Goal: Task Accomplishment & Management: Complete application form

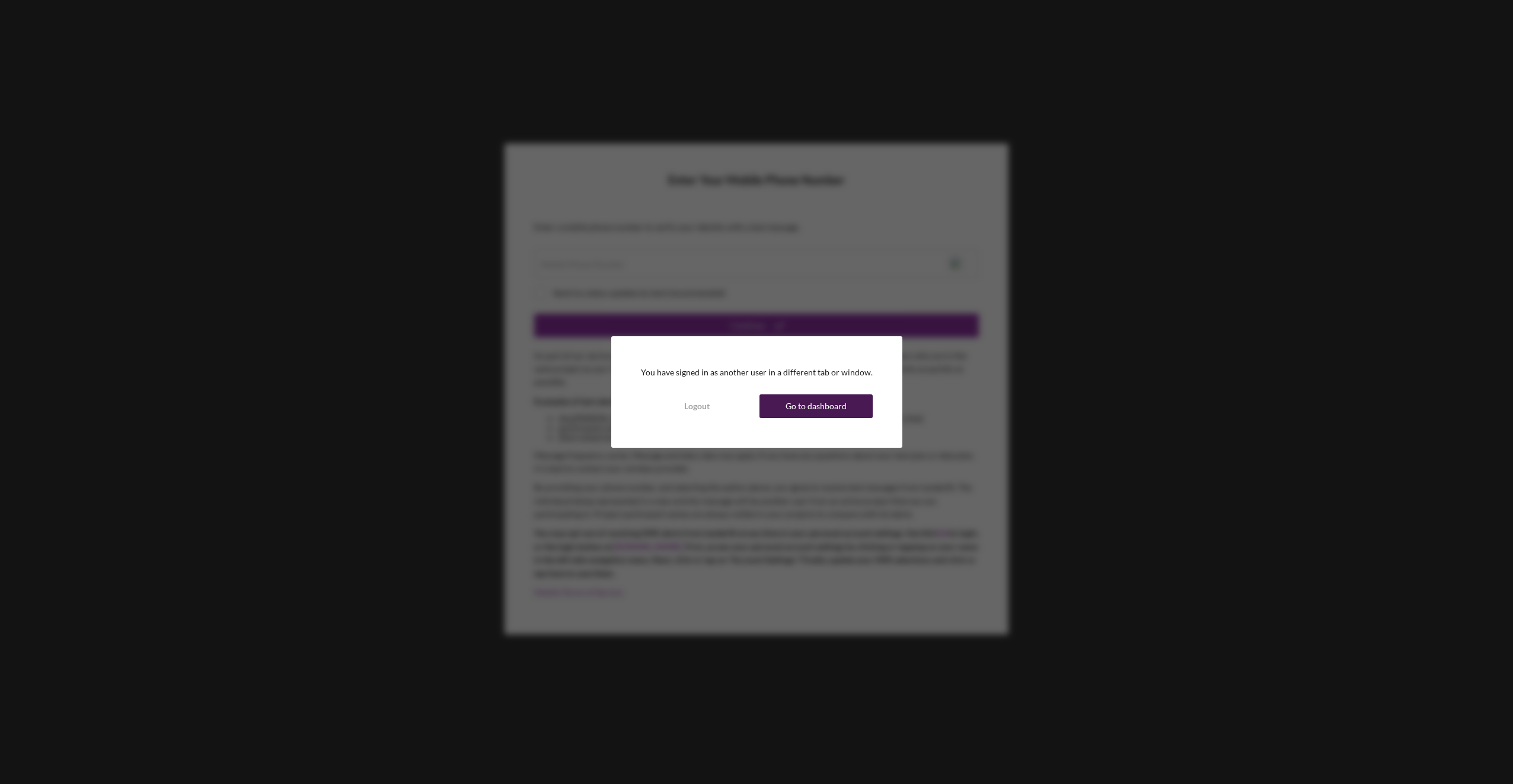
click at [799, 405] on div "Go to dashboard" at bounding box center [816, 406] width 61 height 23
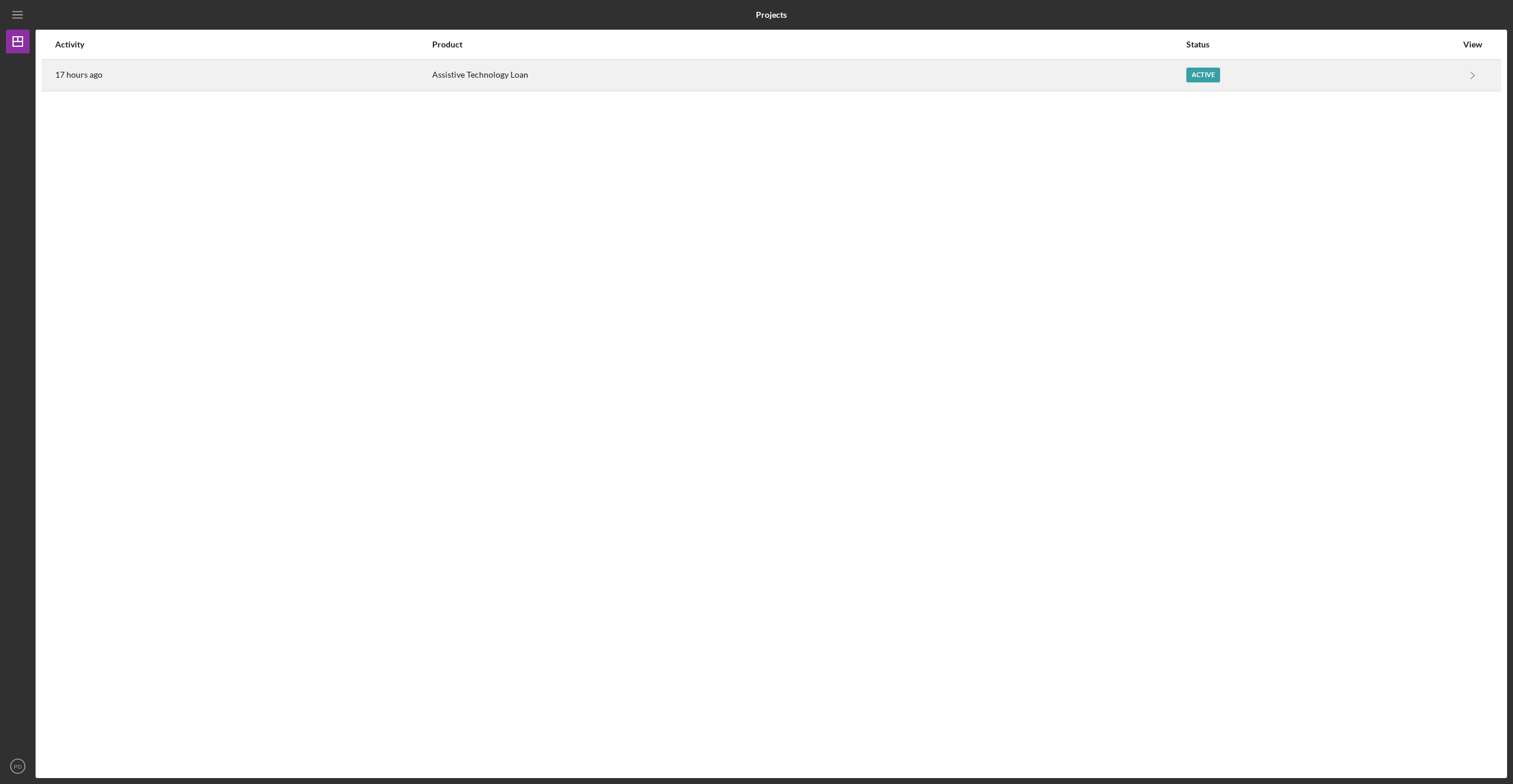
click at [1194, 73] on div "Active" at bounding box center [1203, 75] width 34 height 15
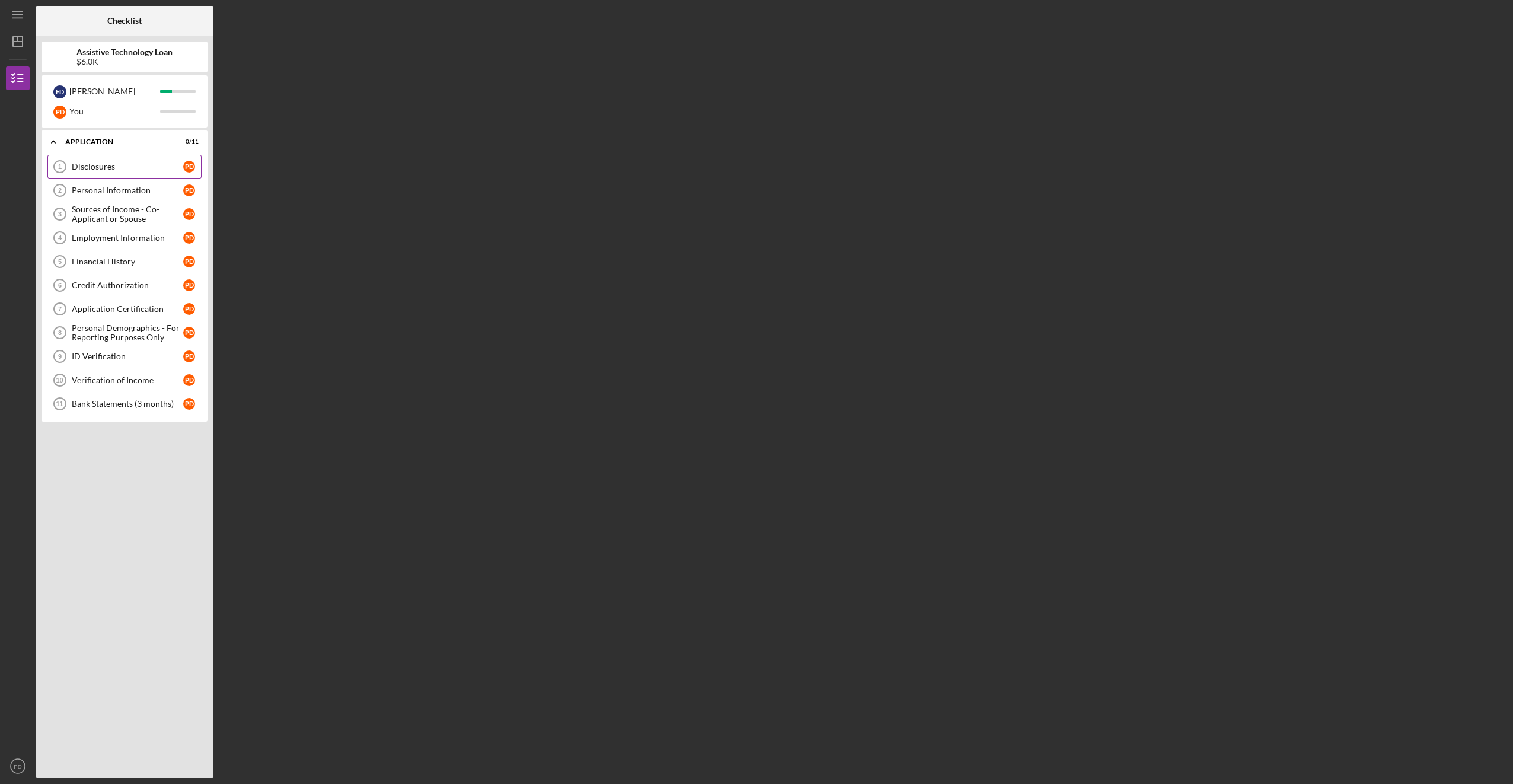
click at [103, 172] on link "Disclosures 1 Disclosures P D" at bounding box center [124, 166] width 154 height 23
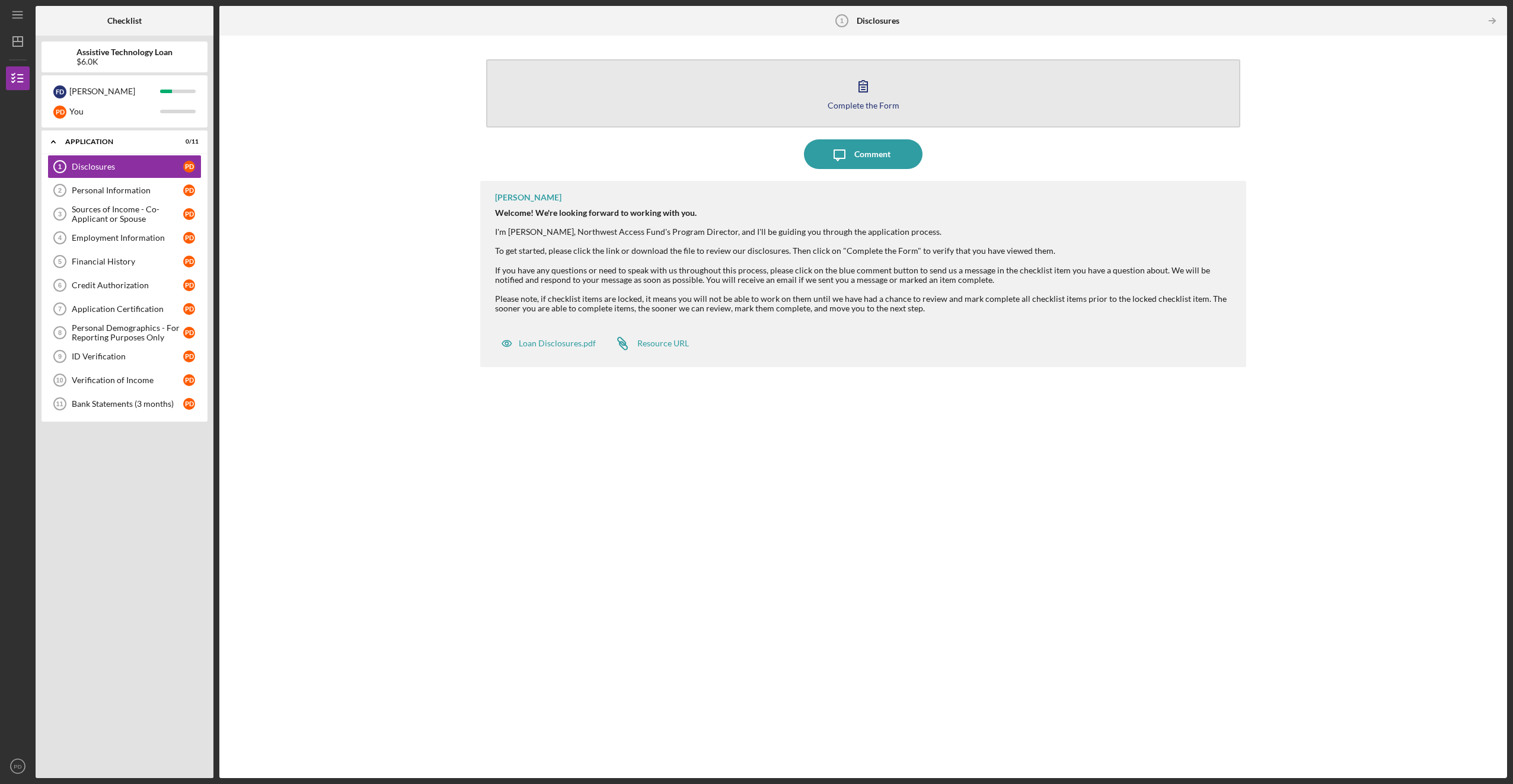
click at [870, 101] on div "Complete the Form" at bounding box center [863, 105] width 72 height 9
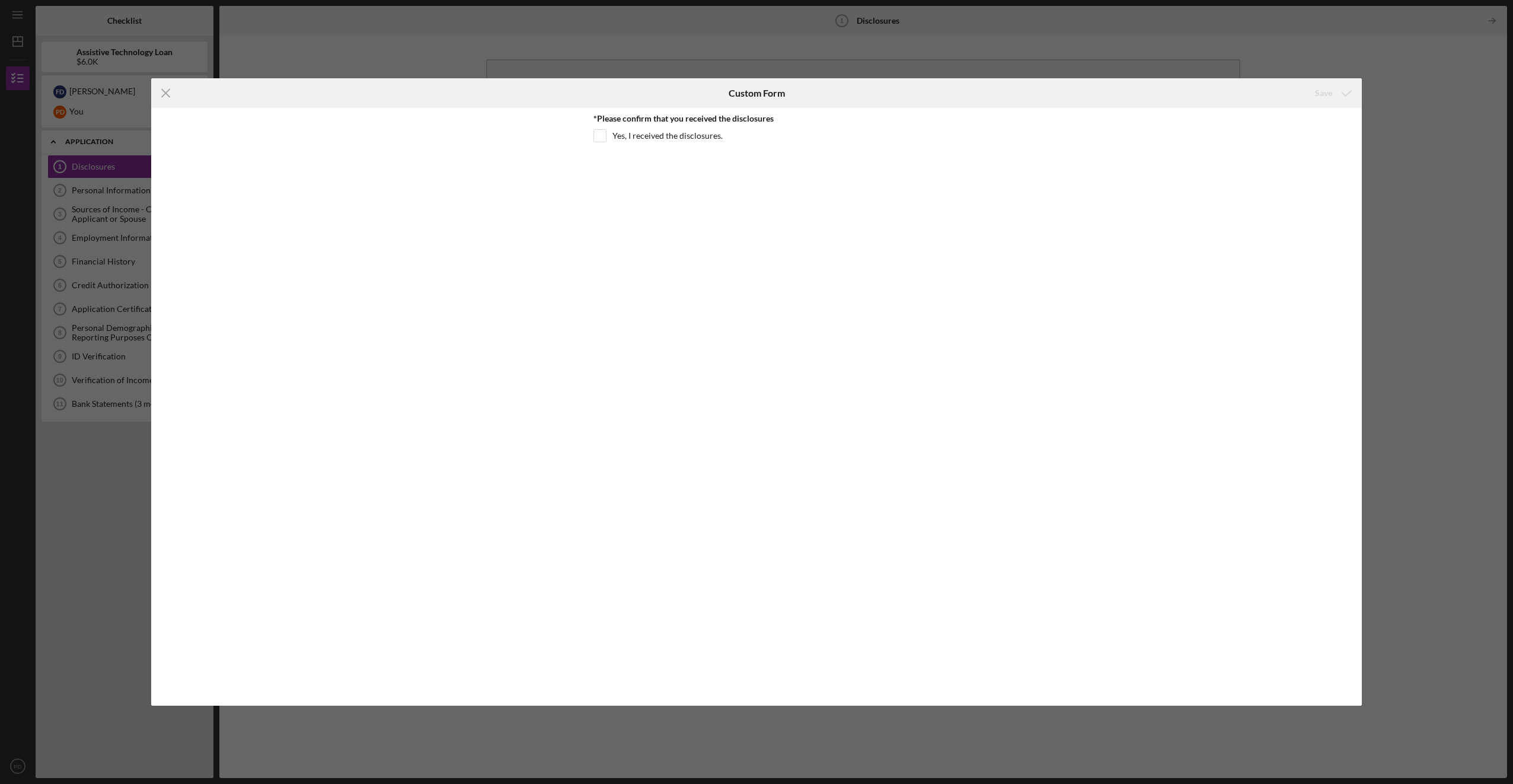
click at [592, 137] on div "*Please confirm that you received the disclosures Yes, I received the disclosur…" at bounding box center [757, 407] width 1211 height 598
click at [604, 134] on input "Yes, I received the disclosures." at bounding box center [600, 136] width 12 height 12
checkbox input "true"
click at [1341, 92] on icon "submit" at bounding box center [1347, 93] width 30 height 30
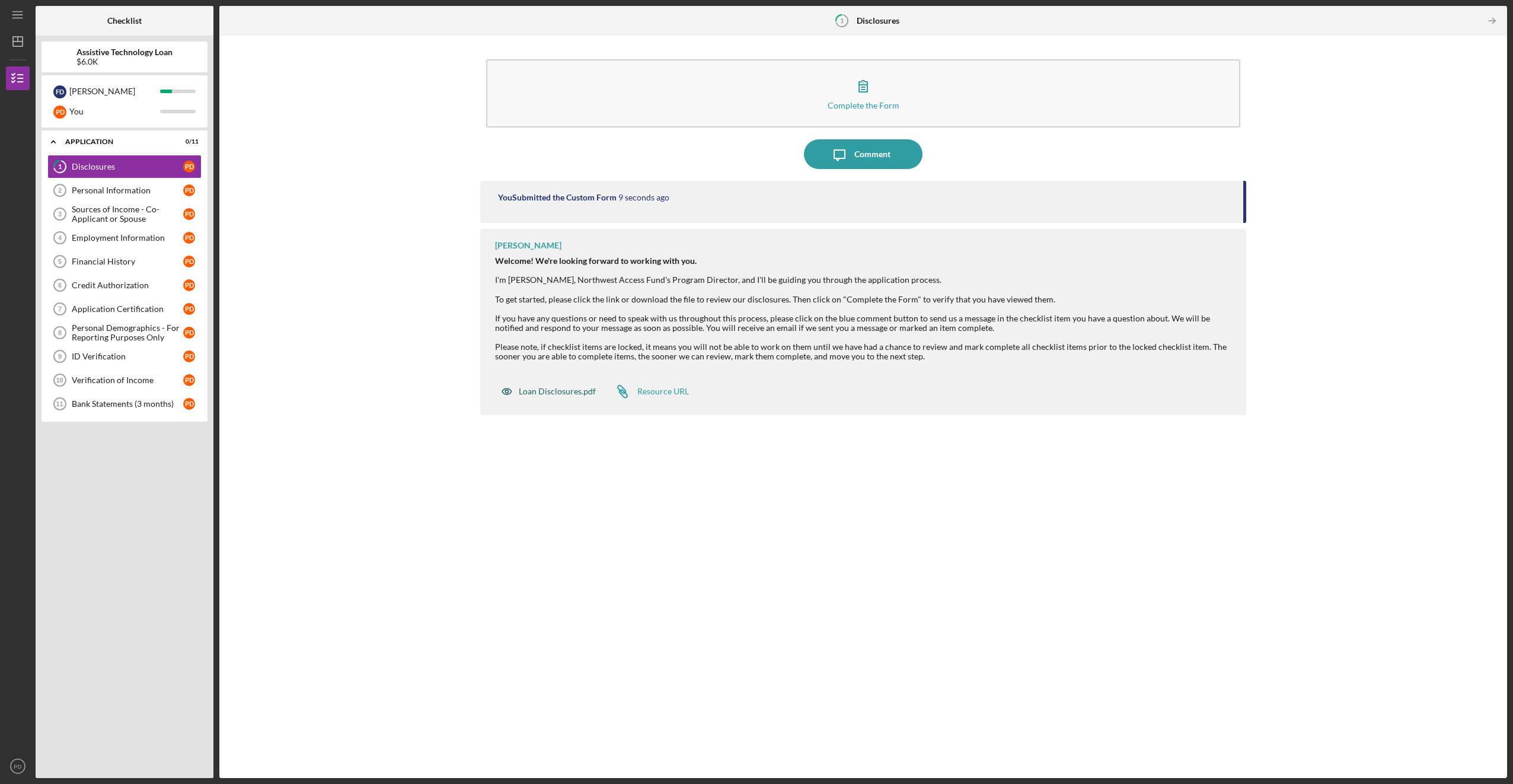
click at [574, 396] on div "Loan Disclosures.pdf" at bounding box center [548, 391] width 107 height 23
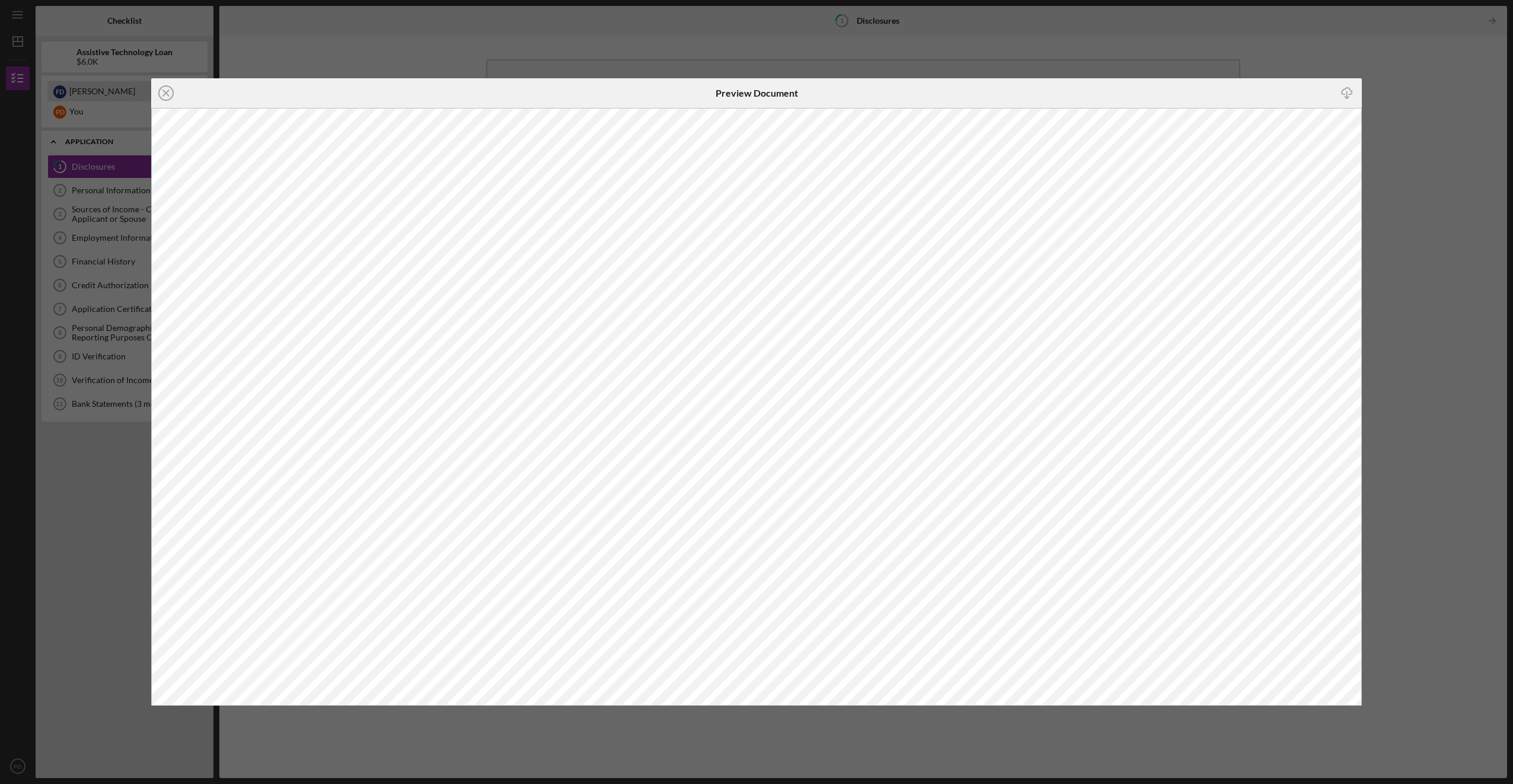
click at [167, 100] on icon "Icon/Close" at bounding box center [166, 93] width 30 height 30
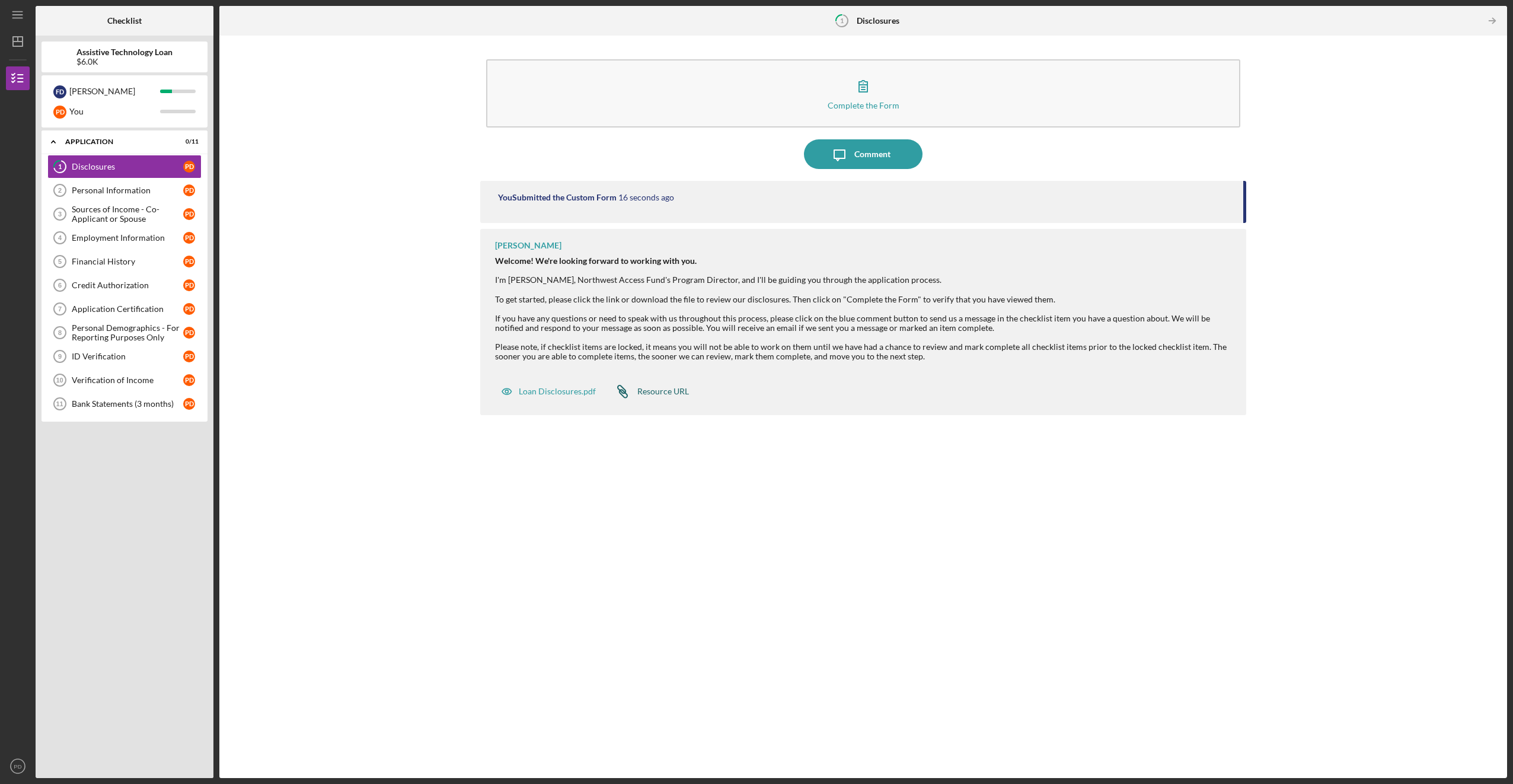
click at [654, 388] on div "Resource URL" at bounding box center [662, 391] width 51 height 9
click at [129, 185] on link "Personal Information 2 Personal Information P D" at bounding box center [124, 190] width 154 height 23
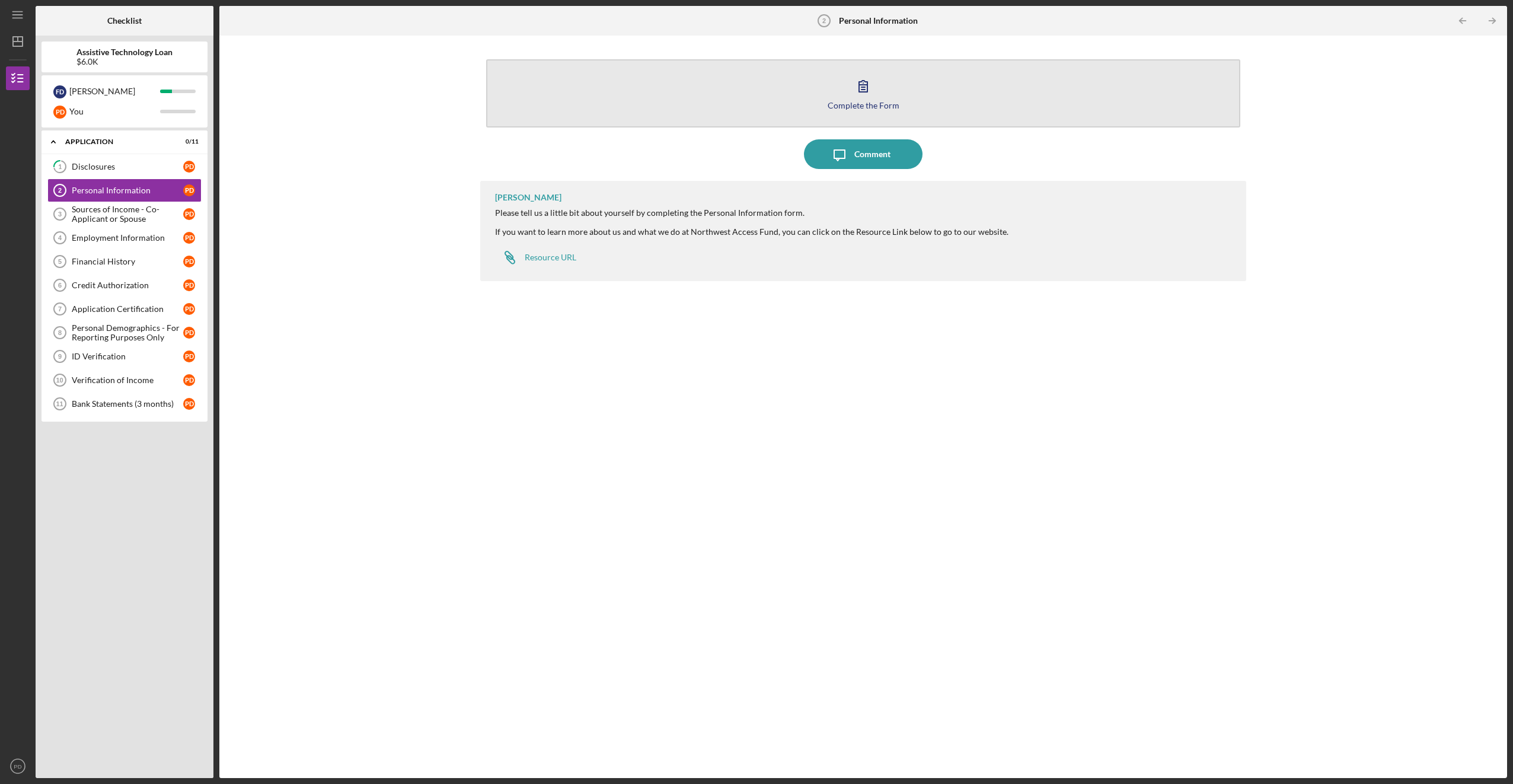
click at [855, 95] on icon "button" at bounding box center [863, 85] width 30 height 30
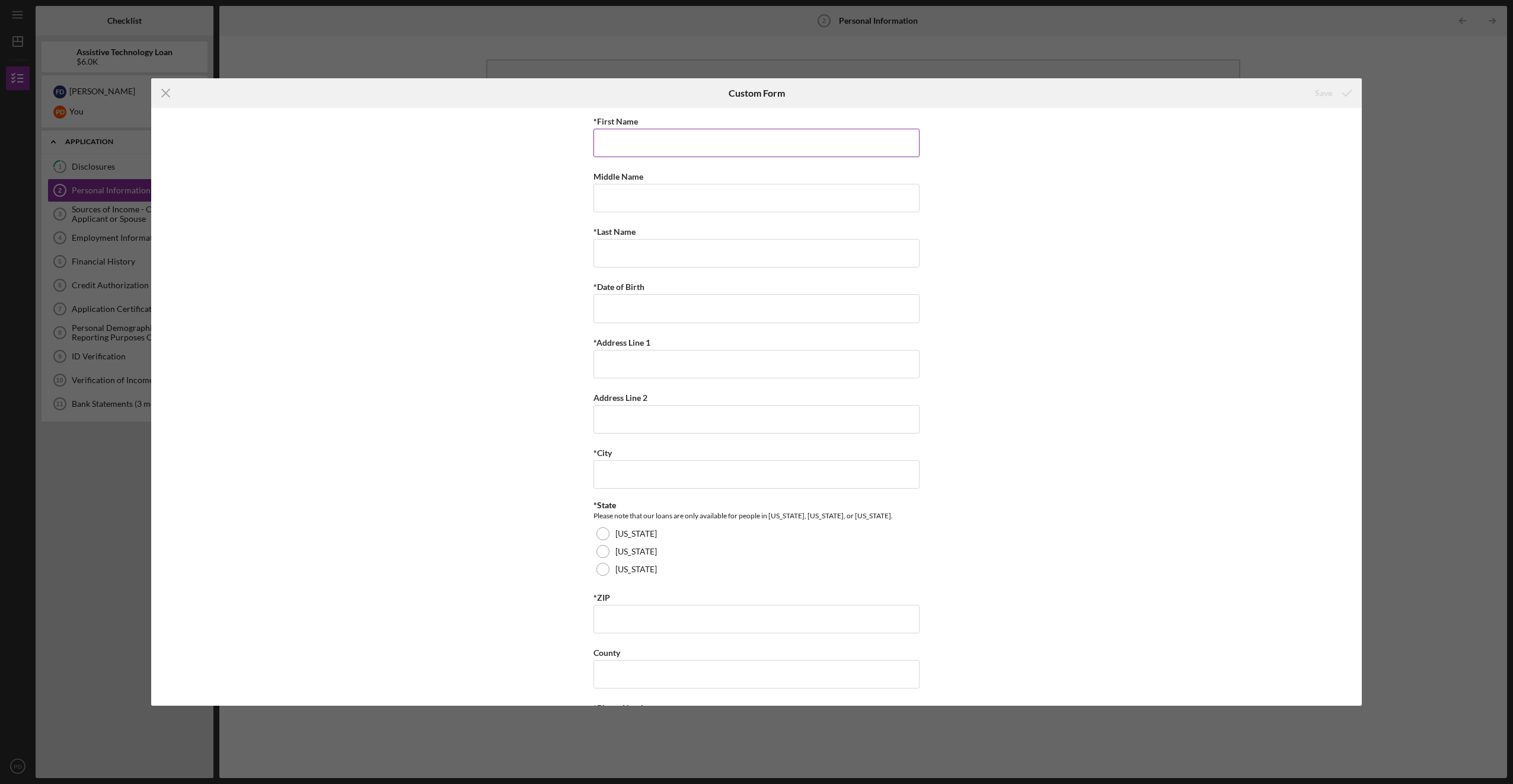
drag, startPoint x: 652, startPoint y: 141, endPoint x: 646, endPoint y: 137, distance: 7.2
click at [649, 139] on input "*First Name" at bounding box center [756, 142] width 326 height 28
type input "[PERSON_NAME]"
type input "J"
type input "[PERSON_NAME]"
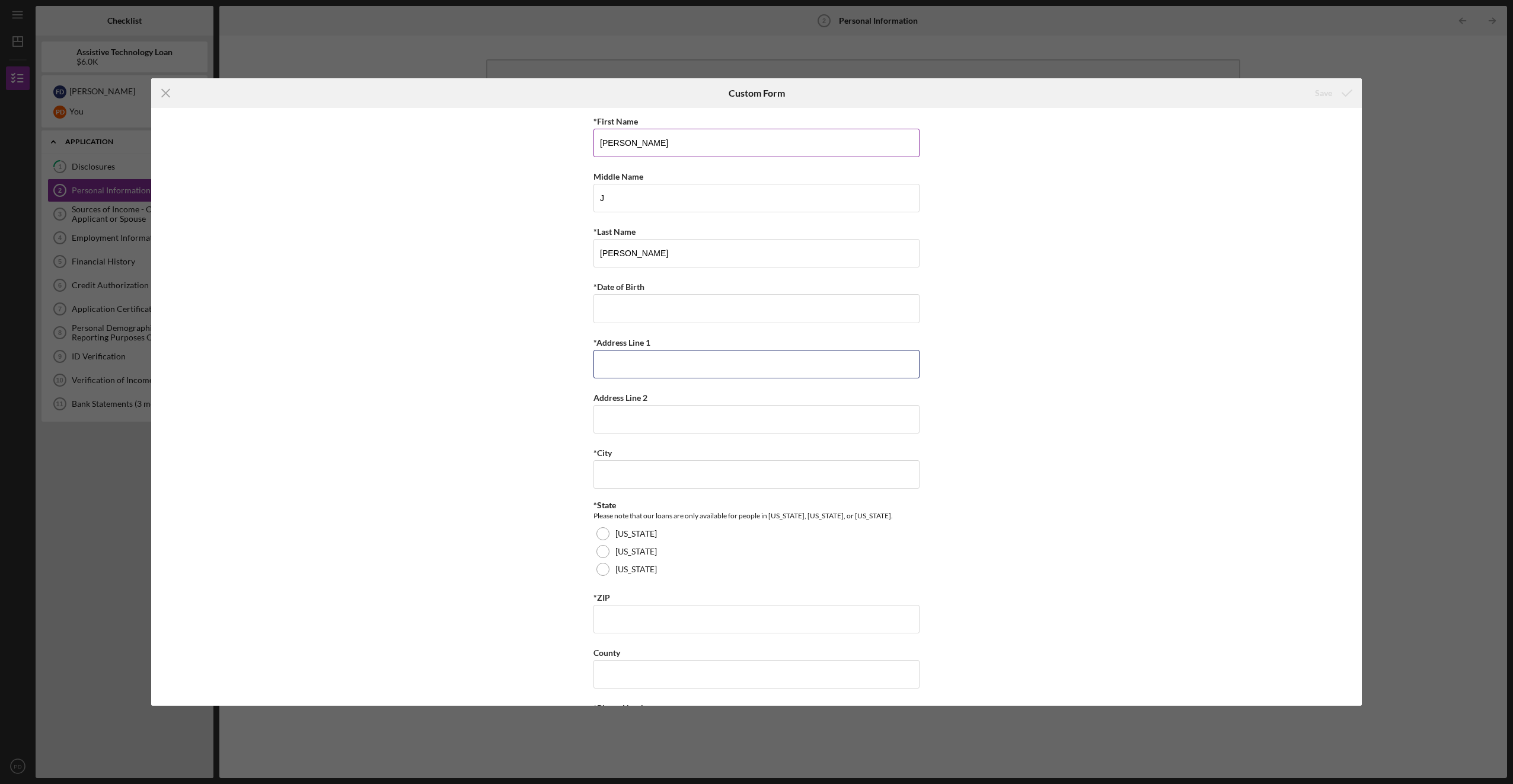
type input "[STREET_ADDRESS]"
type input "TACOMA, [GEOGRAPHIC_DATA]"
type input "98445"
type input "WA"
type input "[PHONE_NUMBER]"
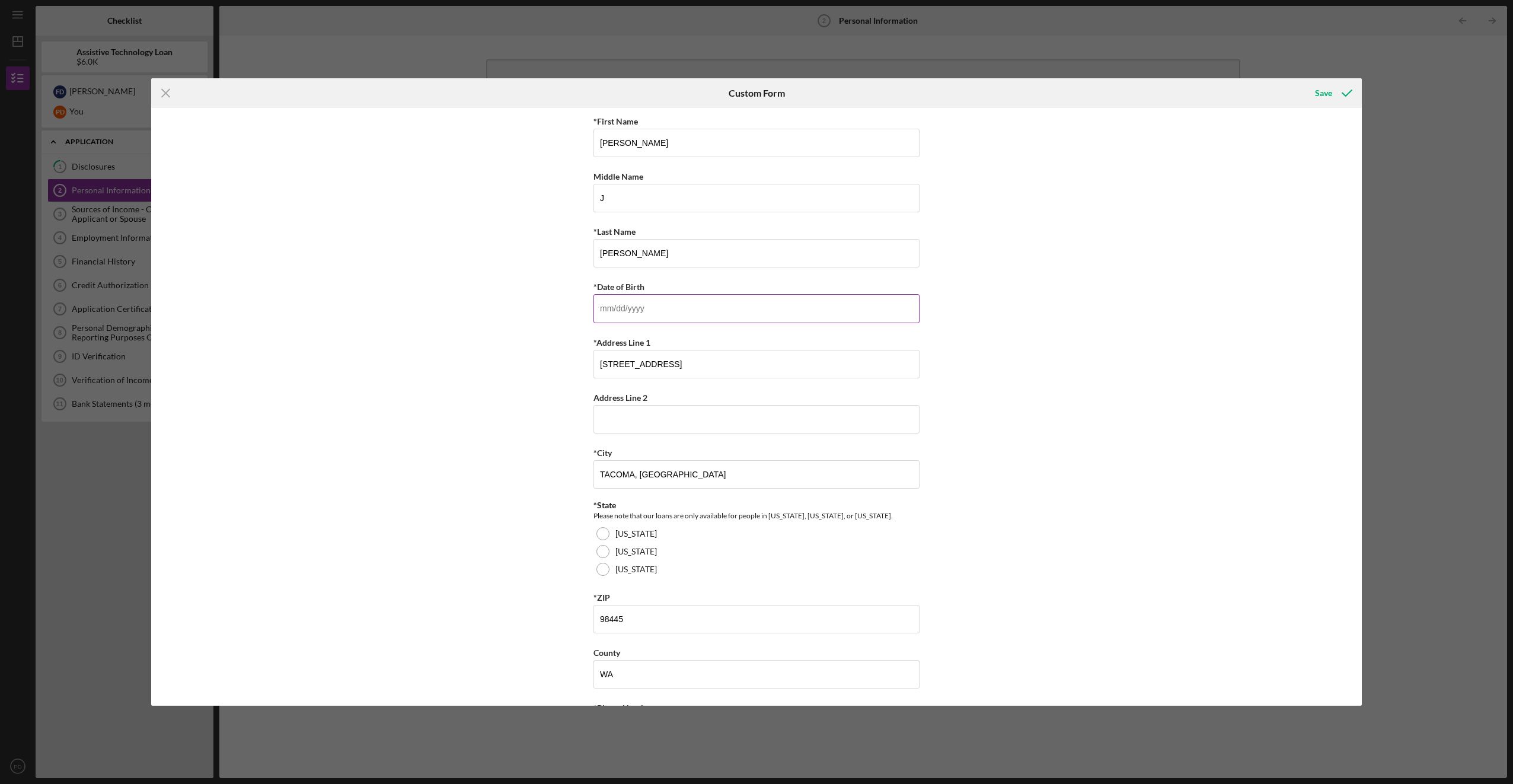
click at [676, 294] on input "*Date of Birth" at bounding box center [756, 308] width 326 height 28
type input "[DATE]"
click at [602, 569] on div at bounding box center [603, 569] width 13 height 13
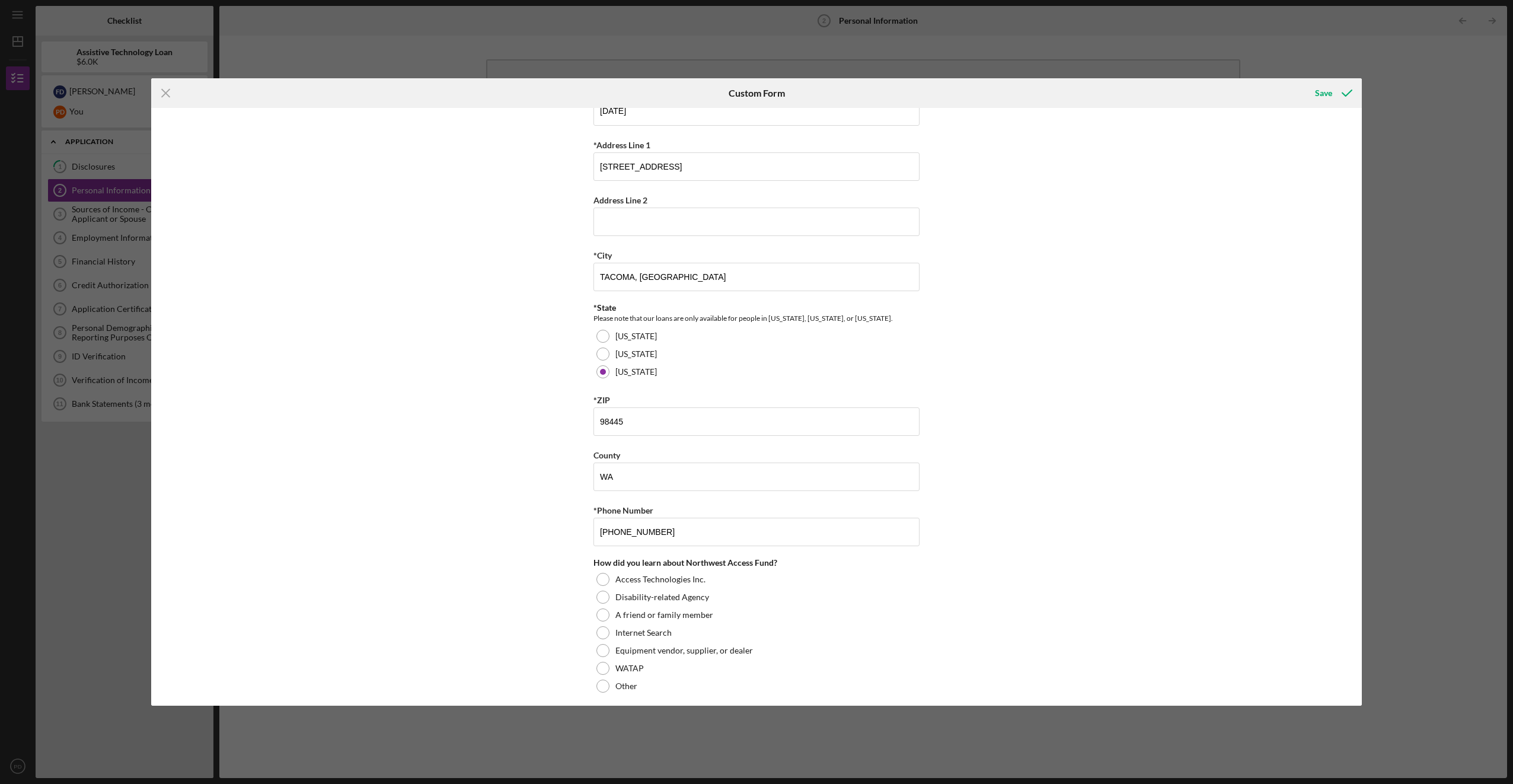
scroll to position [205, 0]
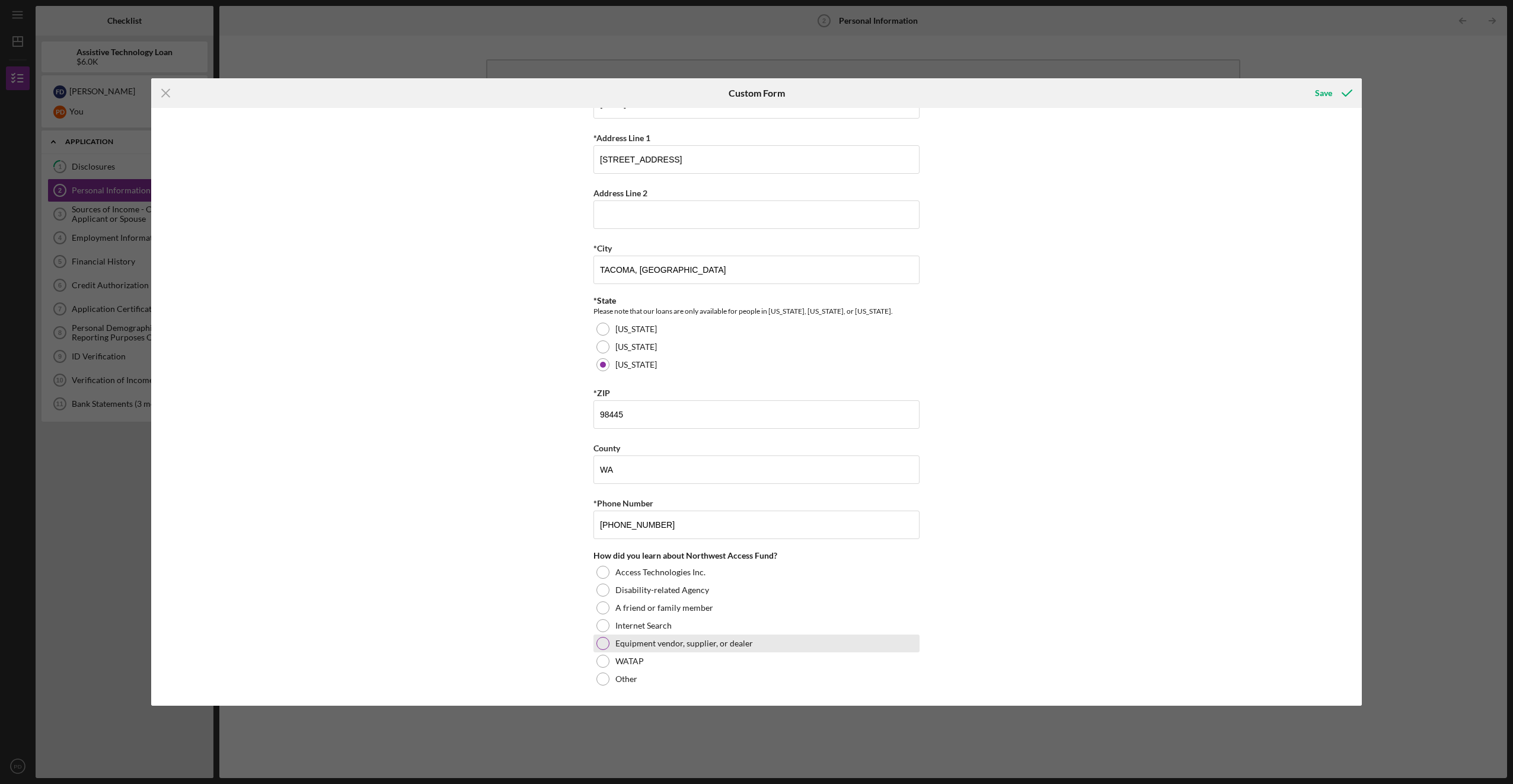
click at [597, 645] on div at bounding box center [603, 643] width 13 height 13
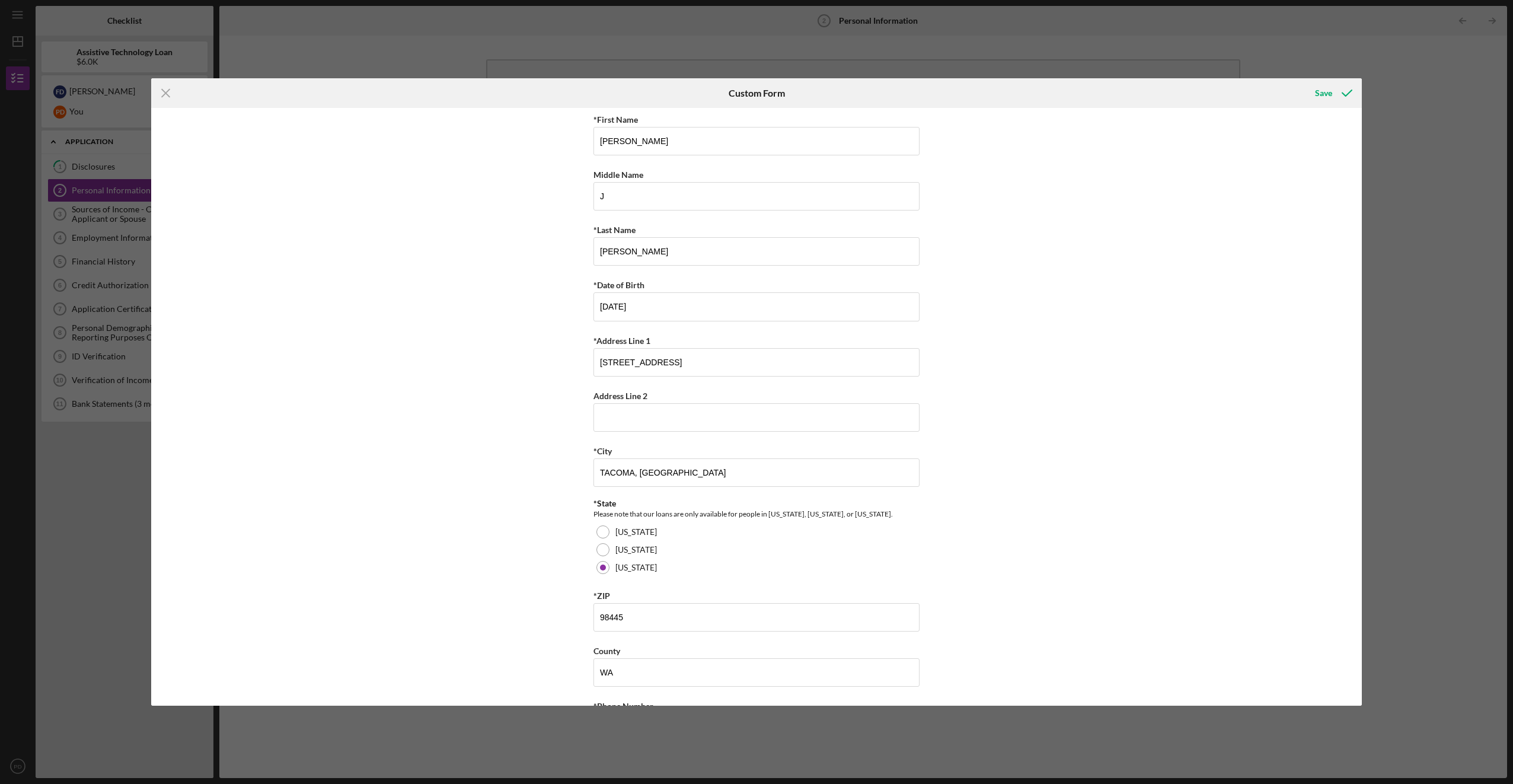
scroll to position [0, 0]
click at [1326, 96] on div "Save" at bounding box center [1324, 92] width 17 height 23
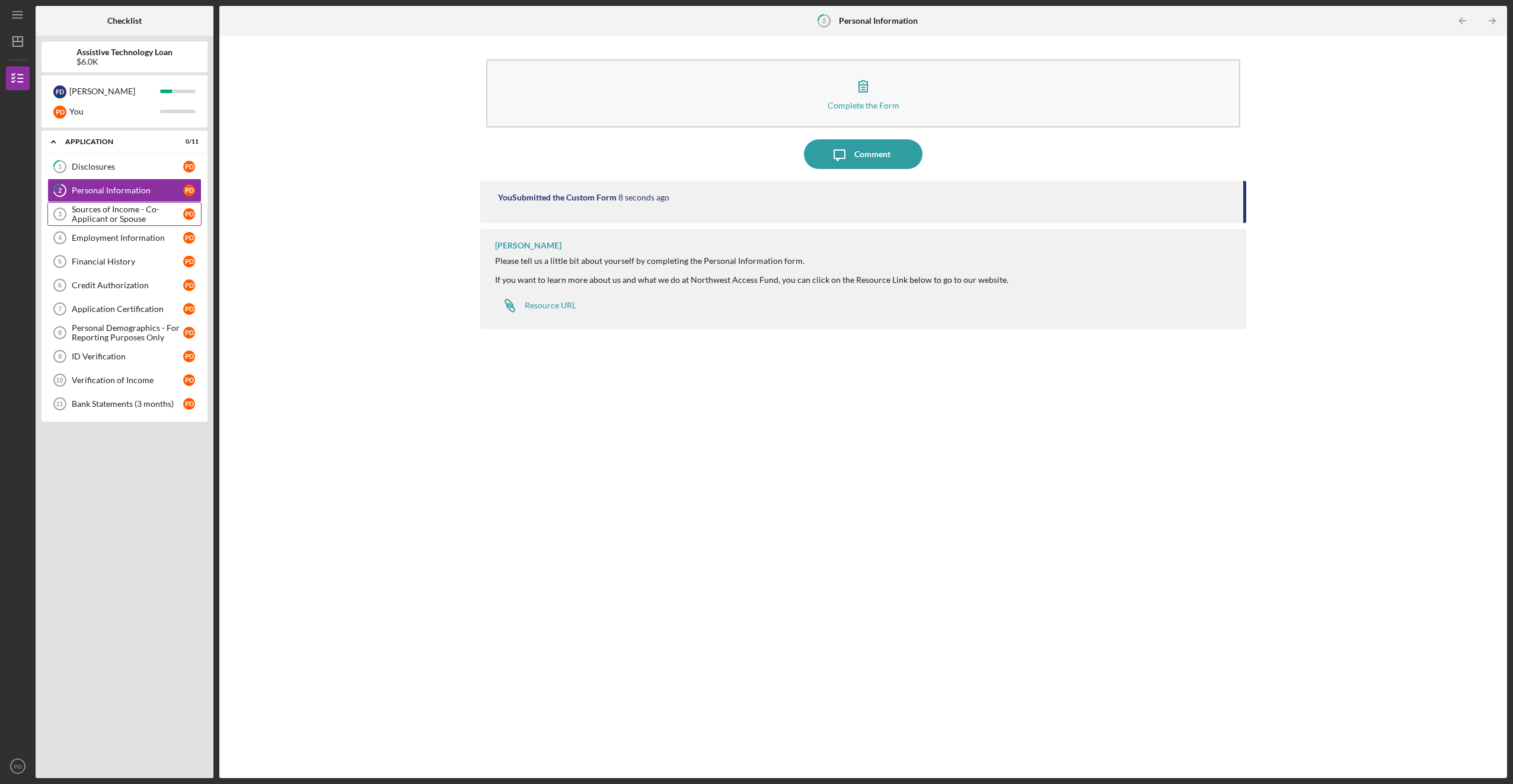
click at [101, 218] on div "Sources of Income - Co-Applicant or Spouse" at bounding box center [127, 214] width 111 height 19
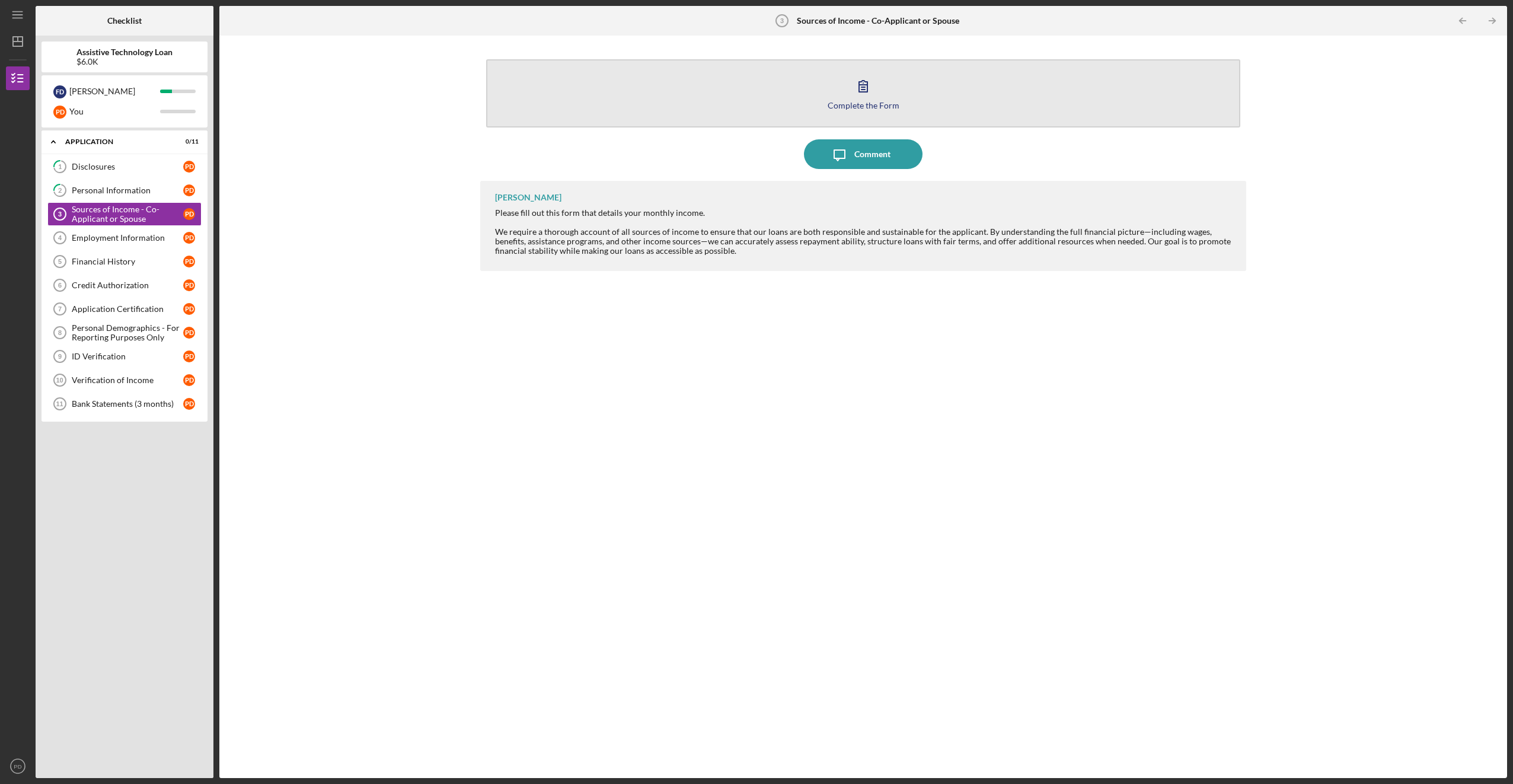
click at [869, 109] on div "Complete the Form" at bounding box center [863, 105] width 72 height 9
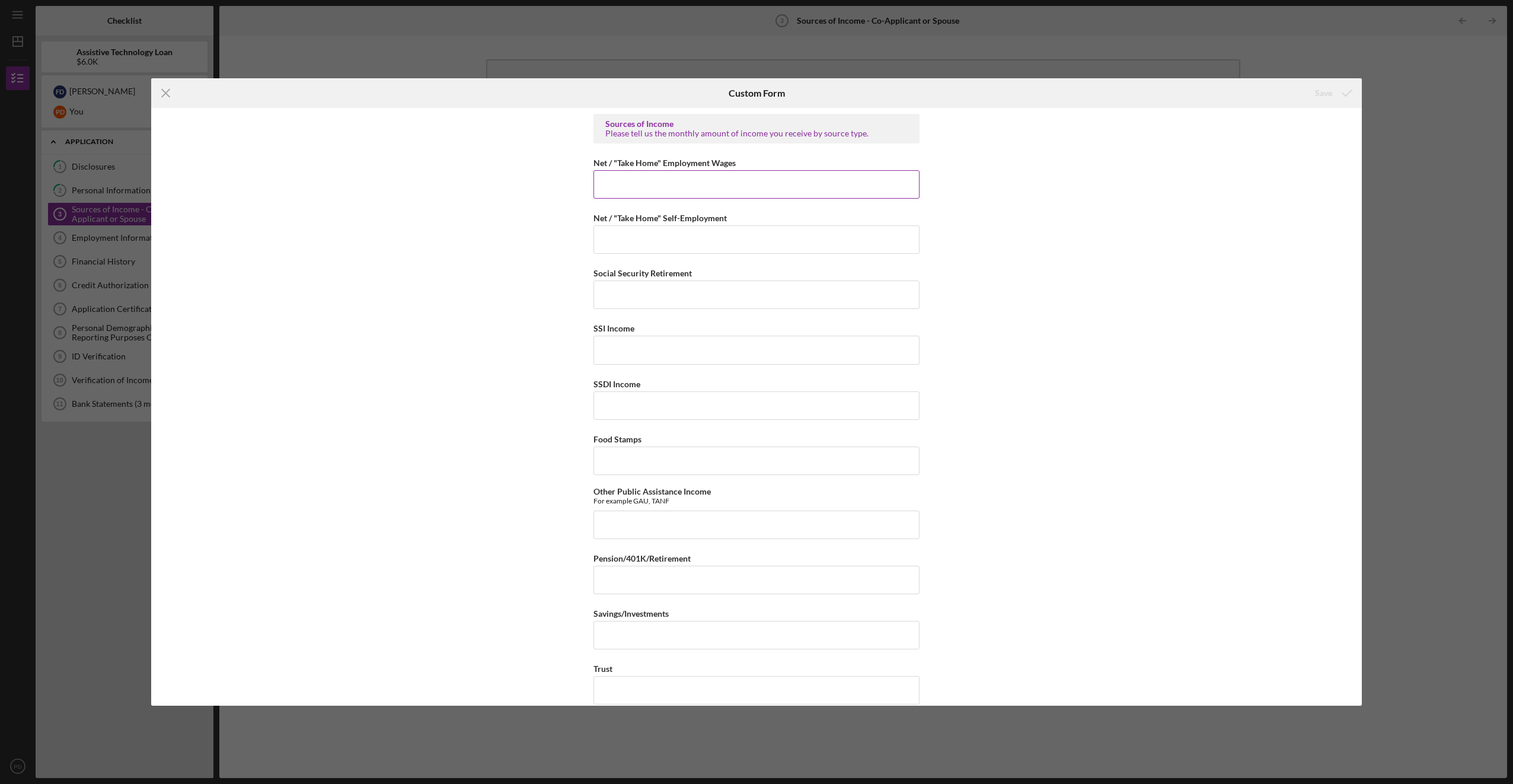
click at [695, 193] on input "Net / "Take Home" Employment Wages" at bounding box center [756, 184] width 326 height 28
click at [635, 248] on input "Net / "Take Home" Self-Employment" at bounding box center [756, 239] width 326 height 28
type input "$0"
click at [666, 293] on input "Social Security Retirement" at bounding box center [756, 294] width 326 height 28
click at [652, 269] on label "Social Security Retirement" at bounding box center [642, 273] width 98 height 10
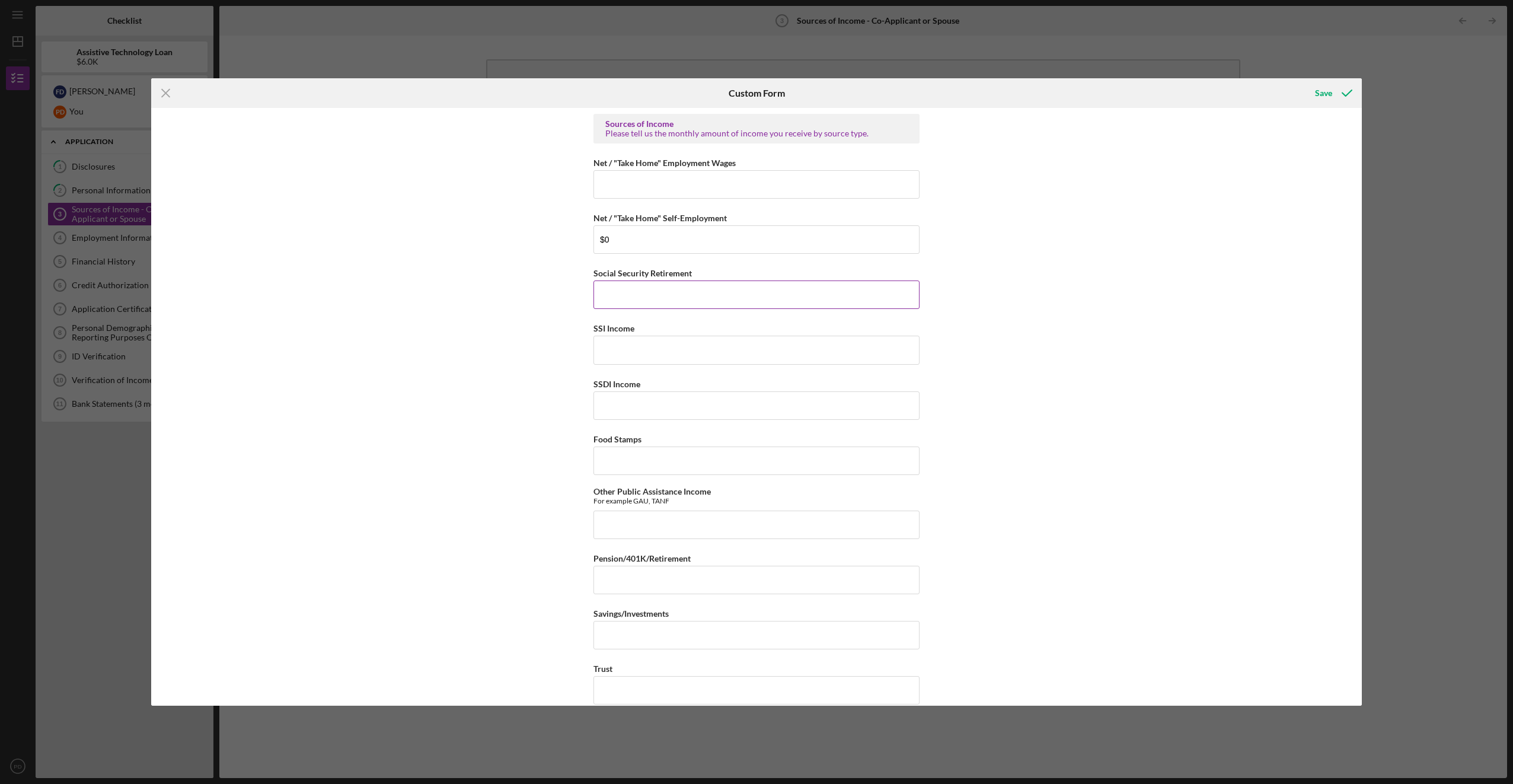
click at [652, 281] on input "Social Security Retirement" at bounding box center [756, 294] width 326 height 28
type input "$0"
type input "$1,312.6"
type input "$0"
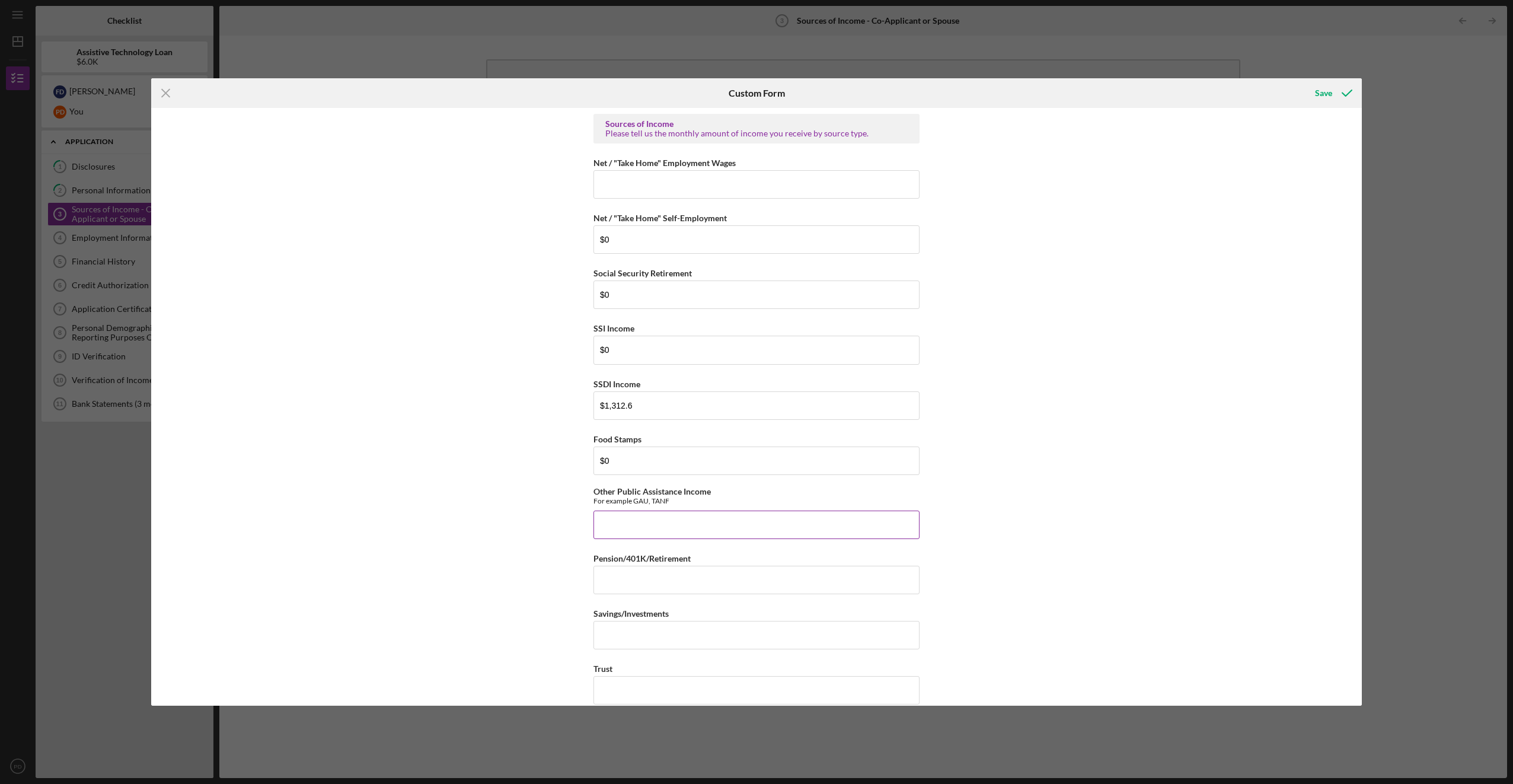
click at [698, 518] on input "Other Public Assistance Income" at bounding box center [756, 524] width 326 height 28
type input "$0"
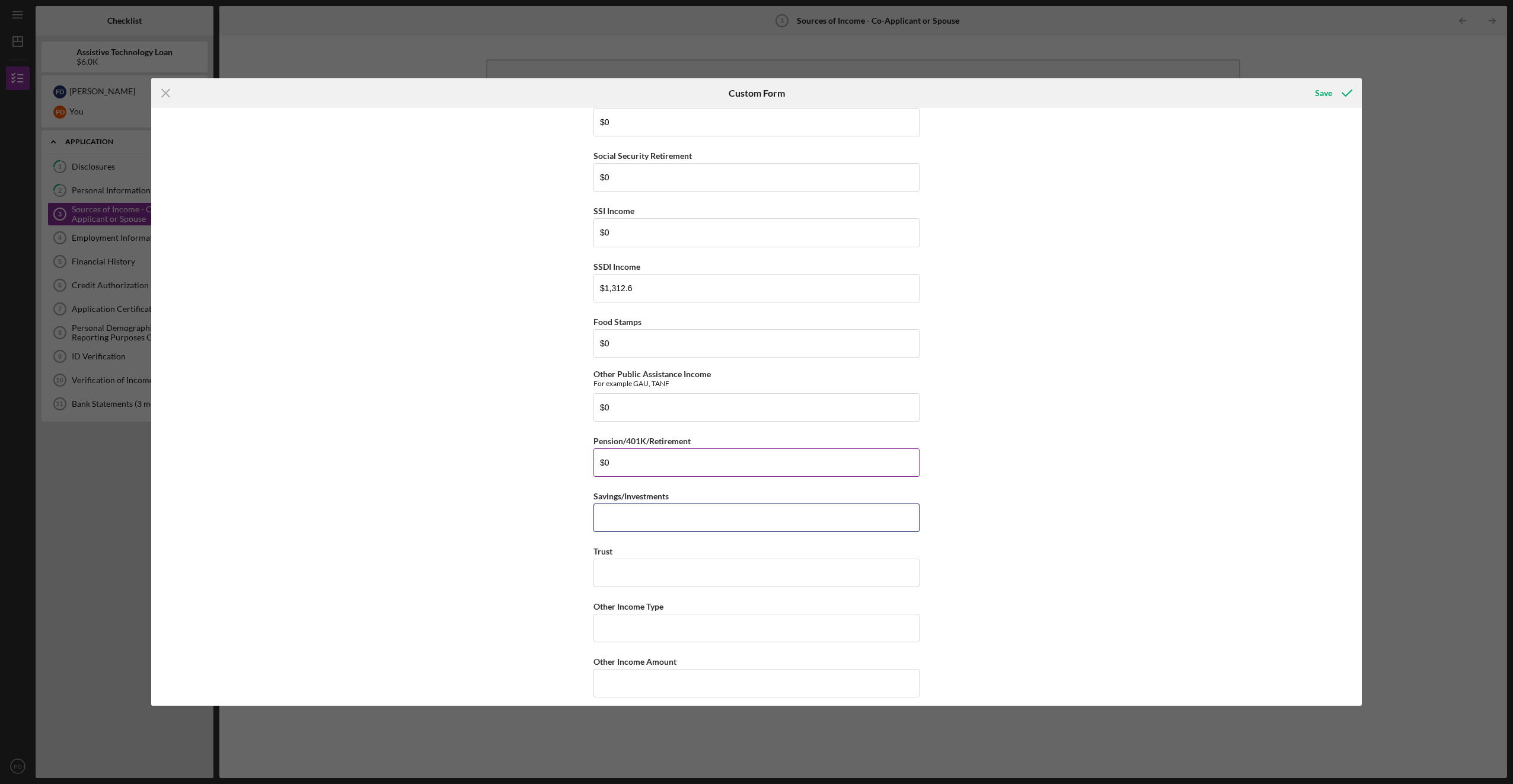
scroll to position [118, 0]
type input "$0"
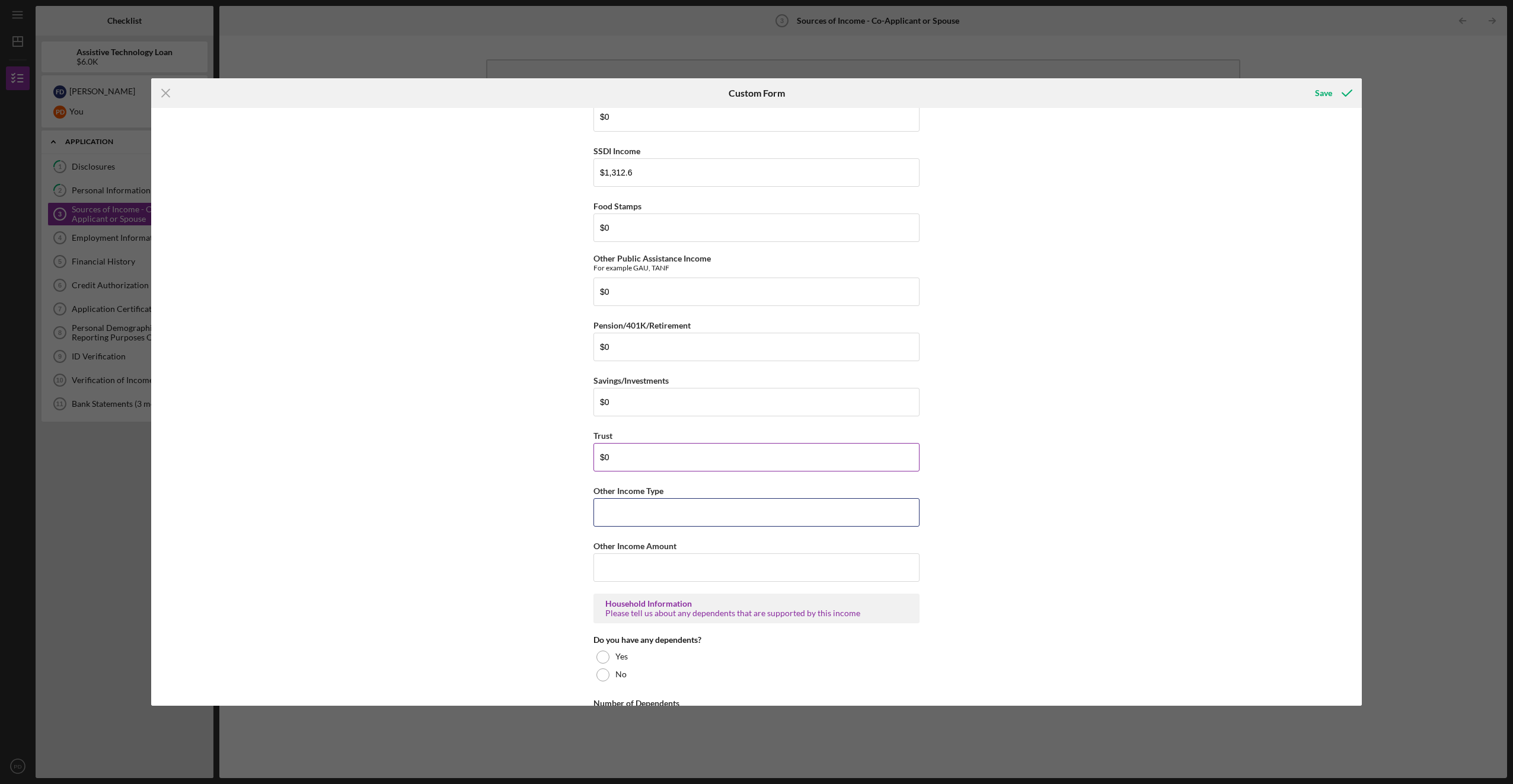
scroll to position [237, 0]
type input "0"
type input "$0"
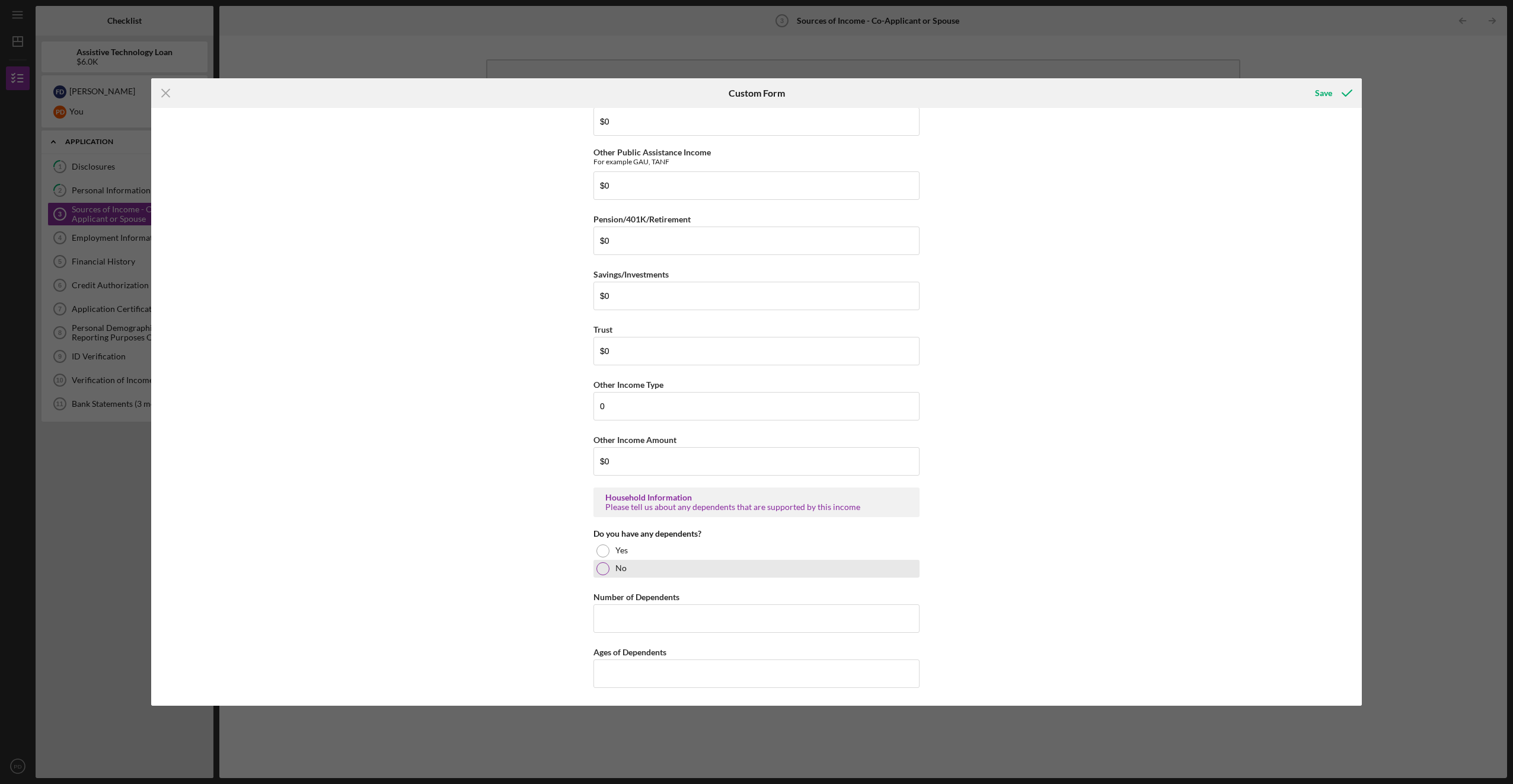
click at [600, 566] on div at bounding box center [603, 569] width 13 height 13
click at [677, 401] on input "0" at bounding box center [756, 406] width 326 height 28
click at [655, 419] on input "0262" at bounding box center [756, 406] width 326 height 28
type input "0"
type input "Spouse"
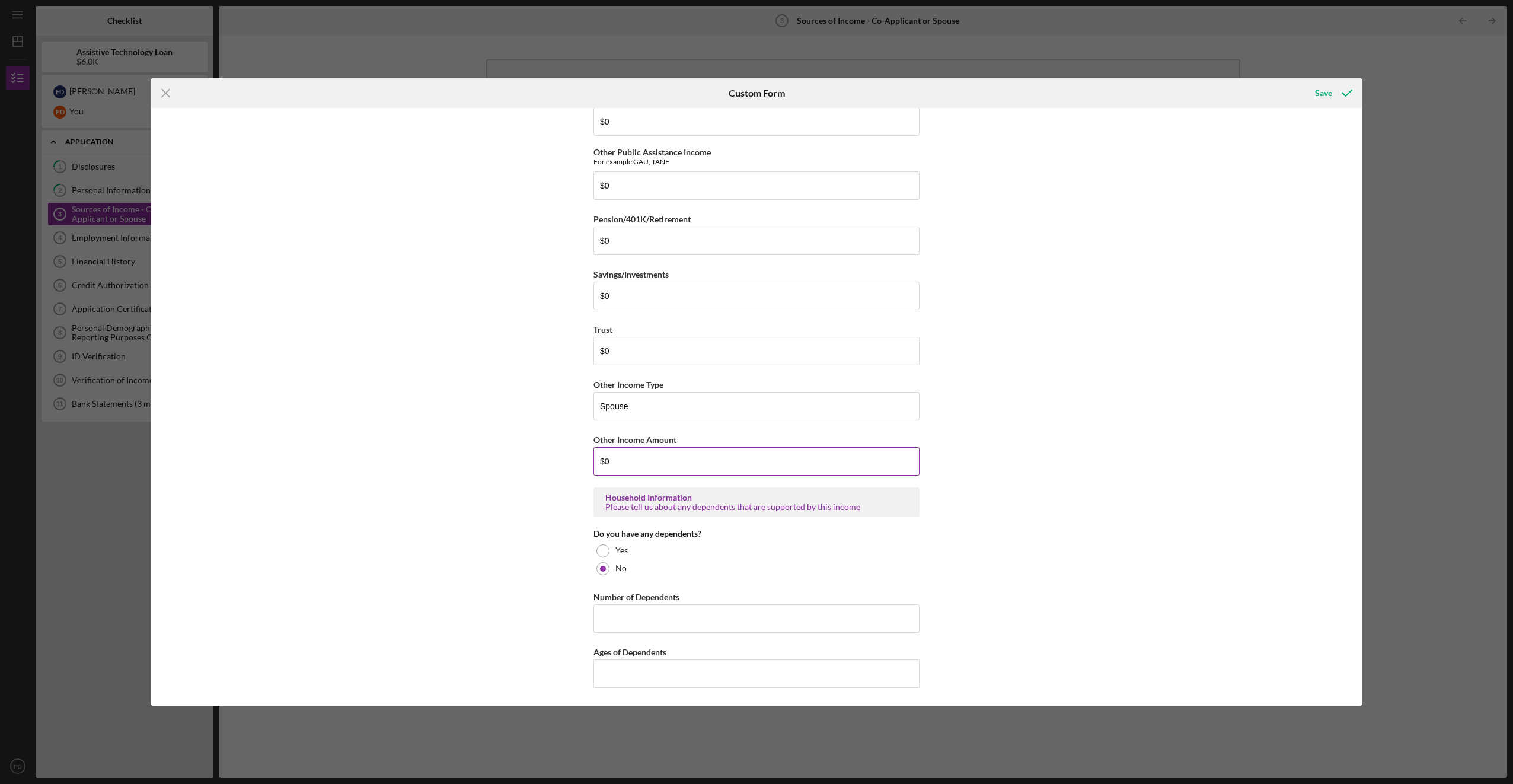
click at [646, 455] on input "$0" at bounding box center [756, 461] width 326 height 28
type input "$0"
type input "$1"
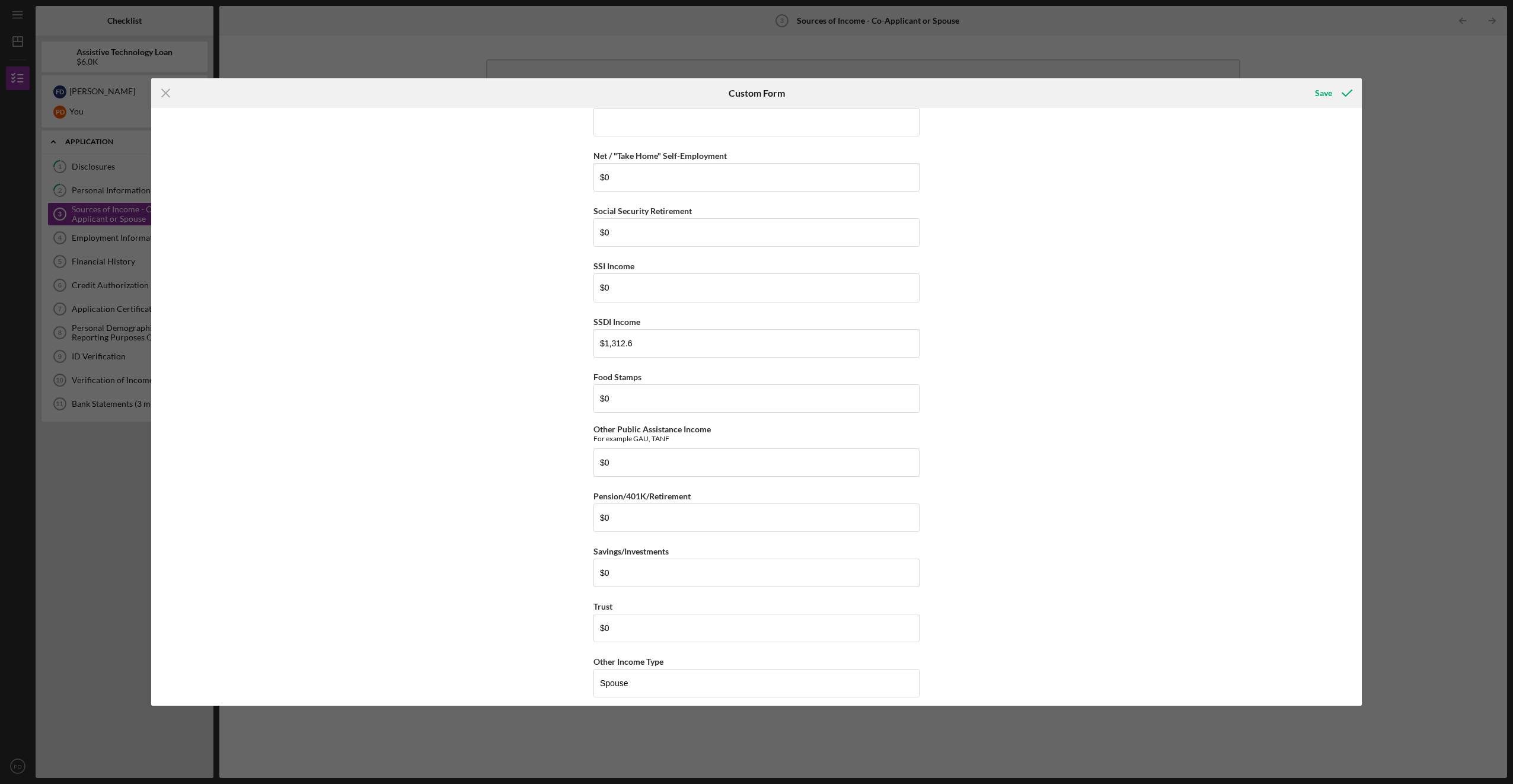
scroll to position [0, 0]
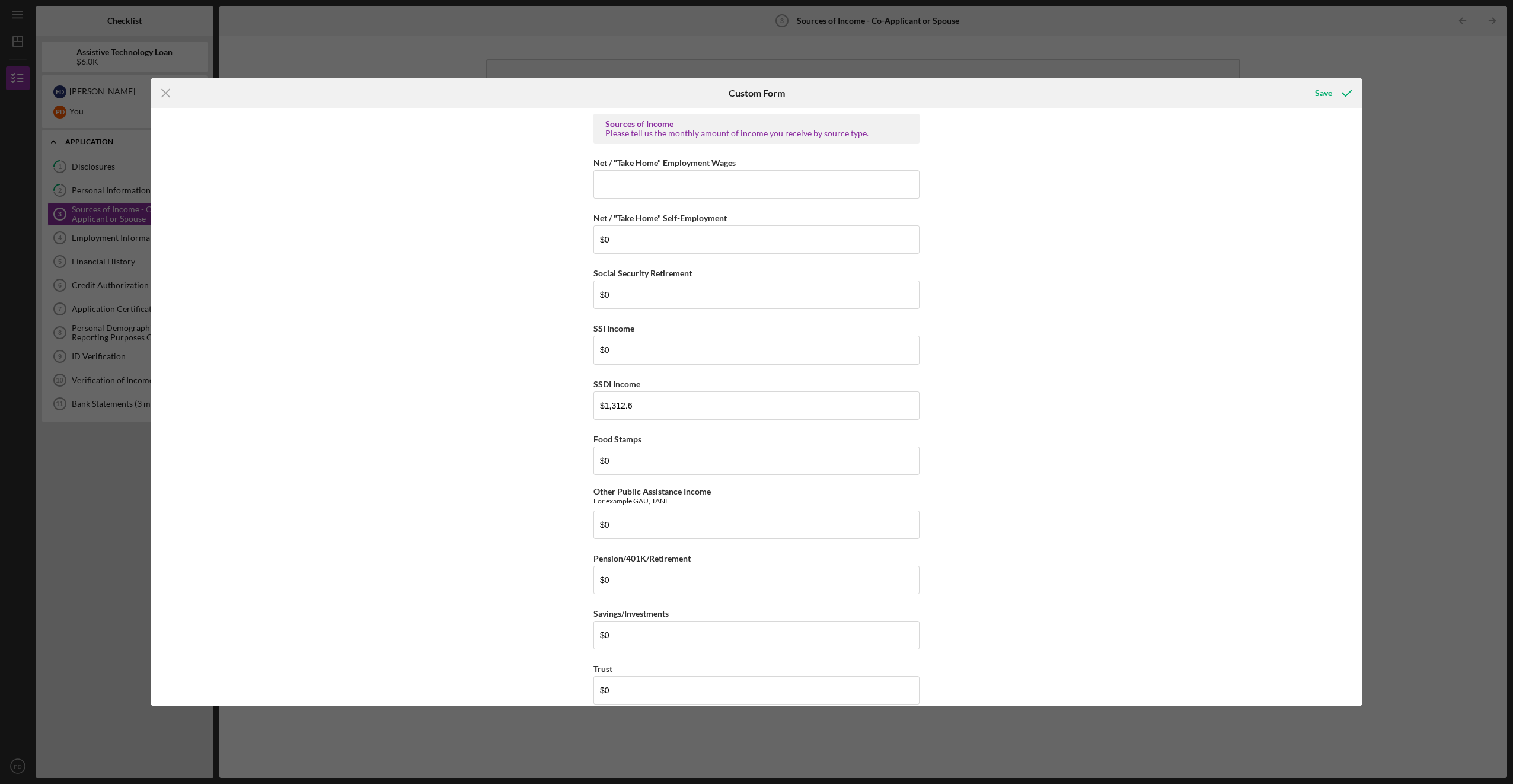
type input "$2,628"
click at [1328, 93] on div "Save" at bounding box center [1324, 92] width 17 height 23
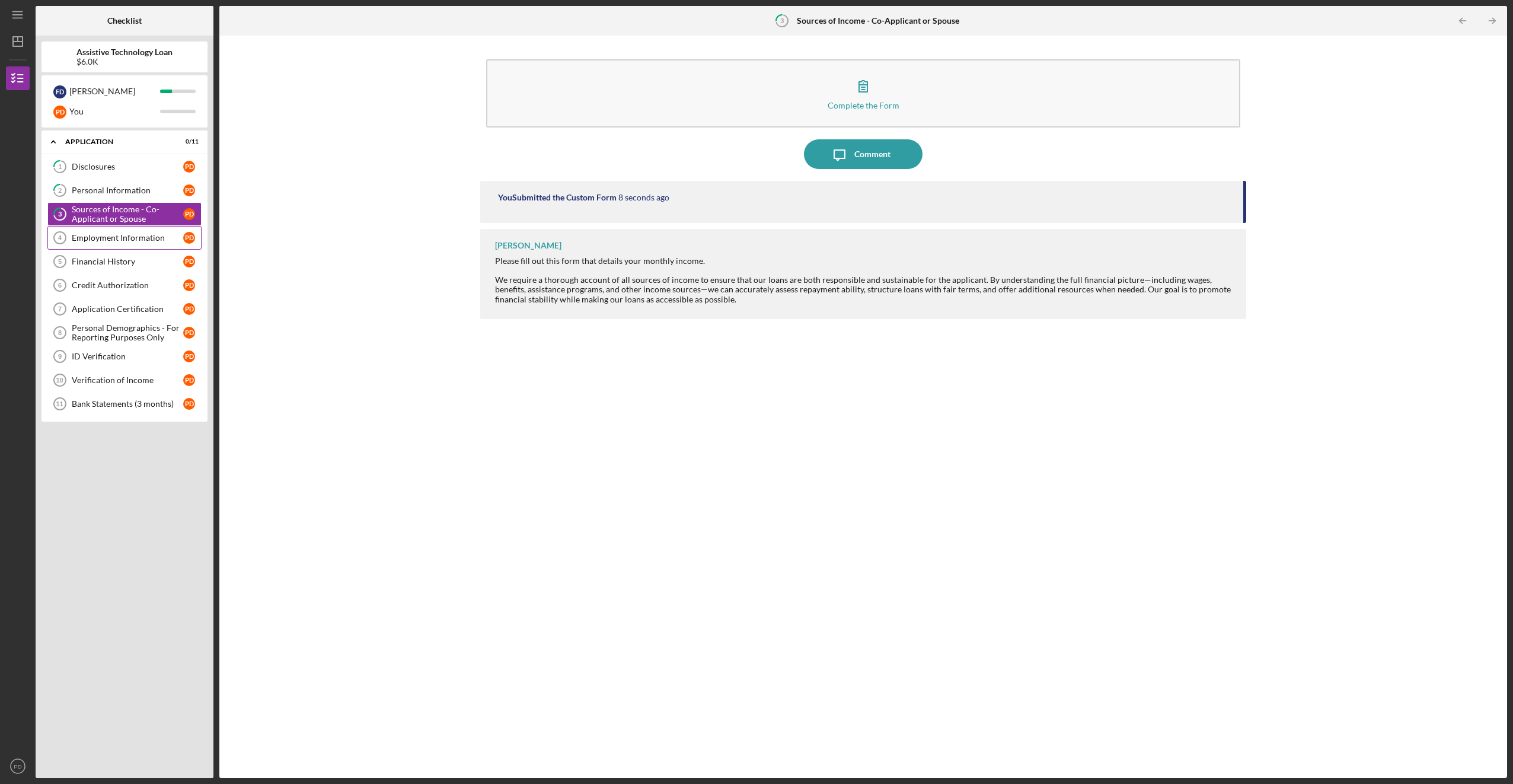
click at [144, 233] on div "Employment Information" at bounding box center [127, 237] width 111 height 9
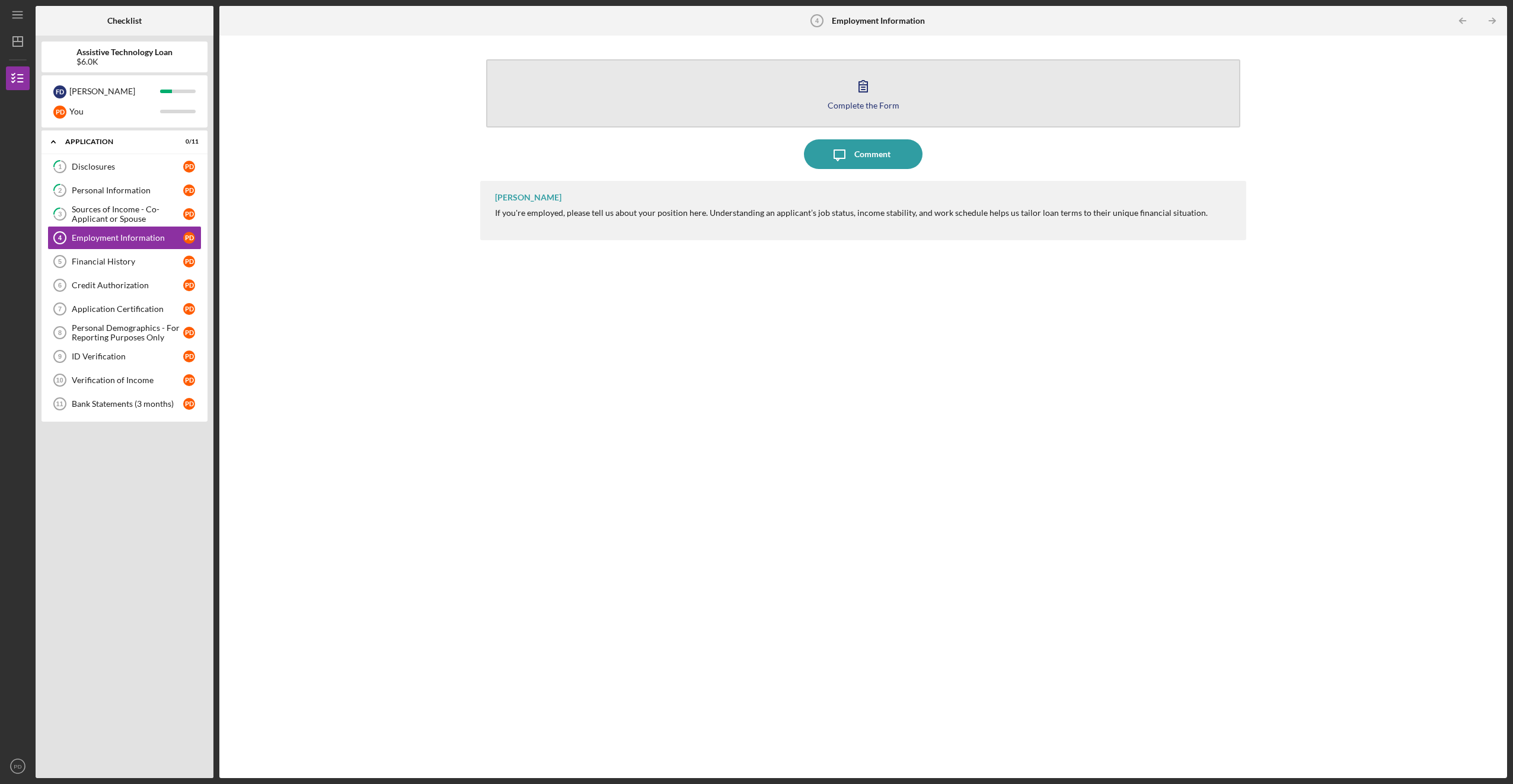
click at [865, 87] on icon "button" at bounding box center [863, 85] width 30 height 30
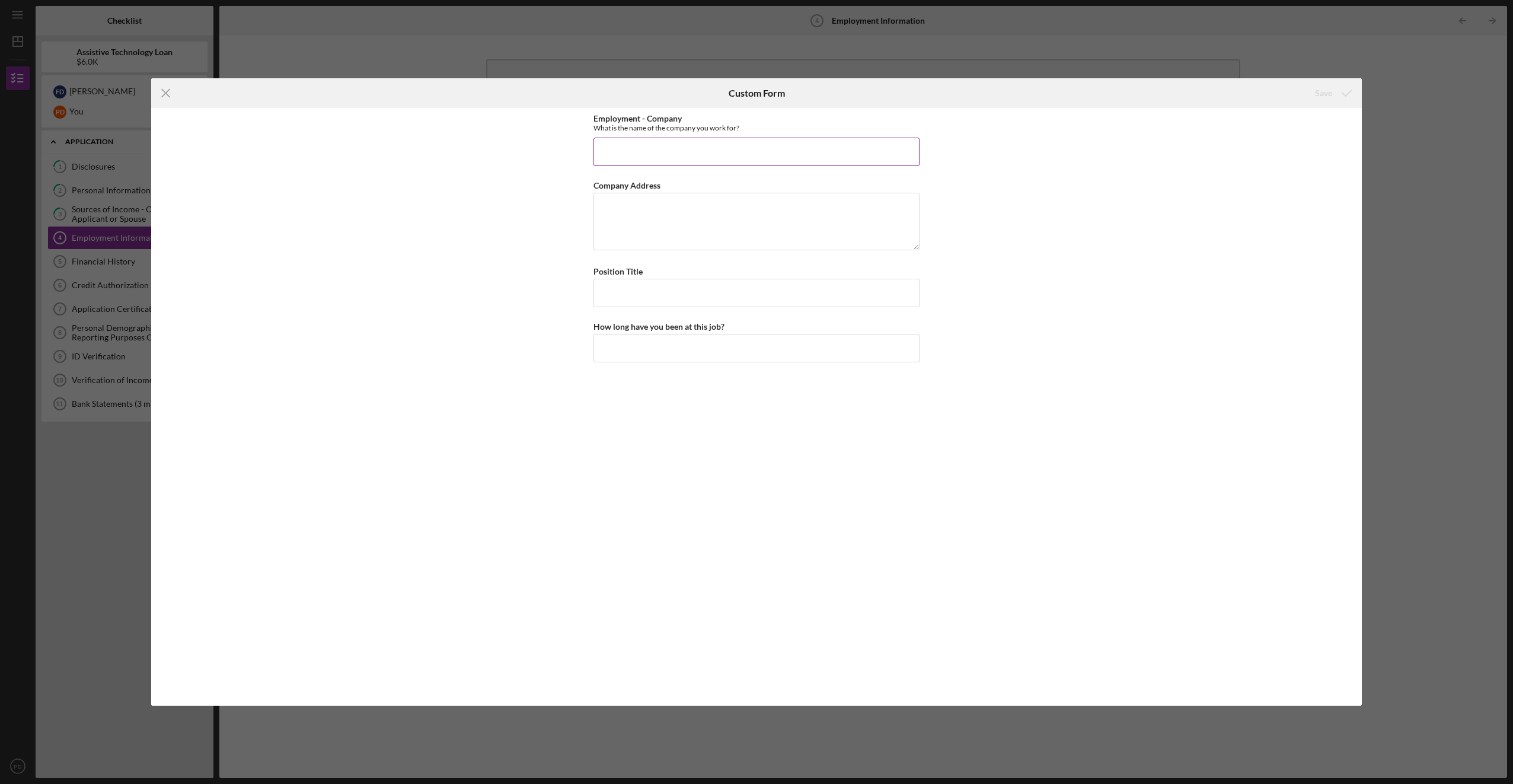
click at [659, 139] on input "Employment - Company" at bounding box center [756, 151] width 326 height 28
type input "N/A"
click at [1333, 98] on icon "submit" at bounding box center [1347, 93] width 30 height 30
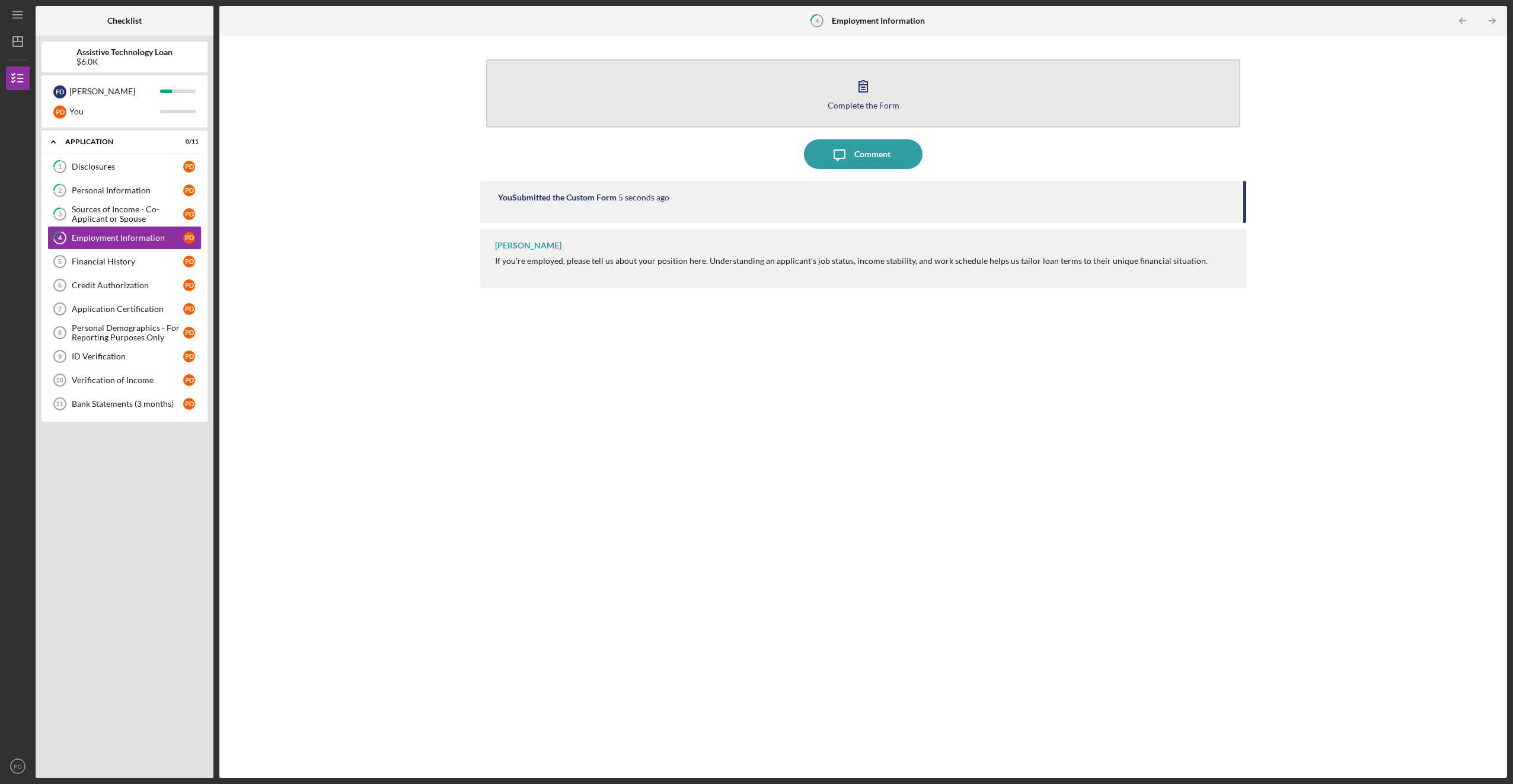
click at [871, 97] on icon "button" at bounding box center [863, 85] width 30 height 30
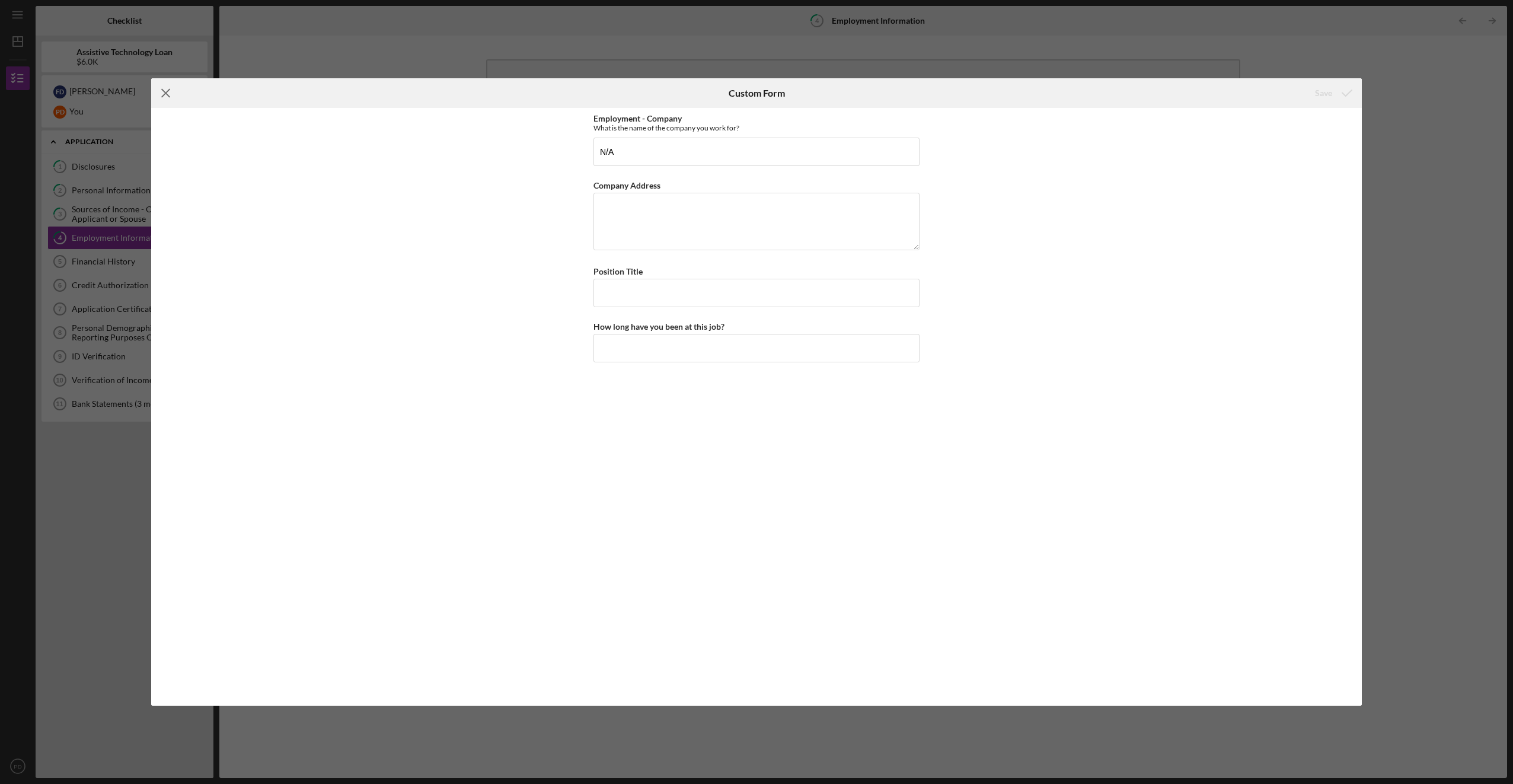
click at [163, 90] on line at bounding box center [166, 93] width 8 height 8
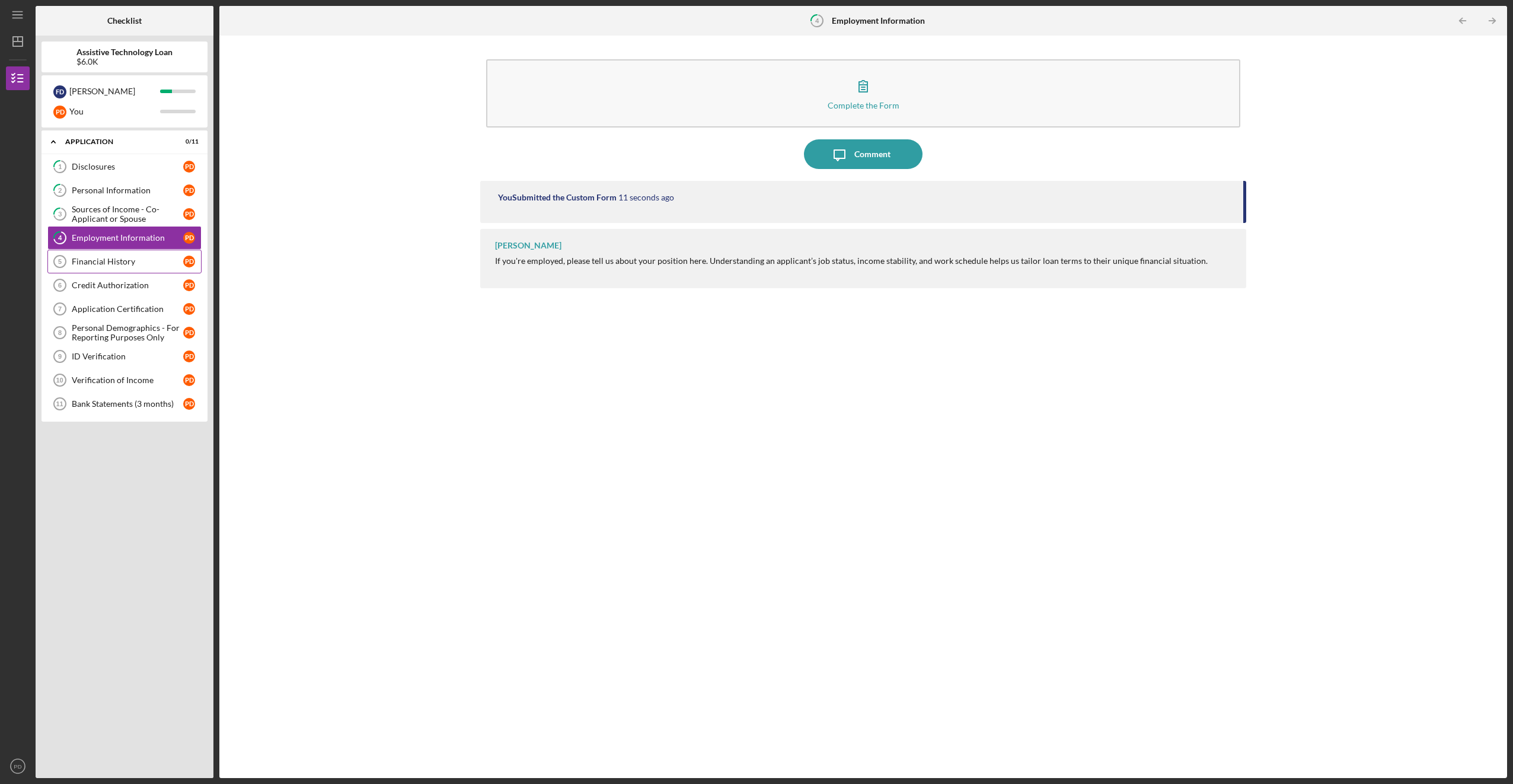
click at [102, 251] on link "Financial History 5 Financial History P D" at bounding box center [124, 261] width 154 height 23
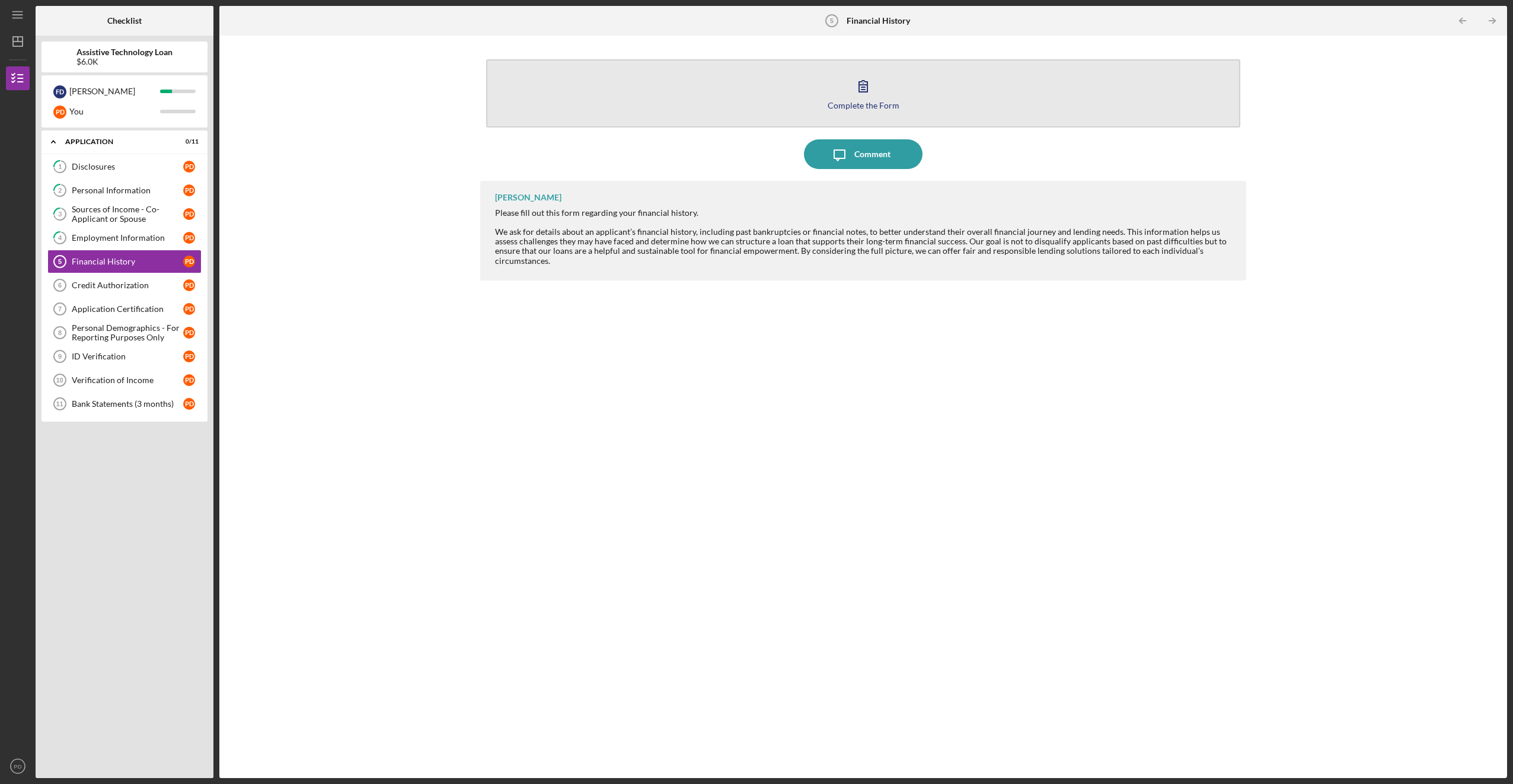
click at [863, 98] on icon "button" at bounding box center [863, 85] width 30 height 30
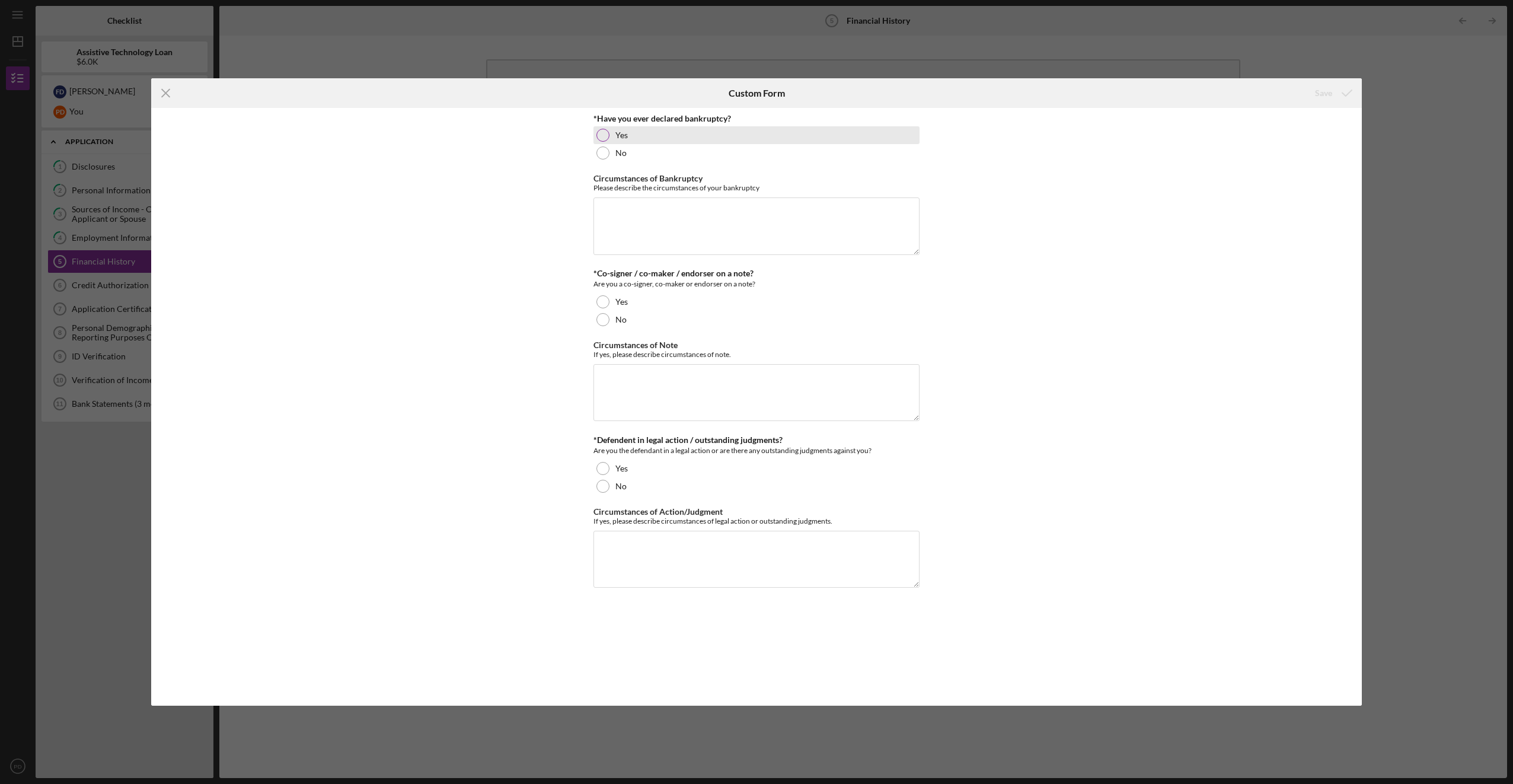
click at [598, 132] on div at bounding box center [603, 135] width 13 height 13
click at [644, 219] on textarea "Circumstances of Bankruptcy" at bounding box center [756, 226] width 326 height 57
type textarea "My husband lost his job after first of 13 strokes and medical bills piled up as…"
click at [600, 320] on div at bounding box center [603, 319] width 13 height 13
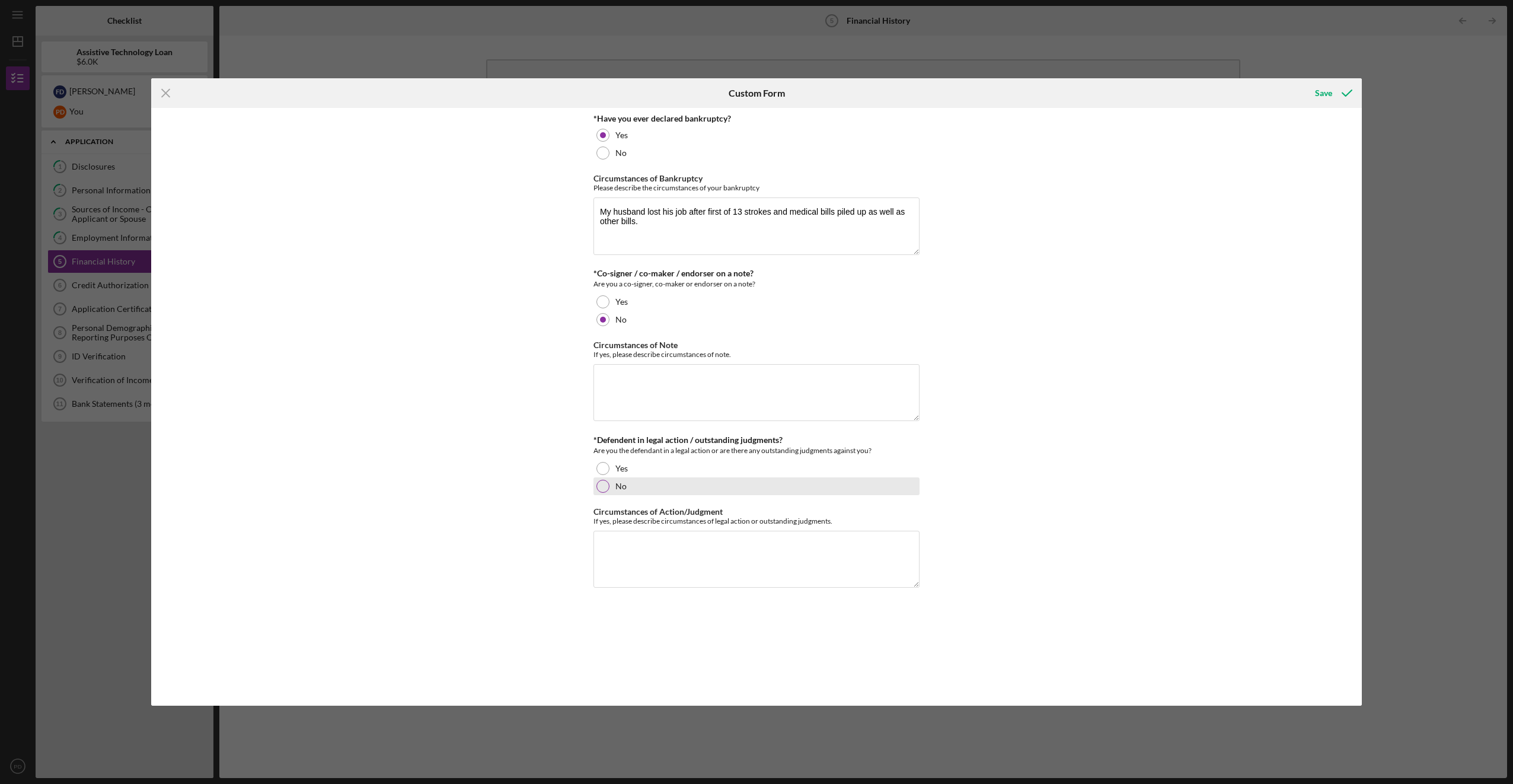
click at [607, 488] on div at bounding box center [603, 486] width 13 height 13
click at [1324, 94] on div "Save" at bounding box center [1324, 92] width 17 height 23
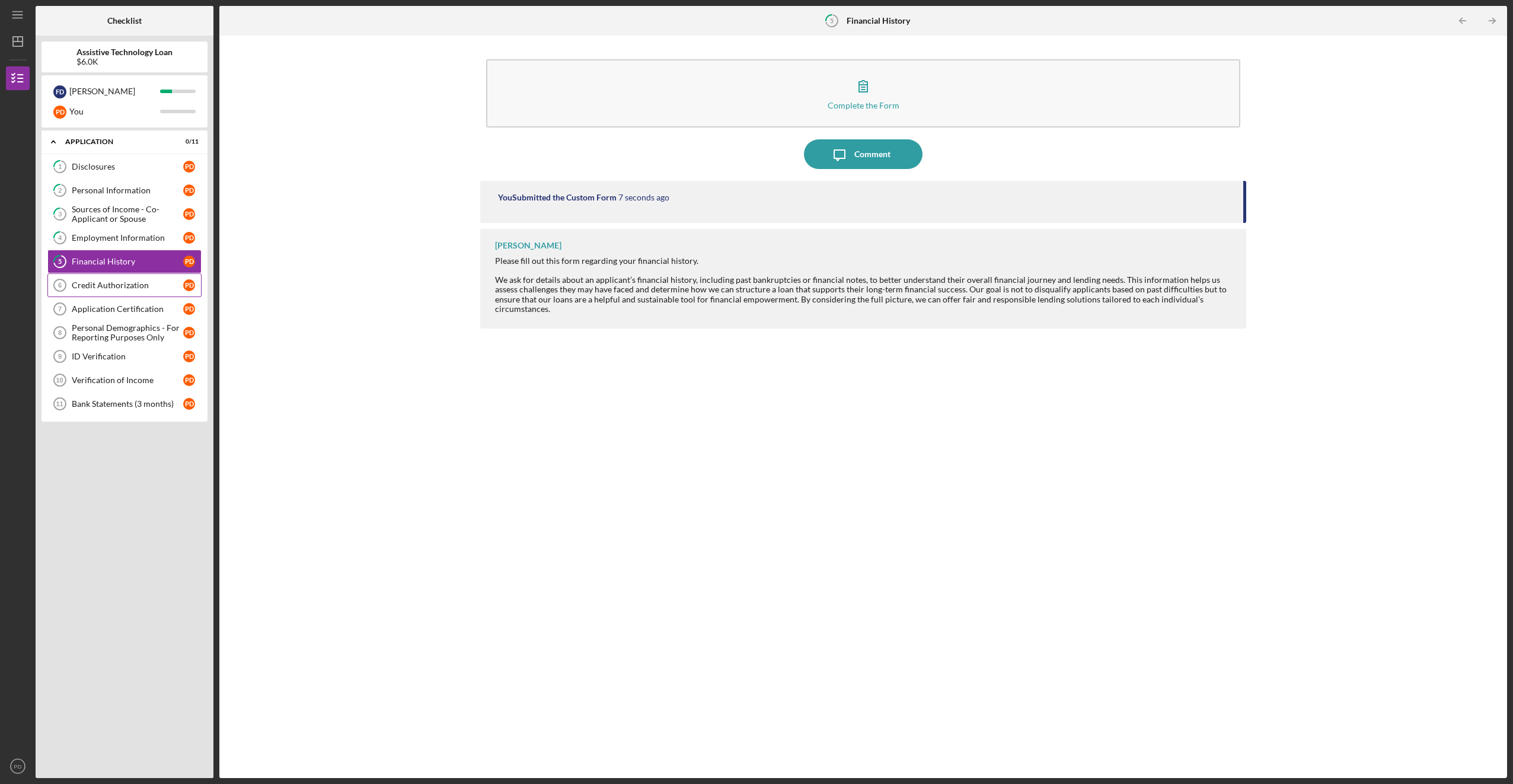
click at [139, 287] on div "Credit Authorization" at bounding box center [127, 285] width 111 height 9
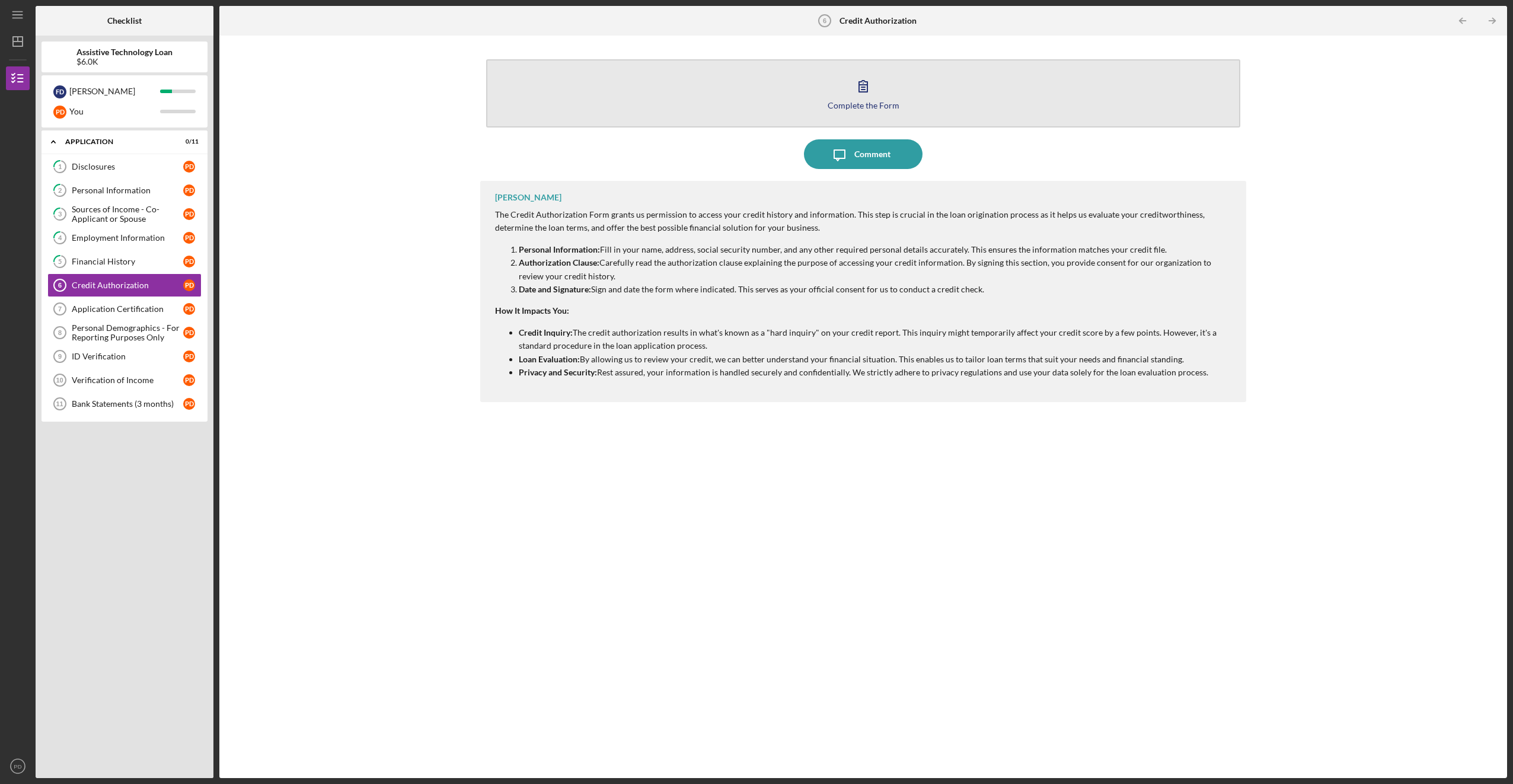
click at [871, 99] on icon "button" at bounding box center [863, 85] width 30 height 30
click at [864, 94] on icon "button" at bounding box center [863, 85] width 30 height 30
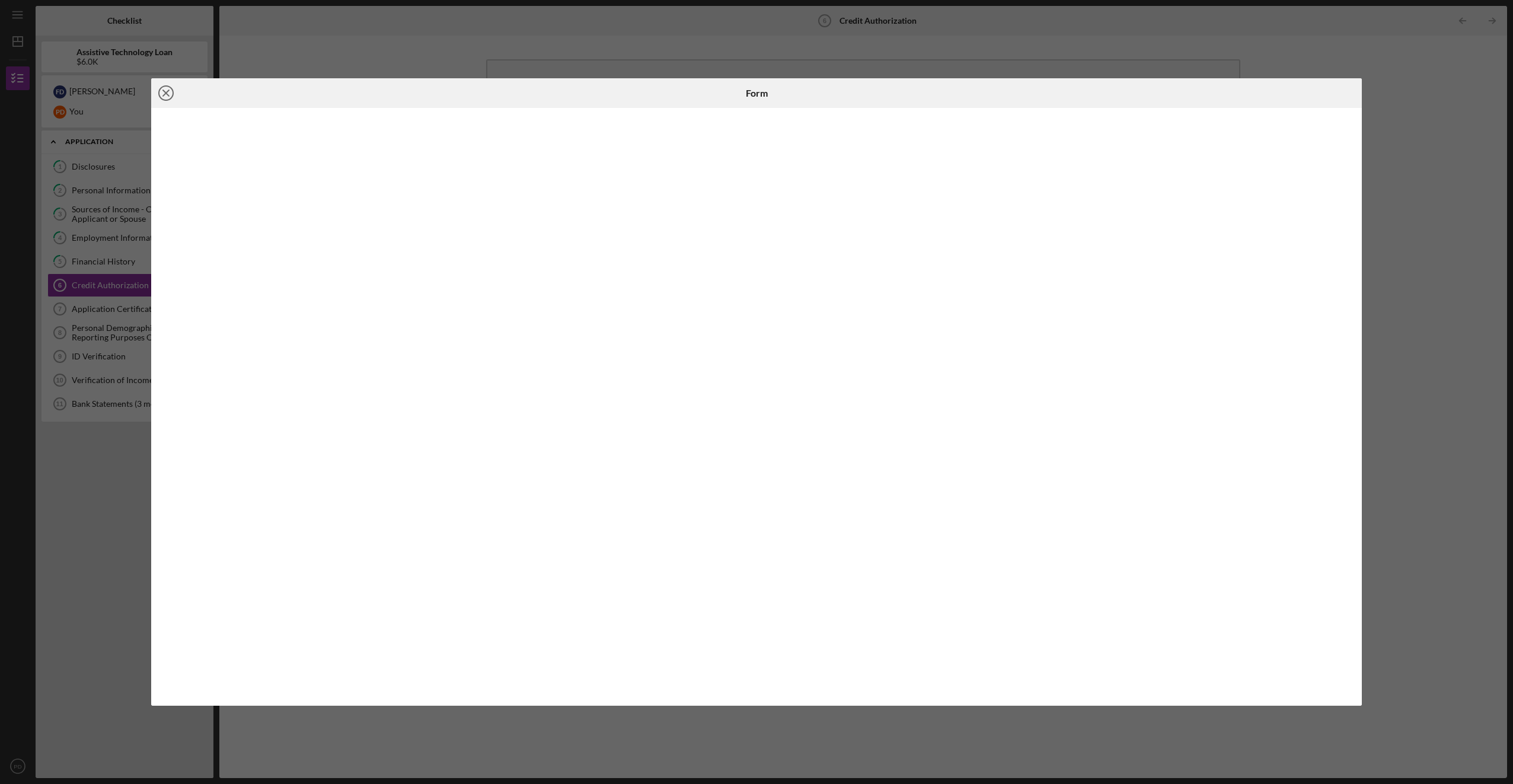
click at [162, 92] on icon "Icon/Close" at bounding box center [166, 93] width 30 height 30
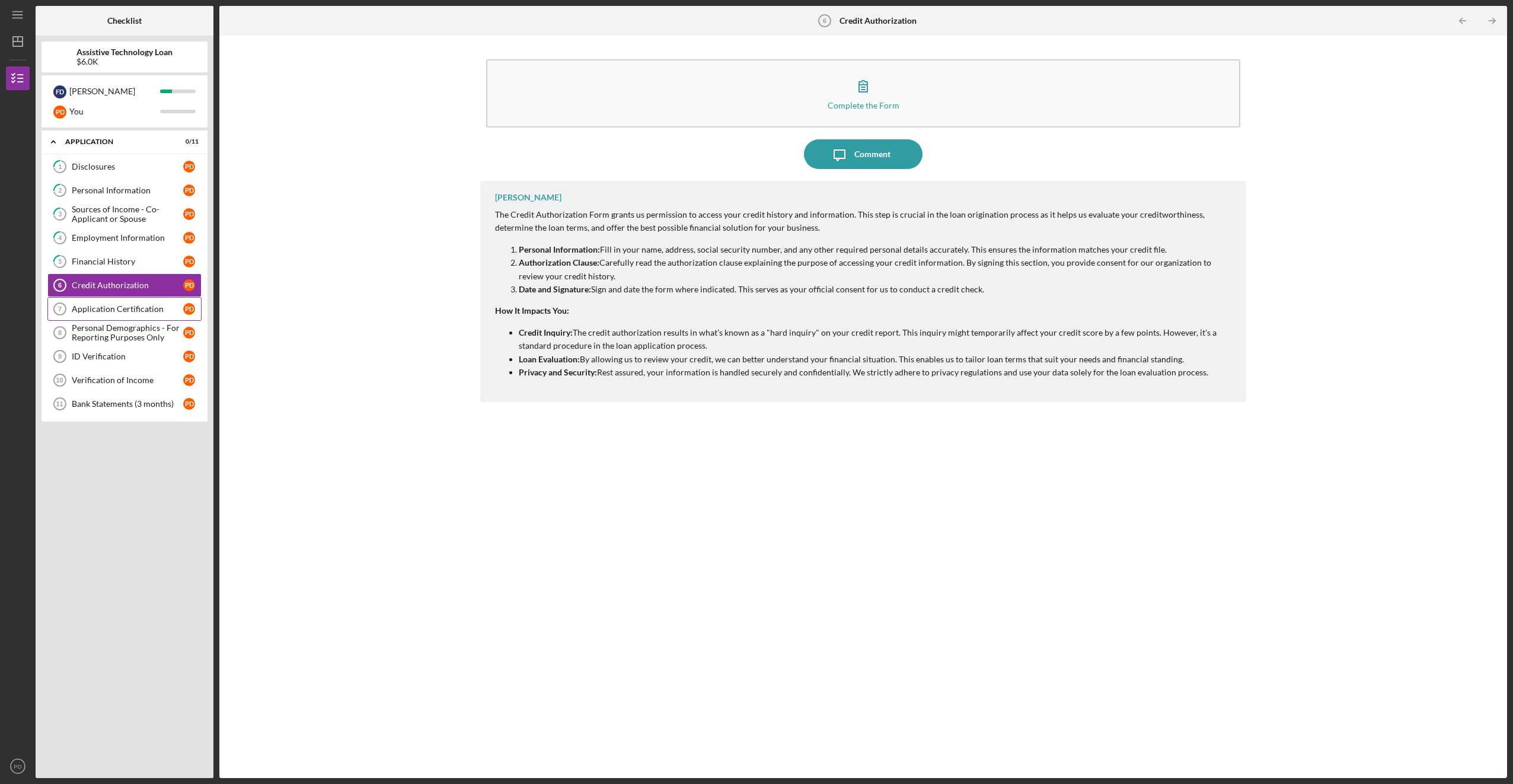
click at [122, 308] on div "Application Certification" at bounding box center [127, 308] width 111 height 9
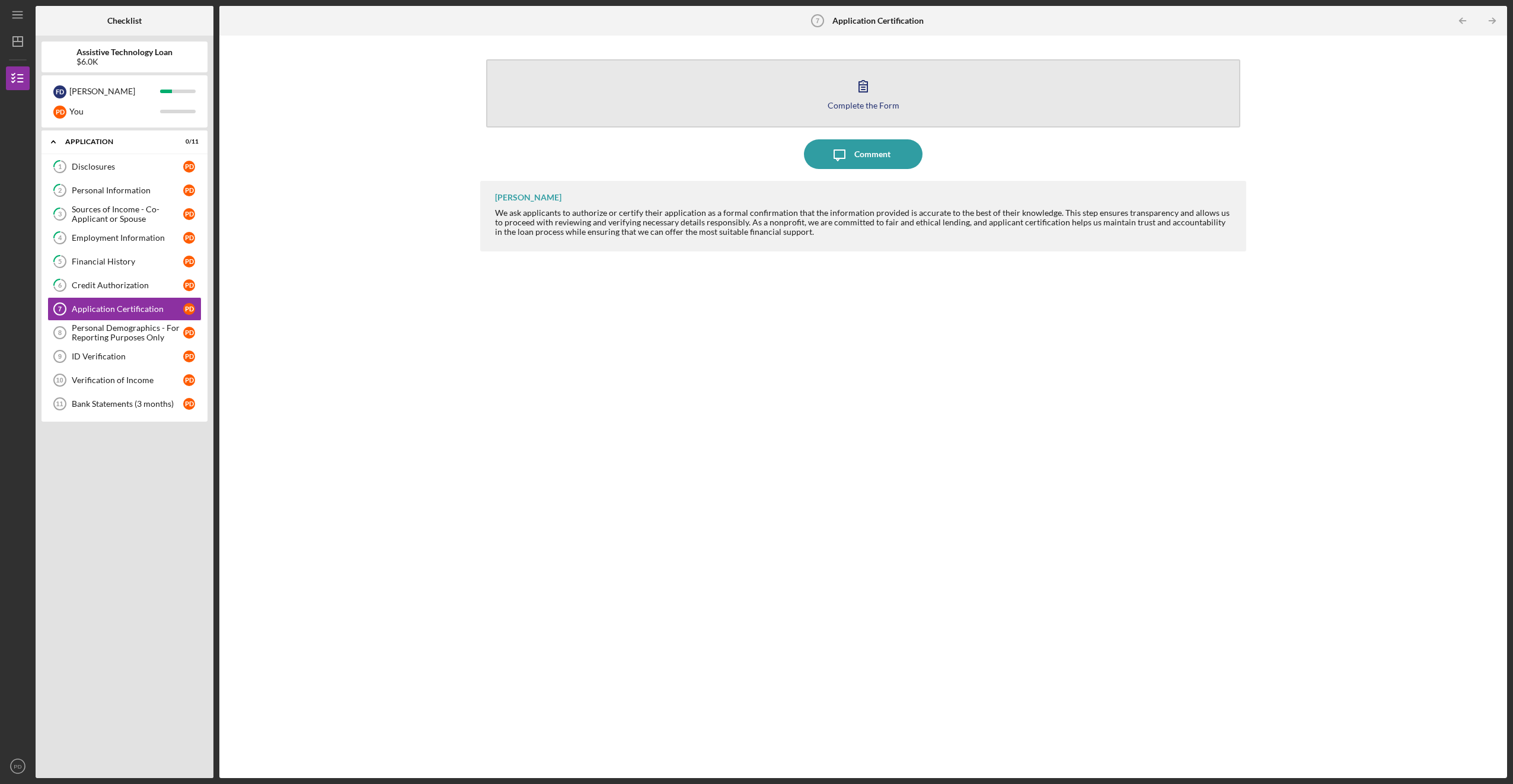
click at [836, 87] on button "Complete the Form Form" at bounding box center [863, 94] width 754 height 68
click at [866, 110] on button "Complete the Form Form" at bounding box center [863, 94] width 754 height 68
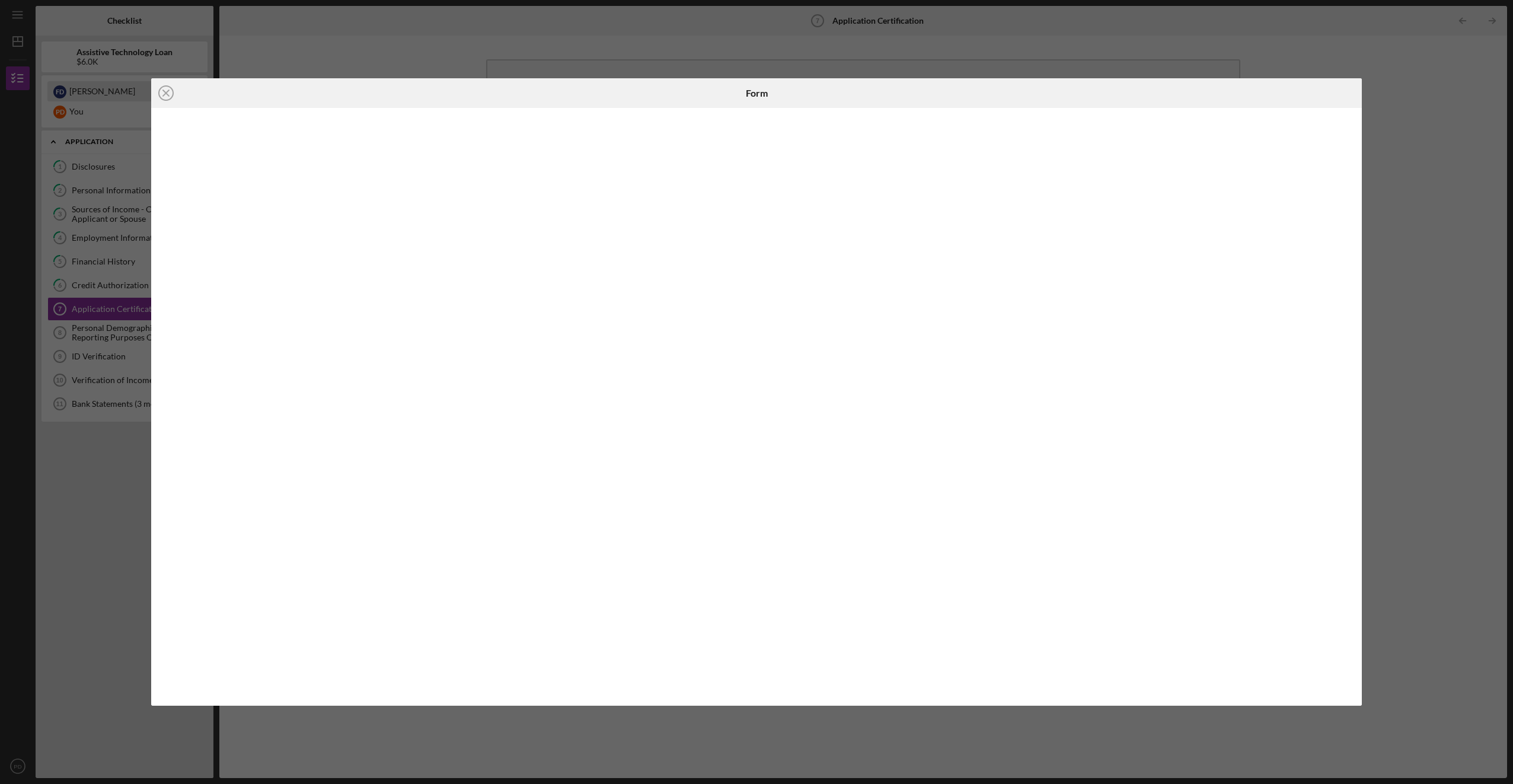
click at [165, 92] on line at bounding box center [165, 92] width 6 height 6
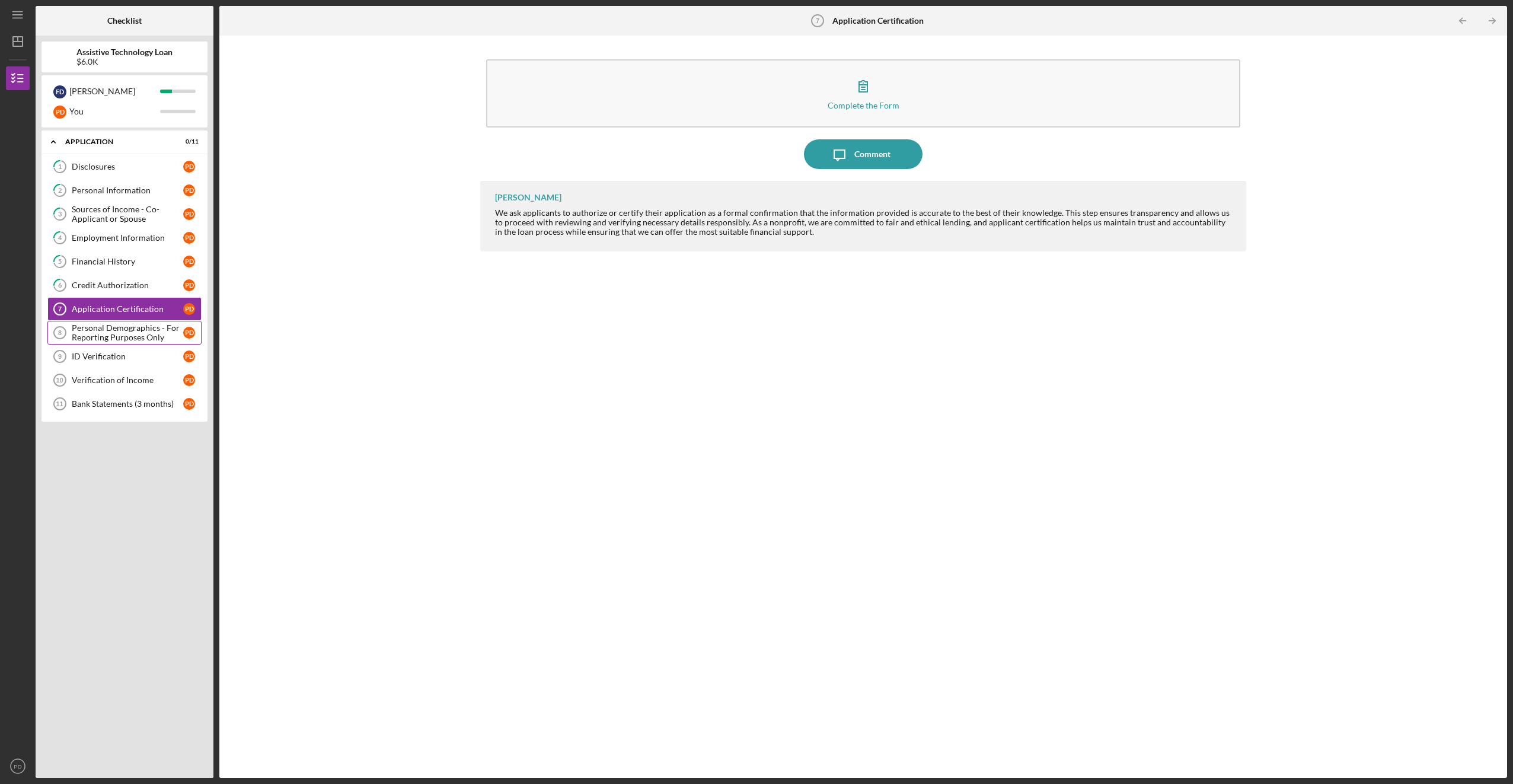
click at [126, 339] on div "Personal Demographics - For Reporting Purposes Only" at bounding box center [127, 332] width 111 height 19
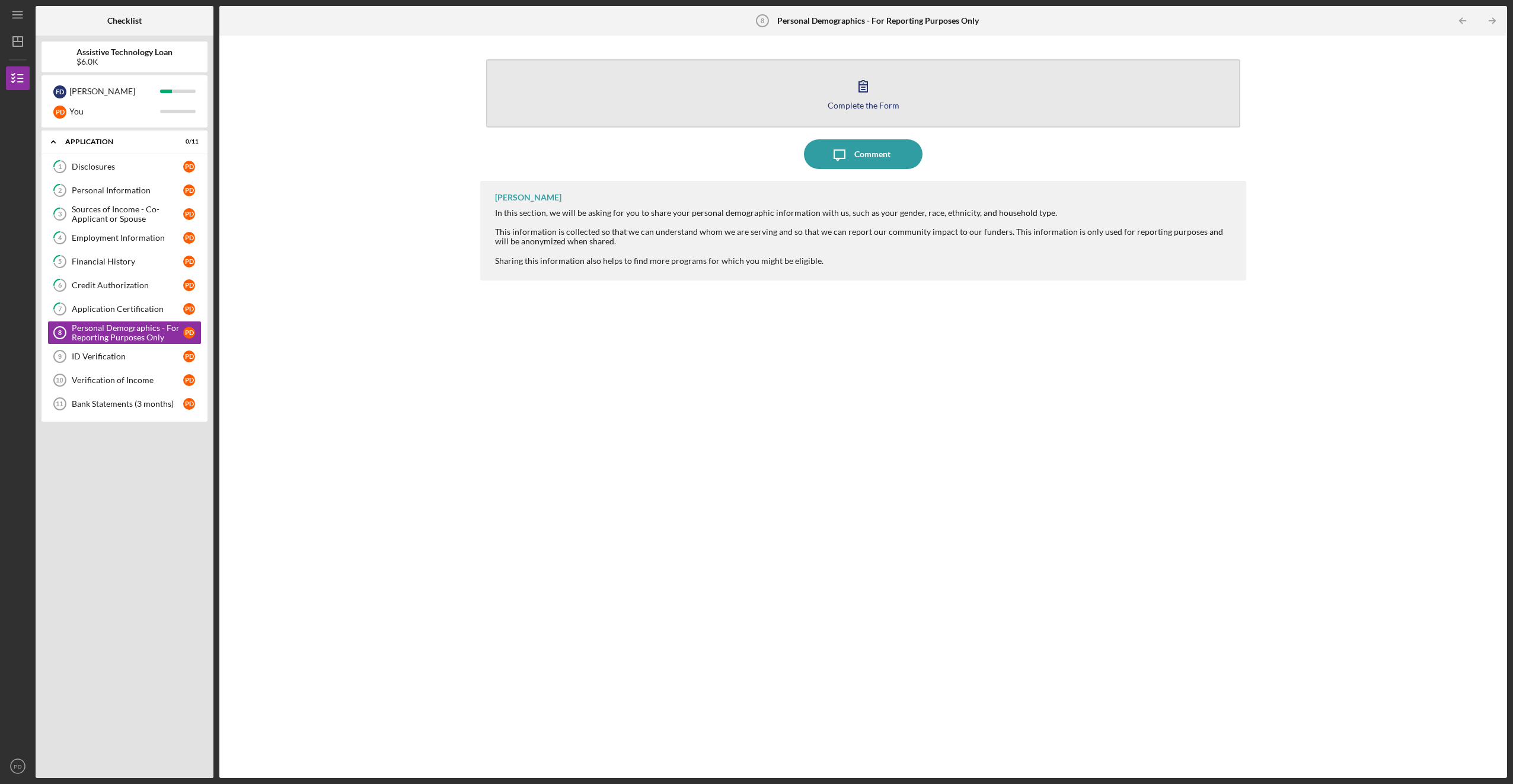
click at [867, 92] on icon "button" at bounding box center [863, 86] width 8 height 11
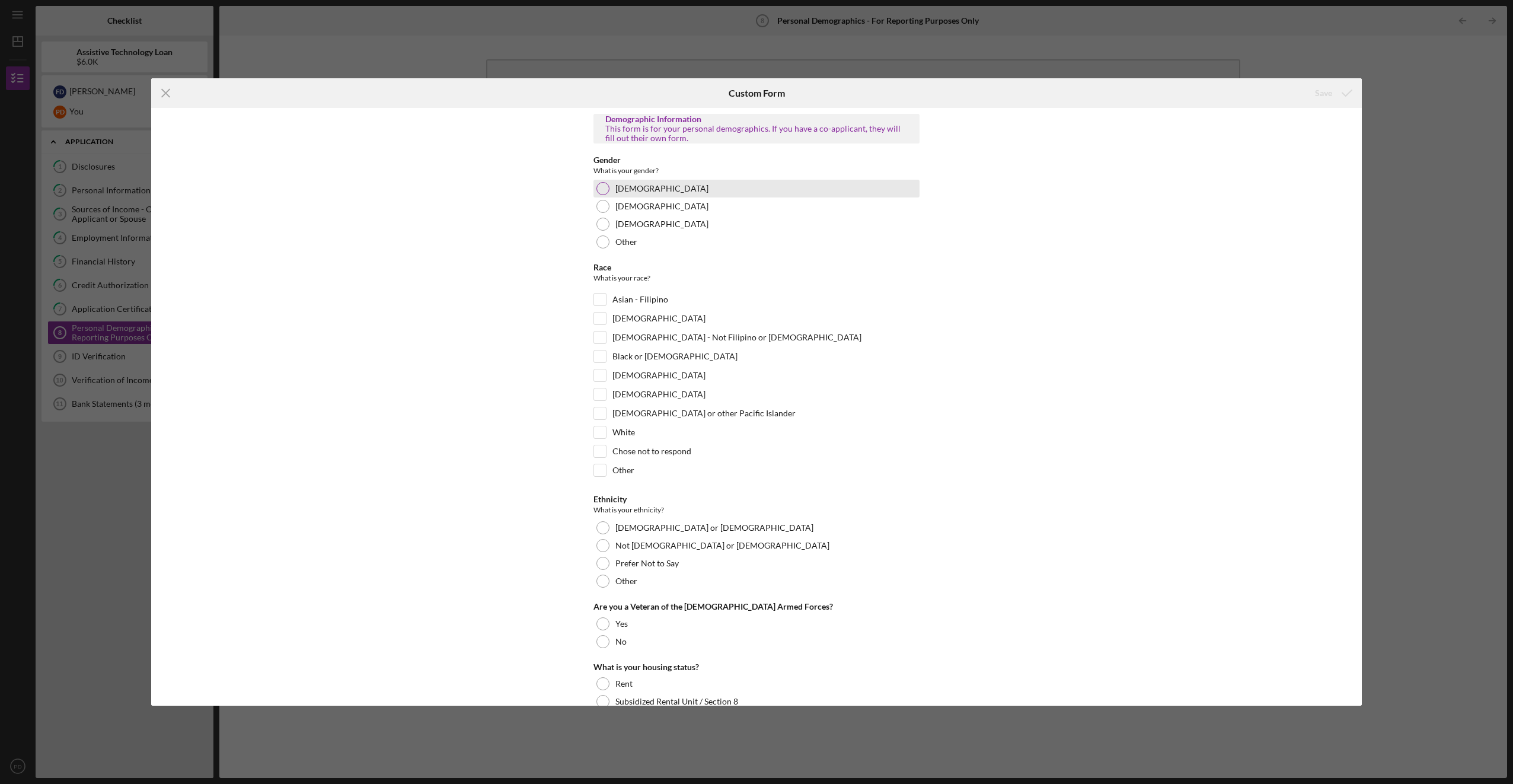
click at [607, 191] on div "[DEMOGRAPHIC_DATA]" at bounding box center [756, 189] width 326 height 18
click at [599, 427] on input "White" at bounding box center [600, 432] width 12 height 12
checkbox input "true"
click at [603, 540] on div at bounding box center [603, 545] width 13 height 13
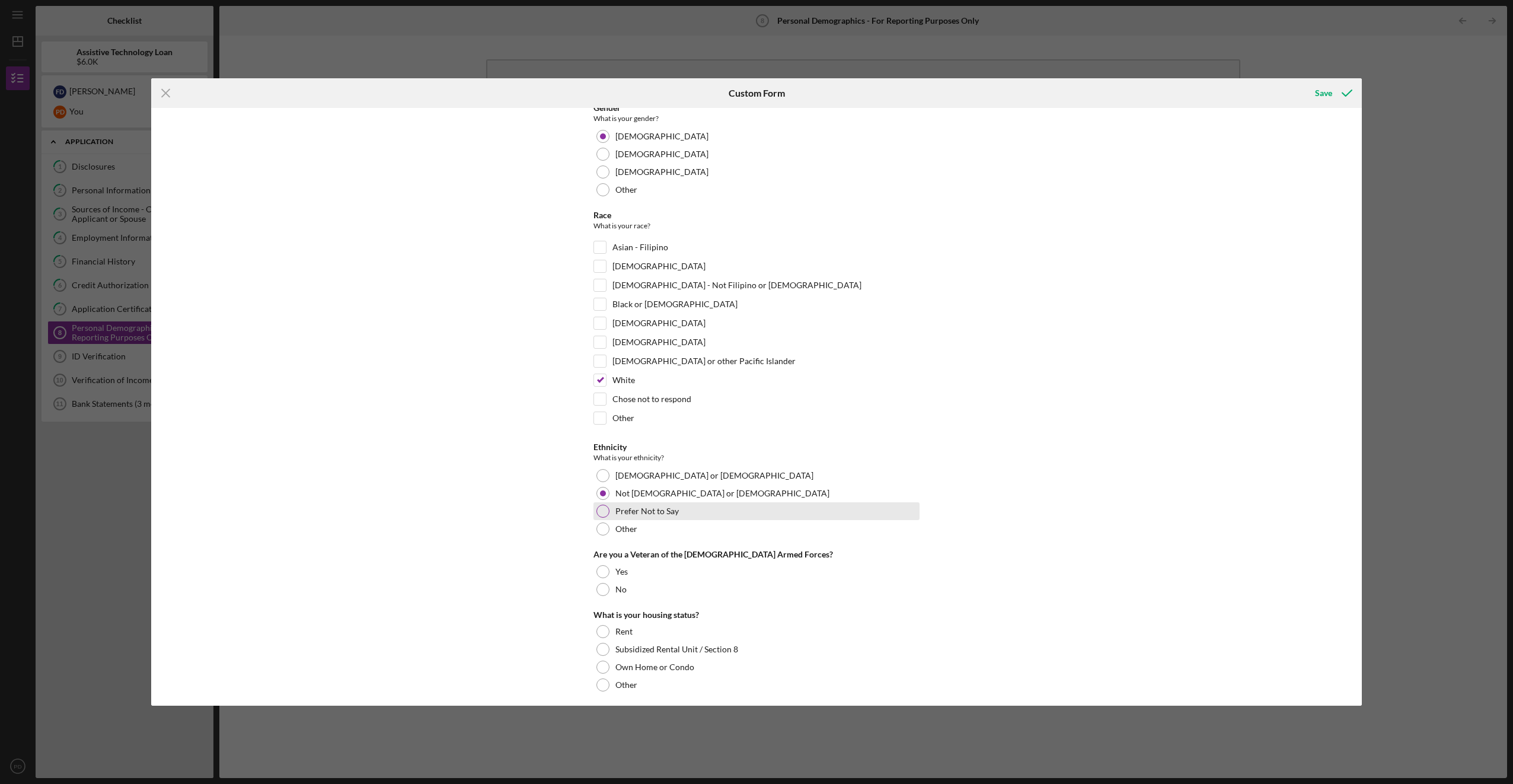
scroll to position [118, 0]
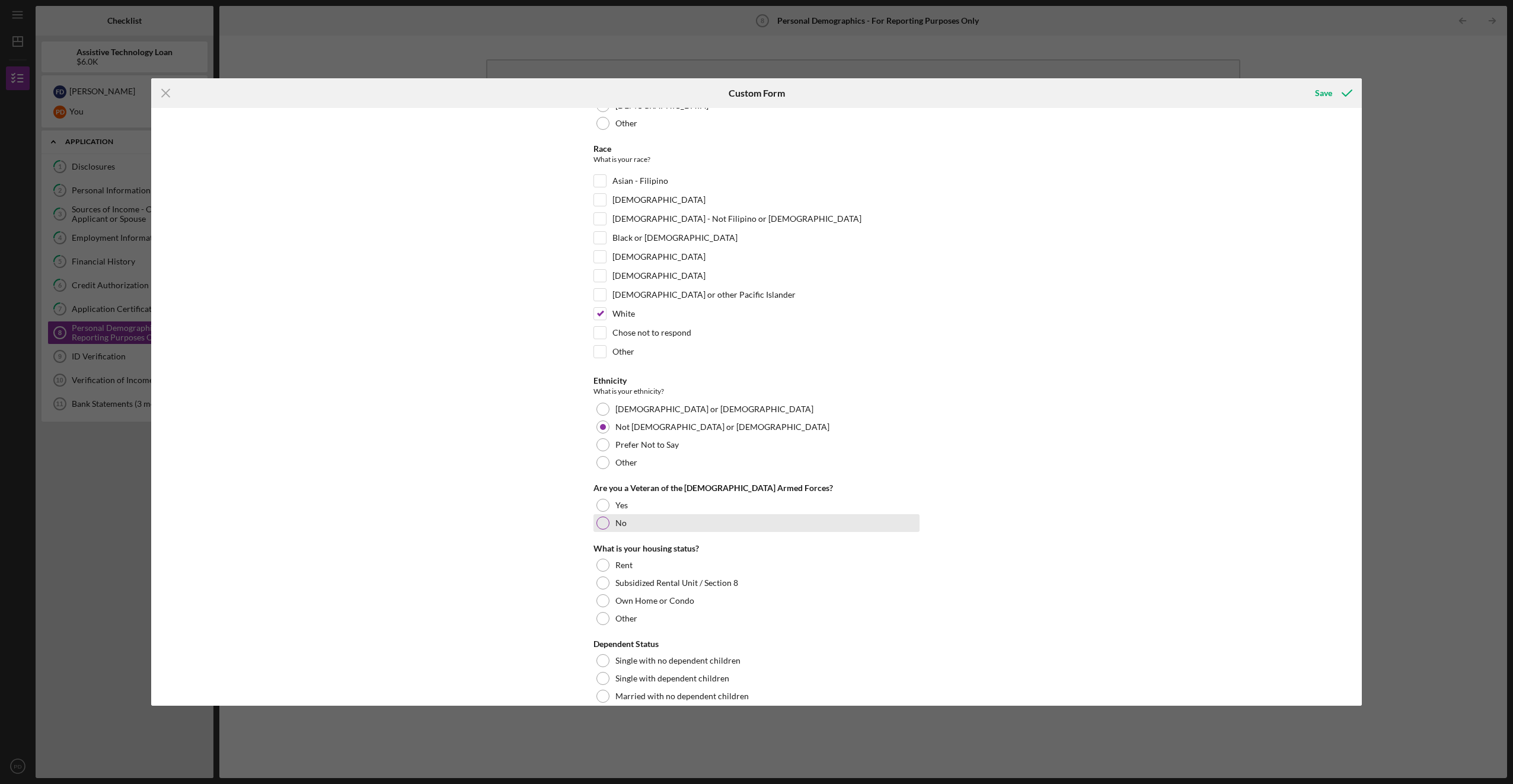
click at [605, 525] on div at bounding box center [603, 522] width 13 height 13
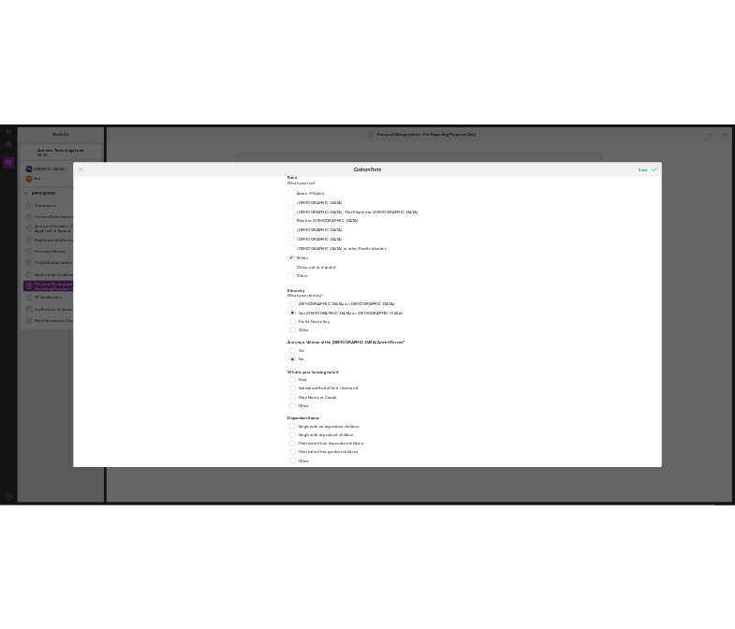
scroll to position [271, 0]
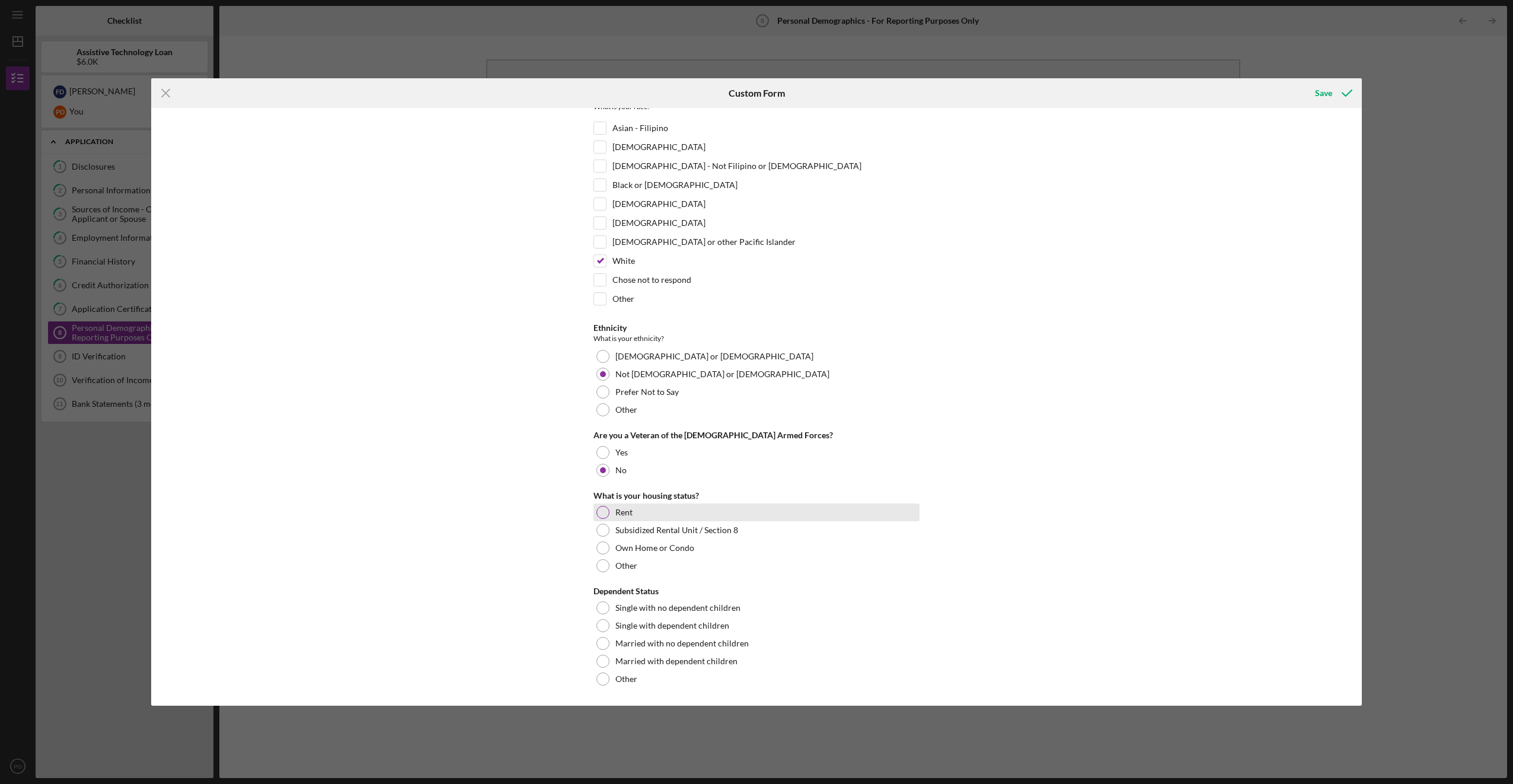
click at [609, 514] on div "Rent" at bounding box center [756, 512] width 326 height 18
click at [607, 643] on div at bounding box center [603, 643] width 13 height 13
click at [1315, 98] on button "Save" at bounding box center [1333, 92] width 59 height 23
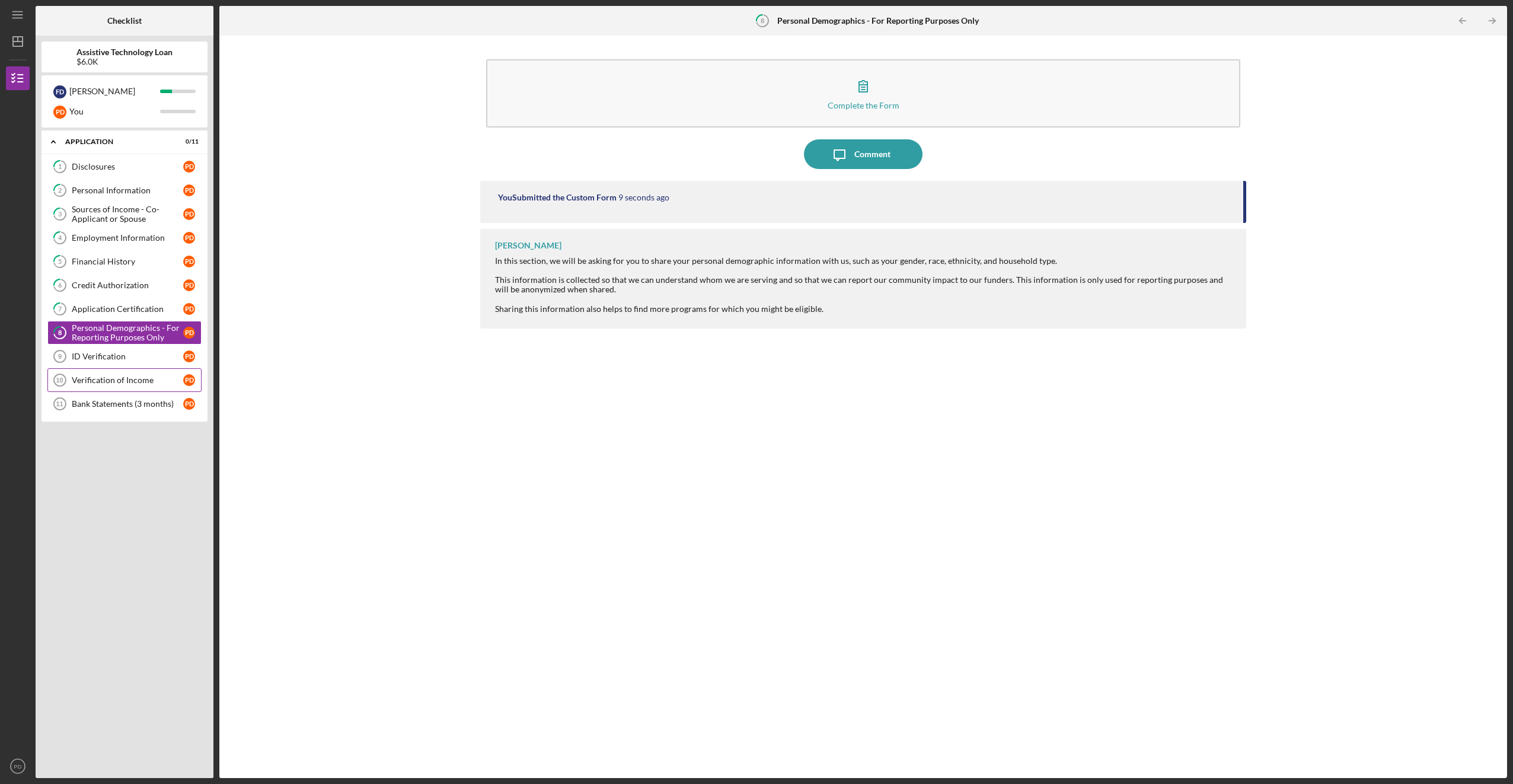
click at [129, 376] on div "Verification of Income" at bounding box center [127, 380] width 111 height 9
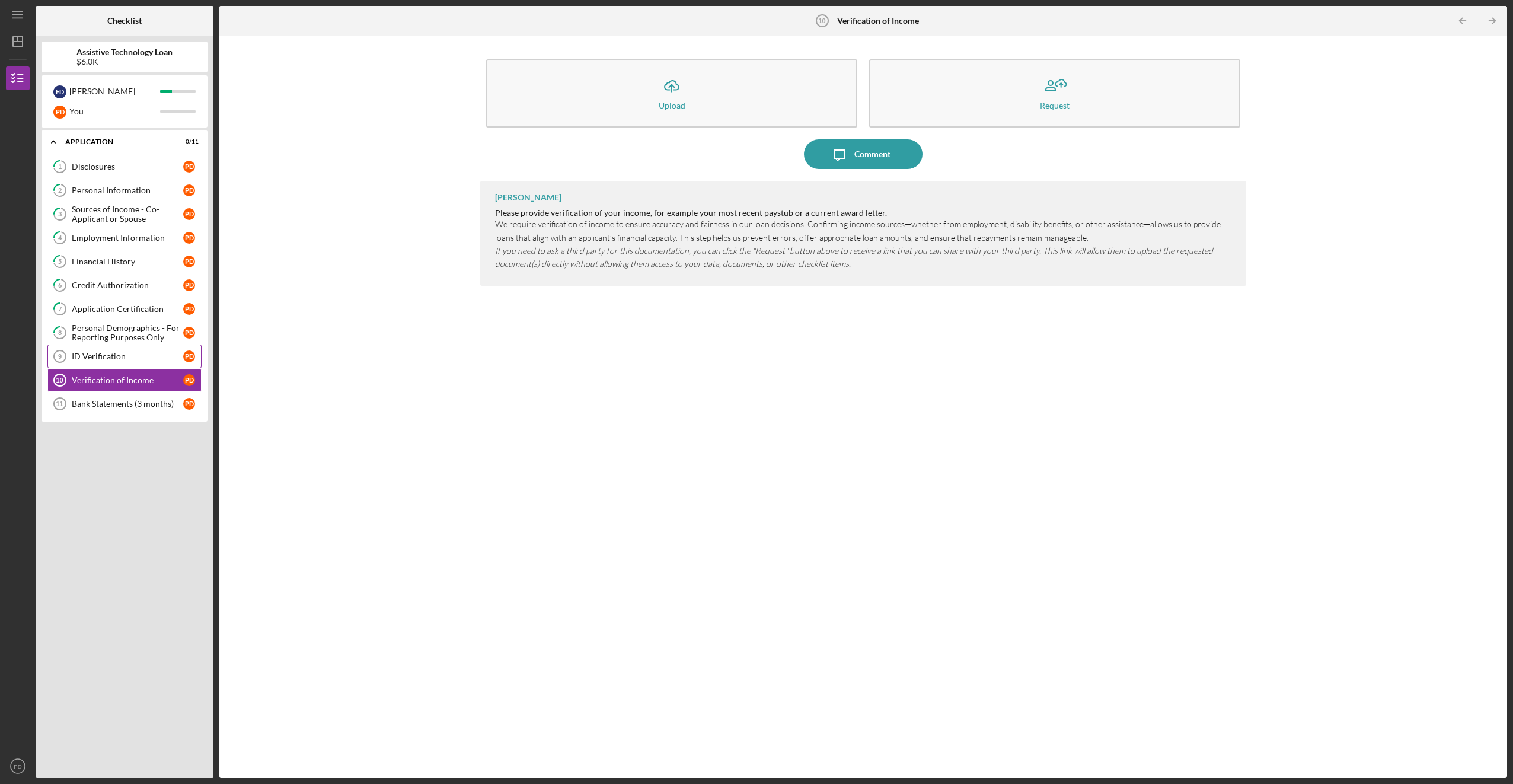
click at [101, 358] on div "ID Verification" at bounding box center [127, 356] width 111 height 9
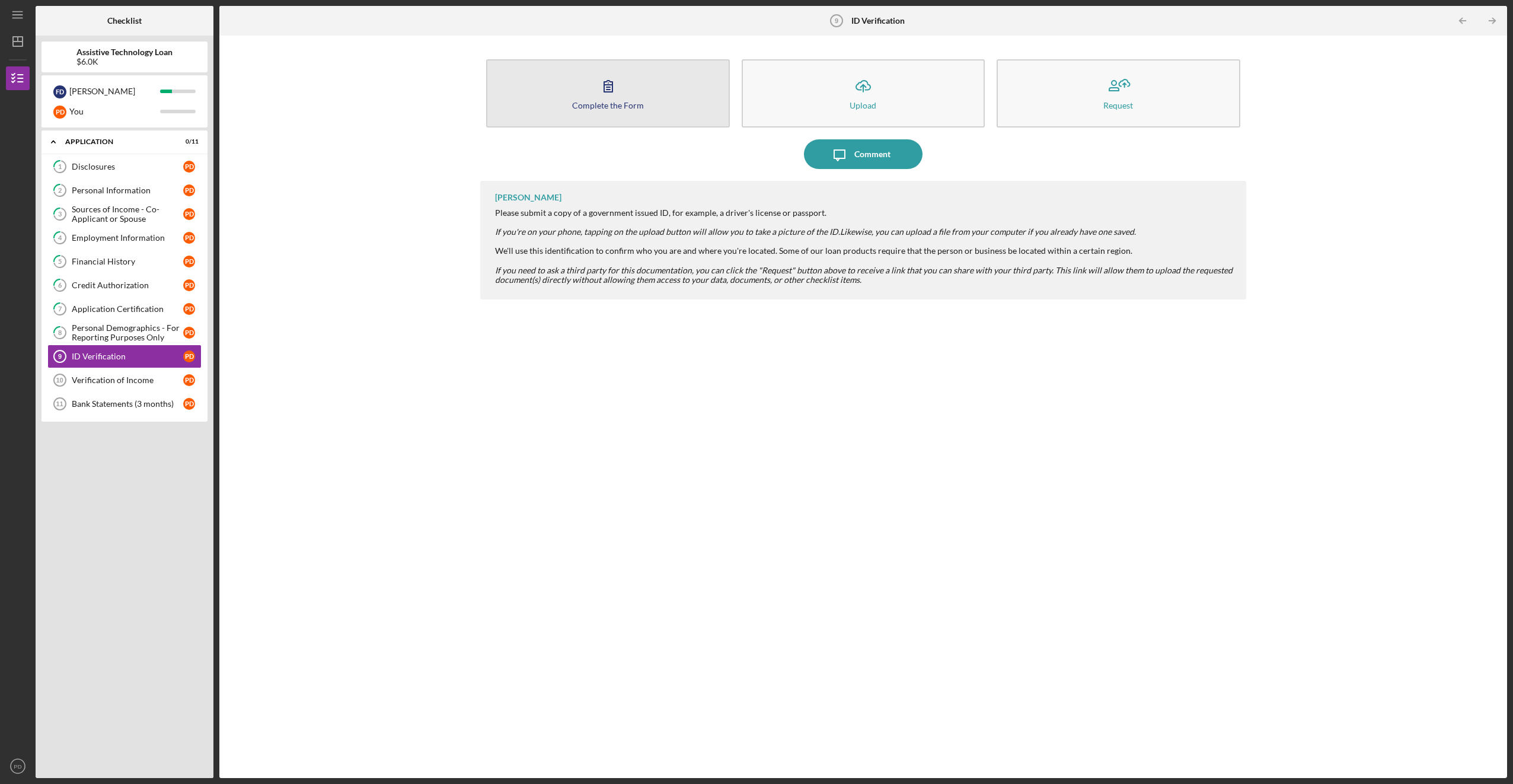
click at [654, 105] on button "Complete the Form Form" at bounding box center [608, 94] width 243 height 68
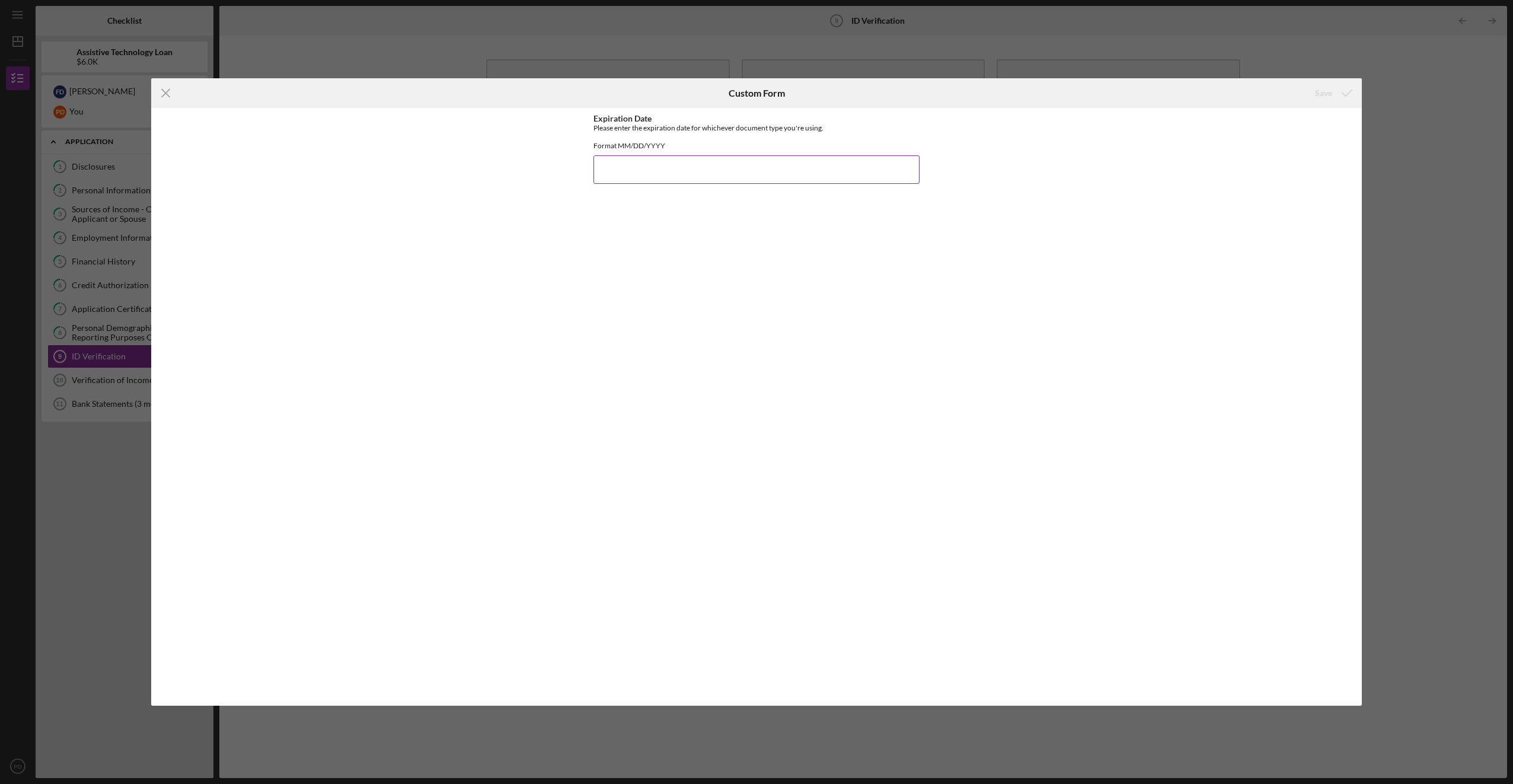
click at [641, 176] on input "Expiration Date" at bounding box center [756, 169] width 326 height 28
type input "[DATE]"
click at [1334, 89] on icon "submit" at bounding box center [1347, 93] width 30 height 30
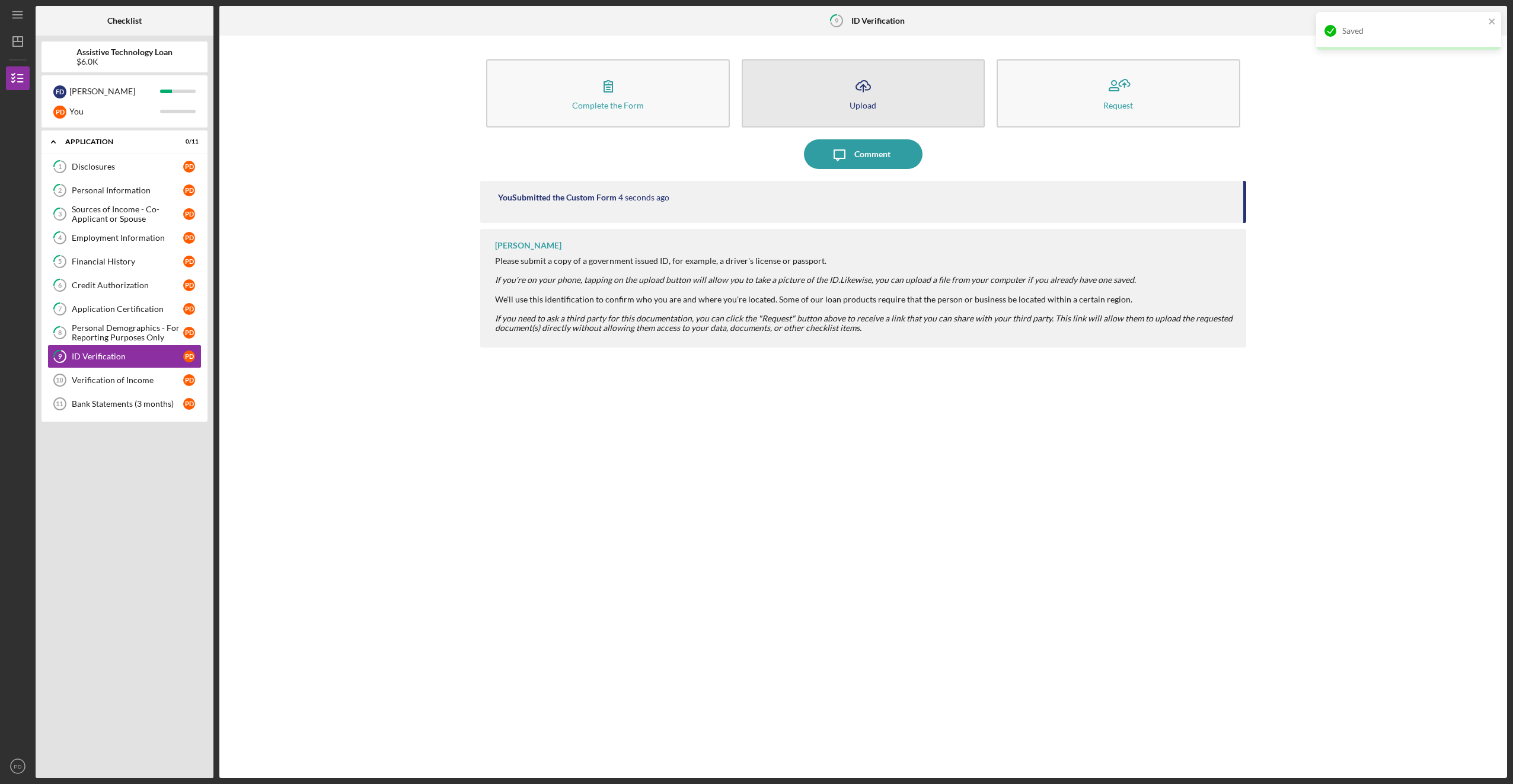
click at [838, 106] on button "Icon/Upload Upload" at bounding box center [863, 94] width 243 height 68
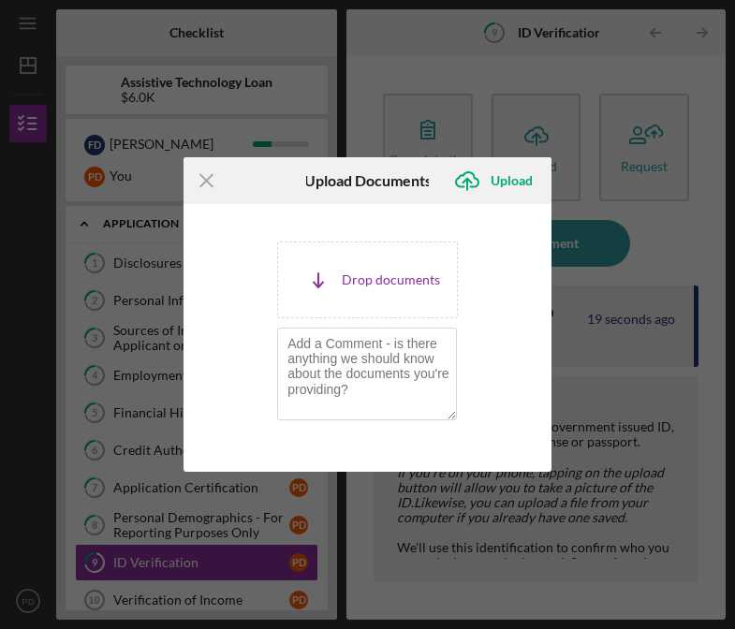
click at [334, 289] on div "Icon/Document Browse or drag files here (max 100MB total) Tap to choose files o…" at bounding box center [367, 280] width 181 height 77
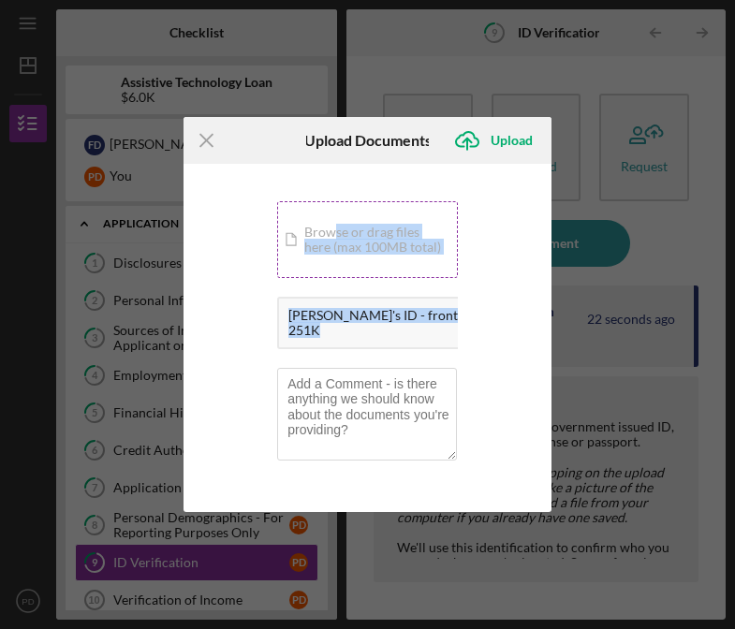
drag, startPoint x: 339, startPoint y: 338, endPoint x: 335, endPoint y: 228, distance: 110.5
click at [335, 228] on div "Icon/Document Browse or drag files here (max 100MB total) Tap to choose files o…" at bounding box center [367, 279] width 181 height 157
drag, startPoint x: 335, startPoint y: 228, endPoint x: 313, endPoint y: 314, distance: 89.0
click at [313, 314] on div "[PERSON_NAME]'s ID - front.jpg" at bounding box center [383, 315] width 190 height 15
drag, startPoint x: 314, startPoint y: 314, endPoint x: 313, endPoint y: 265, distance: 48.7
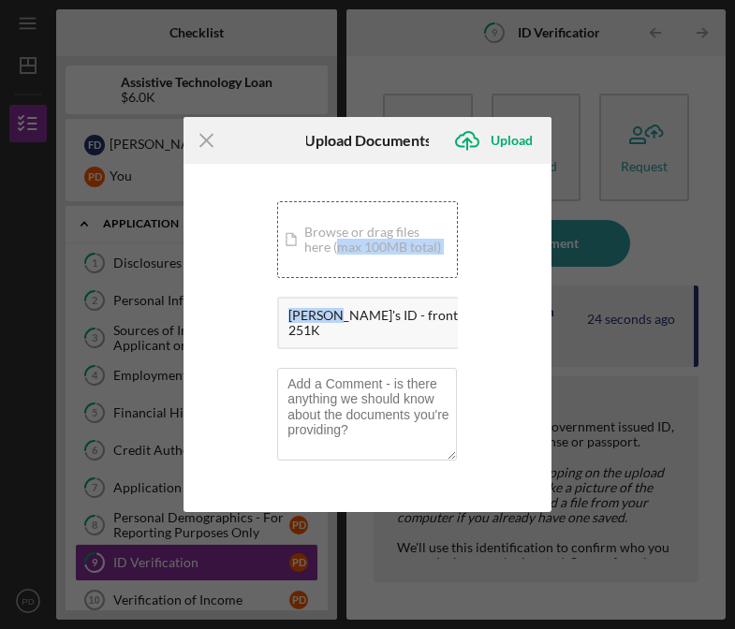
click at [313, 265] on div "Icon/Document Browse or drag files here (max 100MB total) Tap to choose files o…" at bounding box center [367, 279] width 181 height 157
drag, startPoint x: 313, startPoint y: 265, endPoint x: 360, endPoint y: 336, distance: 85.7
click at [360, 336] on div "251K" at bounding box center [383, 330] width 190 height 15
drag, startPoint x: 360, startPoint y: 336, endPoint x: 358, endPoint y: 272, distance: 63.7
click at [358, 272] on div "Icon/Document Browse or drag files here (max 100MB total) Tap to choose files o…" at bounding box center [367, 279] width 181 height 157
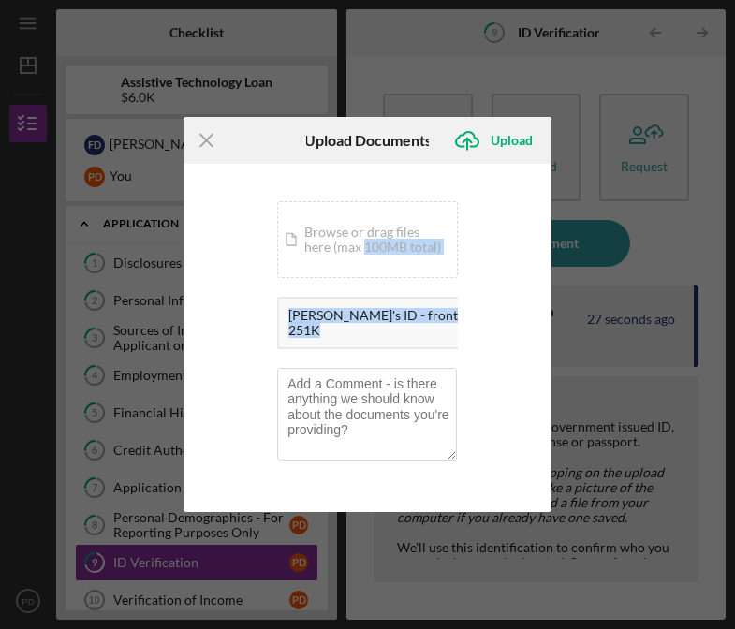
drag, startPoint x: 358, startPoint y: 272, endPoint x: 340, endPoint y: 334, distance: 64.3
click at [340, 334] on div "251K" at bounding box center [383, 330] width 190 height 15
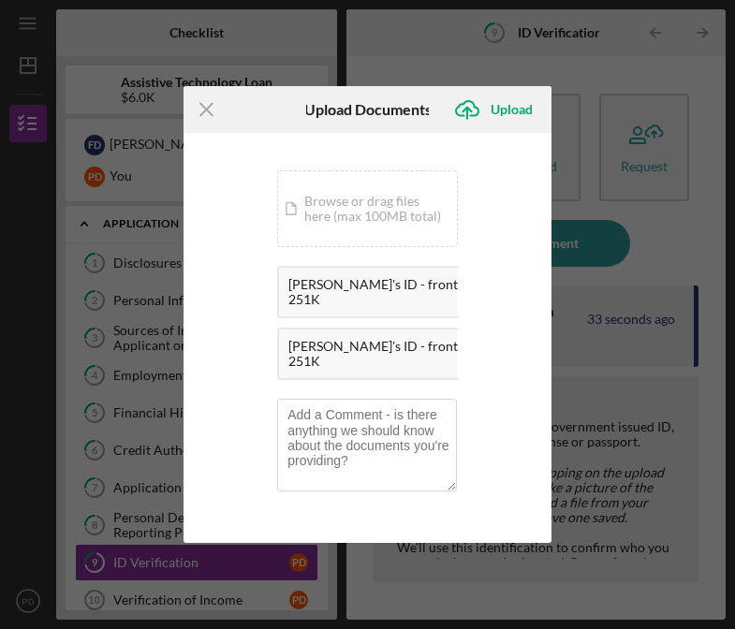
click at [490, 279] on circle at bounding box center [495, 279] width 11 height 11
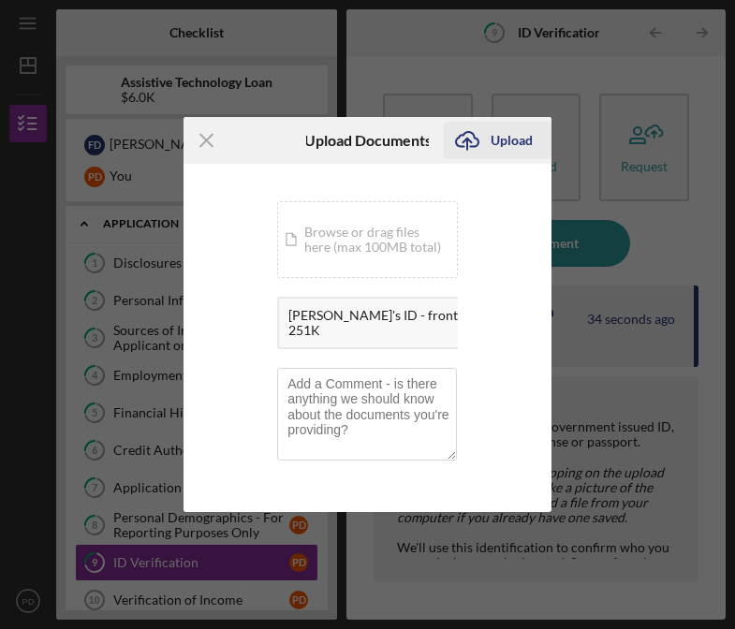
click at [509, 138] on div "Upload" at bounding box center [512, 140] width 42 height 37
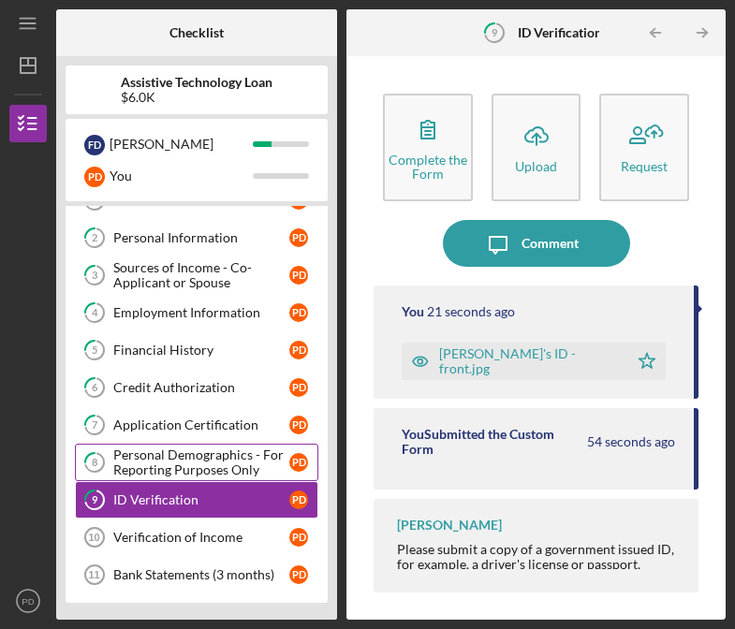
scroll to position [65, 0]
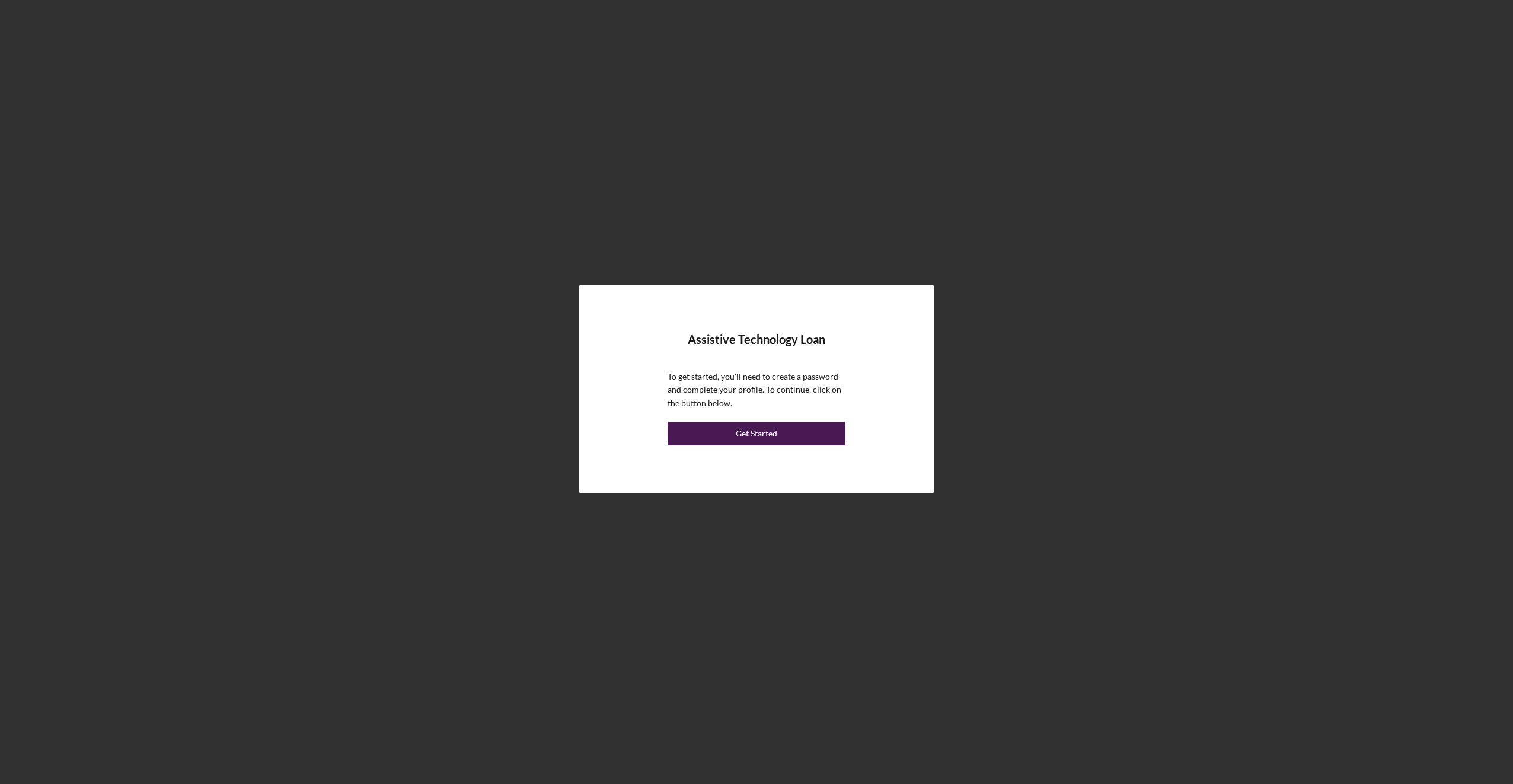
click at [772, 437] on div "Get Started" at bounding box center [757, 433] width 42 height 23
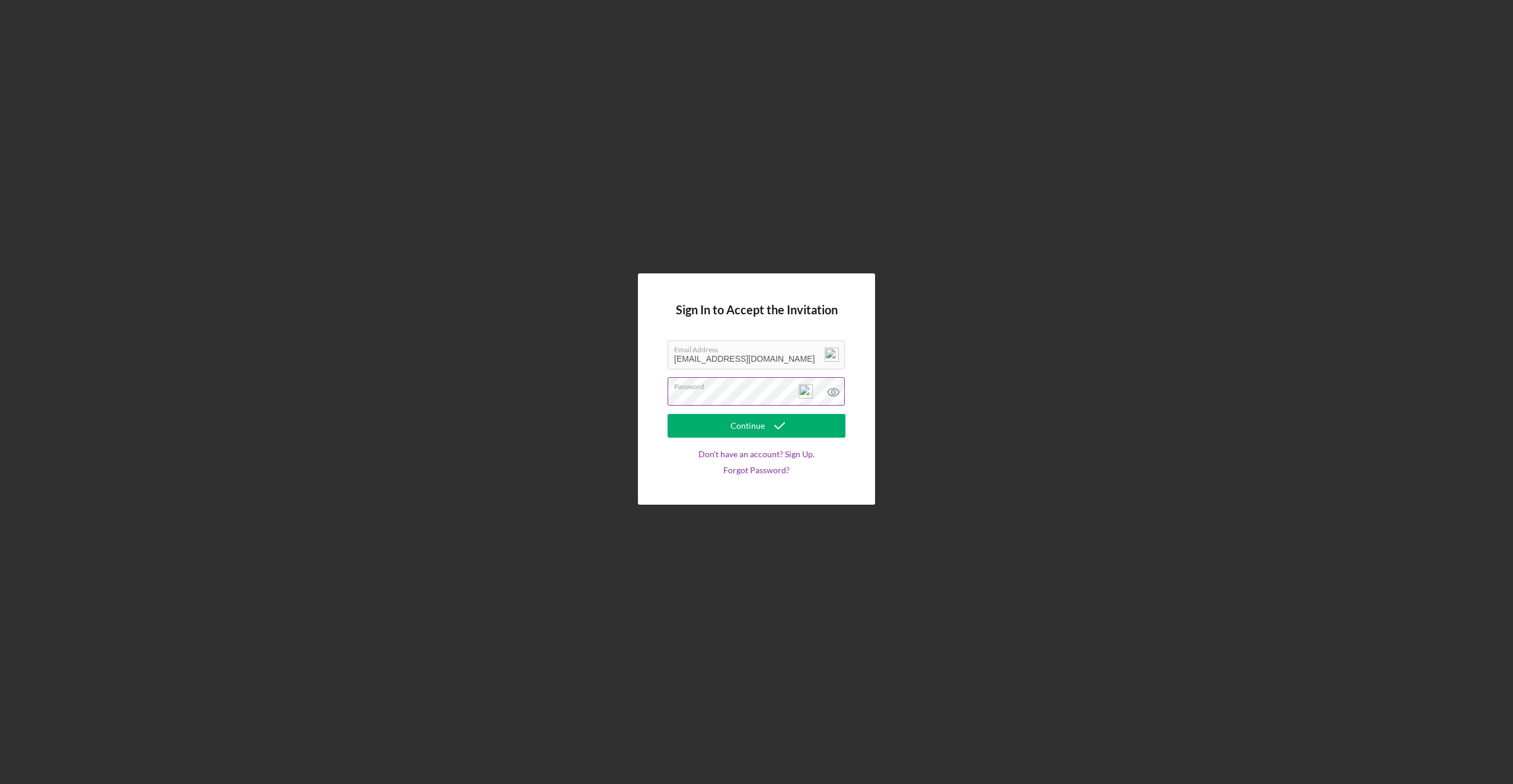
click at [668, 414] on button "Continue" at bounding box center [756, 425] width 178 height 23
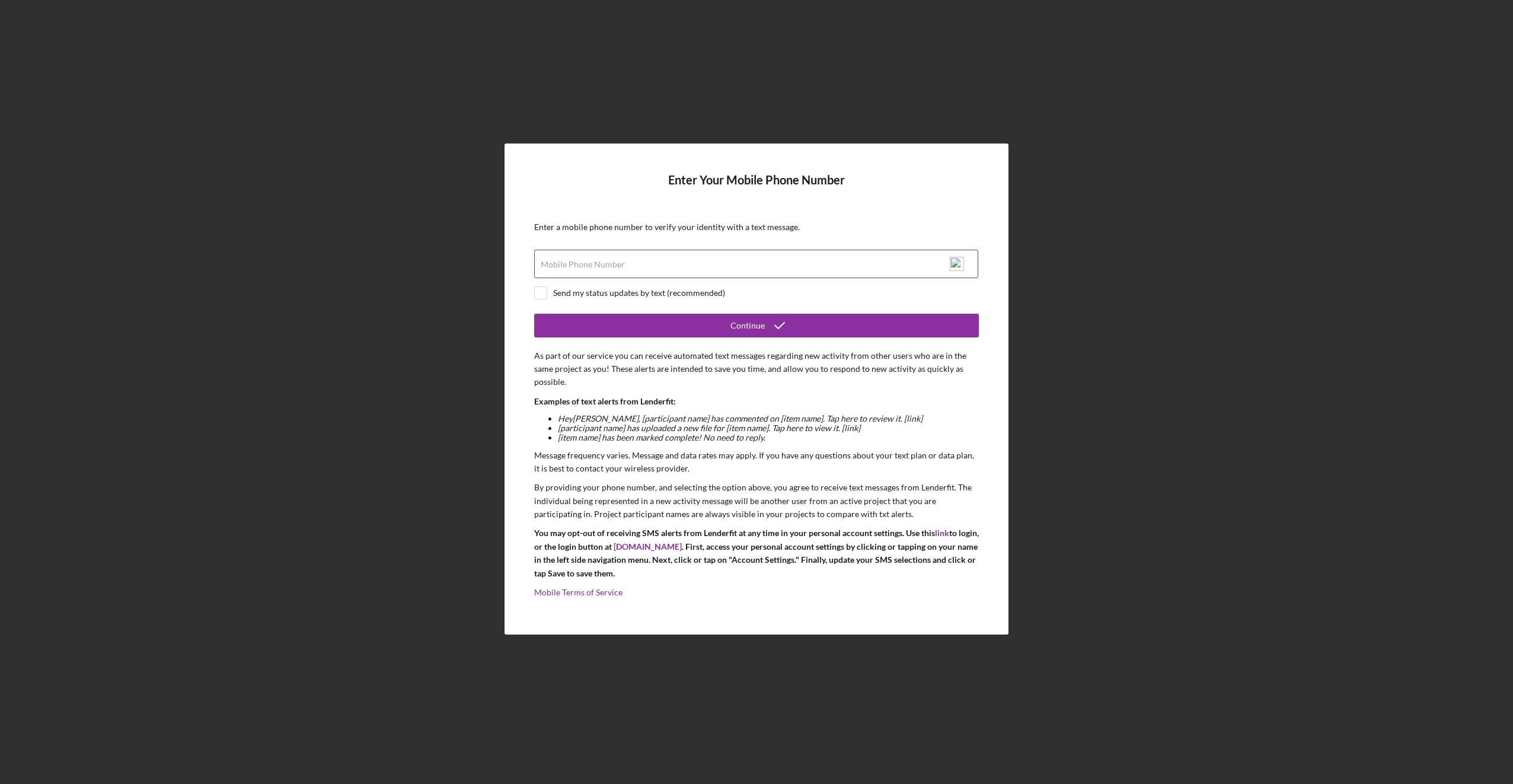
click at [726, 274] on input "Mobile Phone Number" at bounding box center [756, 263] width 444 height 28
type input "[PHONE_NUMBER]"
click at [544, 295] on input "checkbox" at bounding box center [540, 293] width 12 height 12
checkbox input "true"
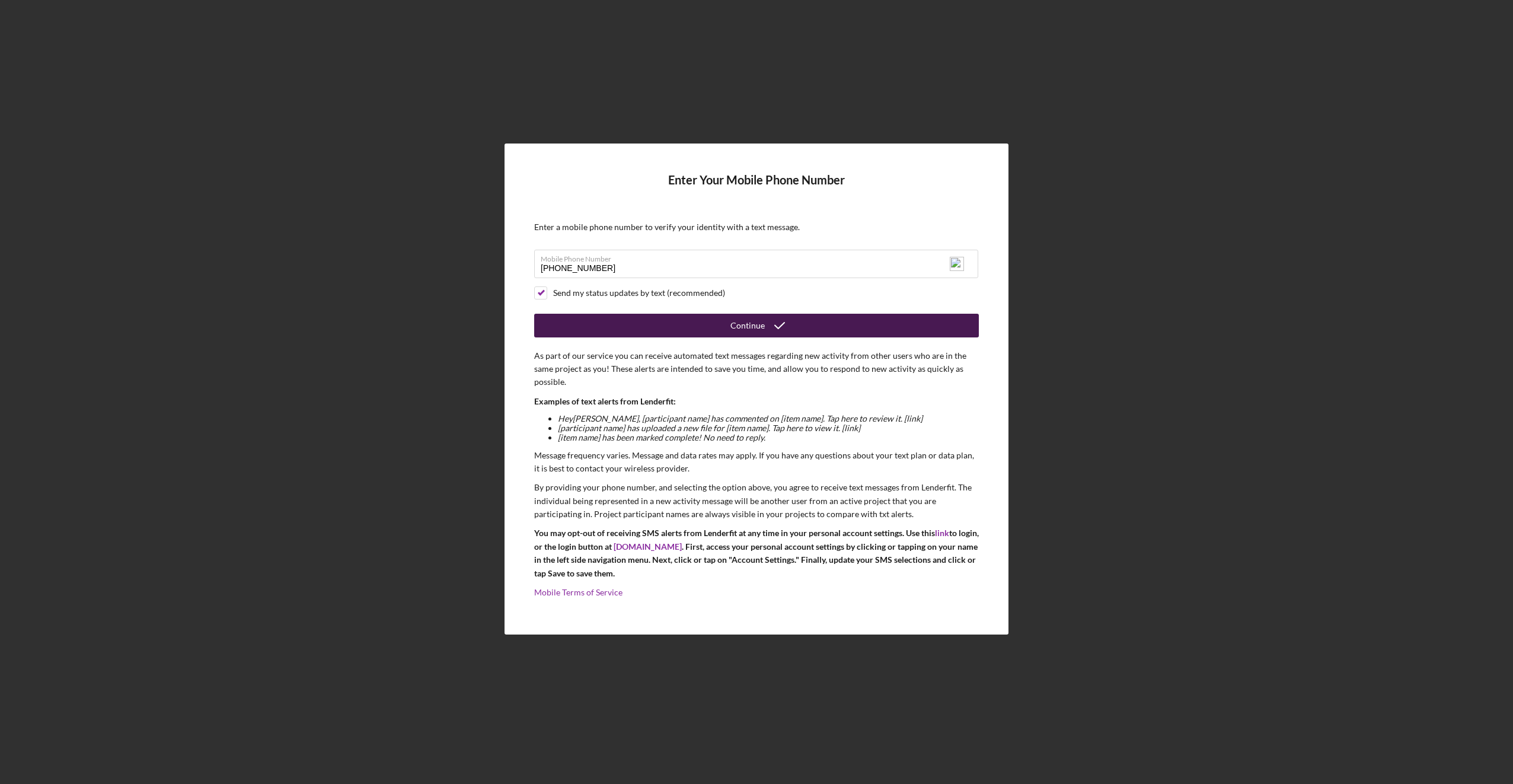
click at [746, 334] on div "Continue" at bounding box center [747, 325] width 34 height 23
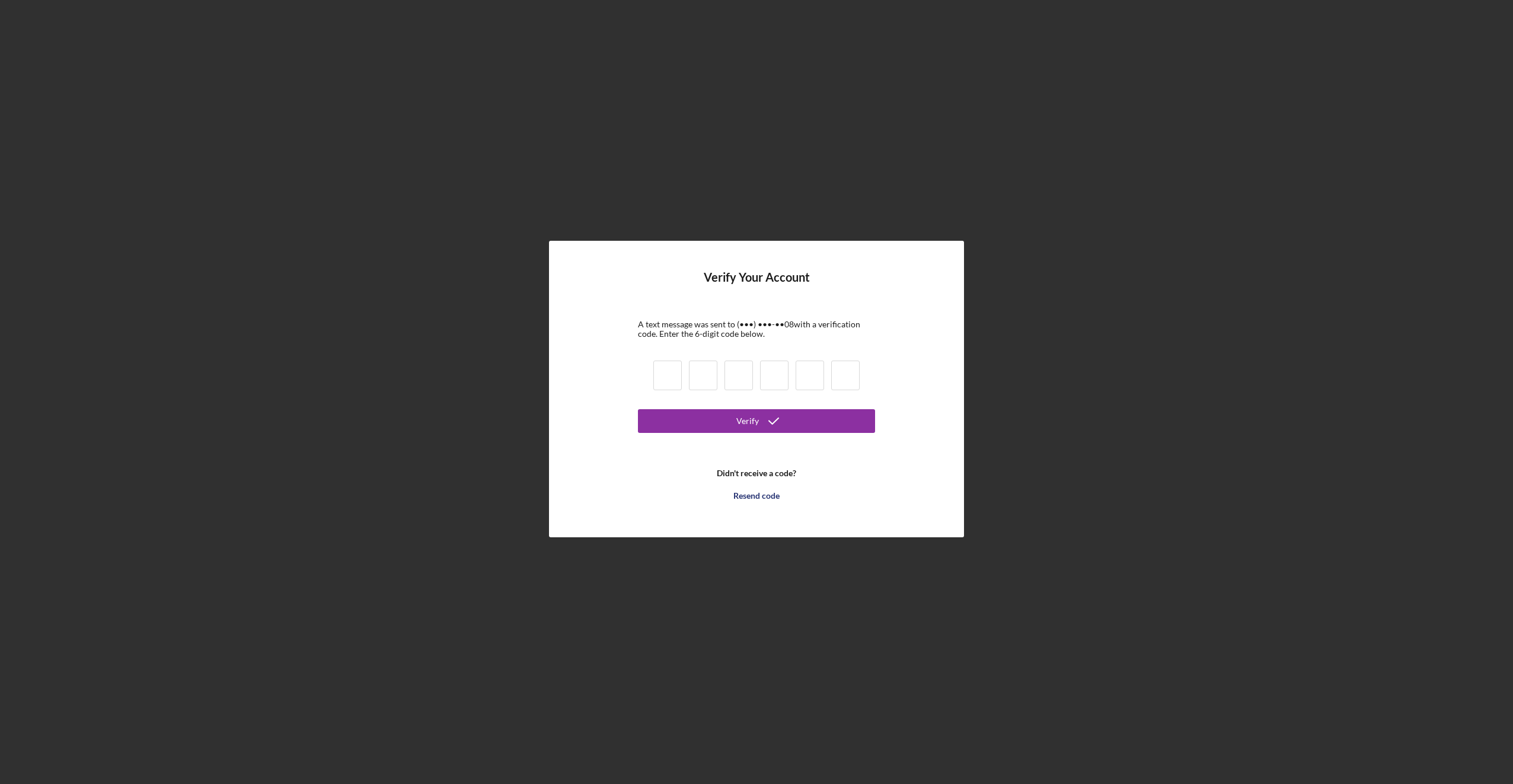
click at [664, 368] on input at bounding box center [668, 375] width 28 height 30
type input "4"
type input "2"
type input "0"
type input "4"
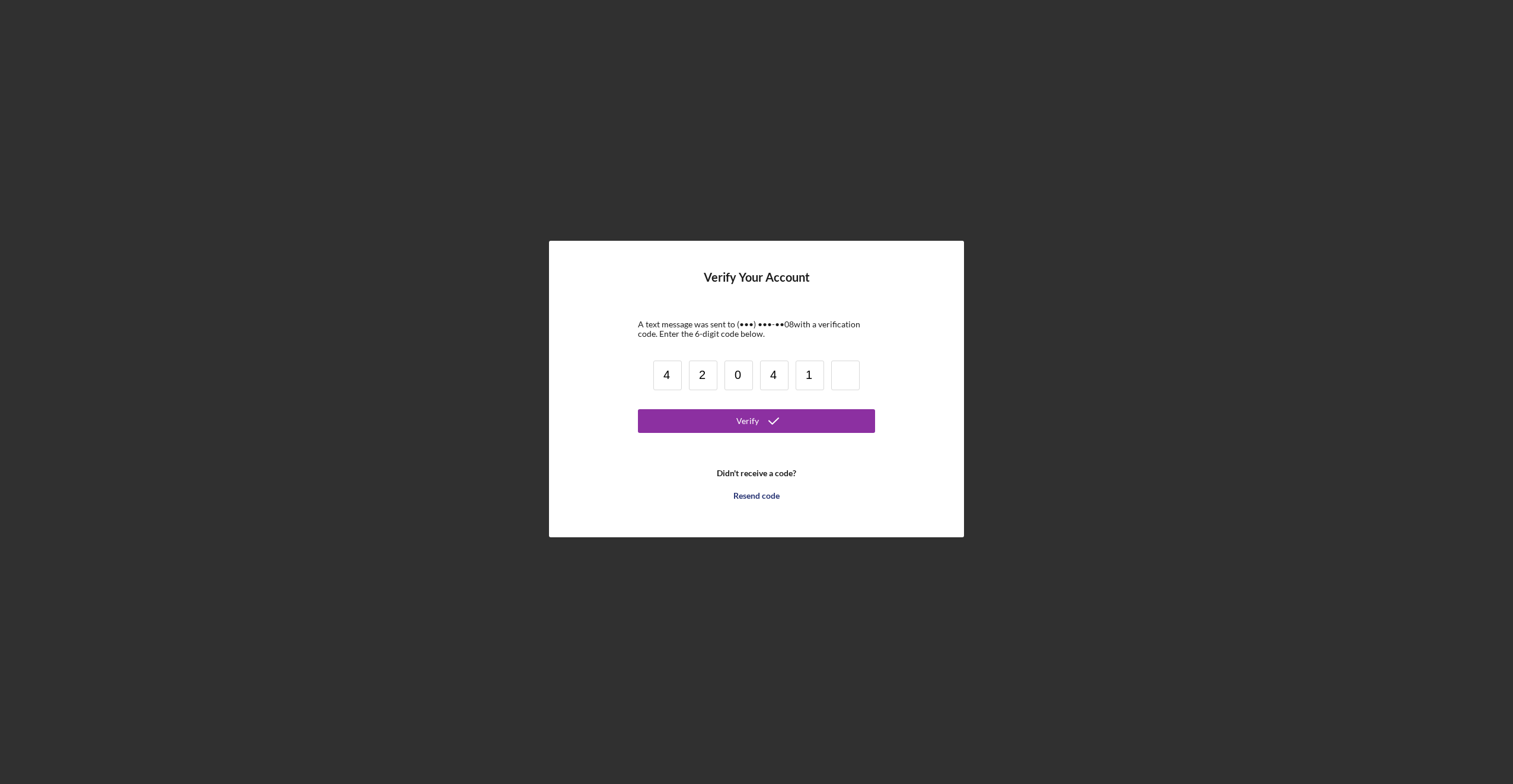
type input "1"
type input "0"
click at [638, 409] on button "Verify" at bounding box center [756, 420] width 237 height 23
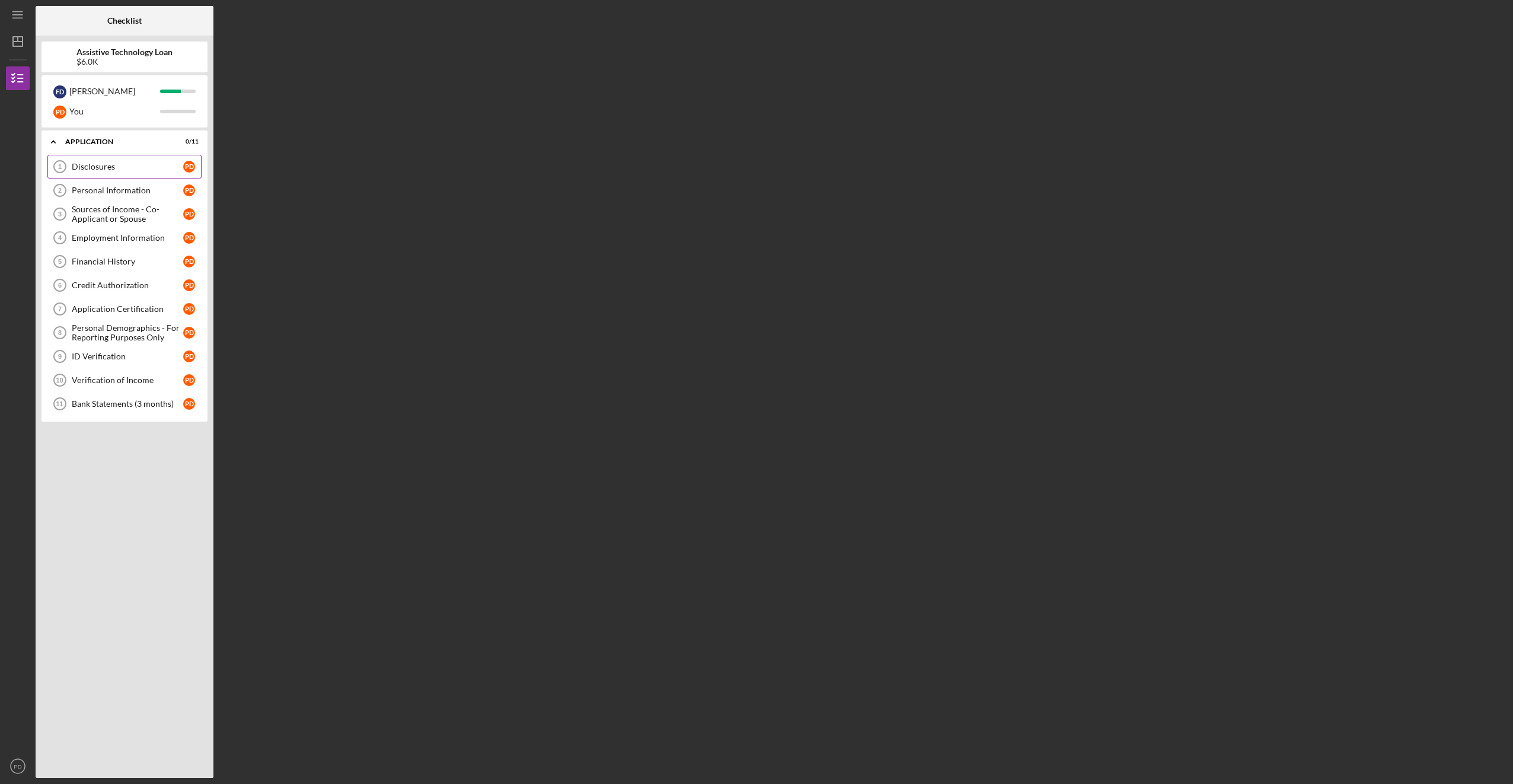
click at [96, 171] on div "Disclosures" at bounding box center [127, 167] width 111 height 9
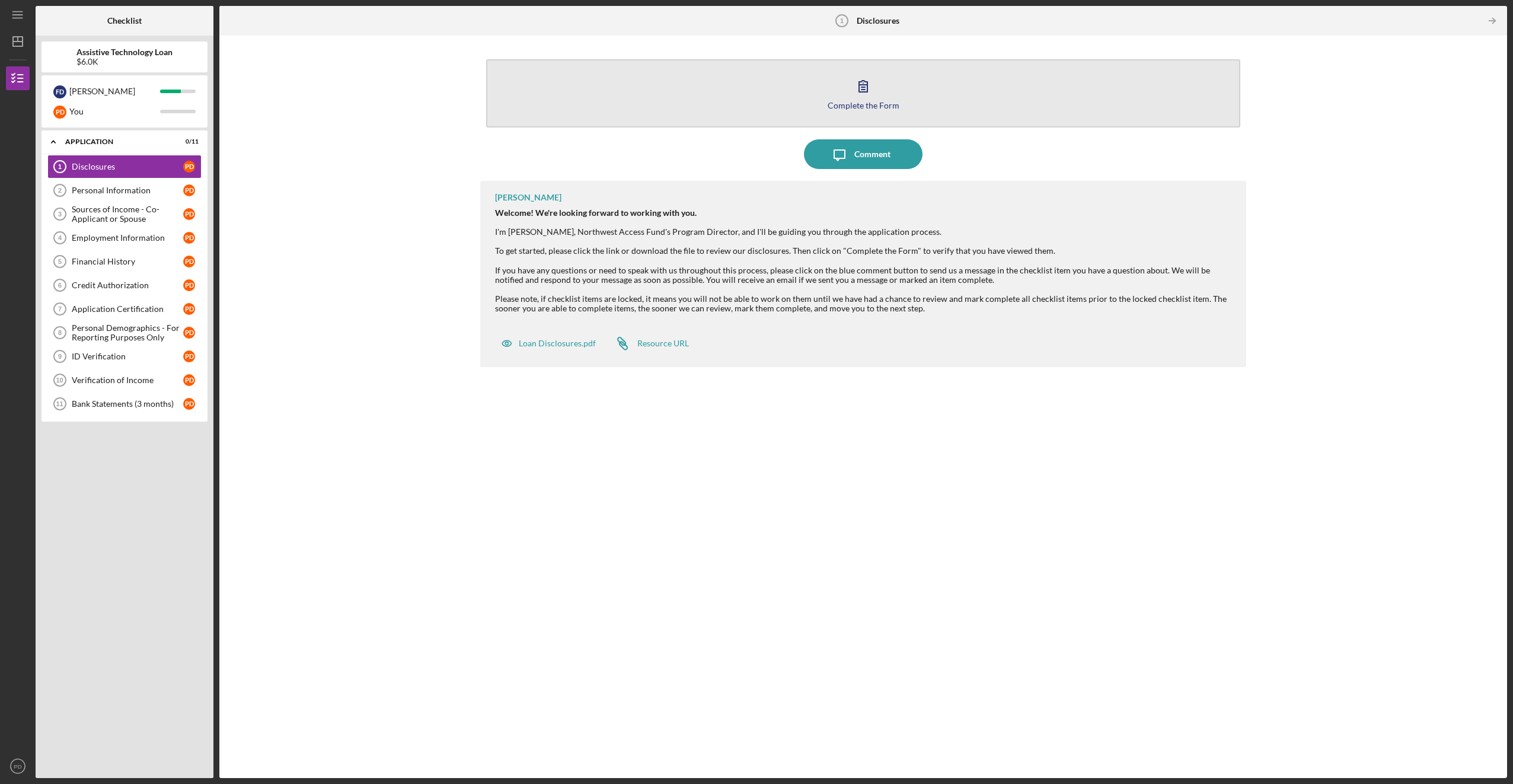
click at [873, 101] on div "Complete the Form" at bounding box center [863, 105] width 72 height 9
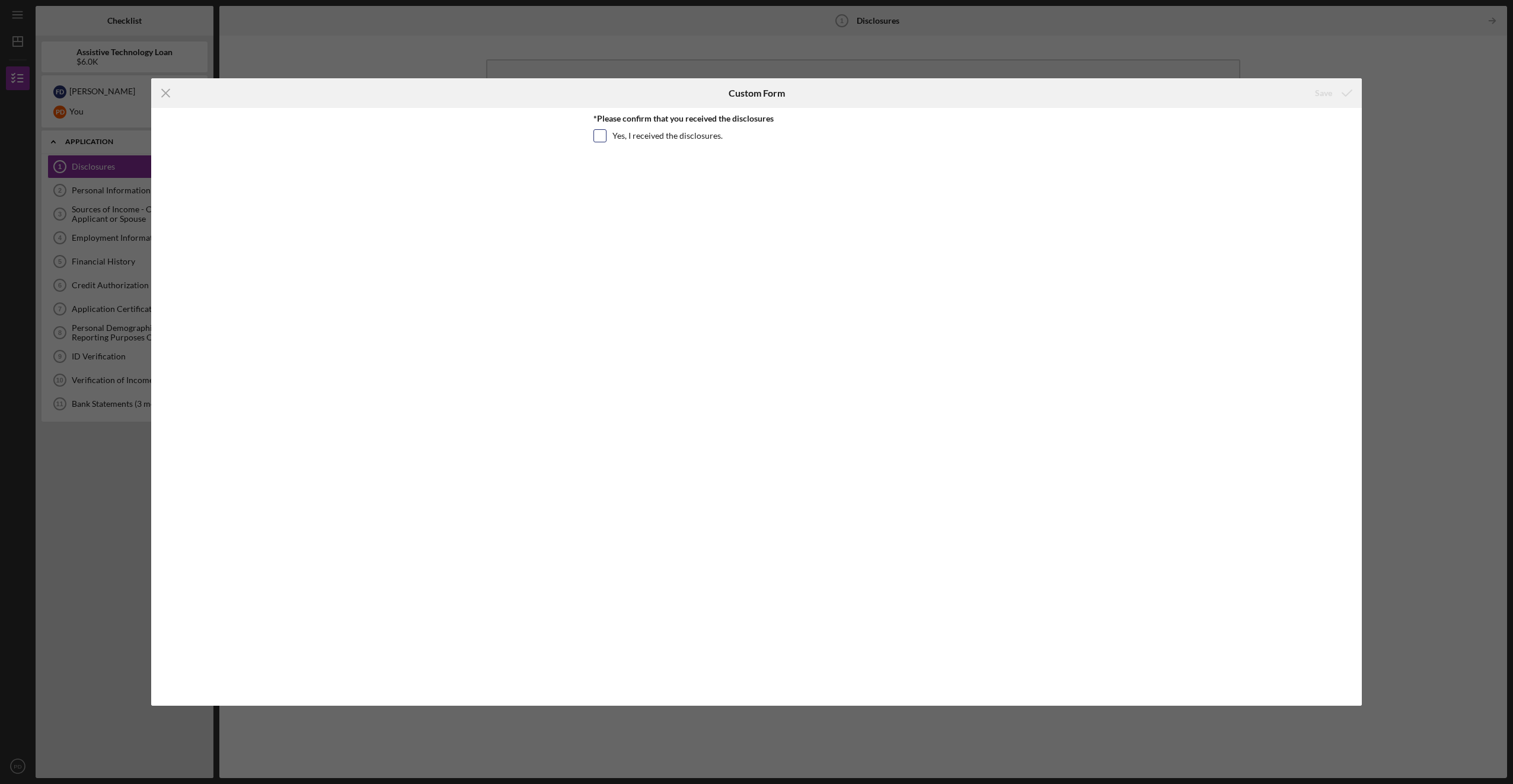
click at [604, 139] on input "Yes, I received the disclosures." at bounding box center [600, 136] width 12 height 12
checkbox input "true"
click at [1320, 97] on div "Save" at bounding box center [1324, 92] width 17 height 23
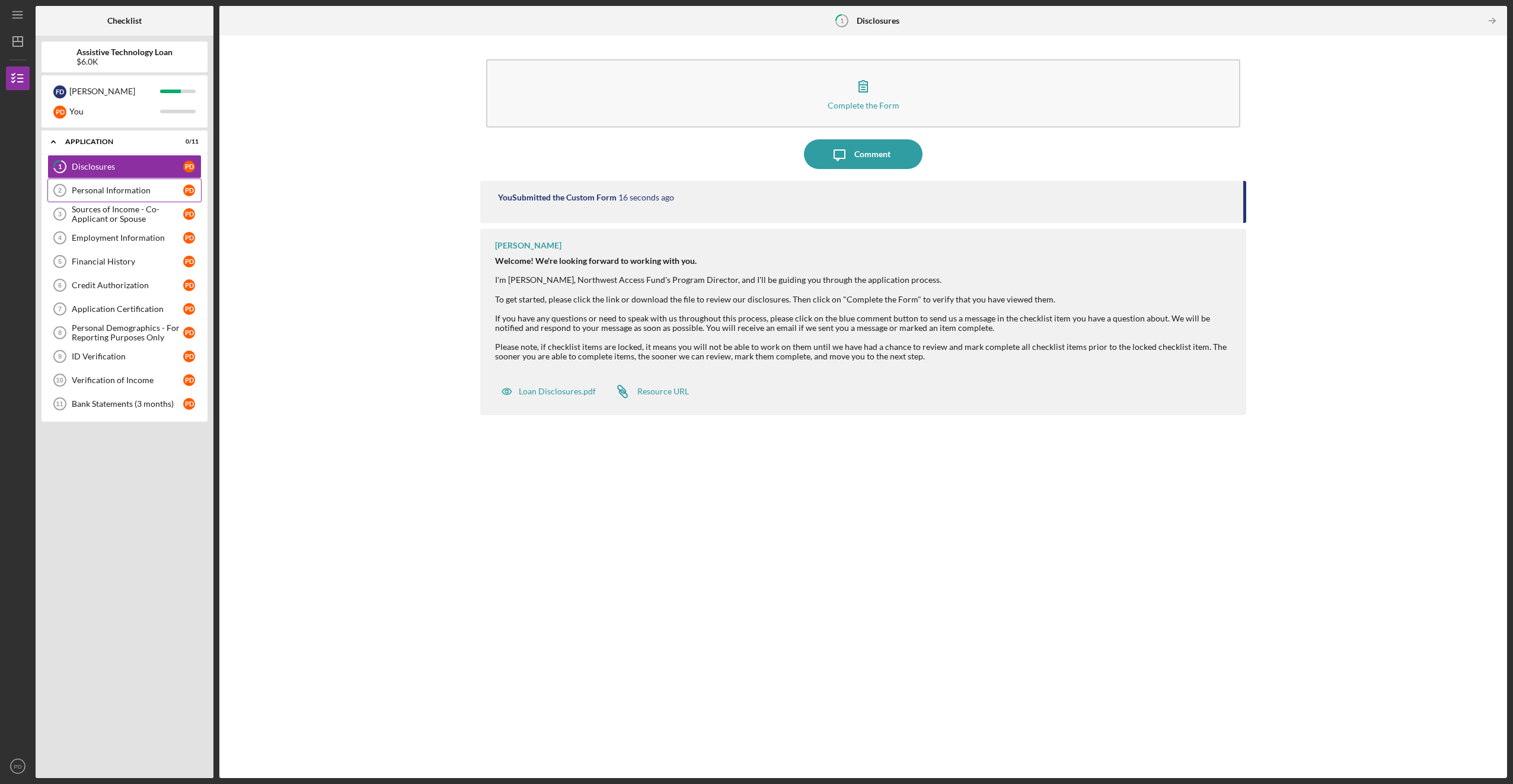
click at [122, 187] on div "Personal Information" at bounding box center [127, 190] width 111 height 9
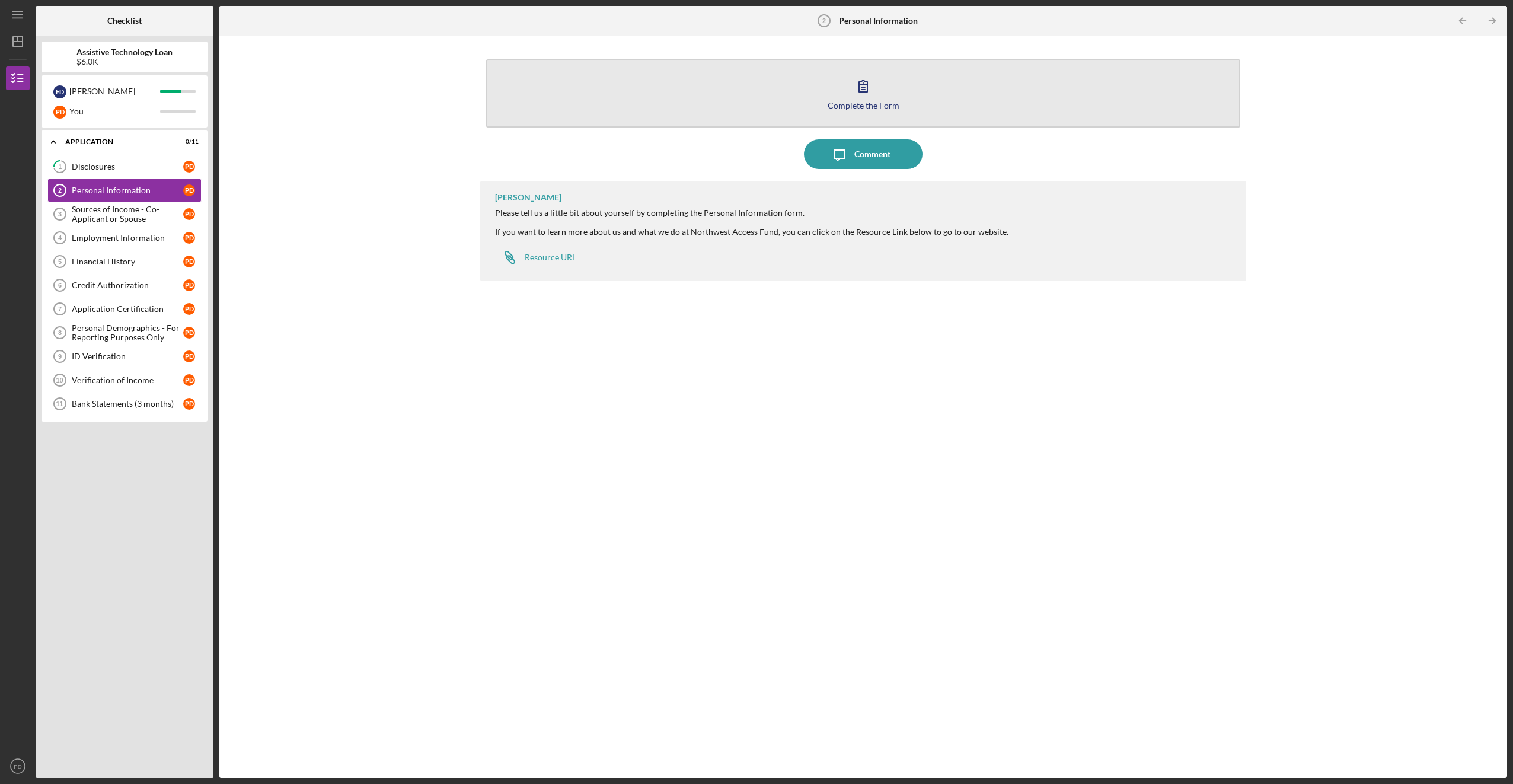
click at [805, 106] on button "Complete the Form Form" at bounding box center [863, 94] width 754 height 68
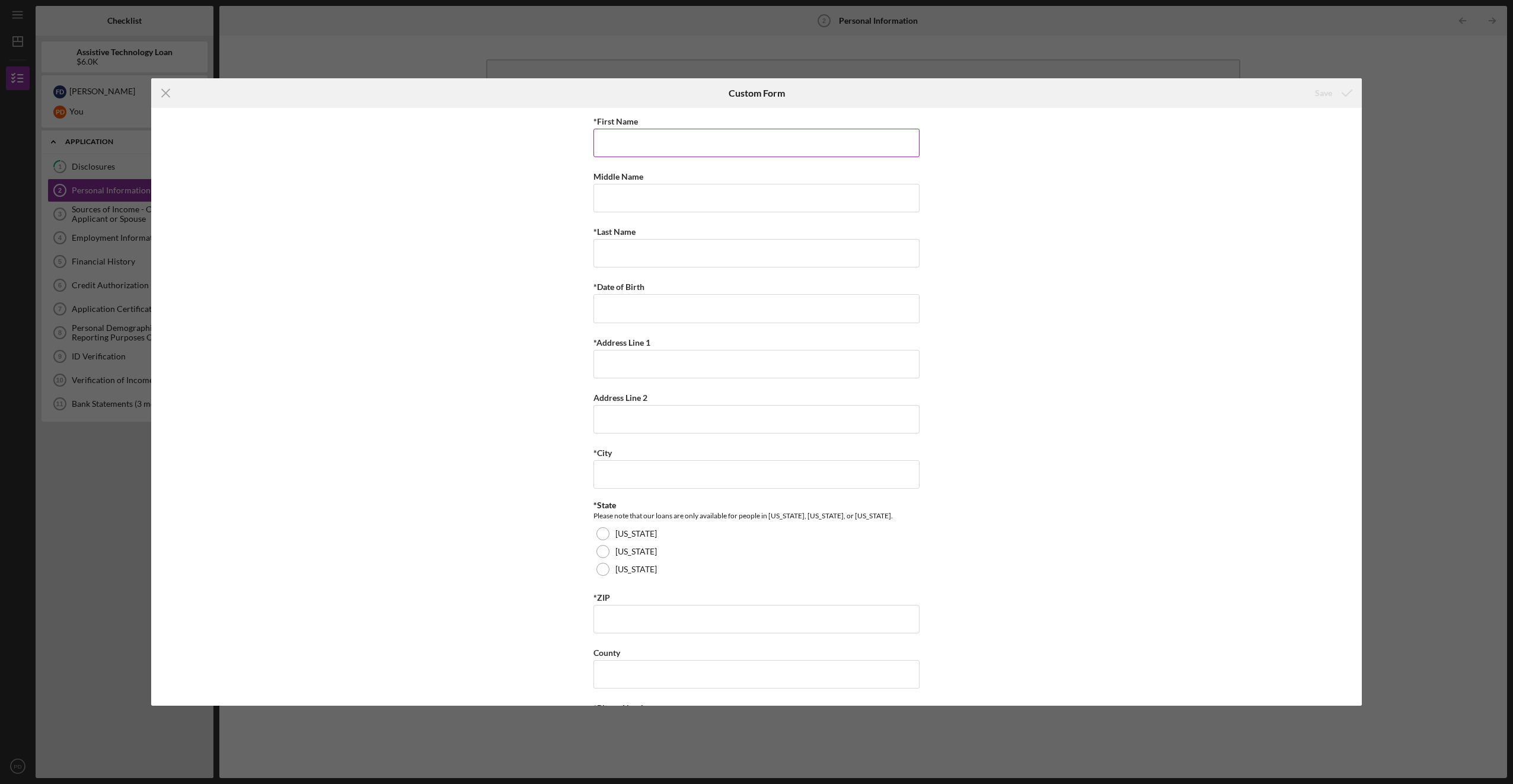
click at [745, 155] on input "*First Name" at bounding box center [756, 142] width 326 height 28
type input "[PERSON_NAME]"
type input "J"
type input "[PERSON_NAME]"
type input "[DATE]"
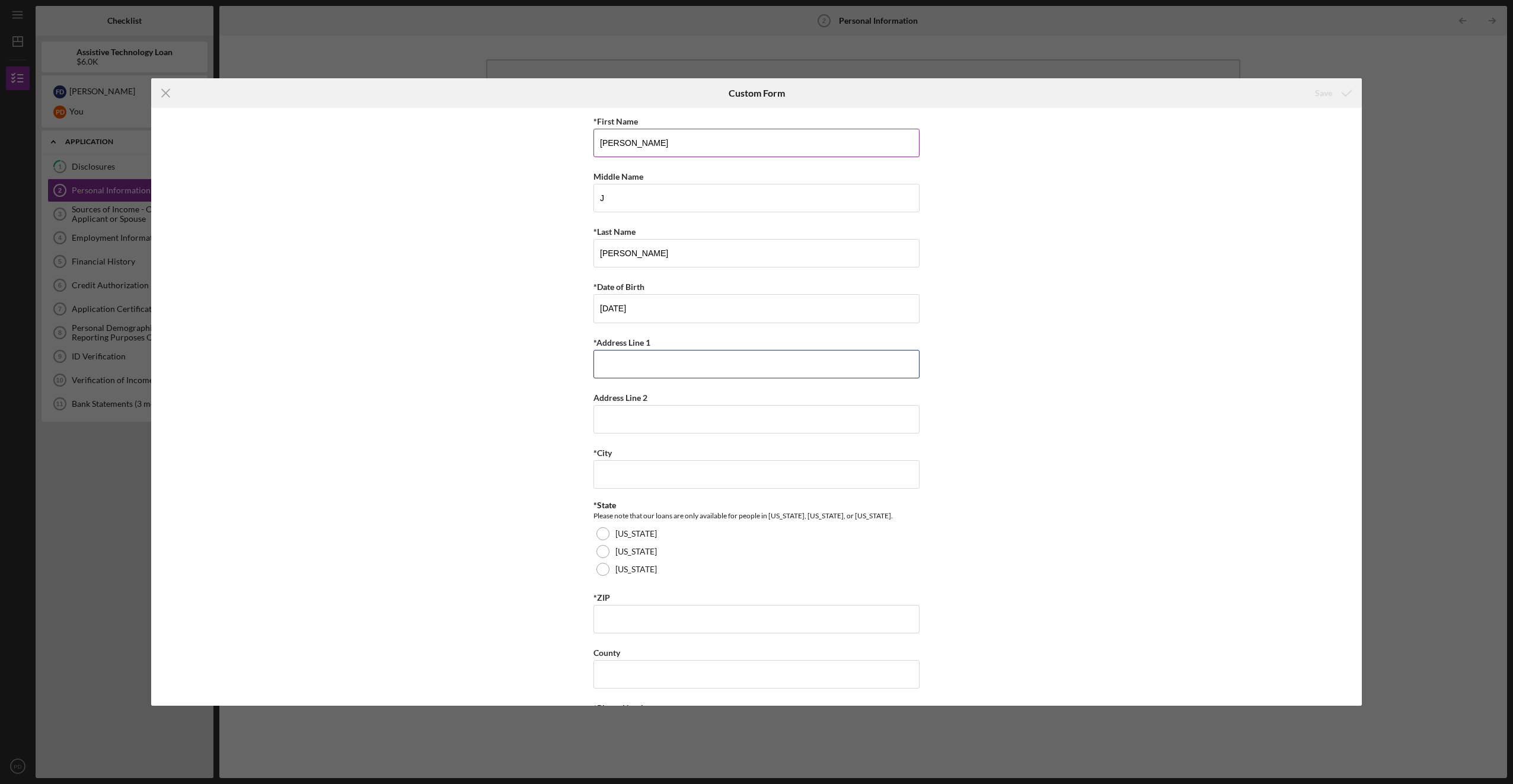
type input "[STREET_ADDRESS]"
type input "TACOMA, [GEOGRAPHIC_DATA]"
type input "98445"
type input "WA"
type input "[PHONE_NUMBER]"
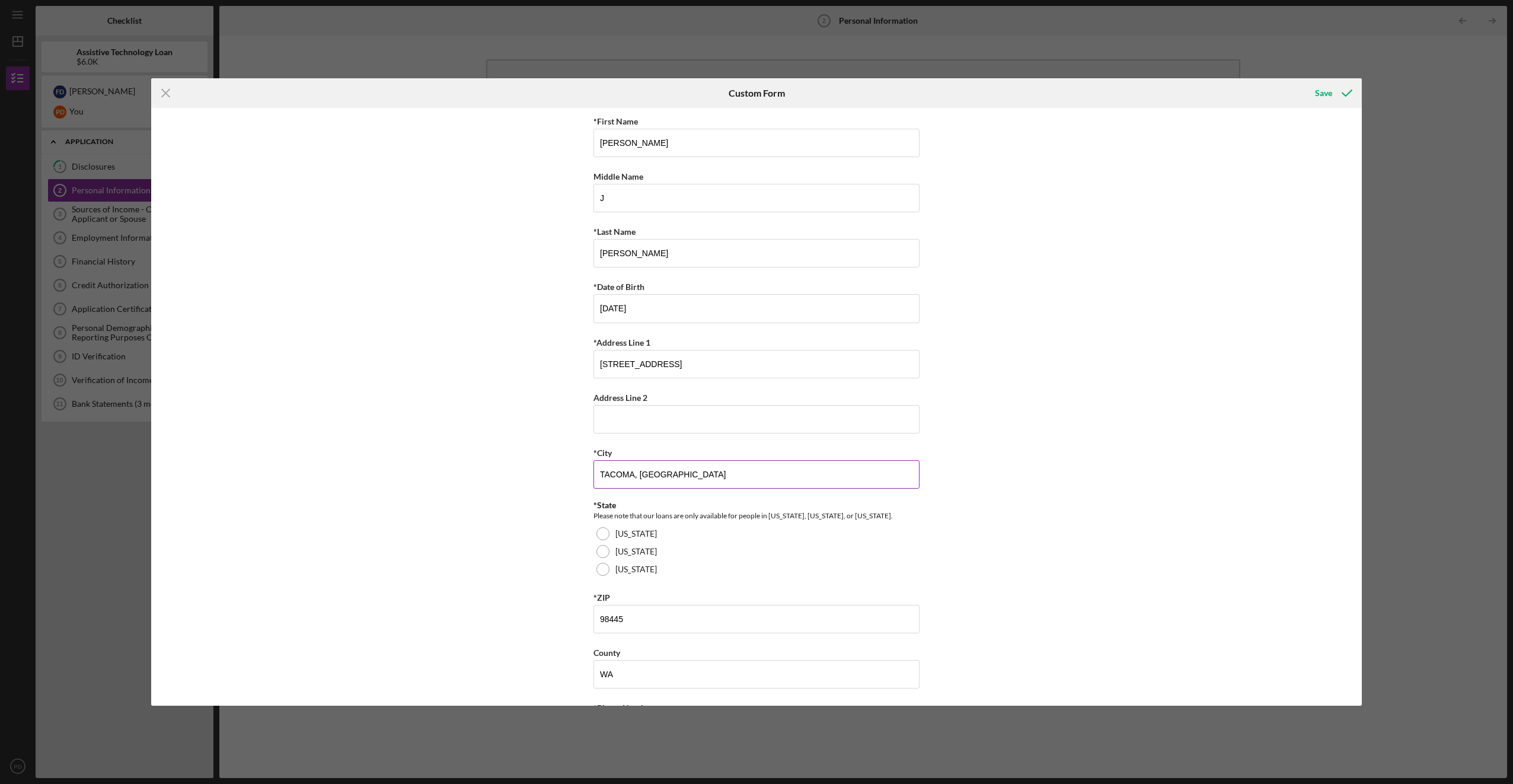
click at [682, 472] on input "TACOMA, [GEOGRAPHIC_DATA]" at bounding box center [756, 474] width 326 height 28
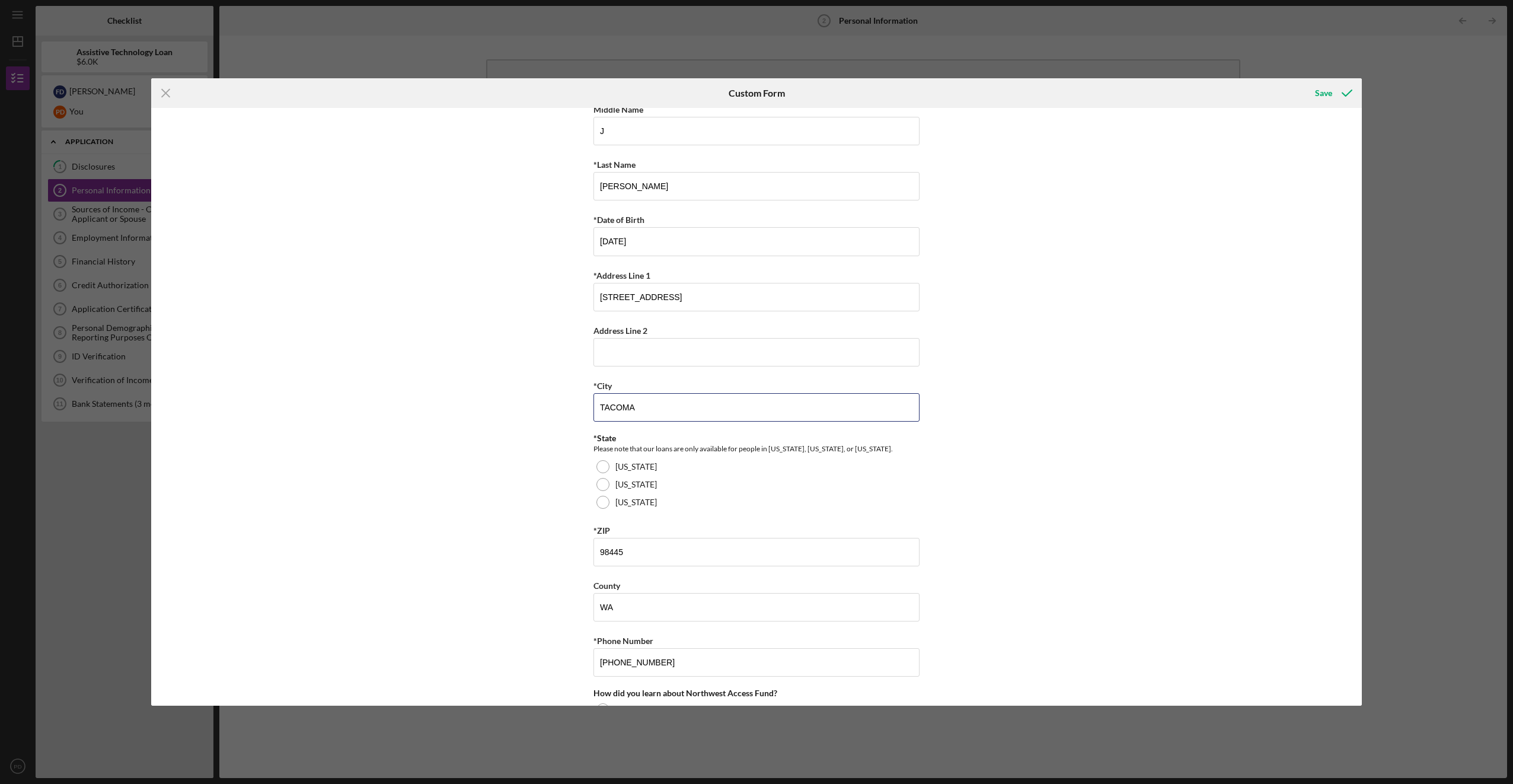
scroll to position [118, 0]
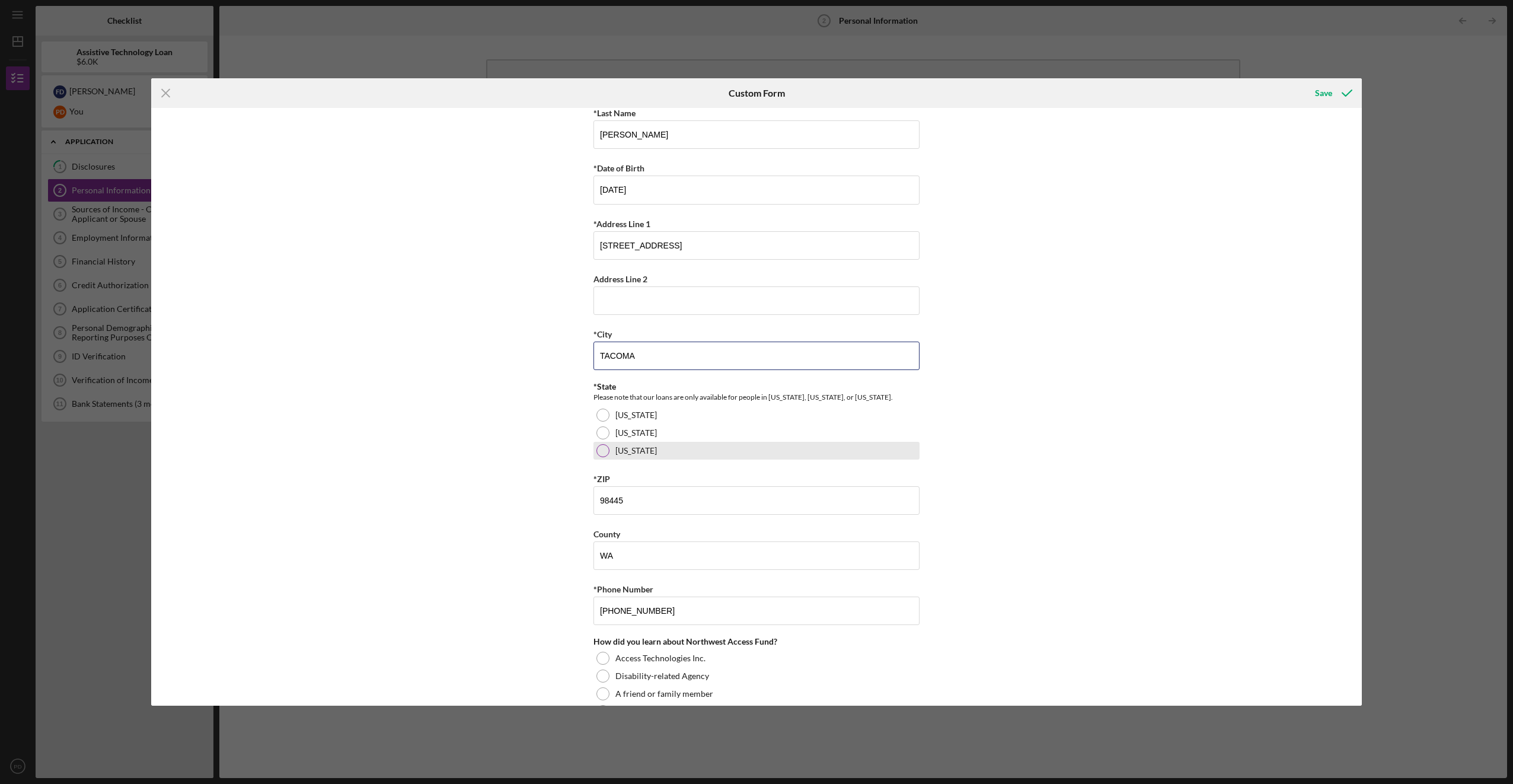
type input "TACOMA"
click at [600, 453] on div at bounding box center [603, 450] width 13 height 13
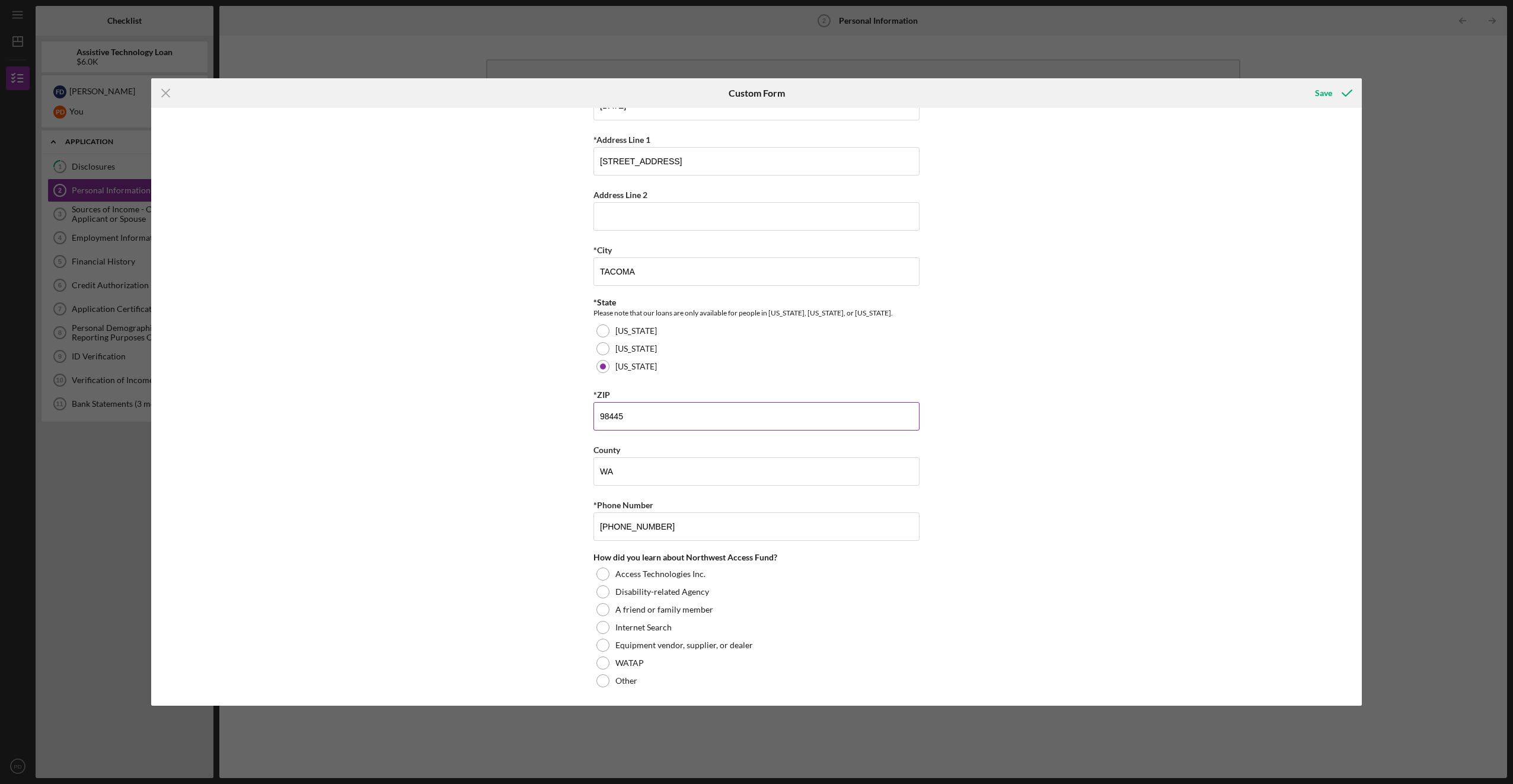
scroll to position [205, 0]
click at [718, 472] on input "WA" at bounding box center [756, 469] width 326 height 28
type input "W"
type input "Pierce"
click at [607, 637] on div "Equipment vendor, supplier, or dealer" at bounding box center [756, 643] width 326 height 18
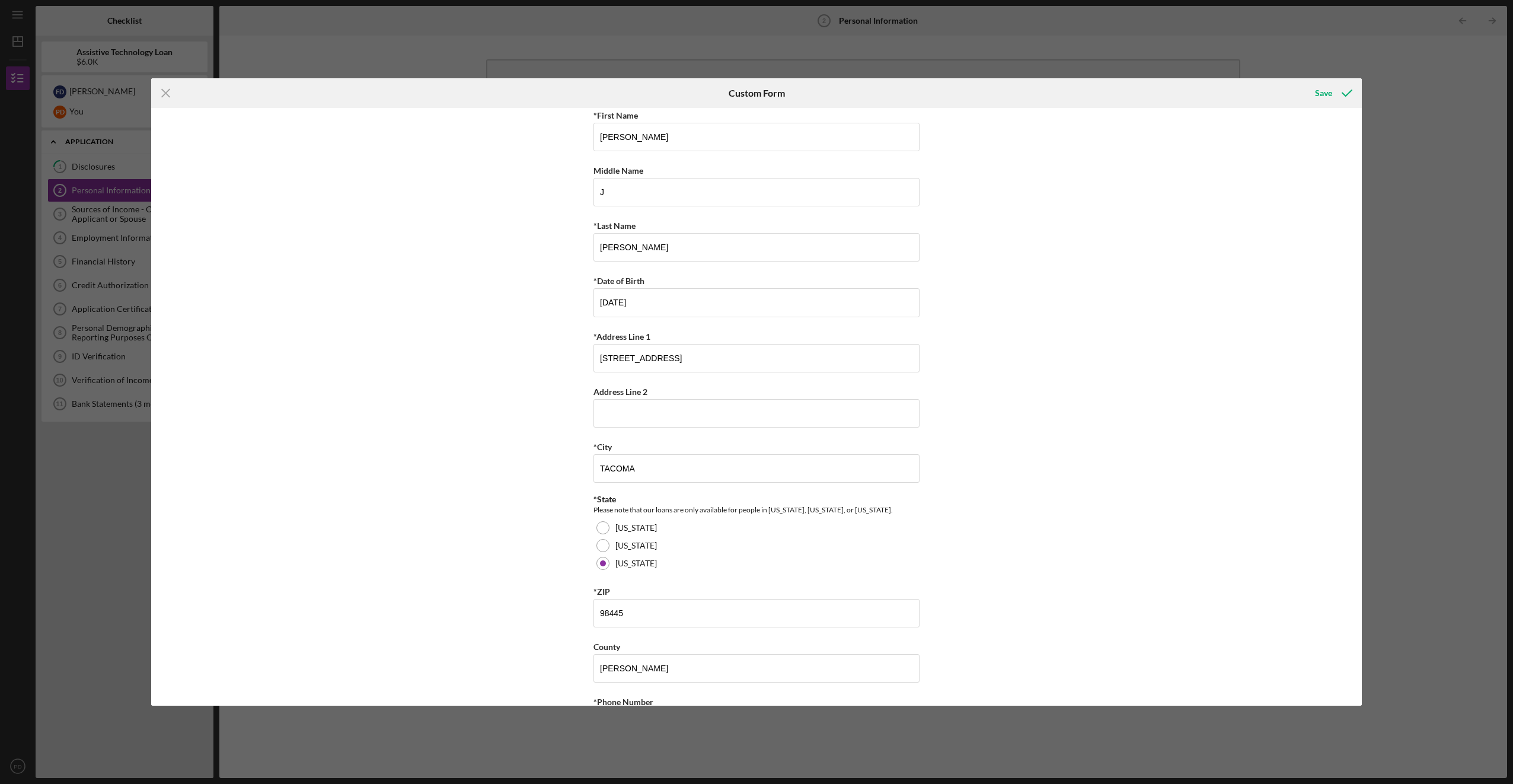
scroll to position [0, 0]
click at [1330, 97] on div "Save" at bounding box center [1324, 92] width 17 height 23
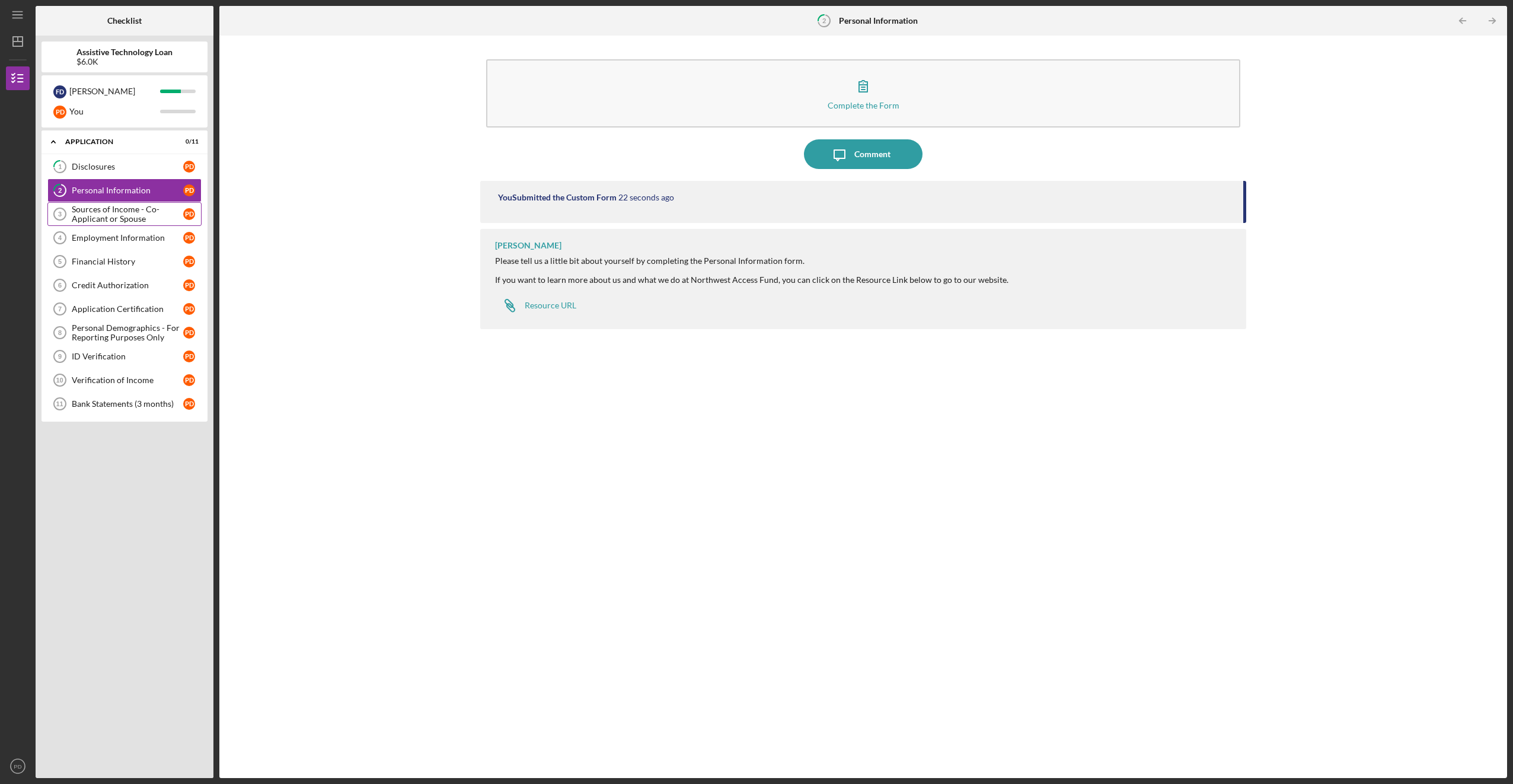
click at [122, 212] on div "Sources of Income - Co-Applicant or Spouse" at bounding box center [127, 214] width 111 height 19
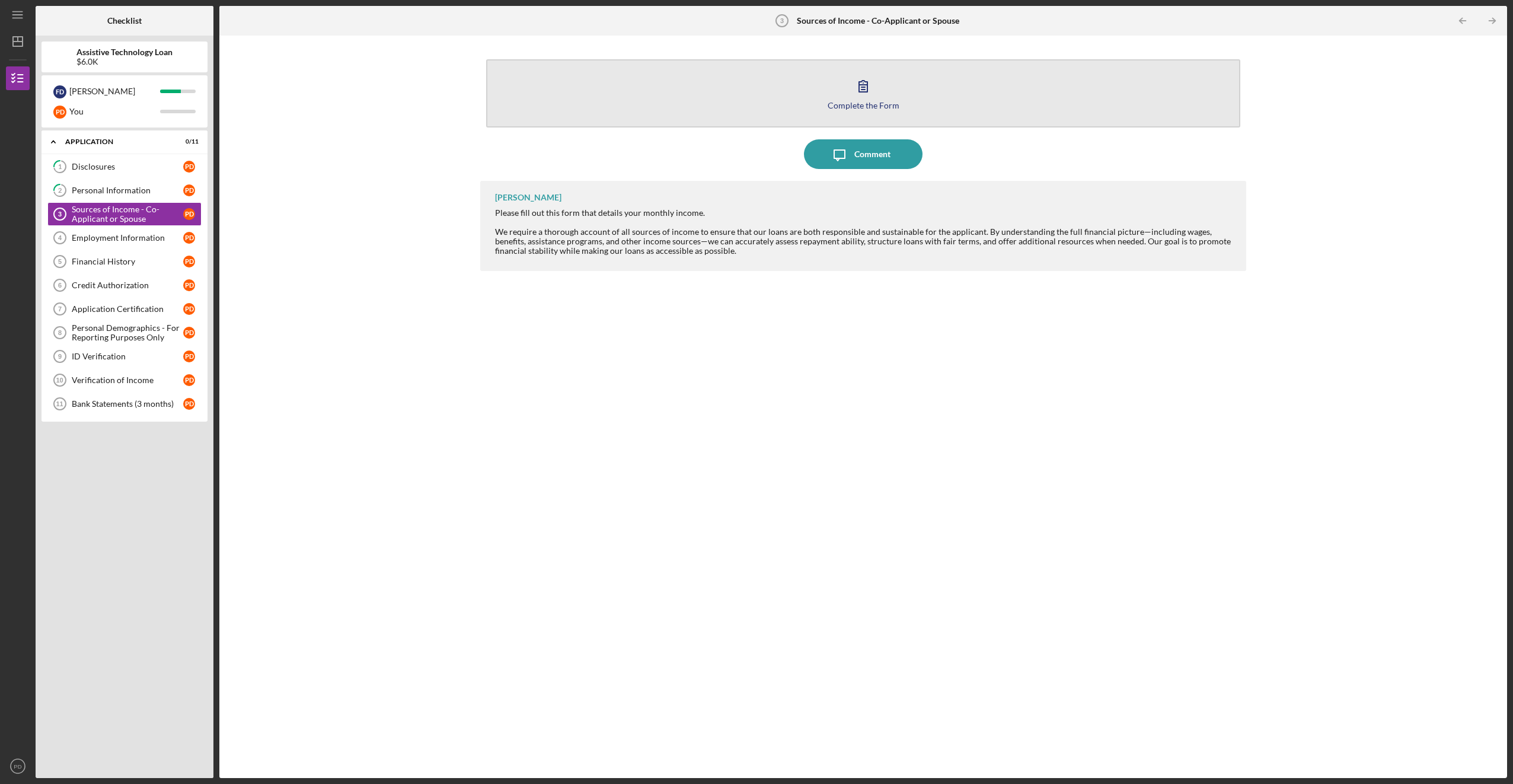
click at [849, 101] on div "Complete the Form" at bounding box center [863, 105] width 72 height 9
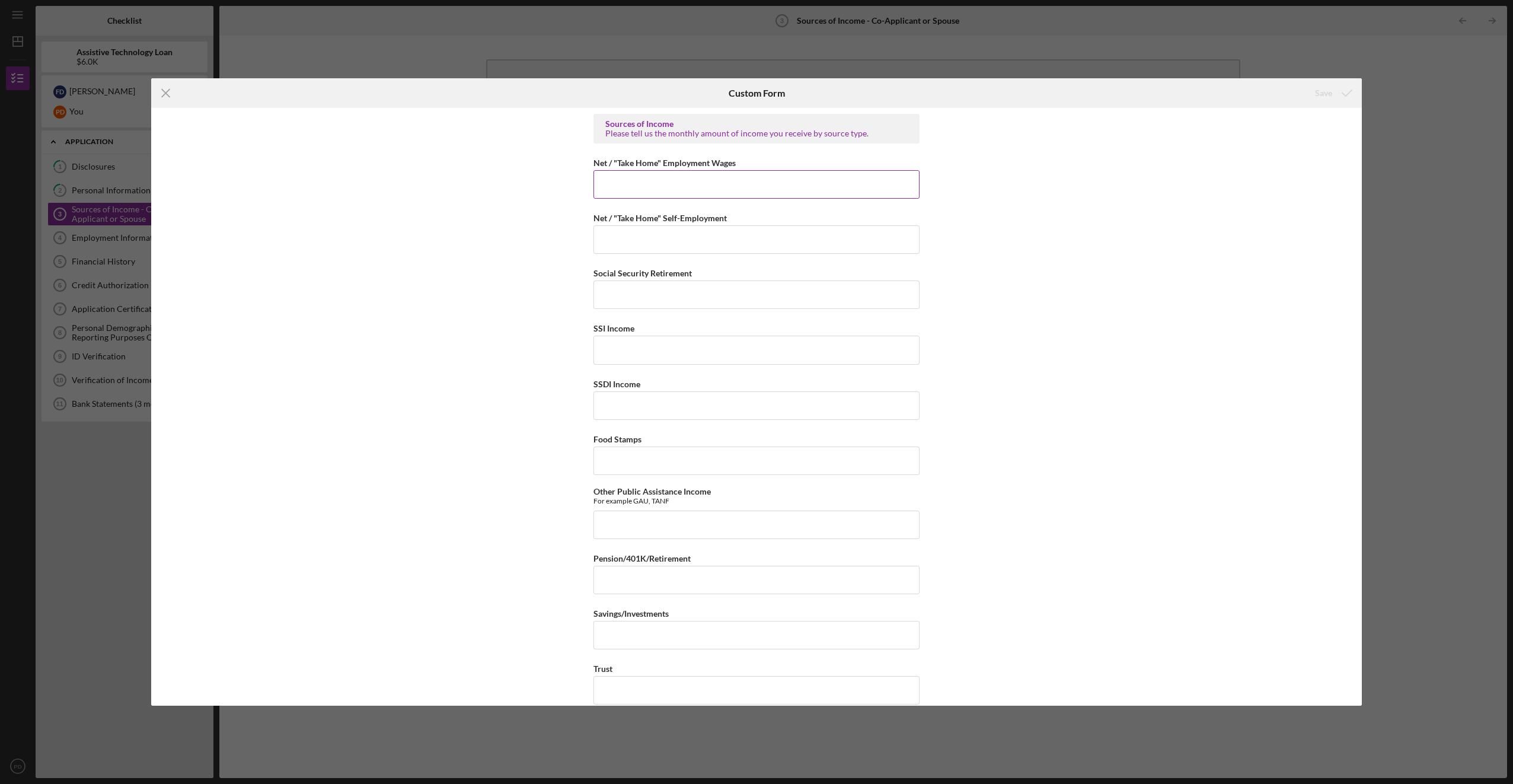
click at [662, 196] on input "Net / "Take Home" Employment Wages" at bounding box center [756, 184] width 326 height 28
type input "$0"
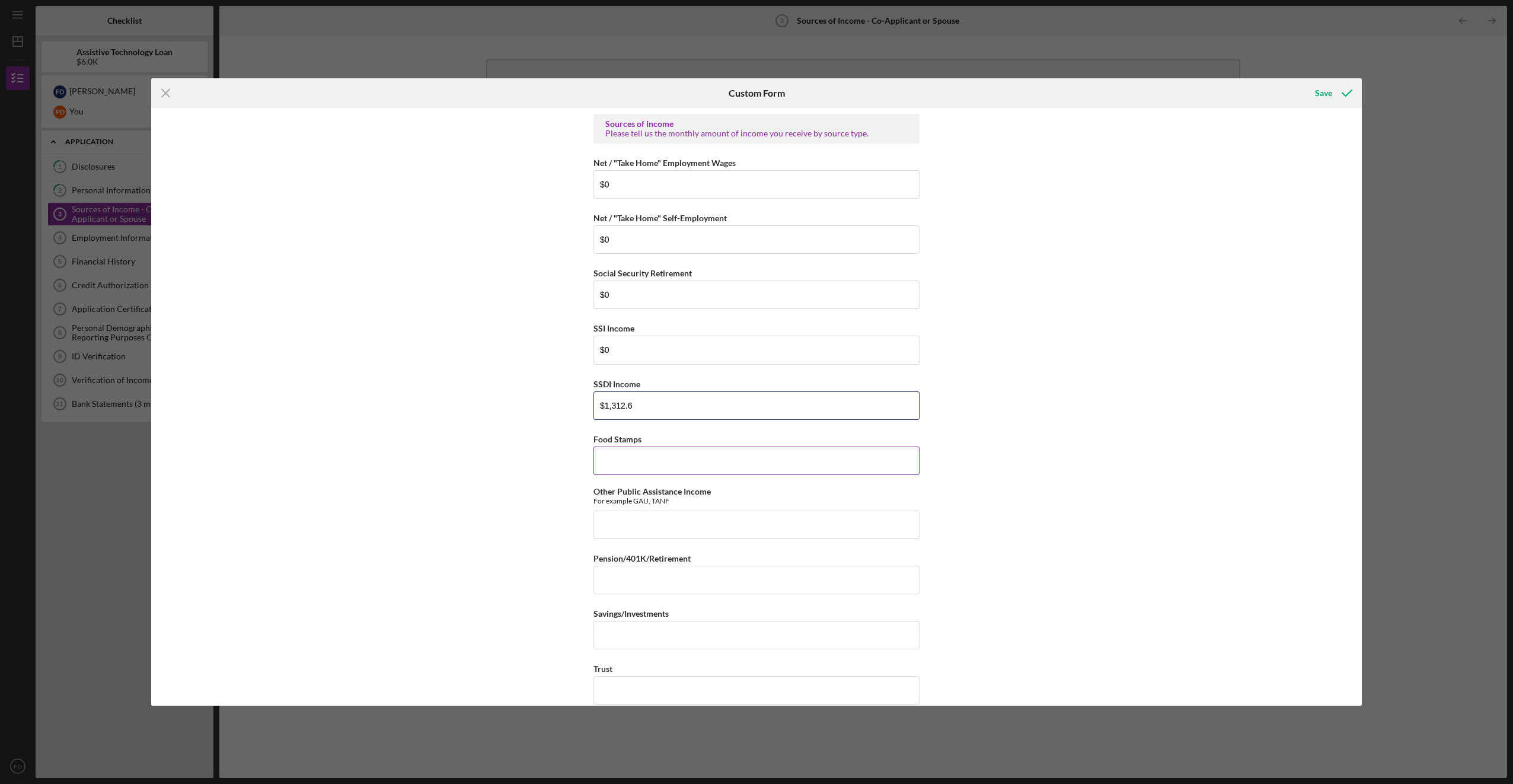
type input "$1,312.6"
click at [658, 463] on input "Food Stamps" at bounding box center [756, 460] width 326 height 28
type input "$0"
click at [669, 532] on input "Other Public Assistance Income" at bounding box center [756, 524] width 326 height 28
type input "$0"
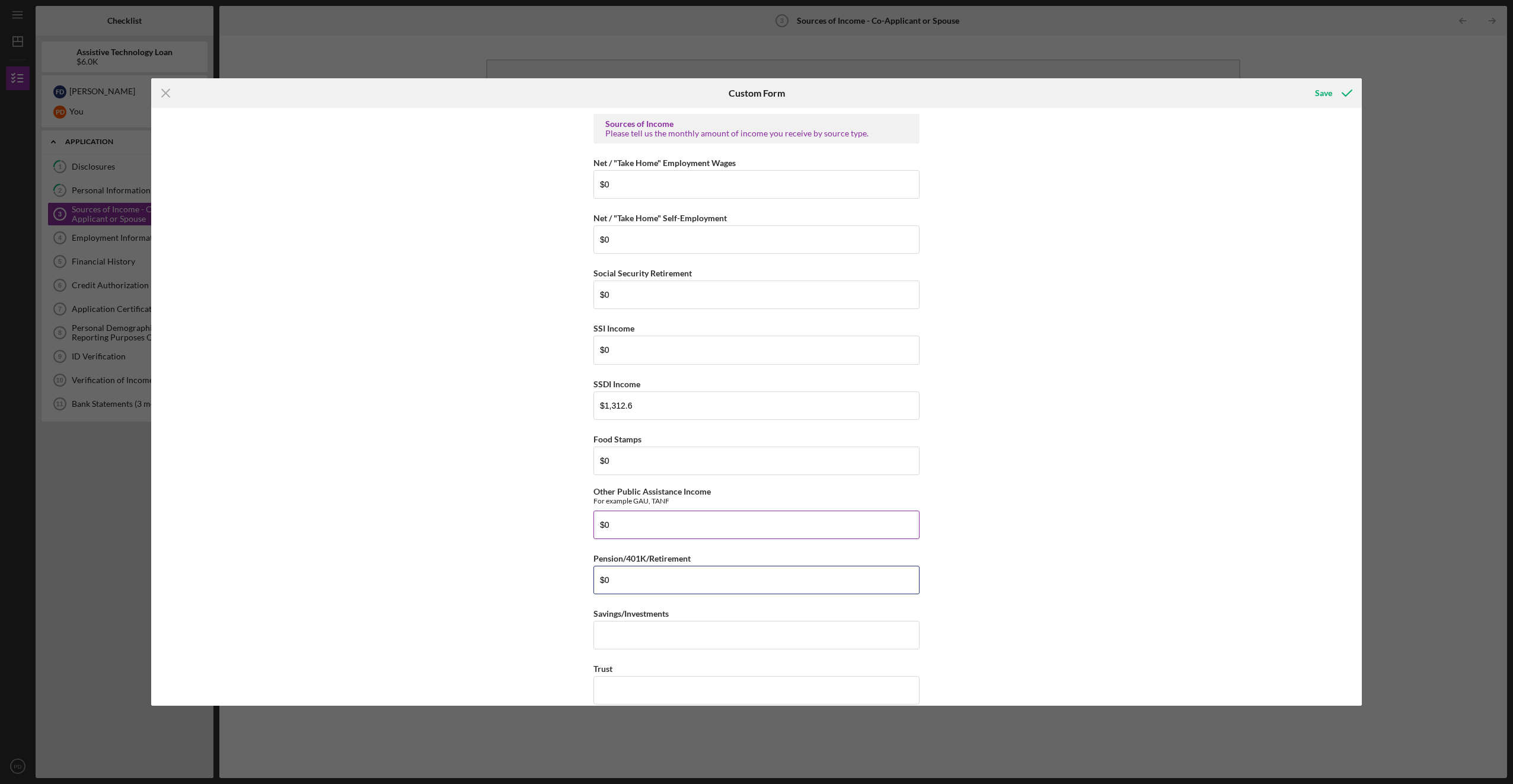
type input "$0"
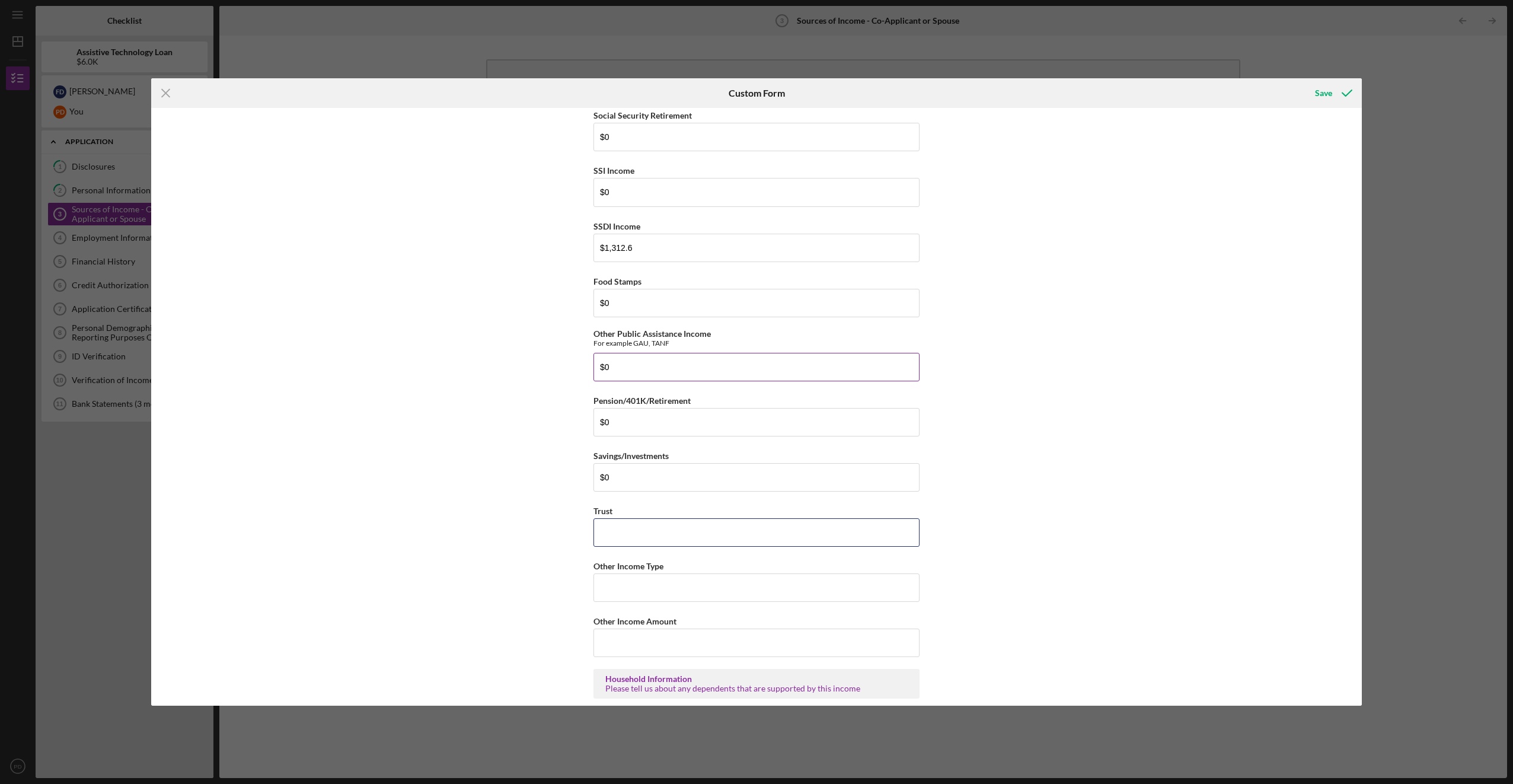
scroll to position [158, 0]
type input "$0"
type input "2628"
click at [642, 633] on input "Other Income Amount" at bounding box center [756, 642] width 326 height 28
click at [647, 571] on div "Other Income Type" at bounding box center [756, 565] width 326 height 15
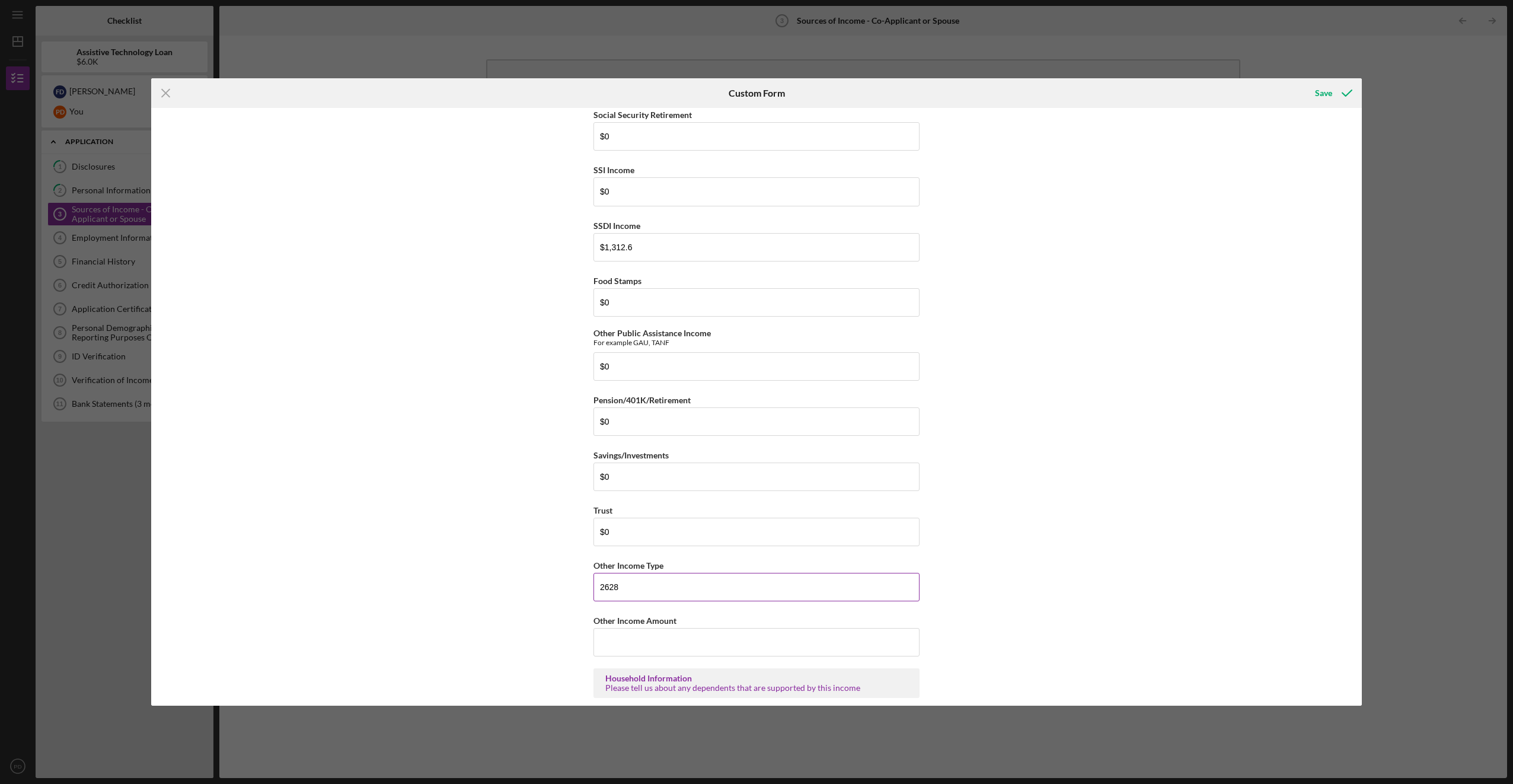
drag, startPoint x: 647, startPoint y: 571, endPoint x: 623, endPoint y: 568, distance: 24.2
click at [623, 567] on label "Other Income Type" at bounding box center [628, 566] width 70 height 10
click at [623, 572] on input "2628" at bounding box center [756, 586] width 326 height 28
type input "2"
type input "Spouse SSDI"
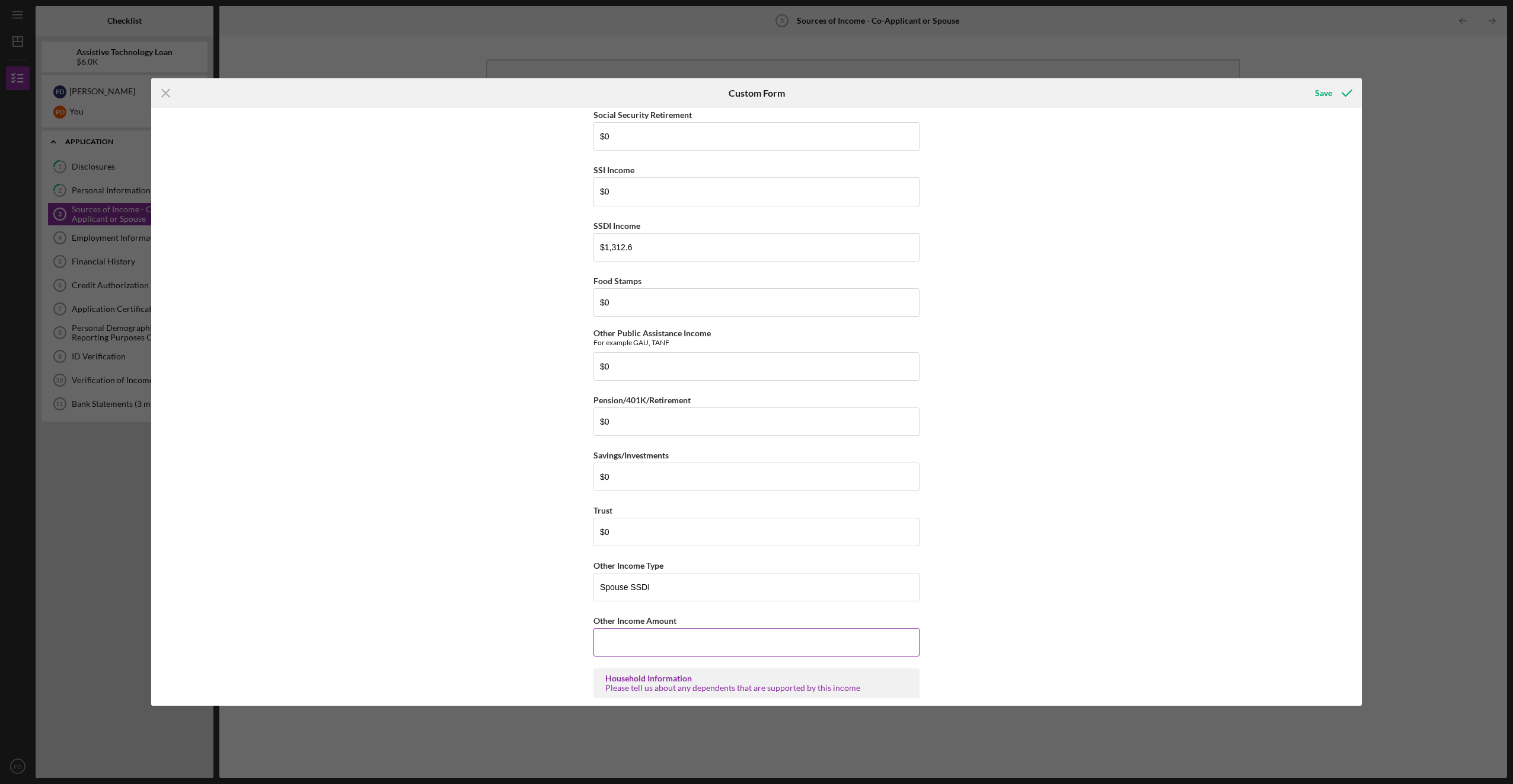
click at [655, 644] on input "Other Income Amount" at bounding box center [756, 642] width 326 height 28
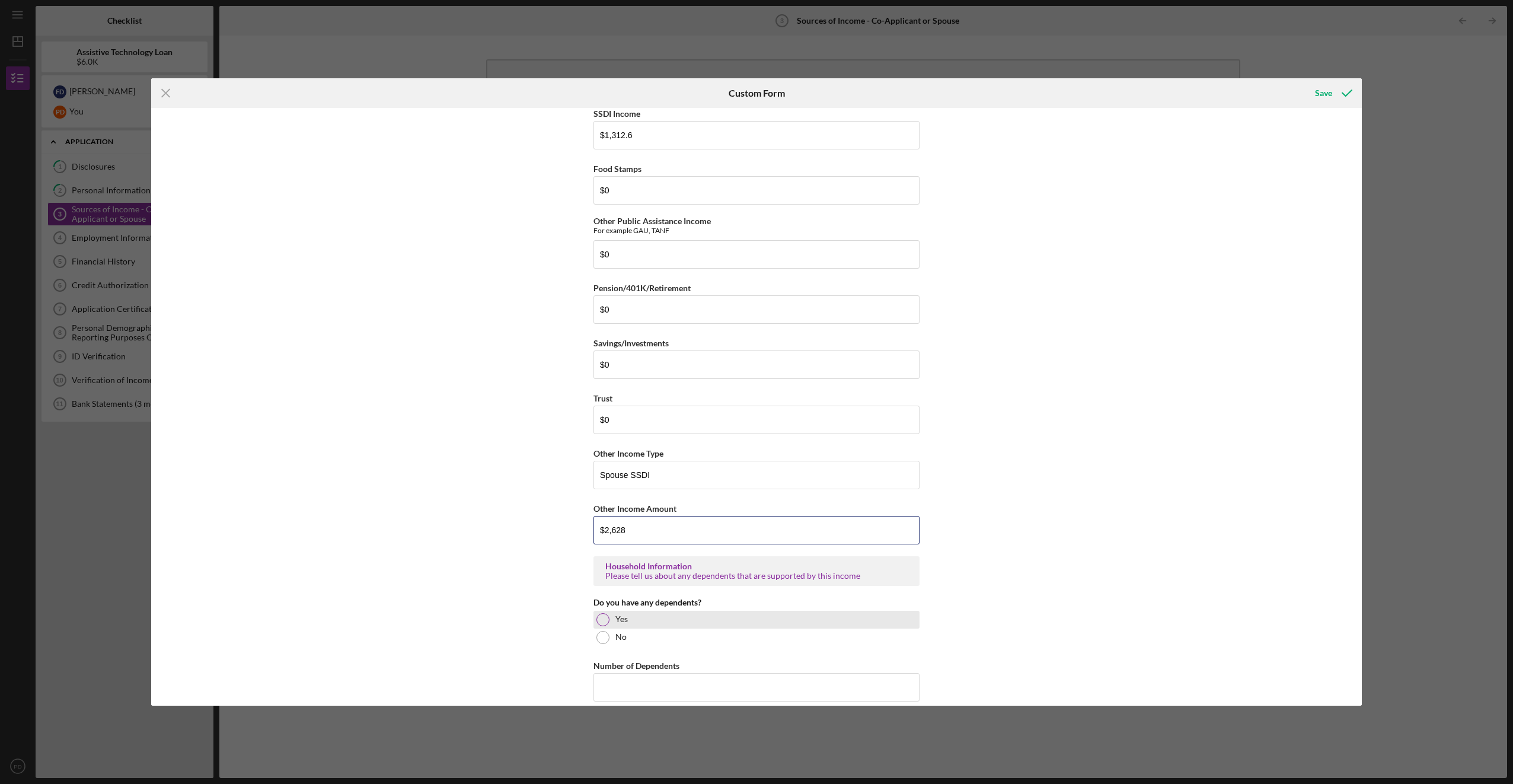
scroll to position [277, 0]
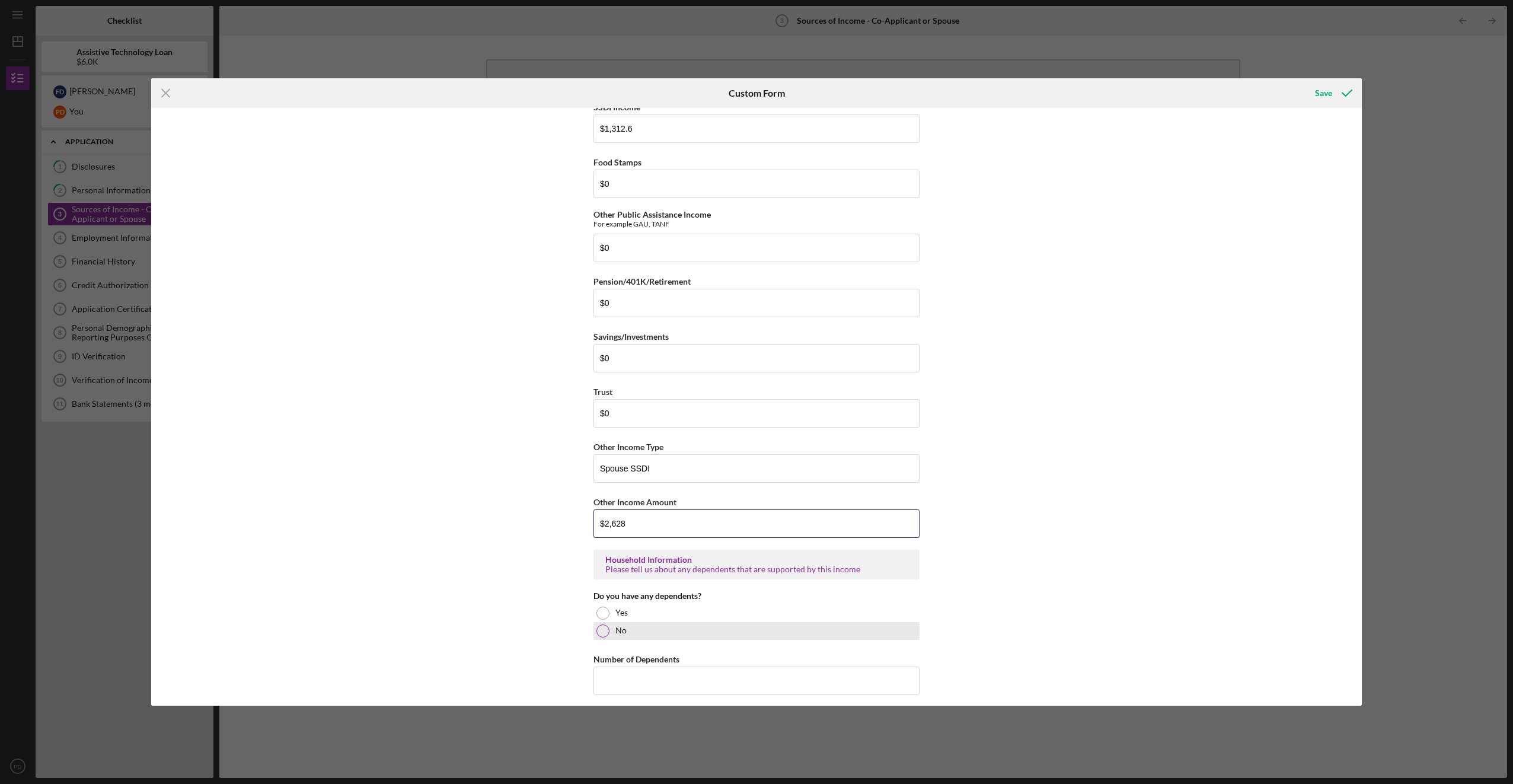
type input "$2,628"
click at [606, 635] on div at bounding box center [603, 631] width 13 height 13
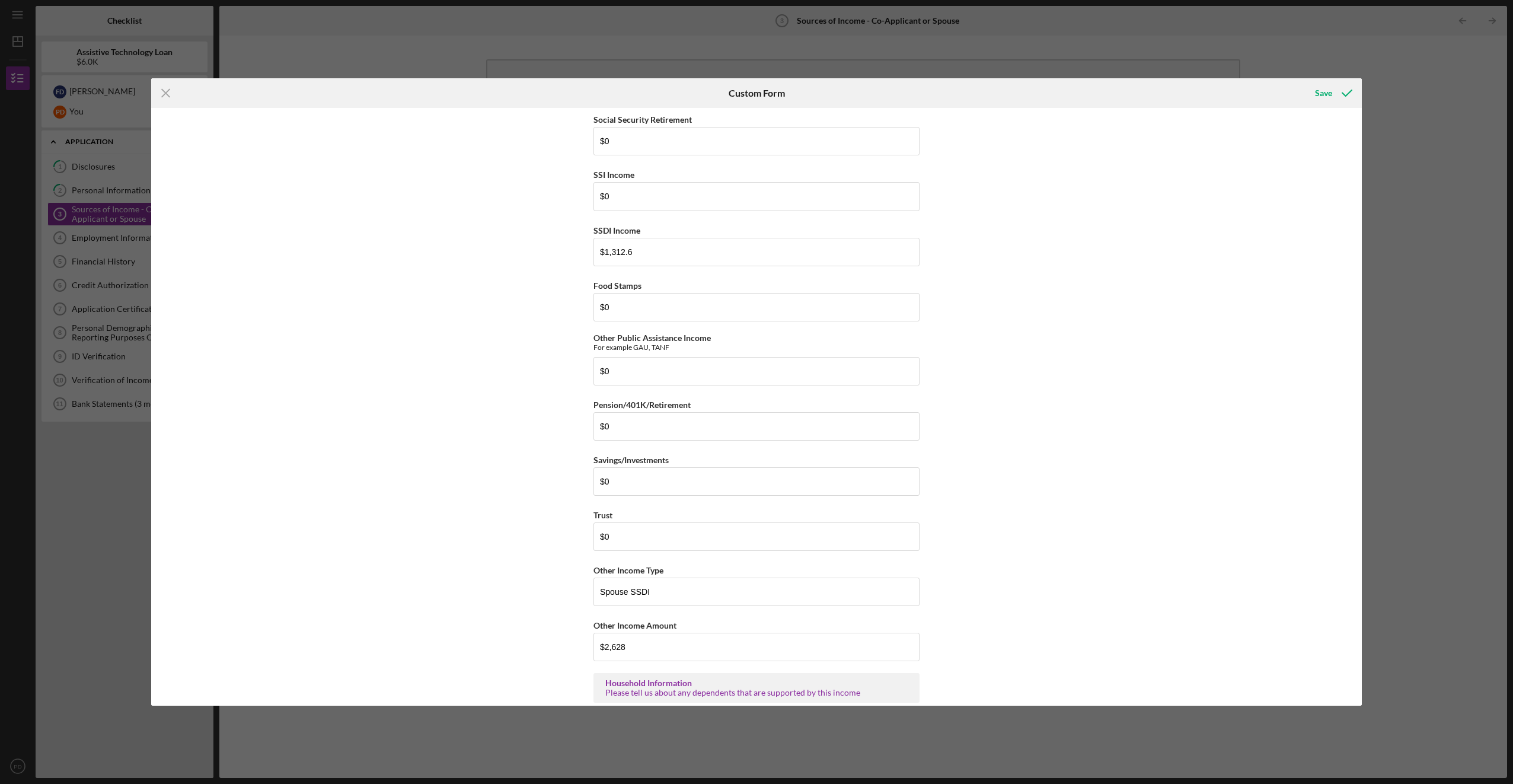
scroll to position [142, 0]
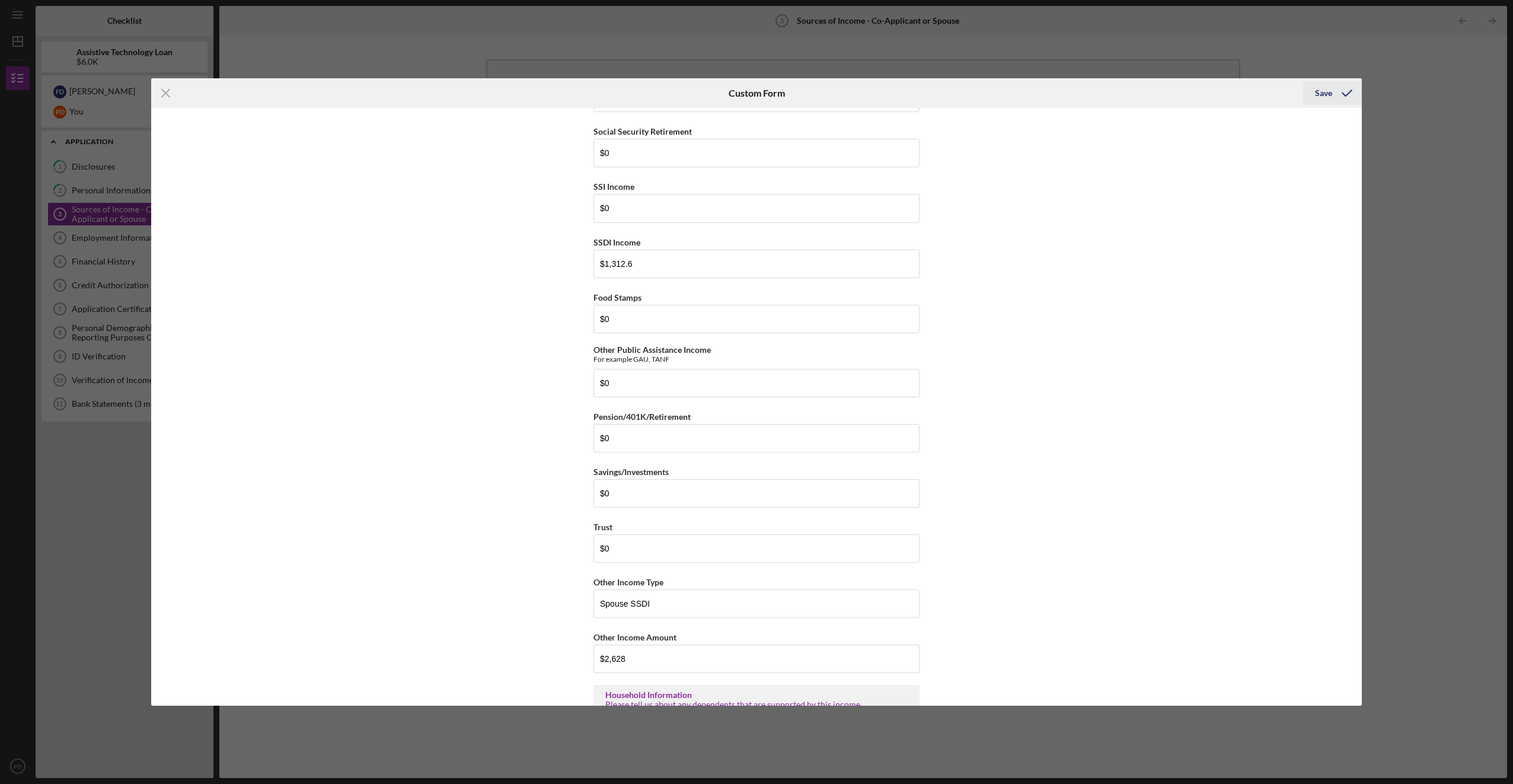
click at [1333, 88] on icon "submit" at bounding box center [1347, 93] width 30 height 30
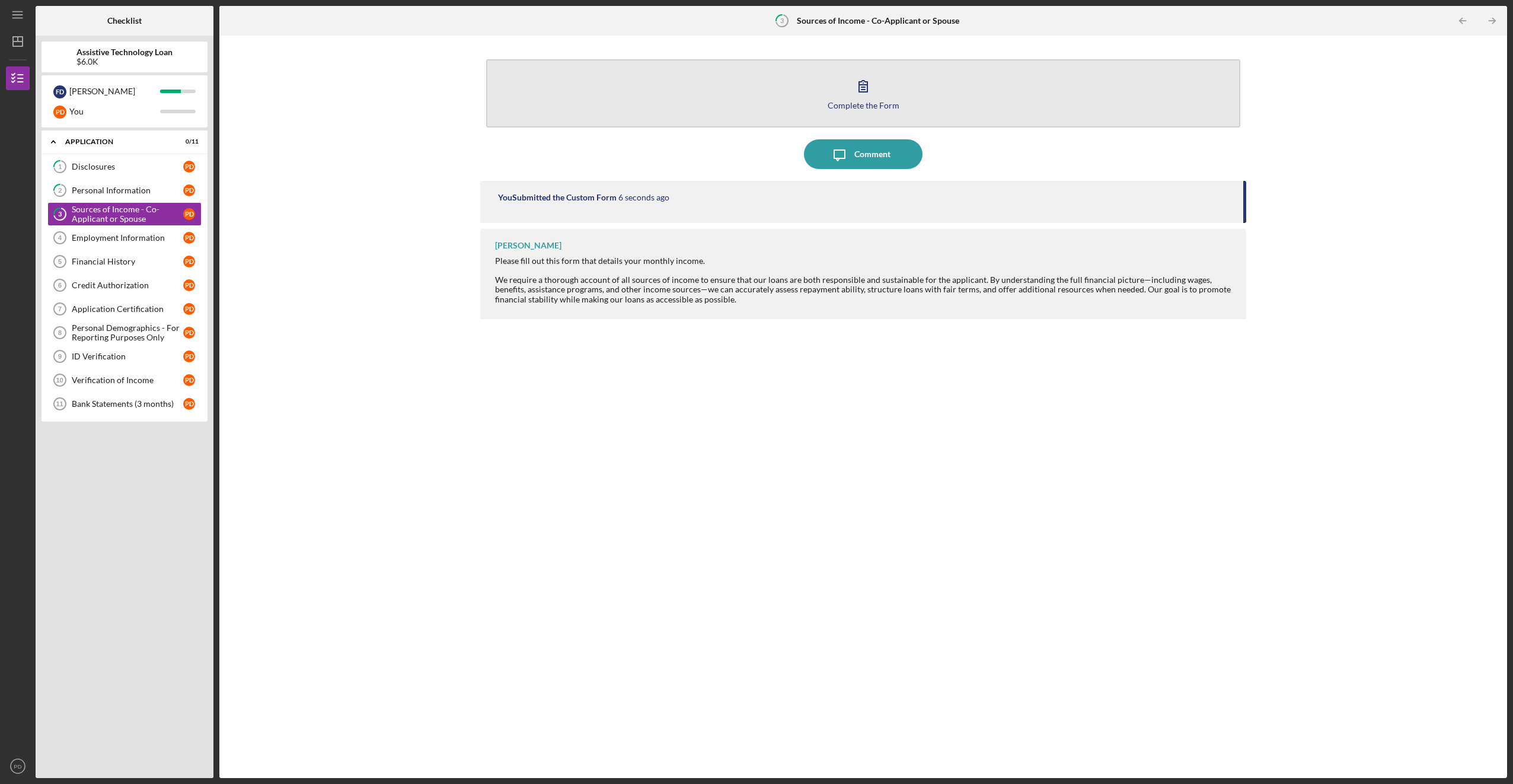
click at [858, 101] on div "Complete the Form" at bounding box center [863, 105] width 72 height 9
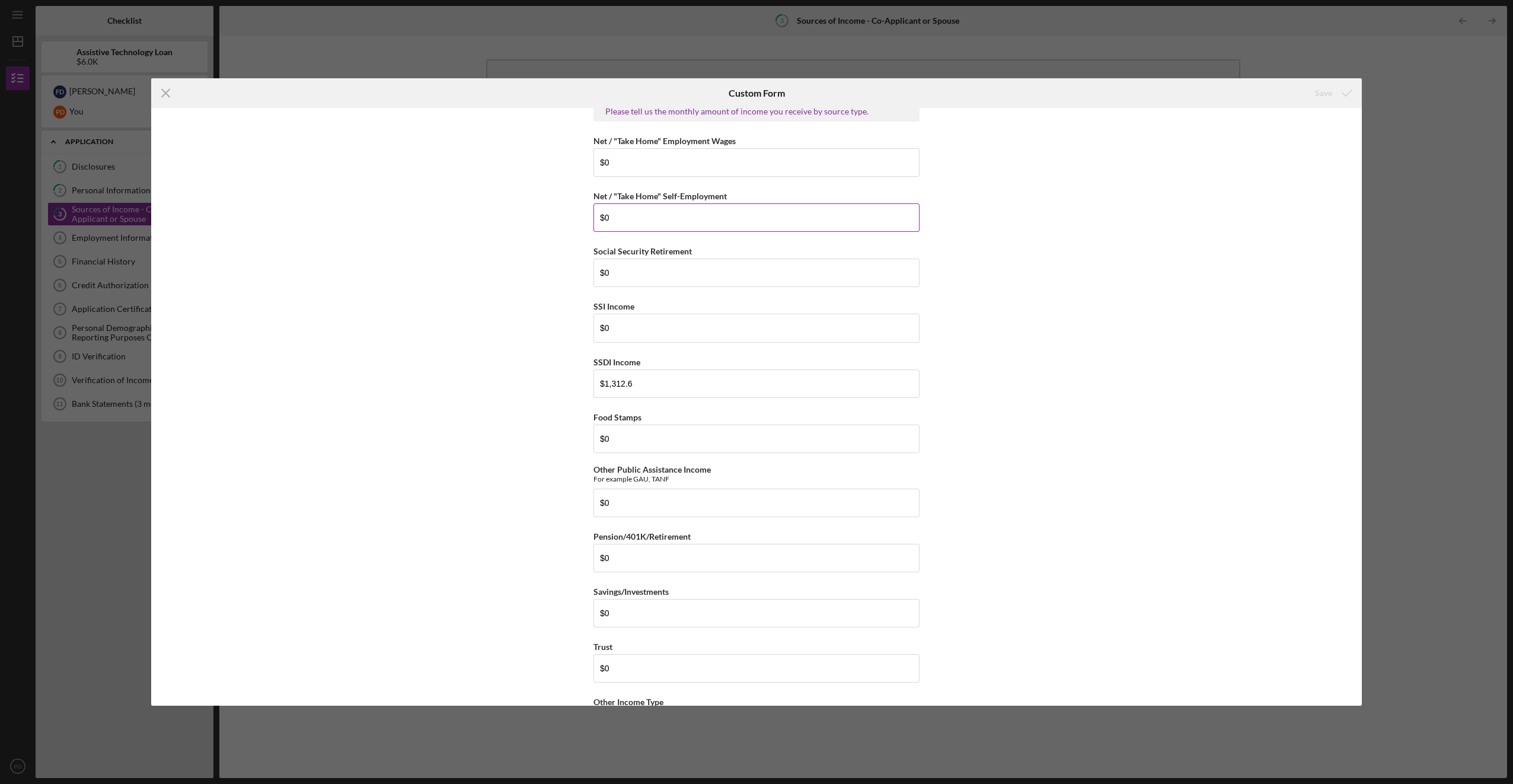
scroll to position [40, 0]
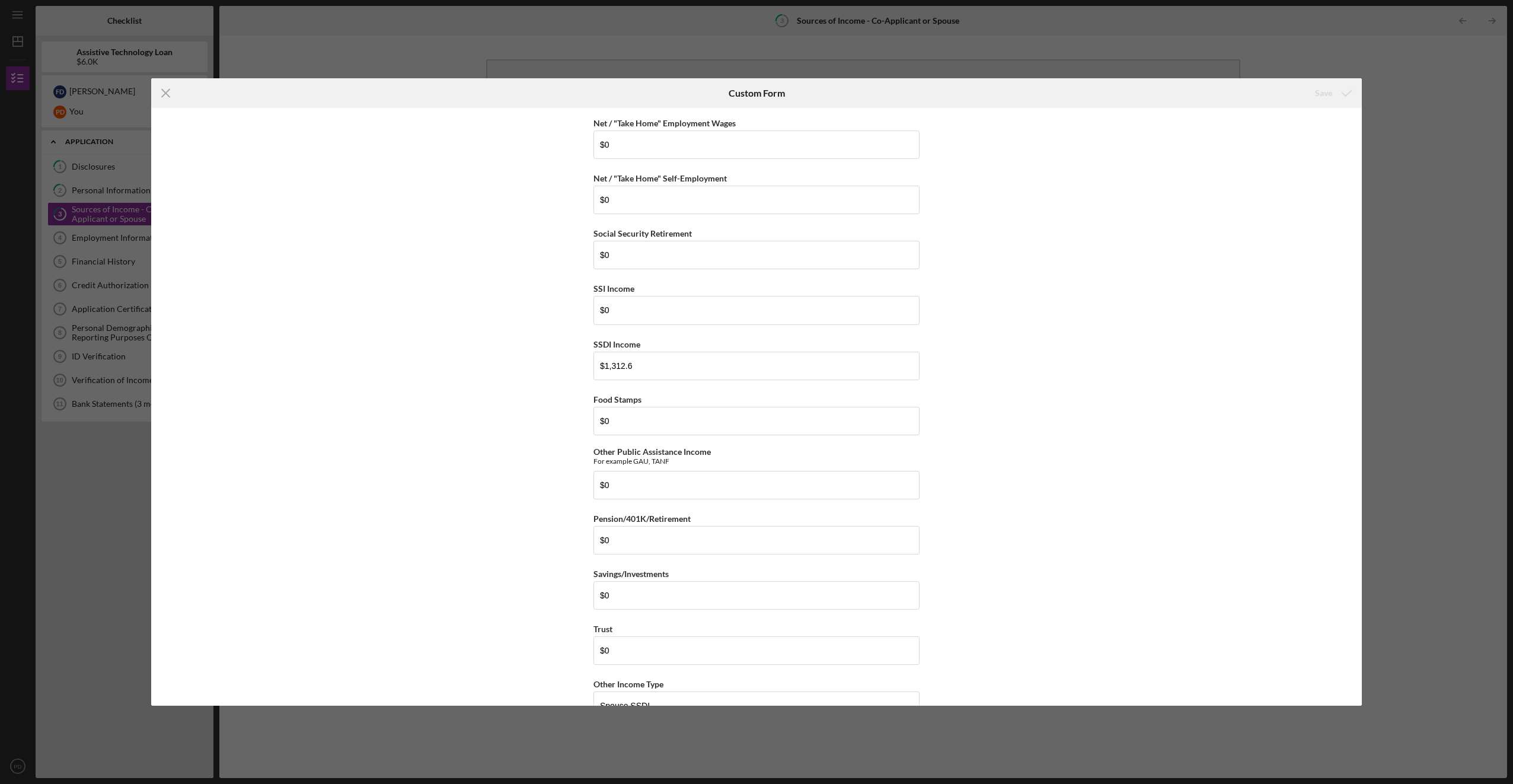
click at [305, 46] on div "Icon/Menu Close Custom Form Save Sources of Income Please tell us the monthly a…" at bounding box center [756, 392] width 1513 height 784
click at [168, 93] on icon "Icon/Menu Close" at bounding box center [166, 93] width 30 height 30
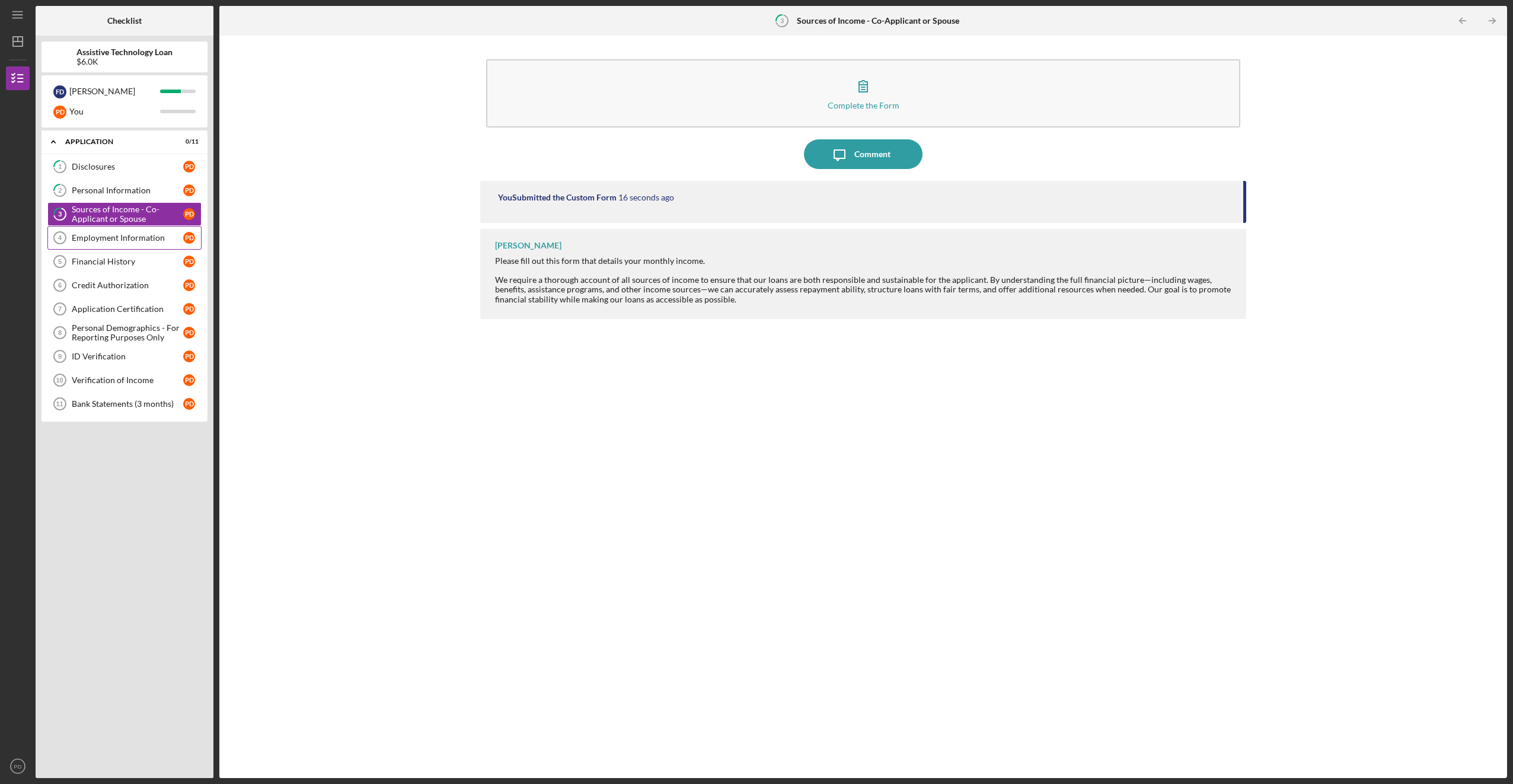
click at [103, 239] on div "Employment Information" at bounding box center [127, 237] width 111 height 9
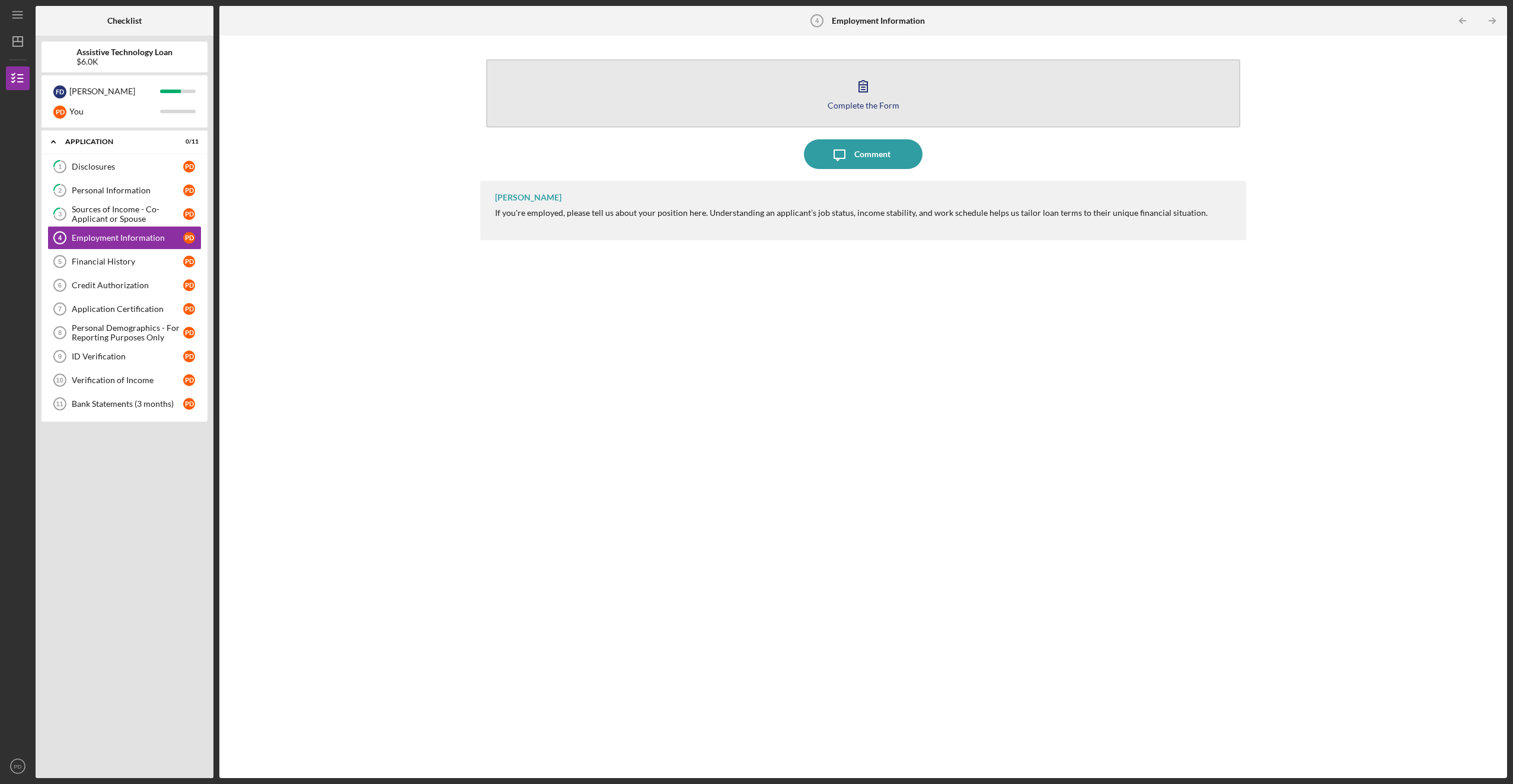
click at [857, 86] on icon "button" at bounding box center [863, 85] width 30 height 30
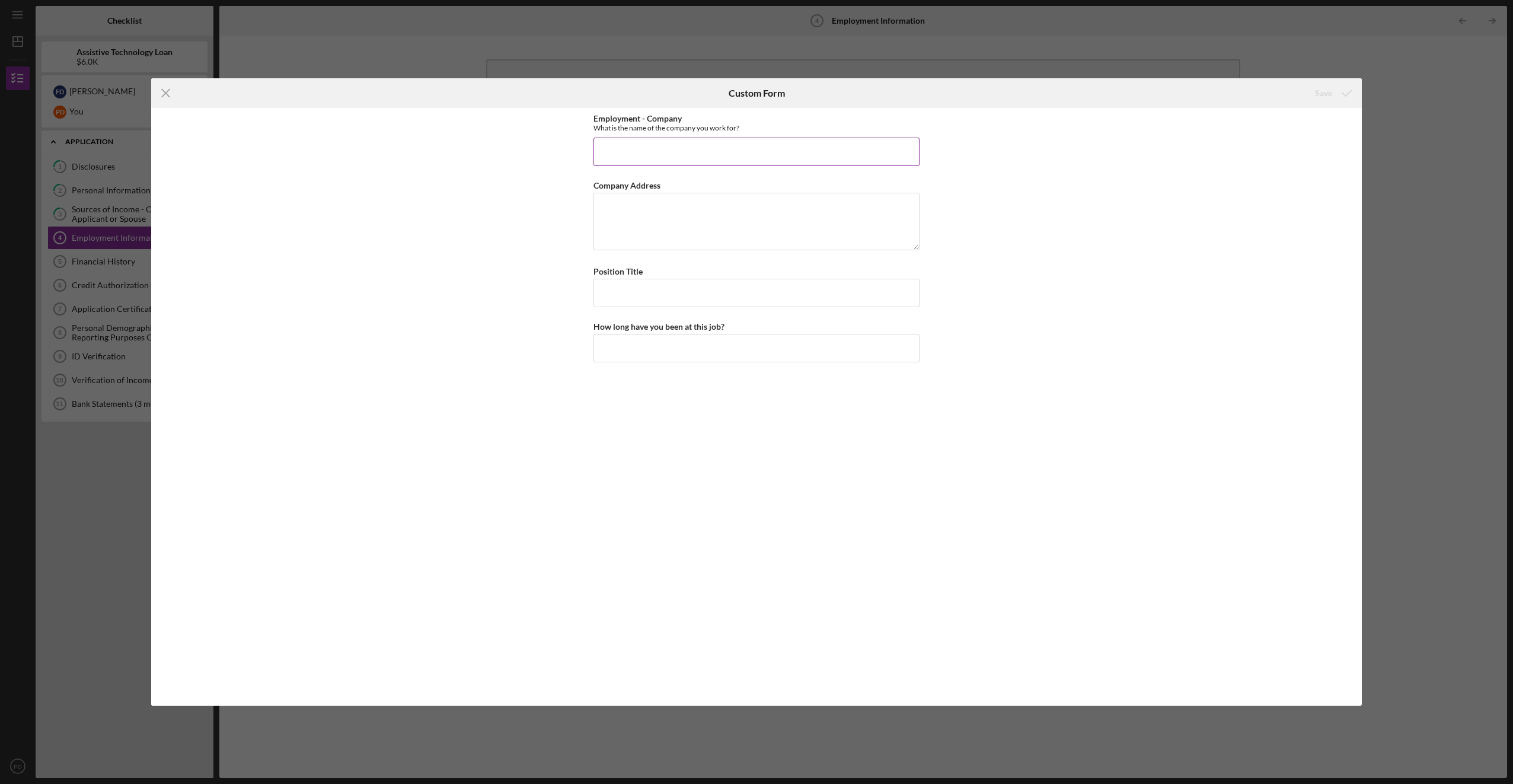
click at [686, 144] on input "Employment - Company" at bounding box center [756, 151] width 326 height 28
type input "N/A"
click at [1322, 88] on div "Save" at bounding box center [1324, 92] width 17 height 23
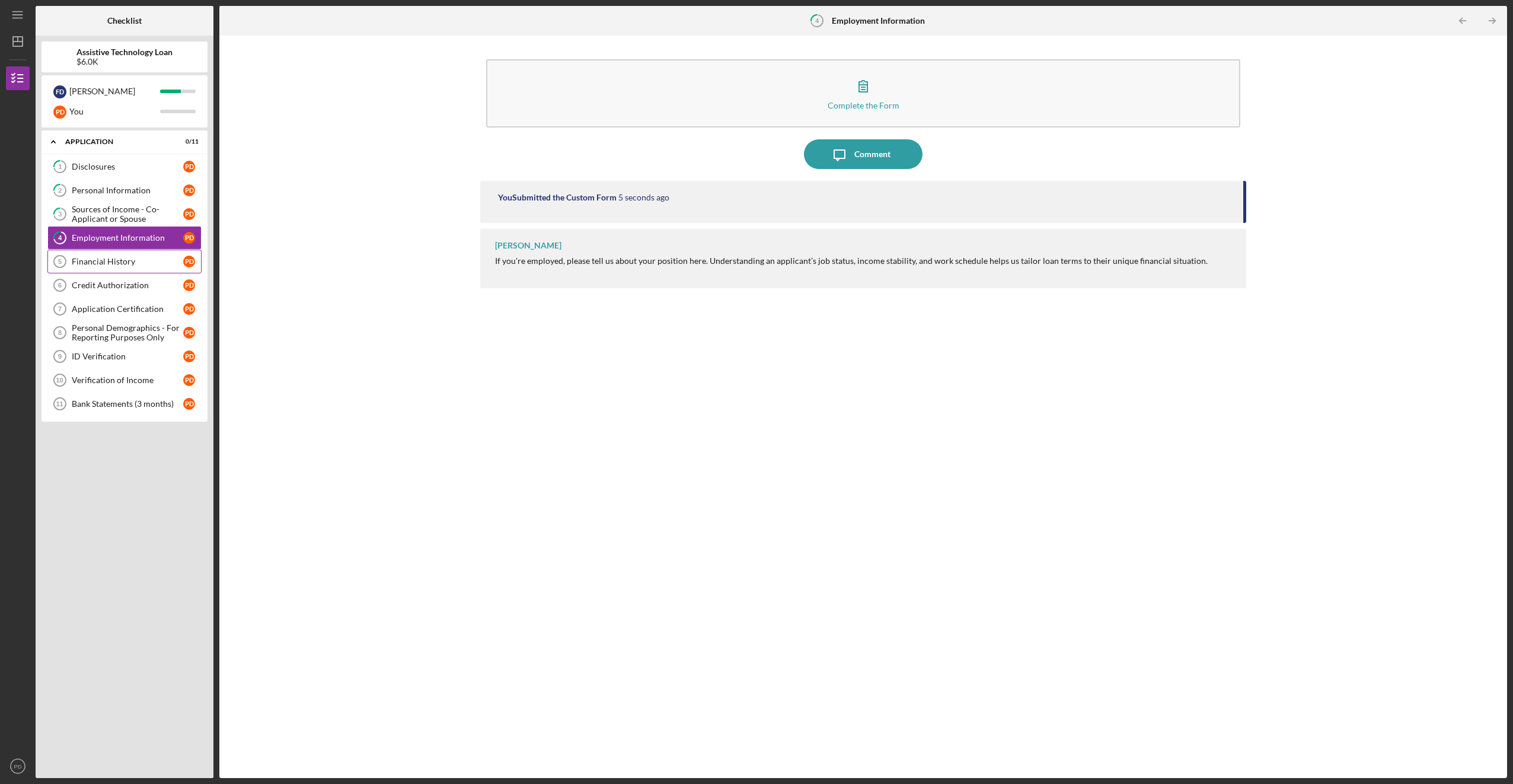
click at [96, 265] on div "Financial History" at bounding box center [127, 261] width 111 height 9
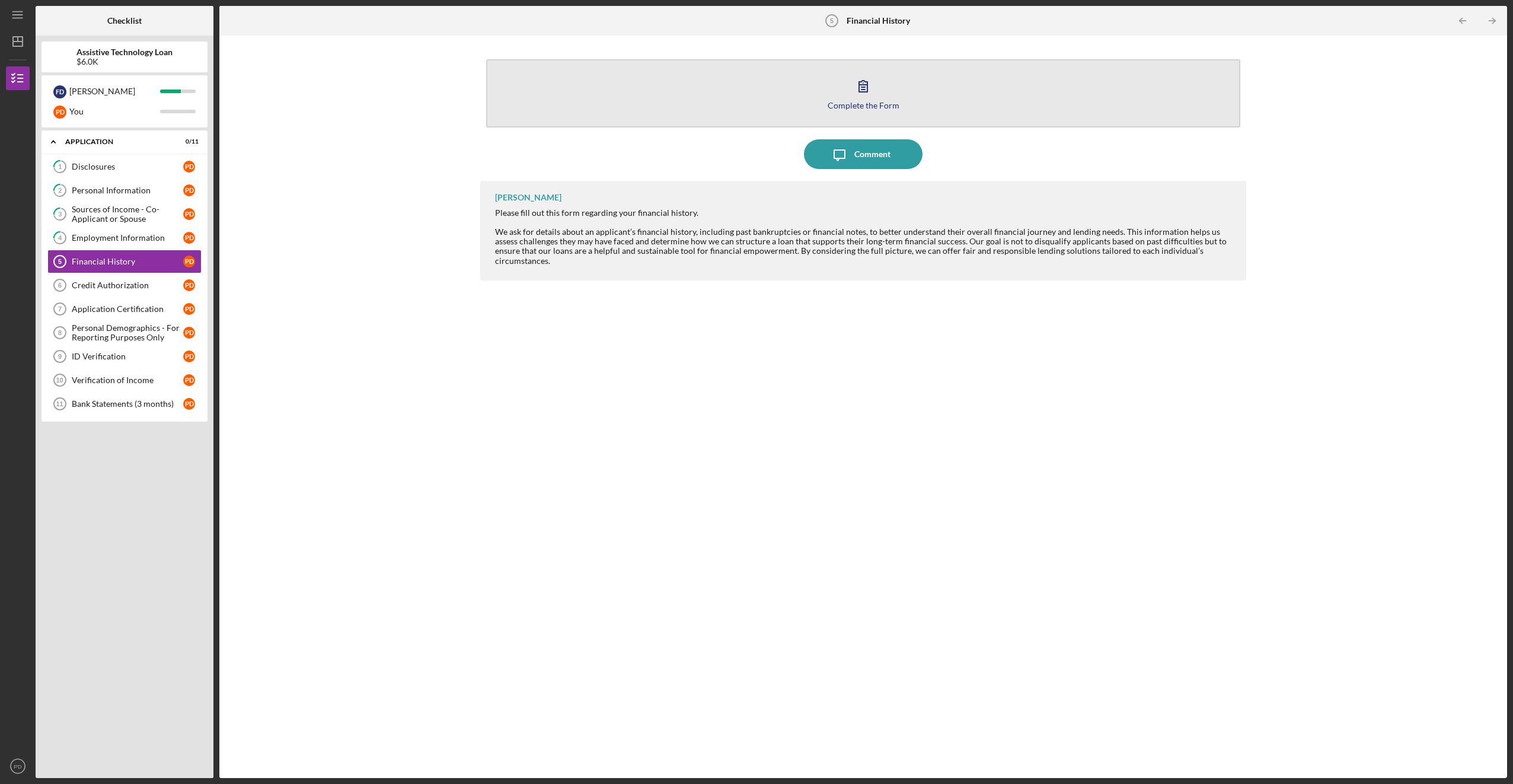
click at [824, 101] on button "Complete the Form Form" at bounding box center [863, 94] width 754 height 68
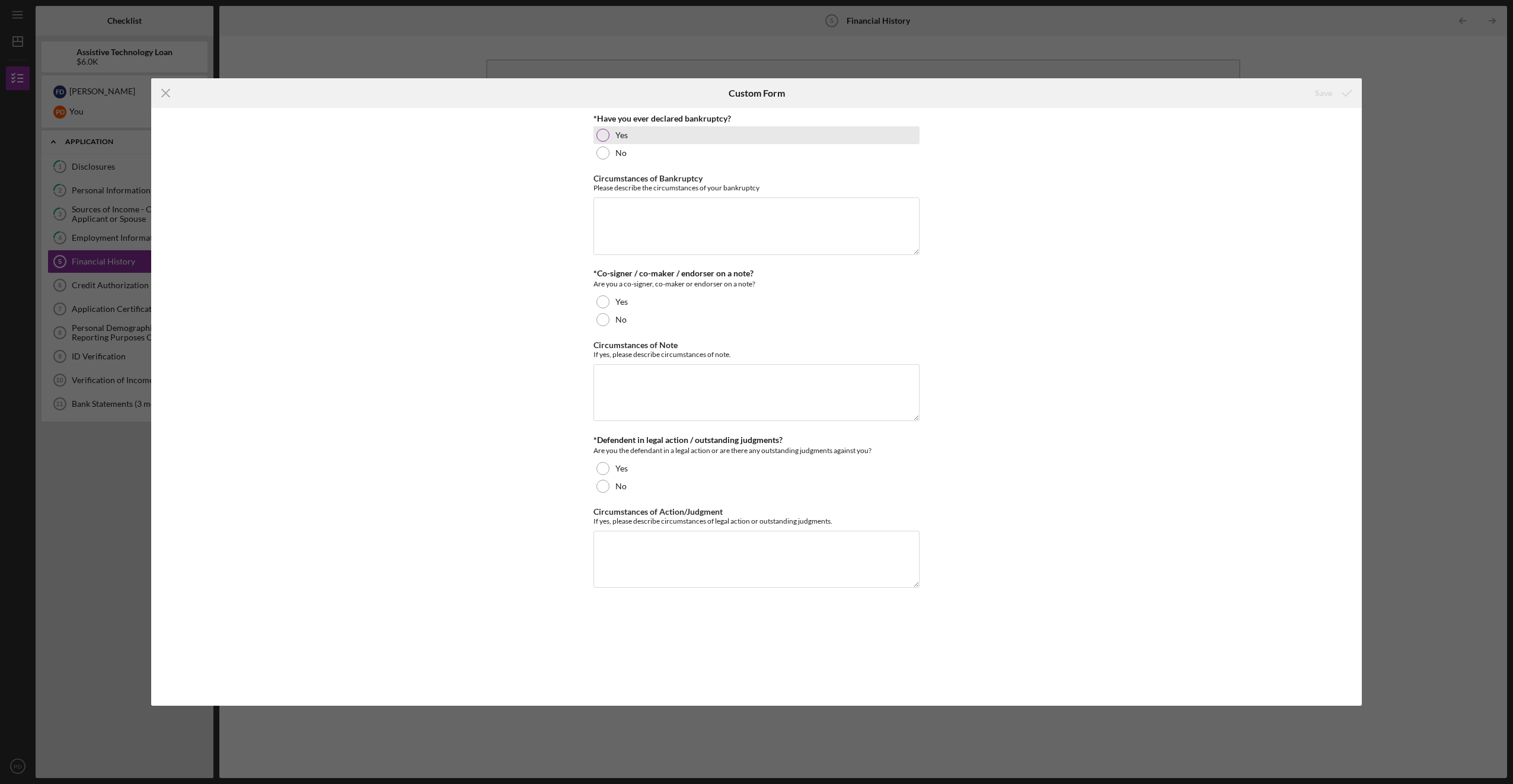
click at [601, 128] on div "Yes" at bounding box center [756, 135] width 326 height 18
click at [636, 214] on textarea "Circumstances of Bankruptcy" at bounding box center [756, 226] width 326 height 57
type textarea "Due to my husbands 1st of 13 strokes he lost his job. Medical as well as other …"
click at [602, 320] on div at bounding box center [603, 319] width 13 height 13
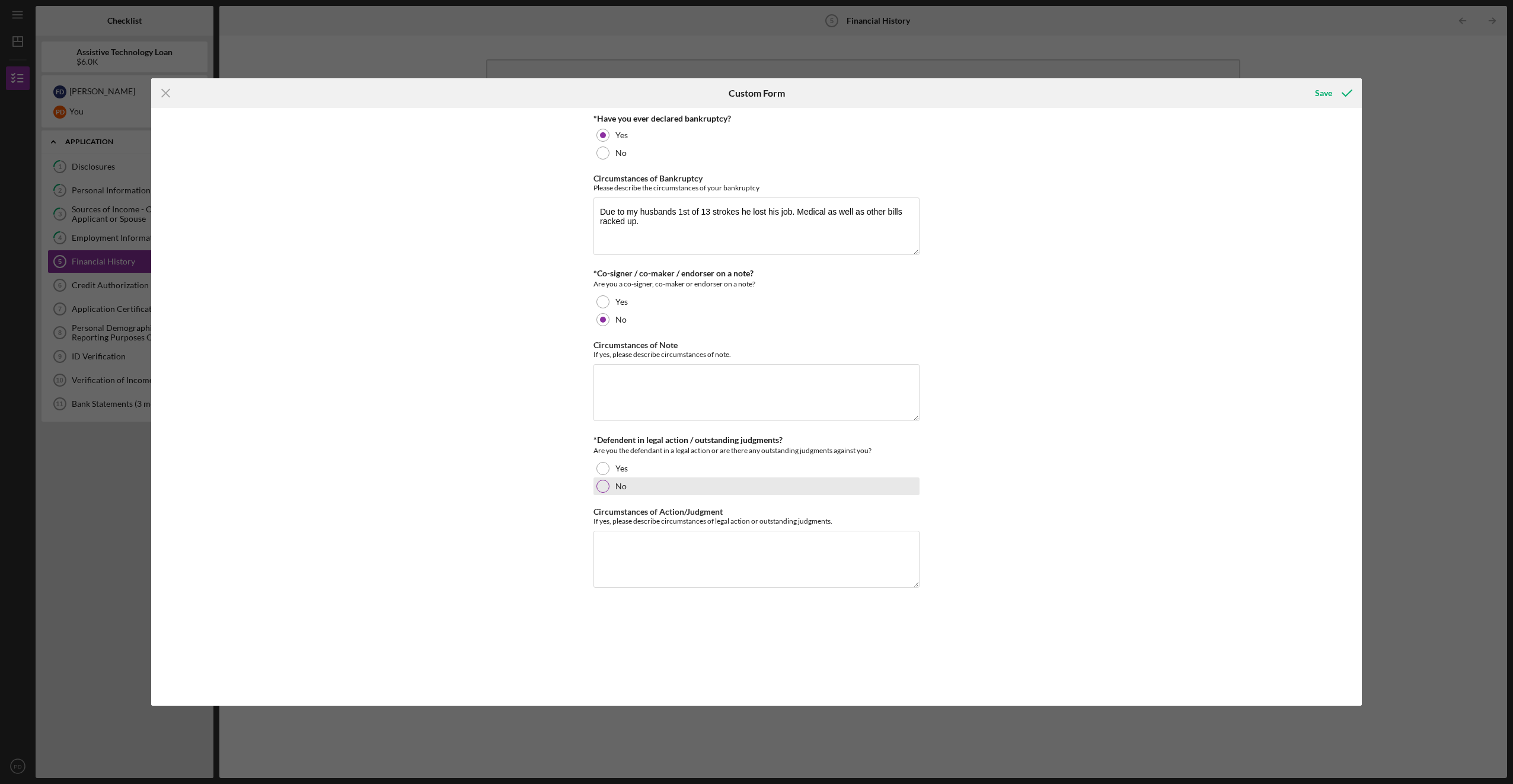
click at [602, 486] on div at bounding box center [603, 486] width 13 height 13
click at [1331, 98] on div "Save" at bounding box center [1324, 92] width 17 height 23
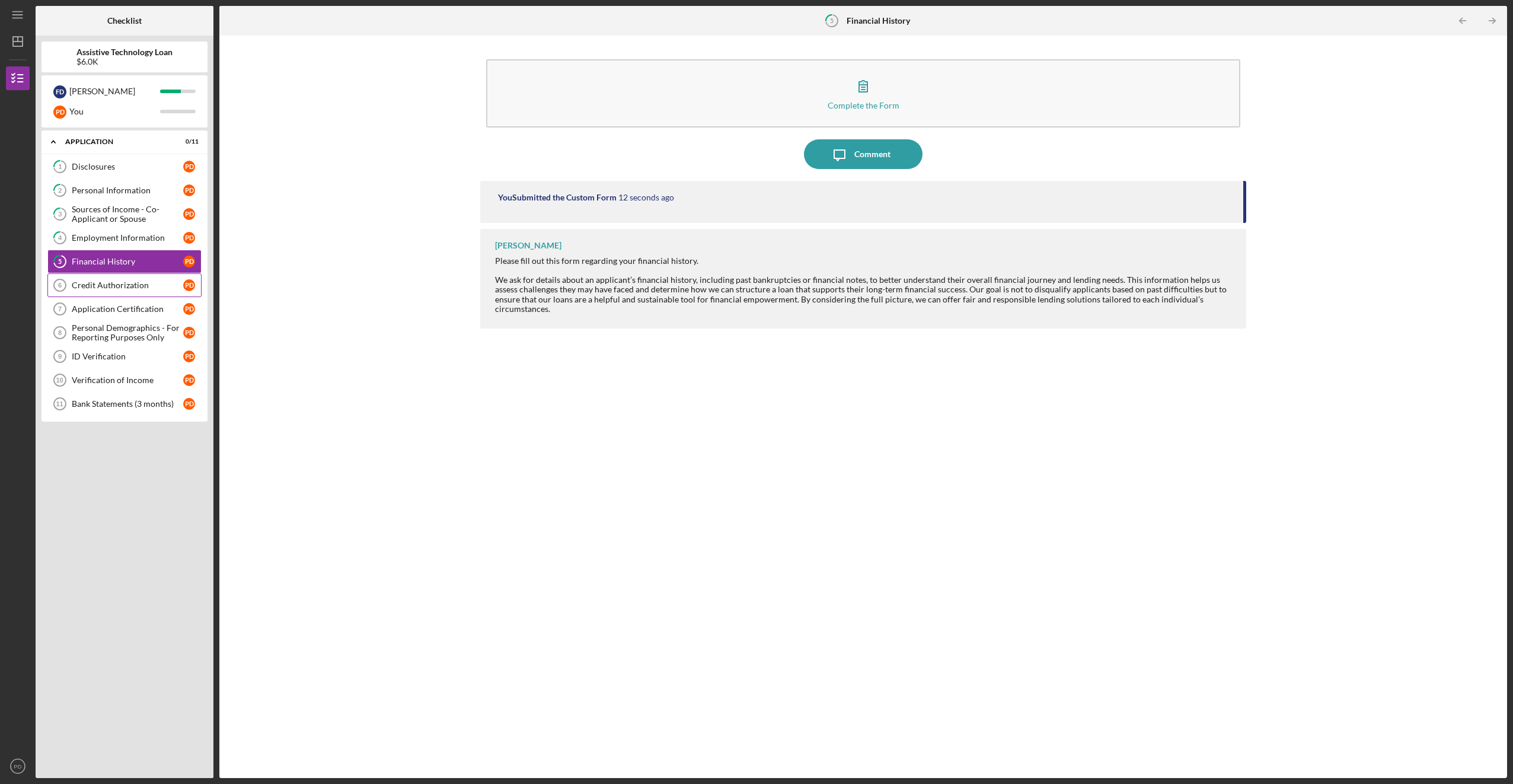
click at [87, 286] on div "Credit Authorization" at bounding box center [127, 285] width 111 height 9
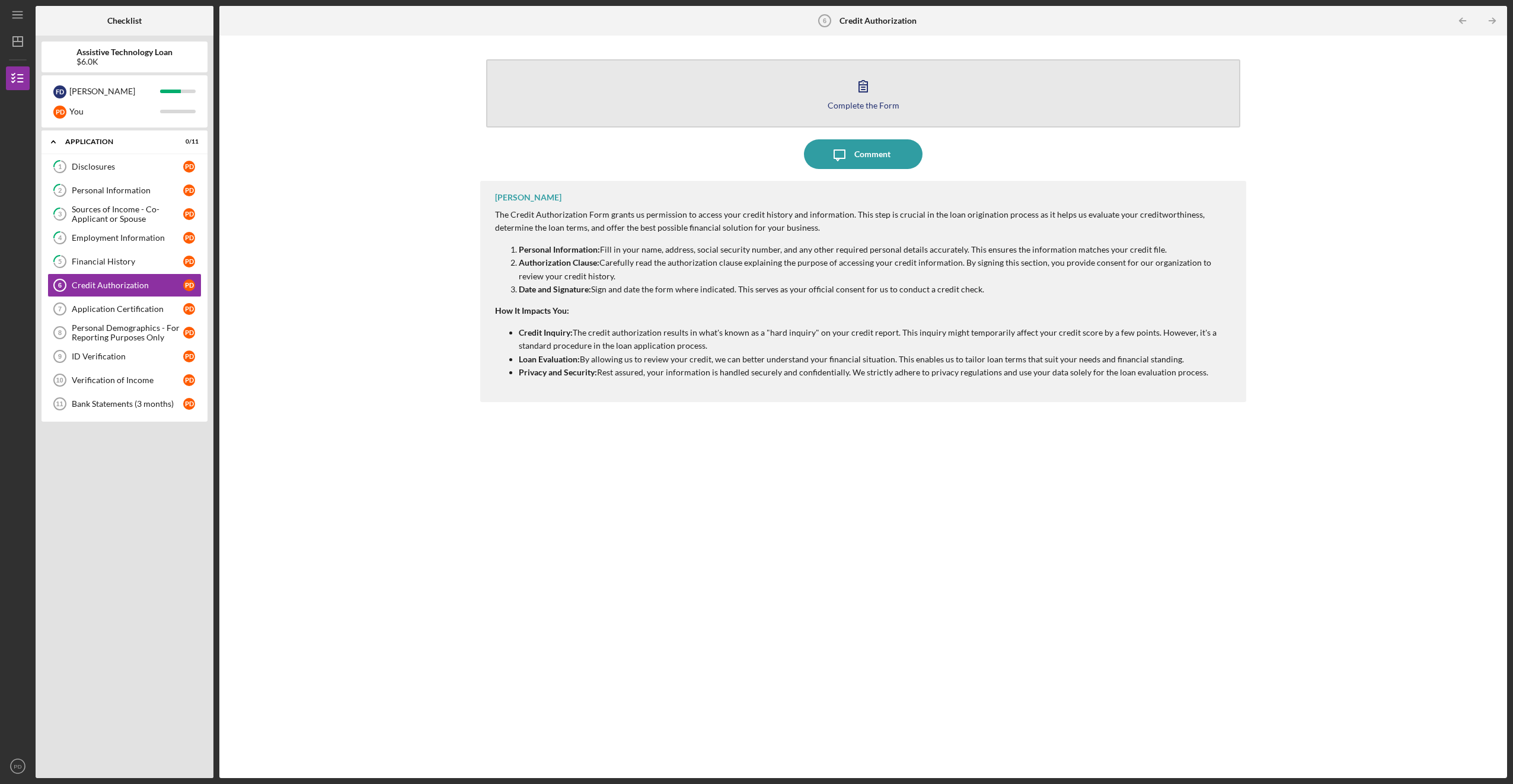
click at [858, 89] on icon "button" at bounding box center [863, 85] width 30 height 30
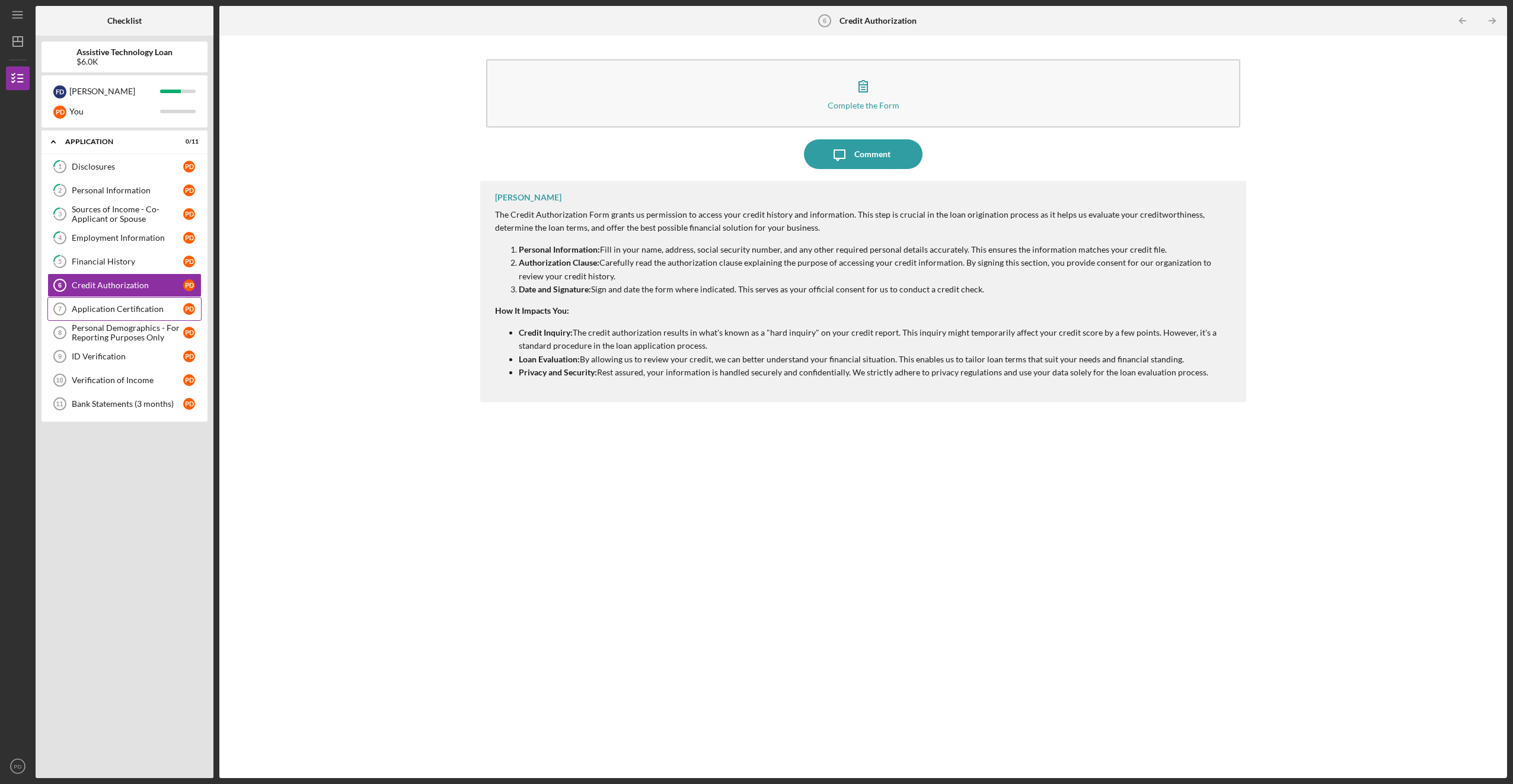
click at [103, 307] on div "Application Certification" at bounding box center [127, 308] width 111 height 9
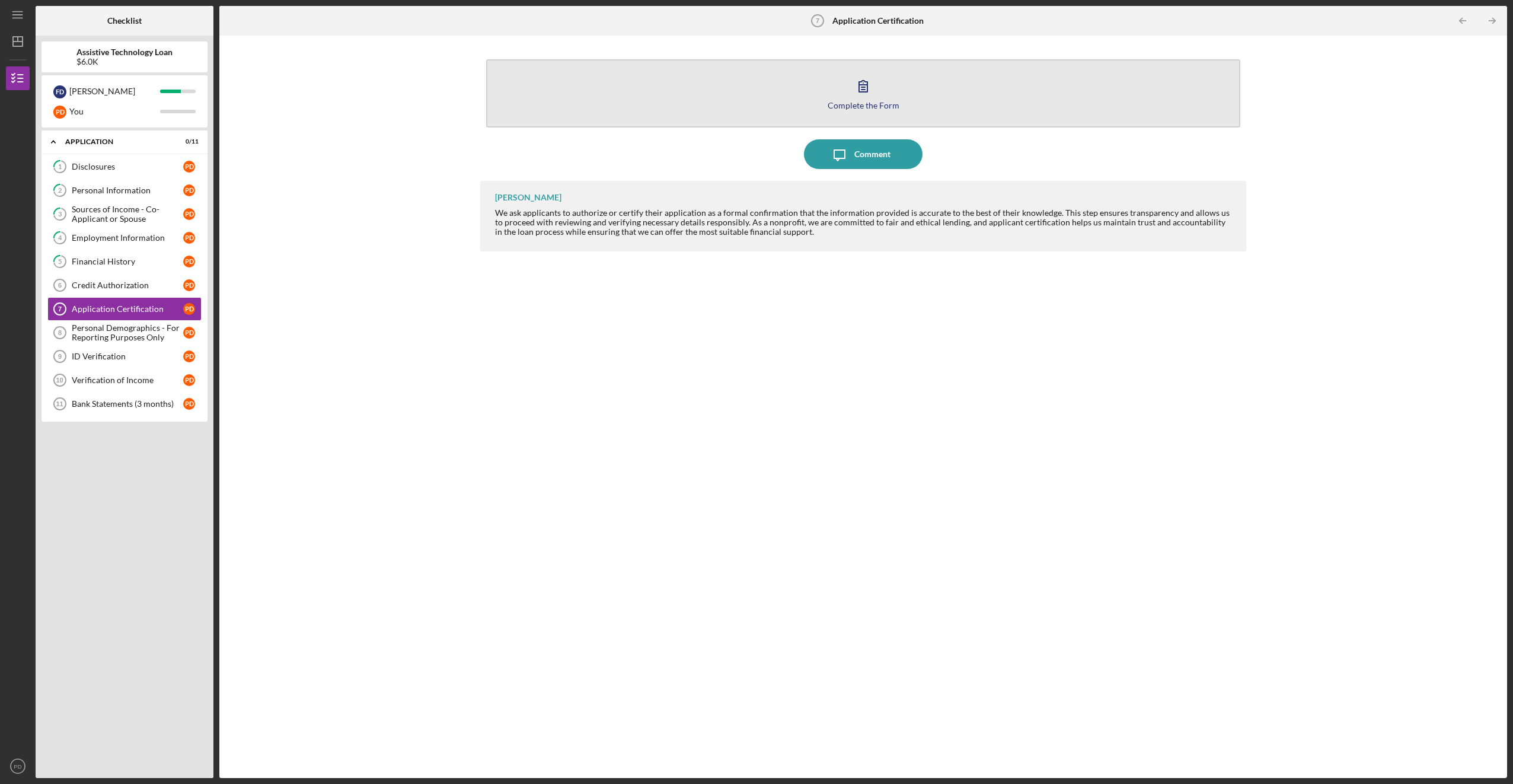
click at [800, 100] on button "Complete the Form Form" at bounding box center [863, 94] width 754 height 68
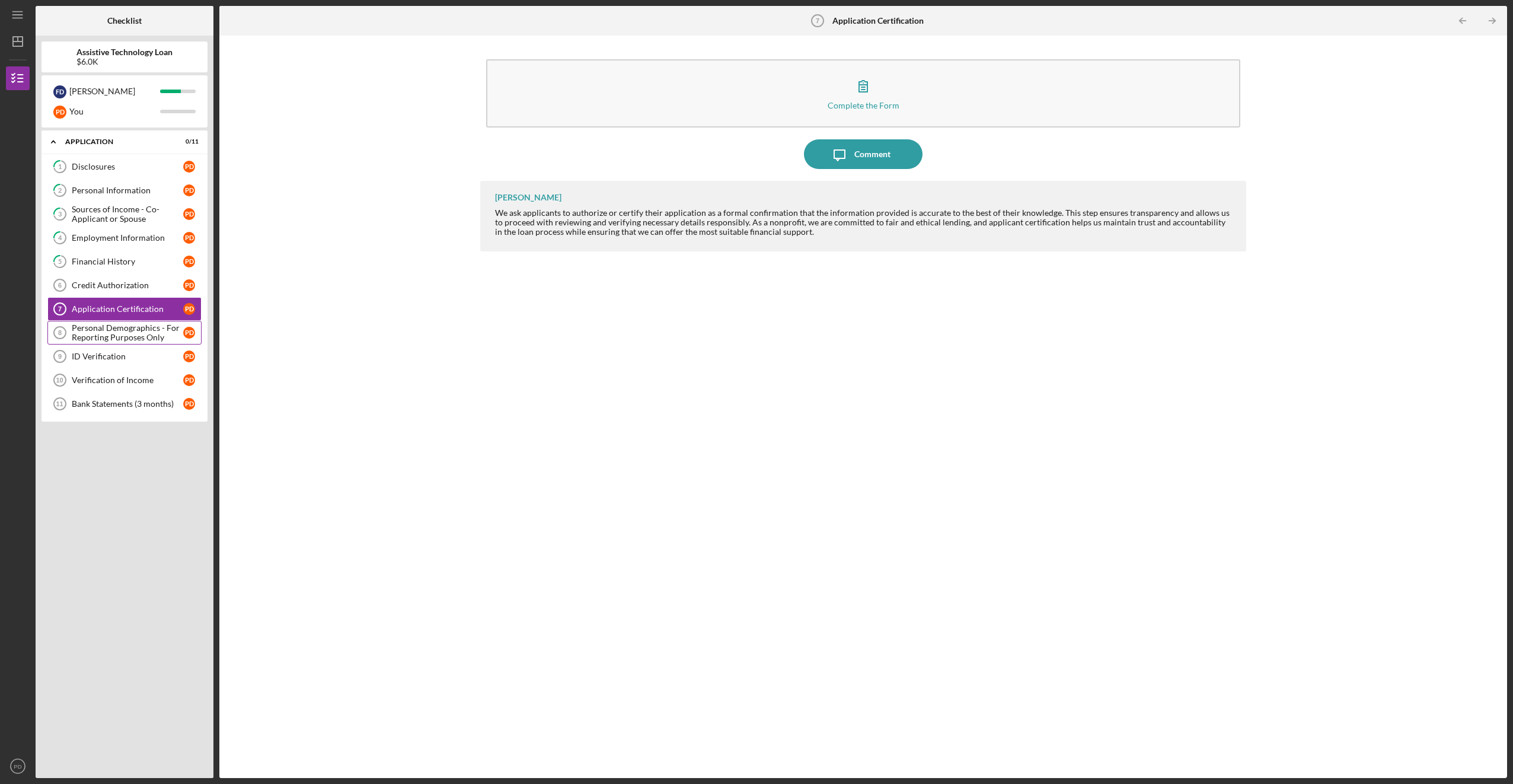
click at [150, 335] on div "Personal Demographics - For Reporting Purposes Only" at bounding box center [127, 332] width 111 height 19
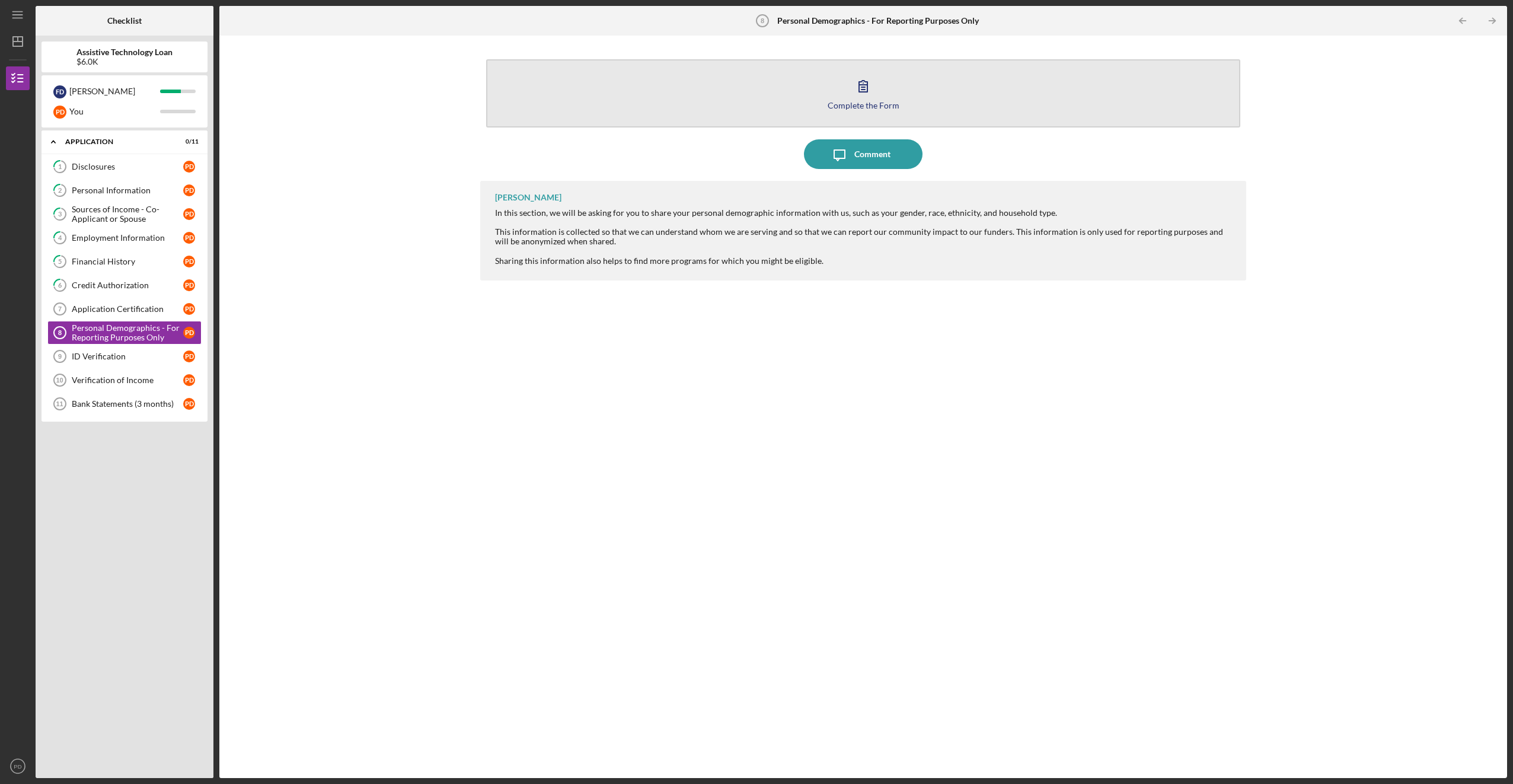
click at [882, 95] on button "Complete the Form Form" at bounding box center [863, 94] width 754 height 68
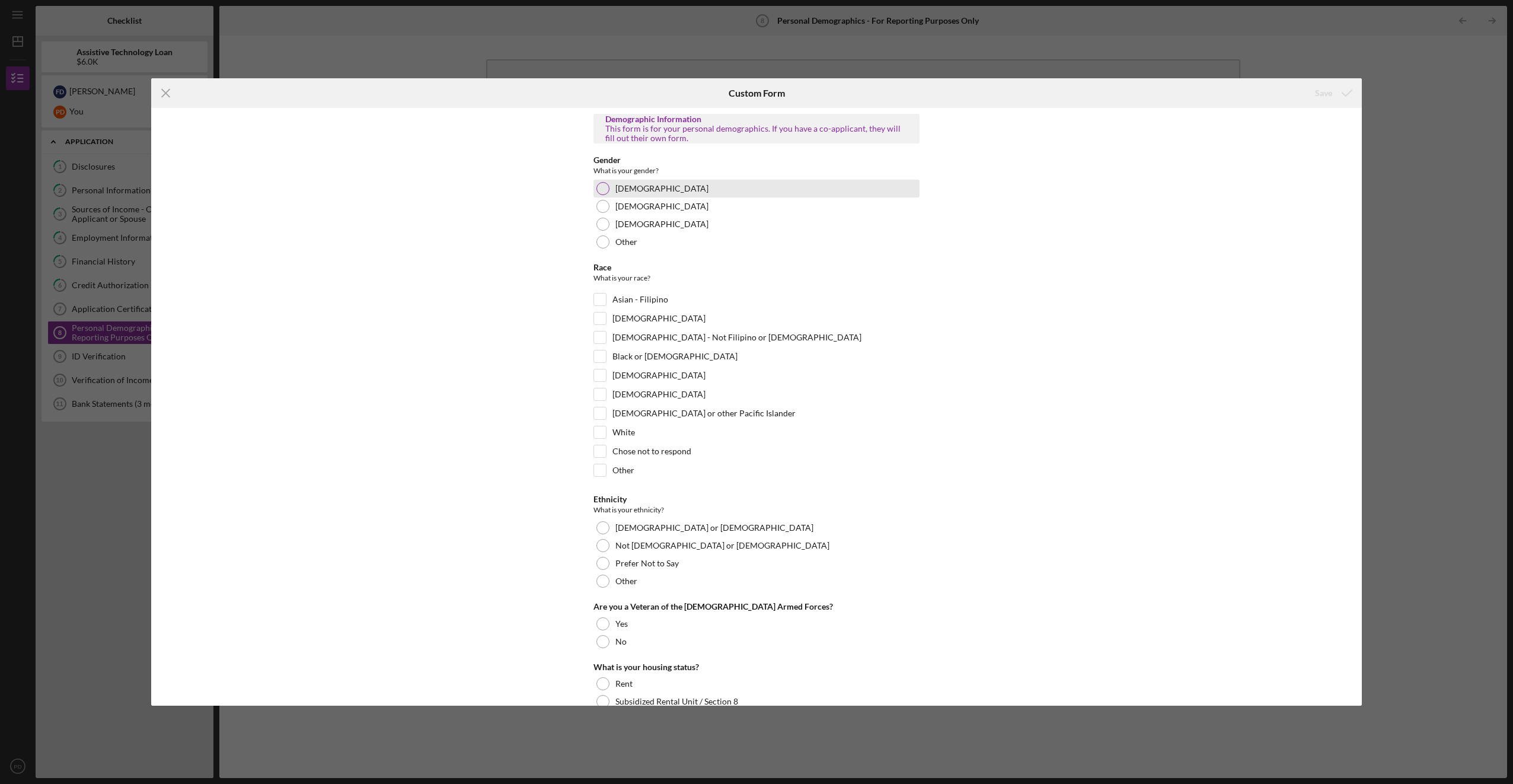
click at [603, 186] on div at bounding box center [603, 188] width 13 height 13
click at [595, 436] on input "White" at bounding box center [600, 432] width 12 height 12
checkbox input "true"
click at [604, 541] on div at bounding box center [603, 545] width 13 height 13
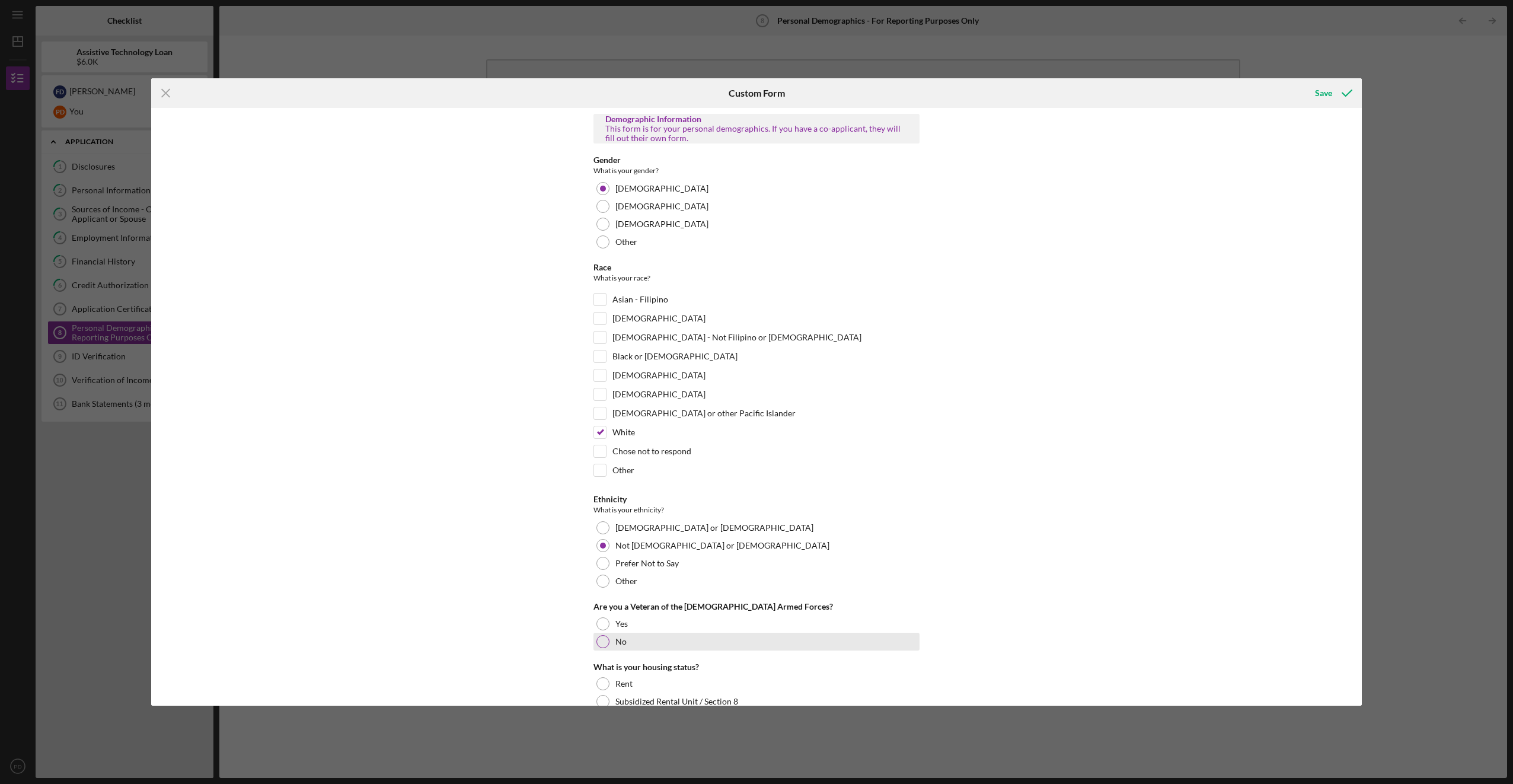
click at [608, 643] on div "No" at bounding box center [756, 642] width 326 height 18
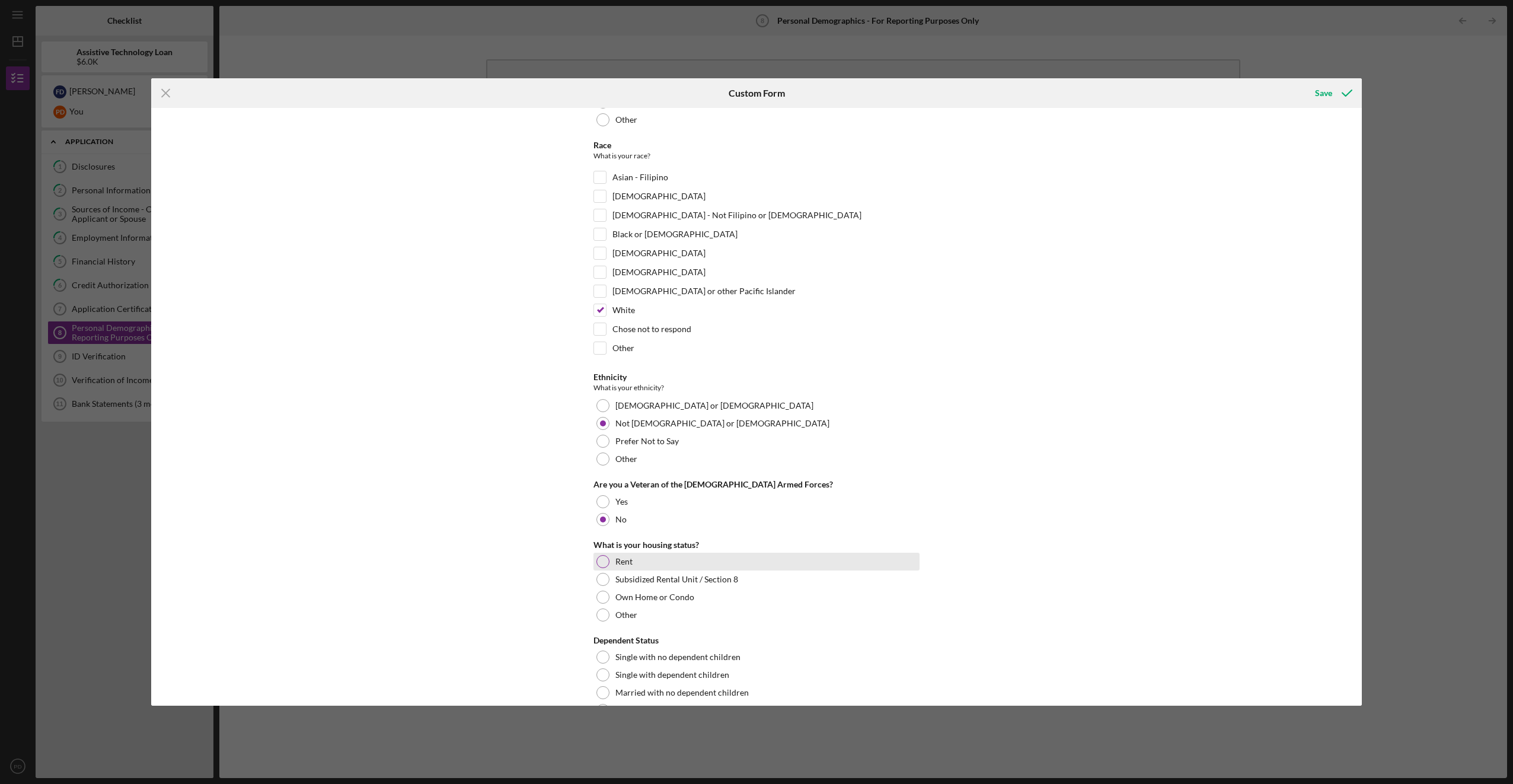
scroll to position [158, 0]
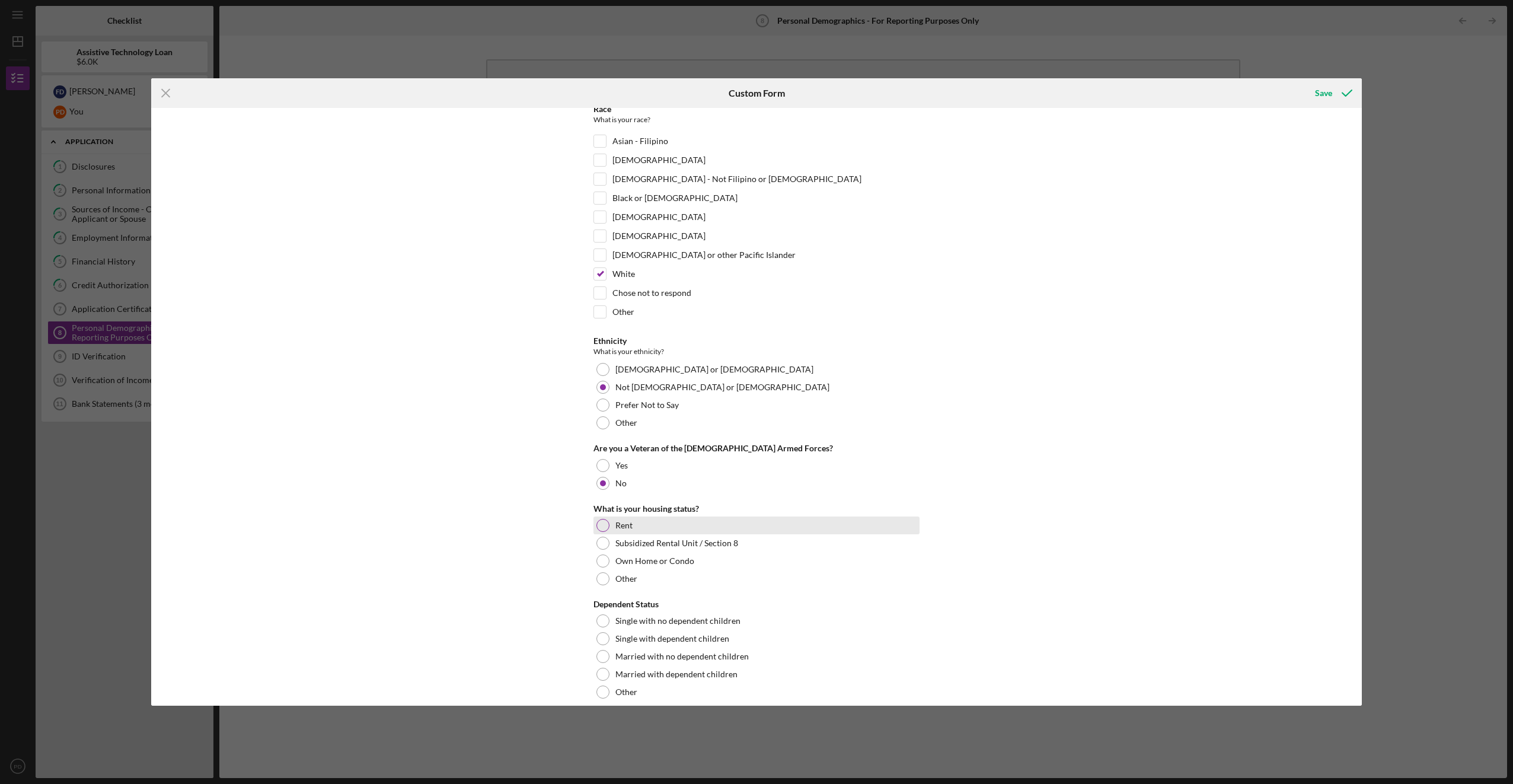
click at [604, 523] on div at bounding box center [603, 525] width 13 height 13
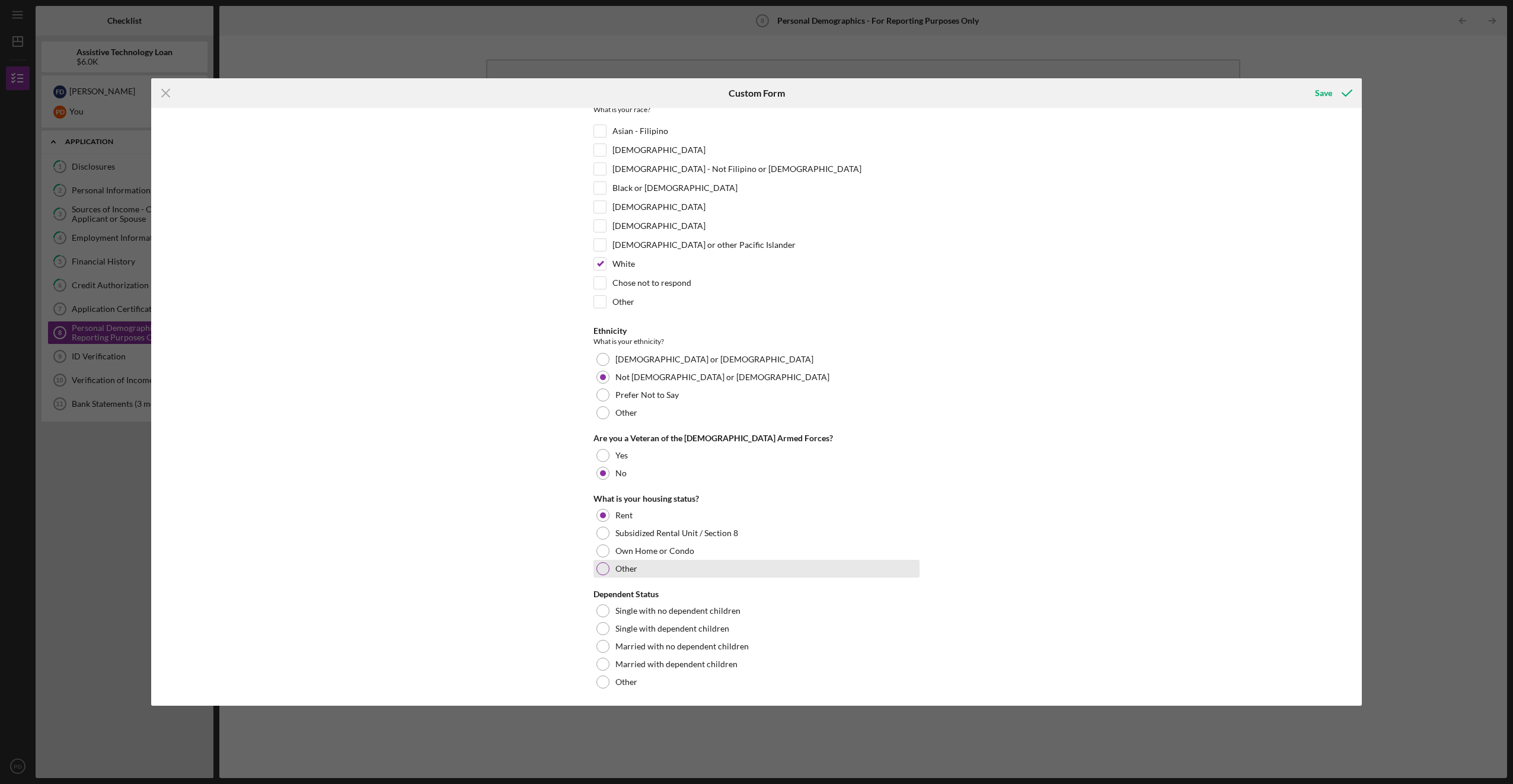
scroll to position [172, 0]
click at [605, 642] on div at bounding box center [603, 643] width 13 height 13
click at [1309, 99] on button "Save" at bounding box center [1333, 92] width 59 height 23
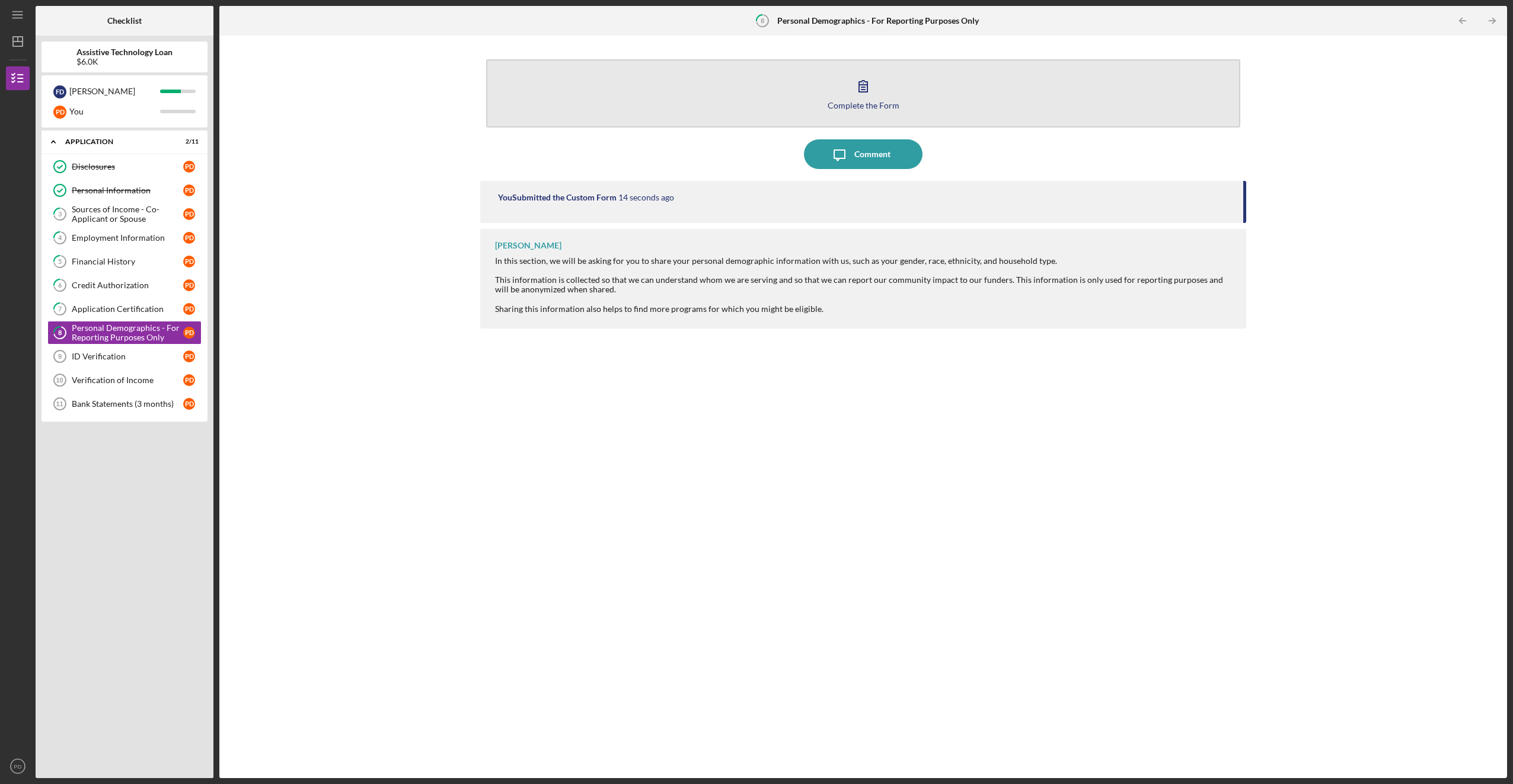
click at [861, 93] on icon "button" at bounding box center [863, 85] width 30 height 30
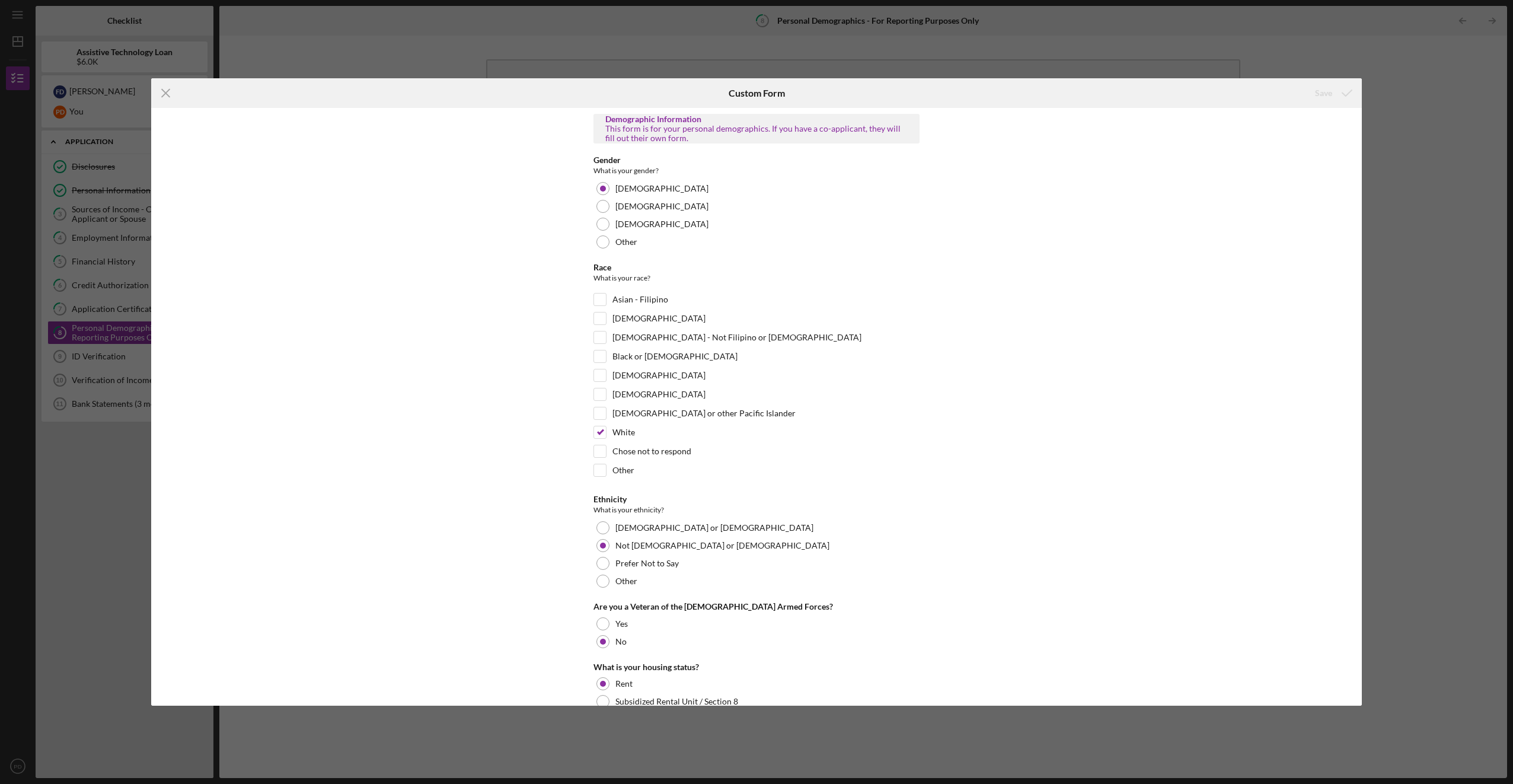
click at [79, 351] on div "Icon/Menu Close Custom Form Save Demographic Information This form is for your …" at bounding box center [756, 392] width 1513 height 784
click at [1362, 43] on div "Icon/Menu Close Custom Form Save Demographic Information This form is for your …" at bounding box center [756, 392] width 1513 height 784
click at [161, 103] on icon "Icon/Menu Close" at bounding box center [166, 93] width 30 height 30
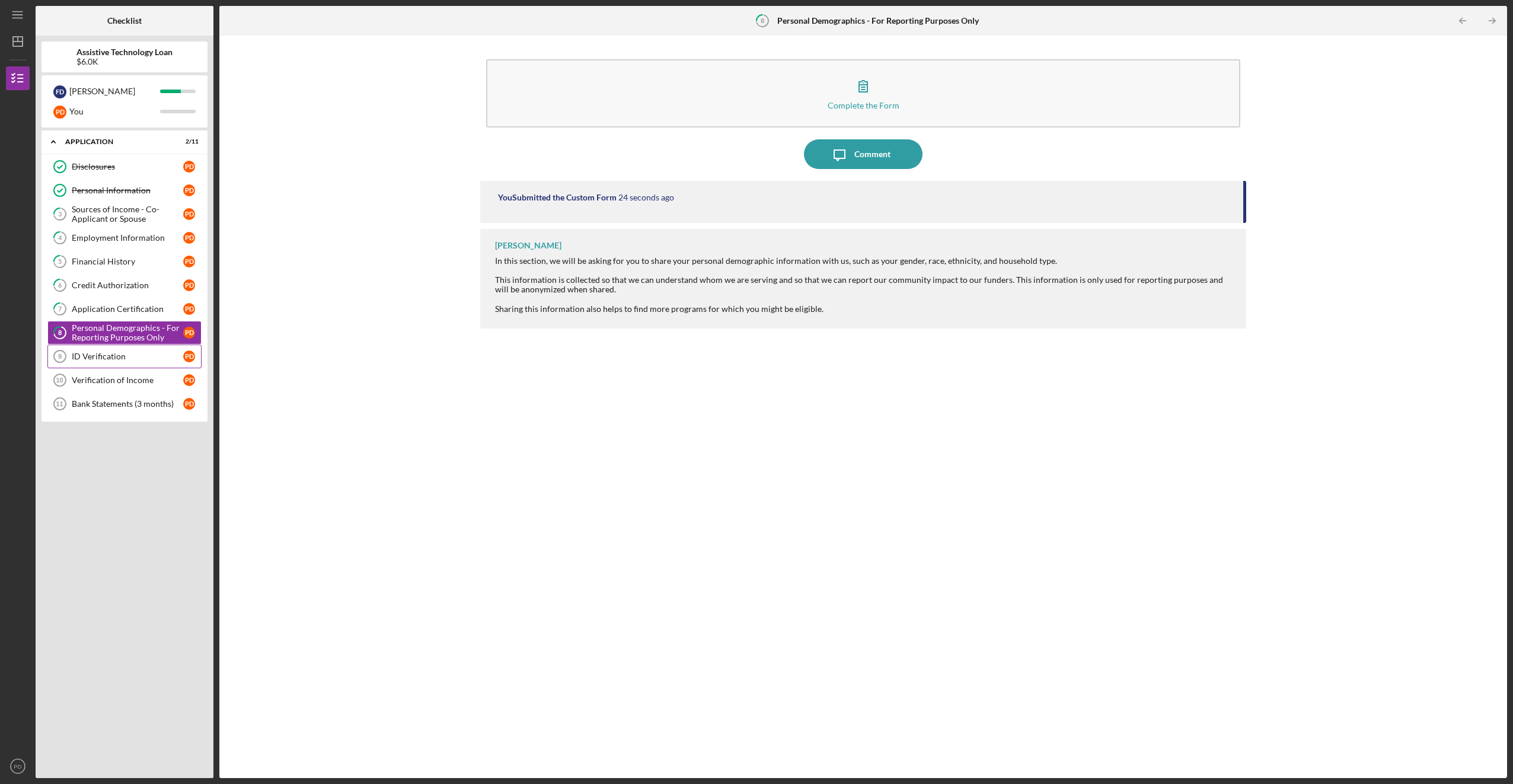
click at [112, 362] on link "ID Verification 9 ID Verification P D" at bounding box center [124, 356] width 154 height 23
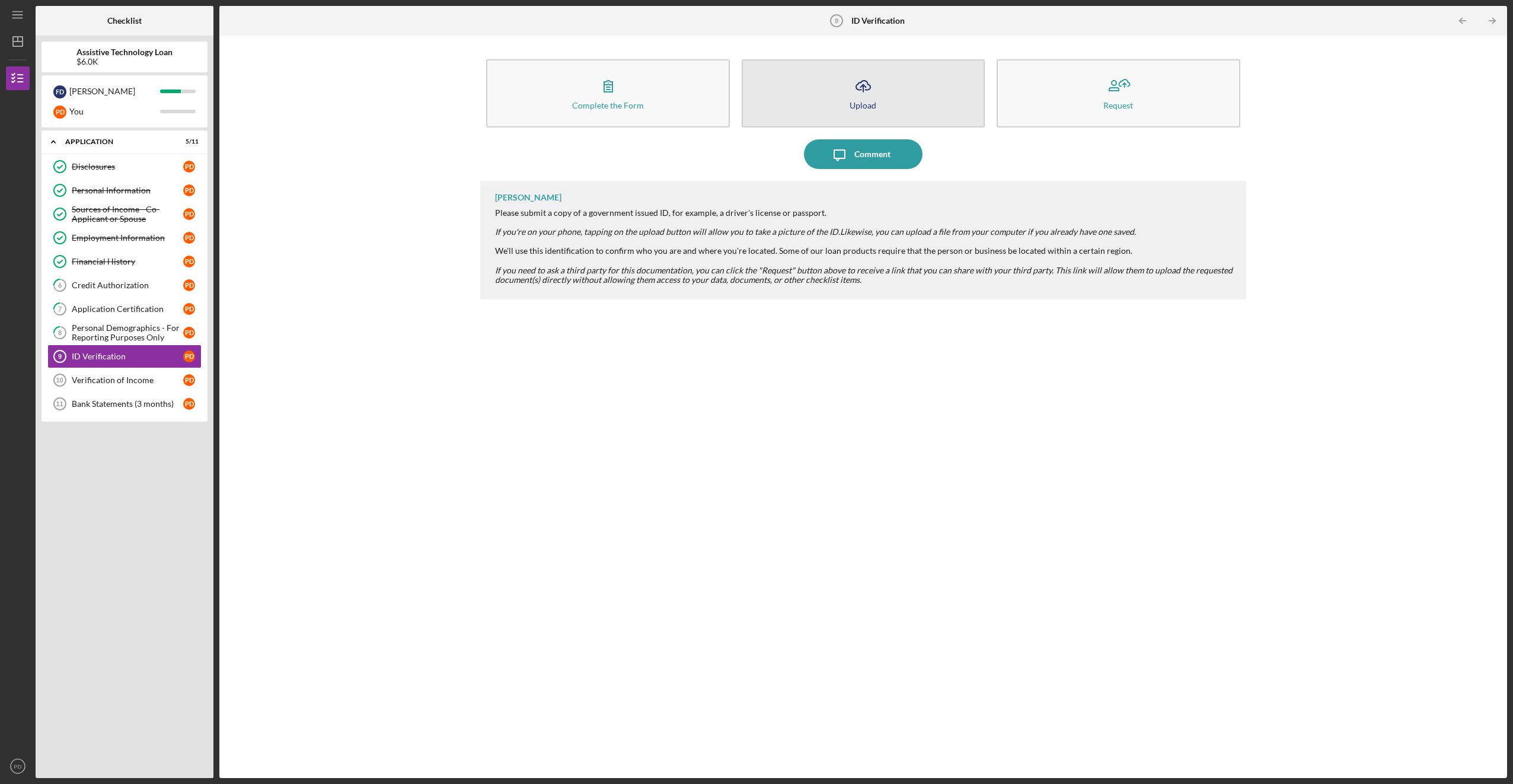
click at [886, 86] on button "Icon/Upload Upload" at bounding box center [863, 94] width 243 height 68
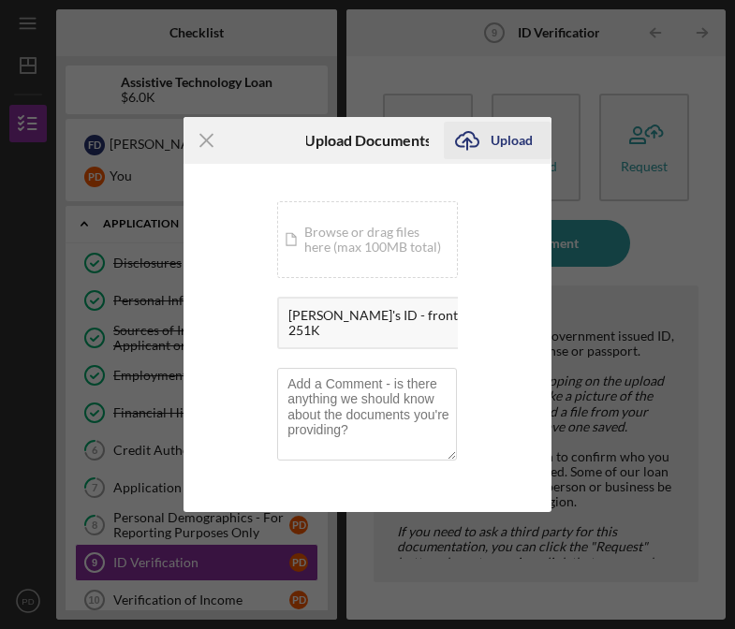
click at [521, 139] on div "Upload" at bounding box center [512, 140] width 42 height 37
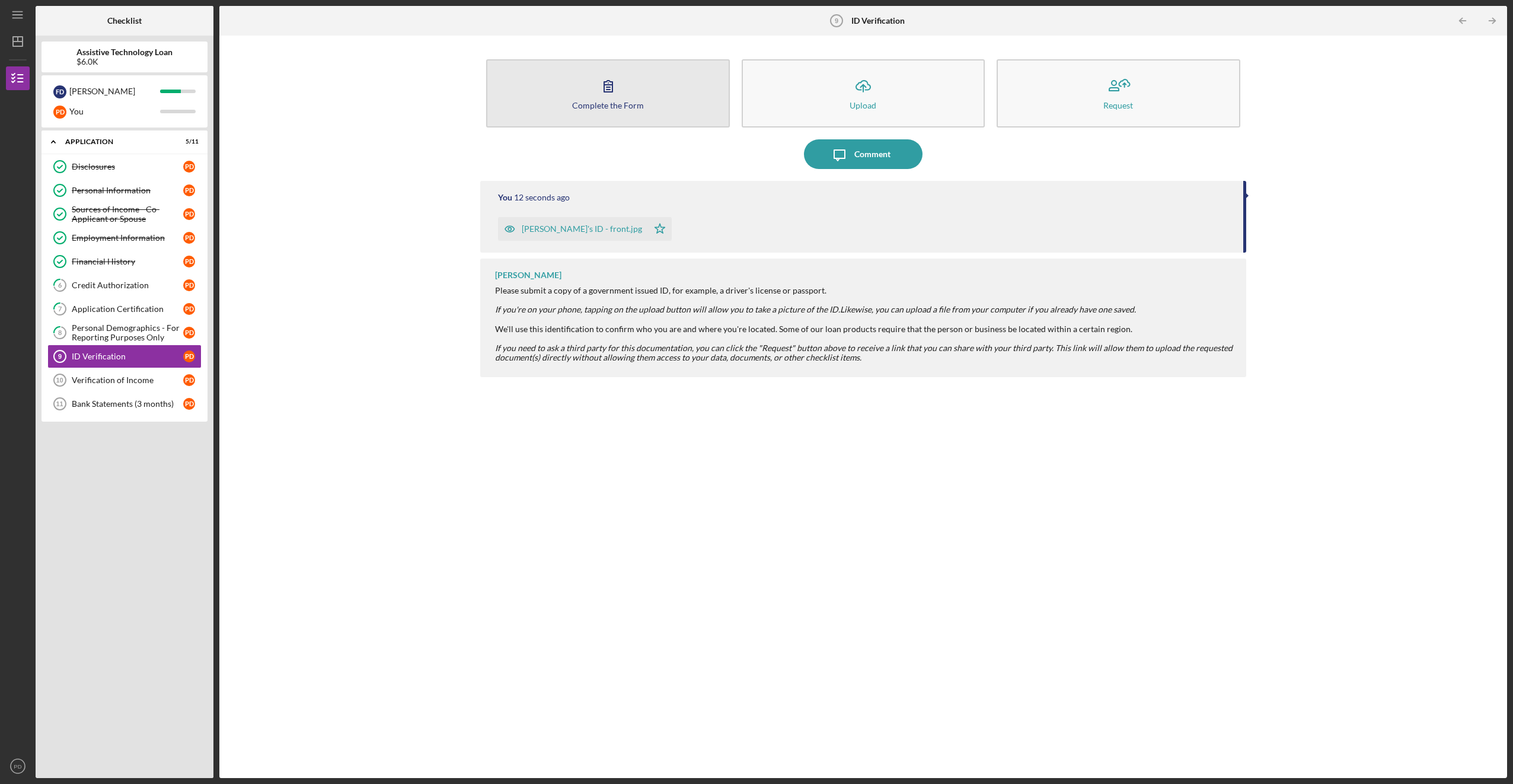
click at [553, 115] on button "Complete the Form Form" at bounding box center [608, 94] width 243 height 68
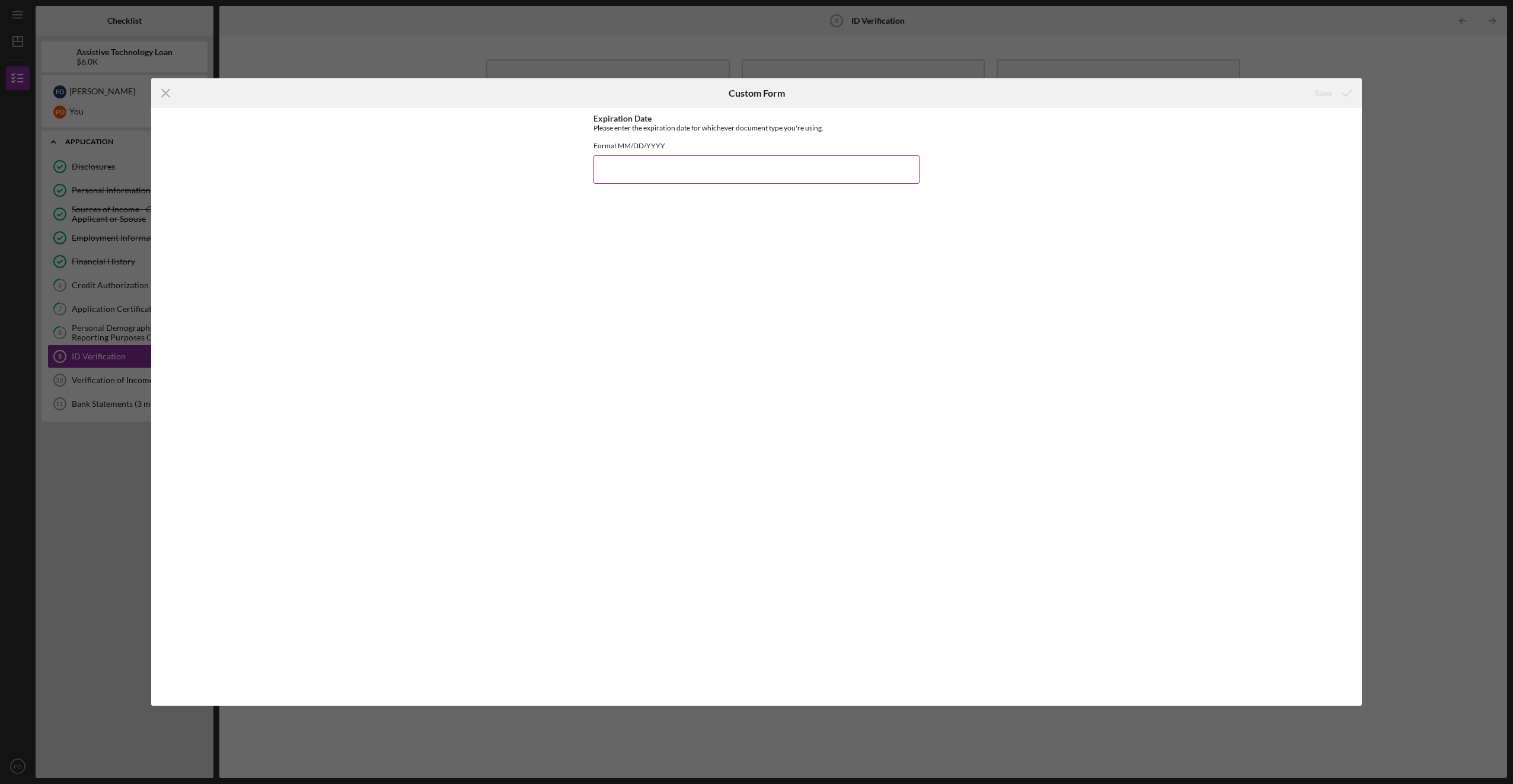
click at [656, 181] on input "Expiration Date" at bounding box center [756, 169] width 326 height 28
type input "[DATE]"
click at [1336, 82] on icon "submit" at bounding box center [1347, 93] width 30 height 30
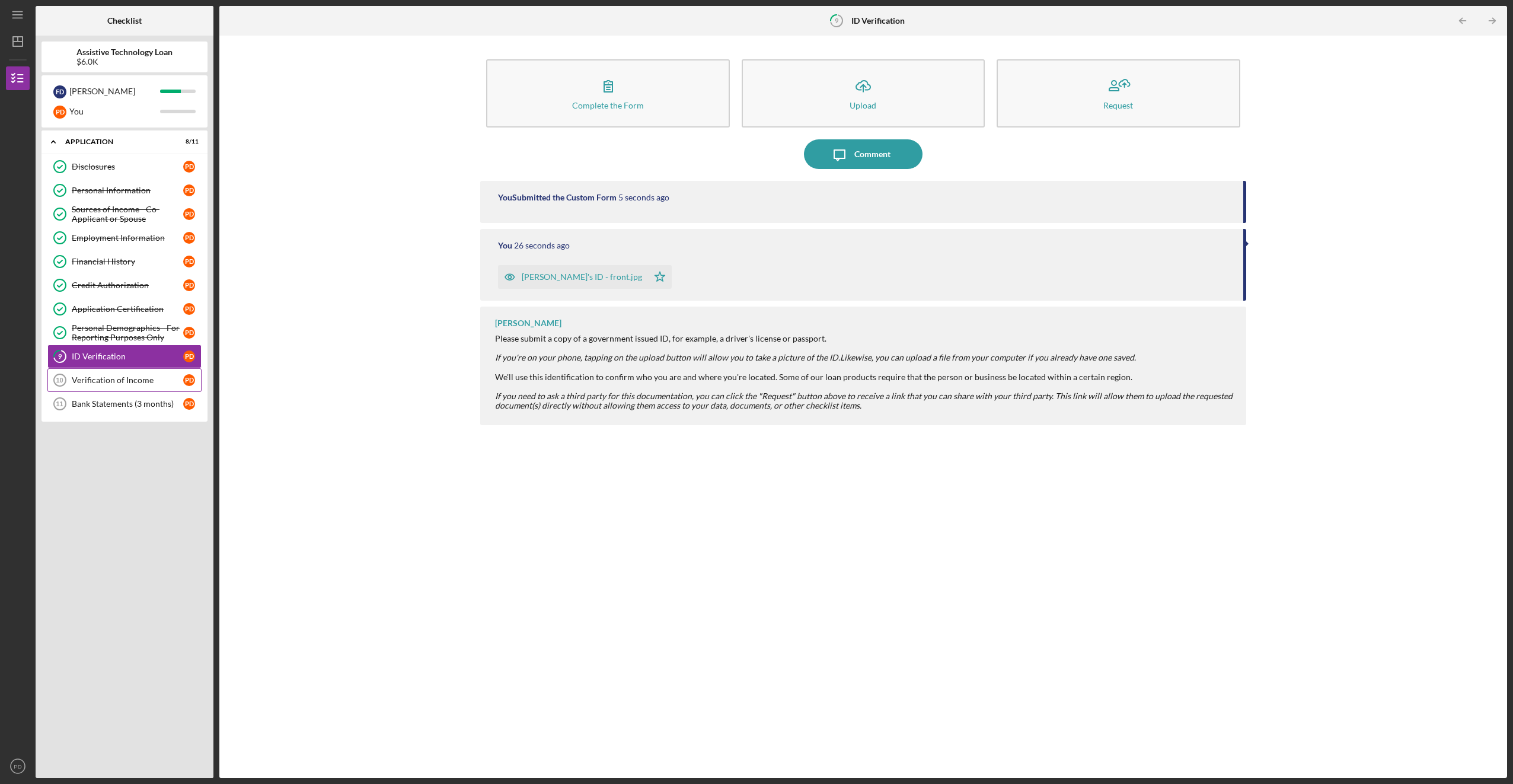
click at [135, 375] on link "Verification of Income 10 Verification of Income P D" at bounding box center [124, 379] width 154 height 23
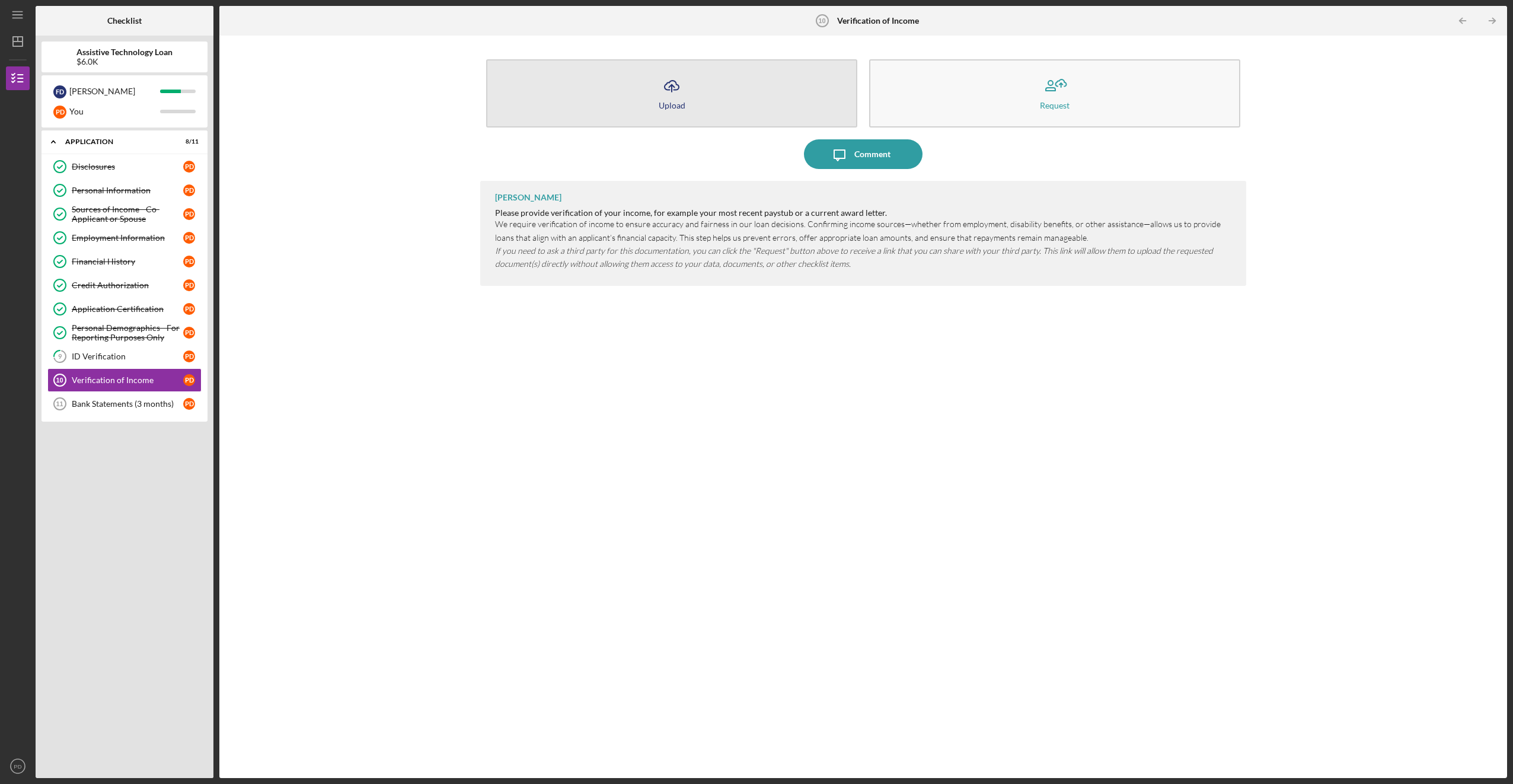
click at [711, 105] on button "Icon/Upload Upload" at bounding box center [672, 94] width 371 height 68
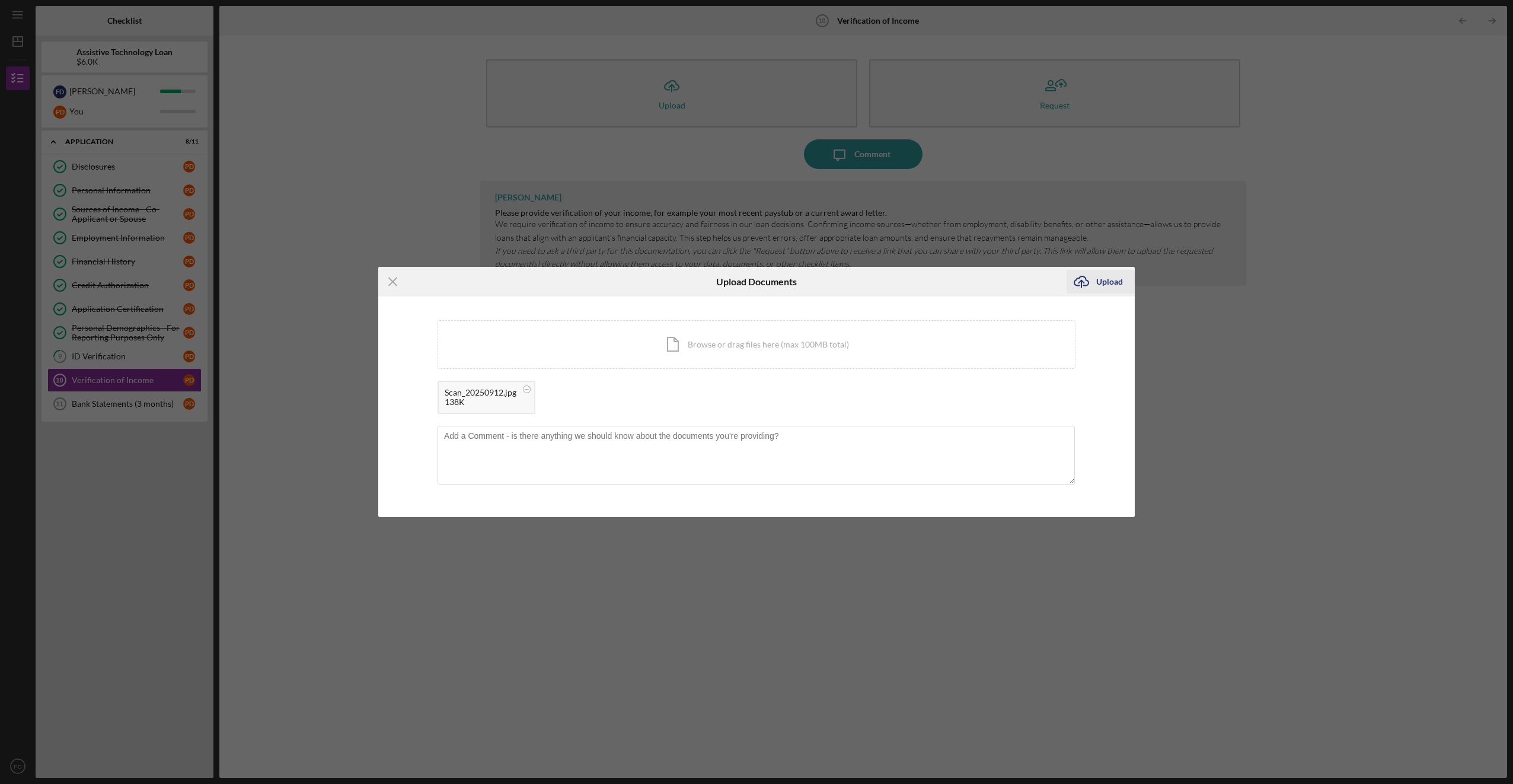
click at [1121, 284] on div "Upload" at bounding box center [1110, 281] width 27 height 23
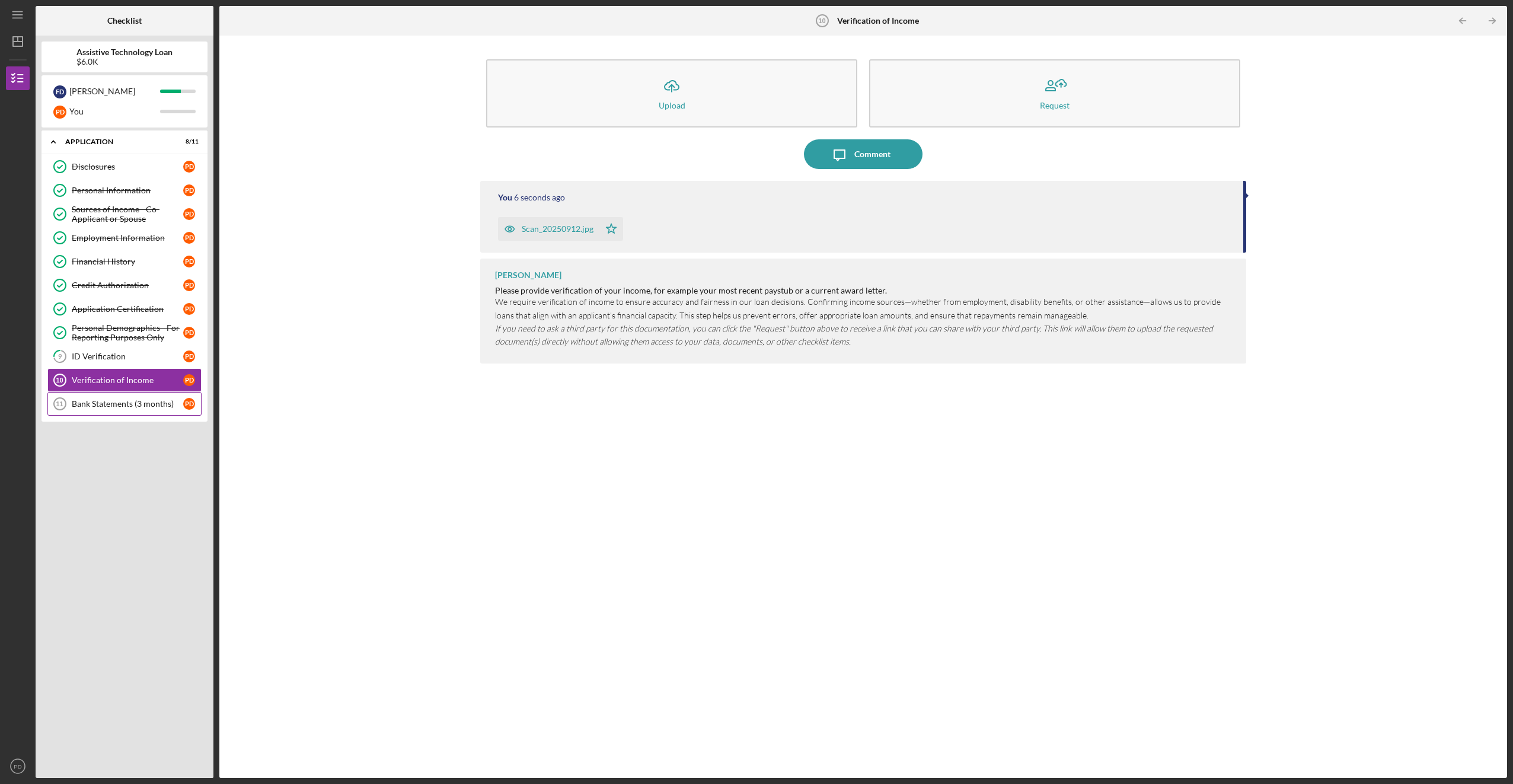
click at [136, 413] on link "Bank Statements (3 months) 11 Bank Statements (3 months) P D" at bounding box center [124, 403] width 154 height 23
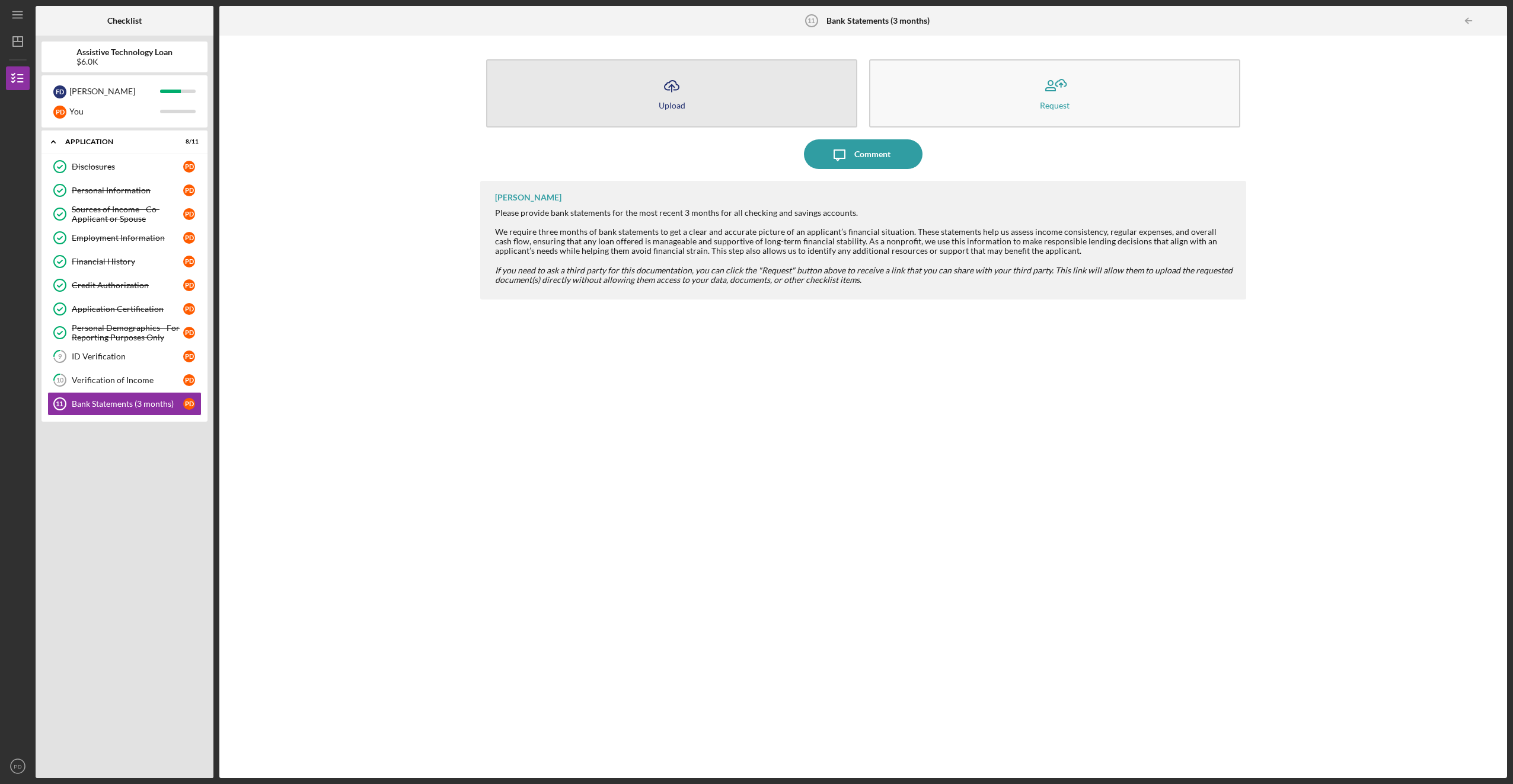
click at [696, 111] on button "Icon/Upload Upload" at bounding box center [672, 94] width 371 height 68
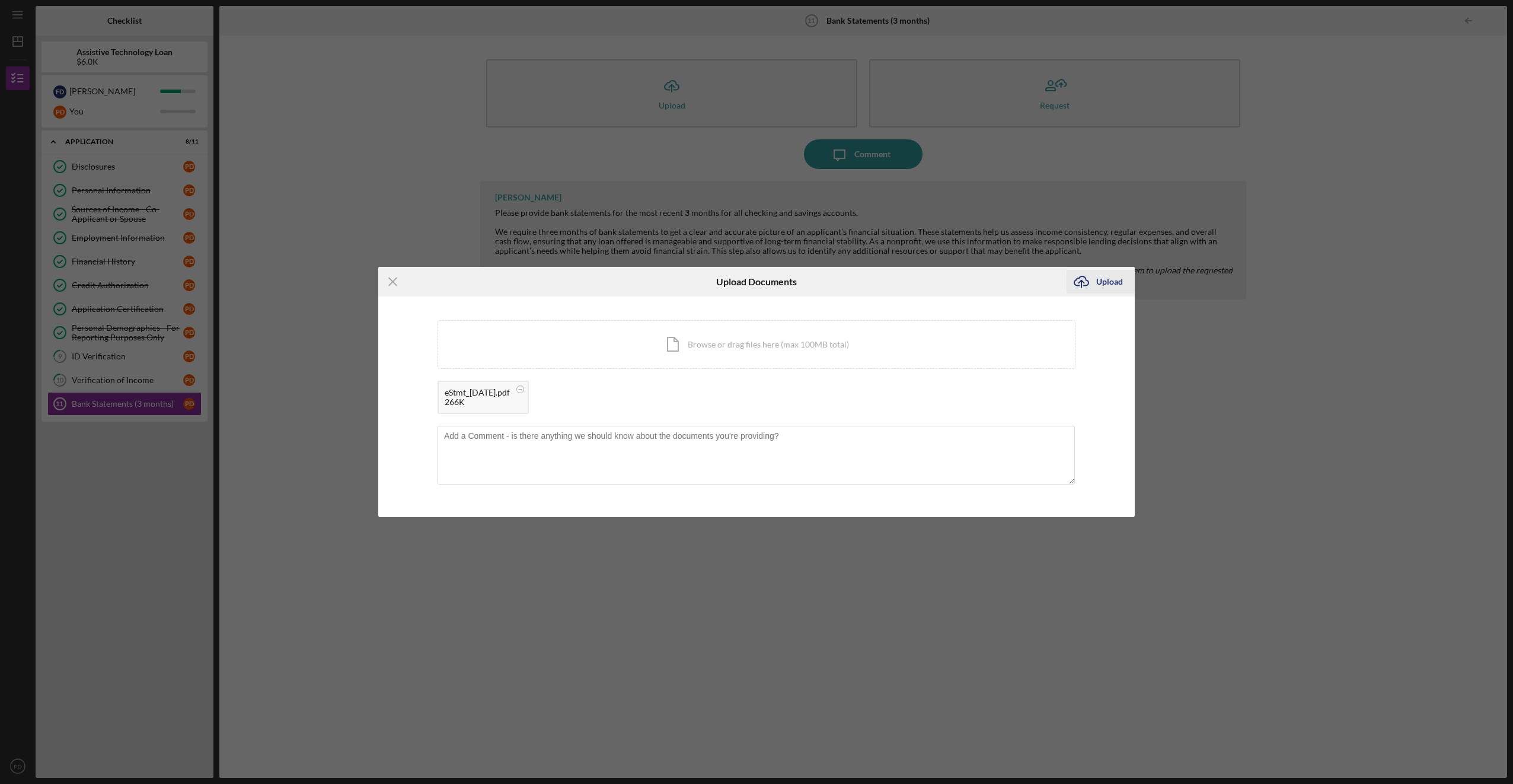
click at [1115, 286] on div "Upload" at bounding box center [1110, 281] width 27 height 23
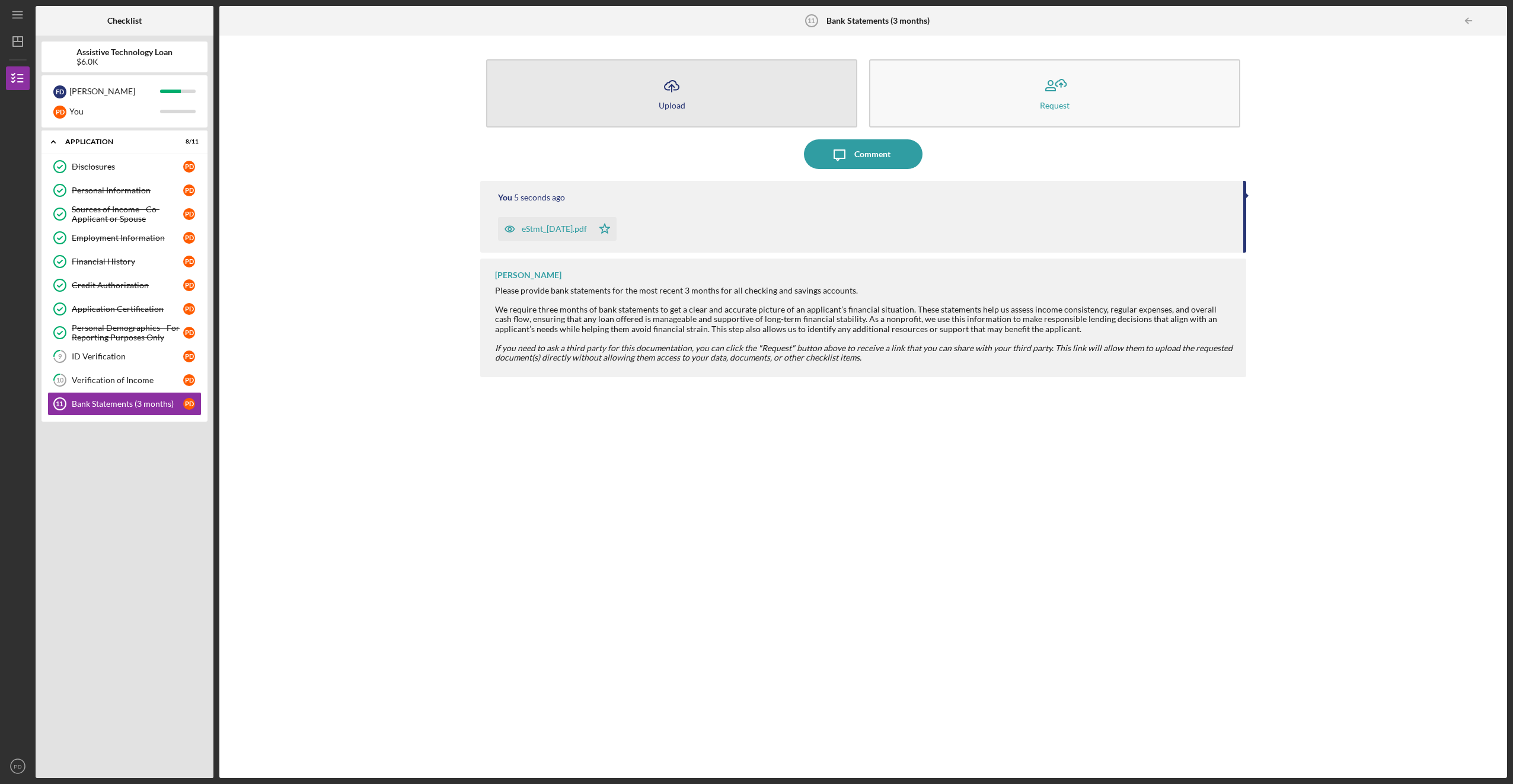
click at [698, 97] on button "Icon/Upload Upload" at bounding box center [672, 94] width 371 height 68
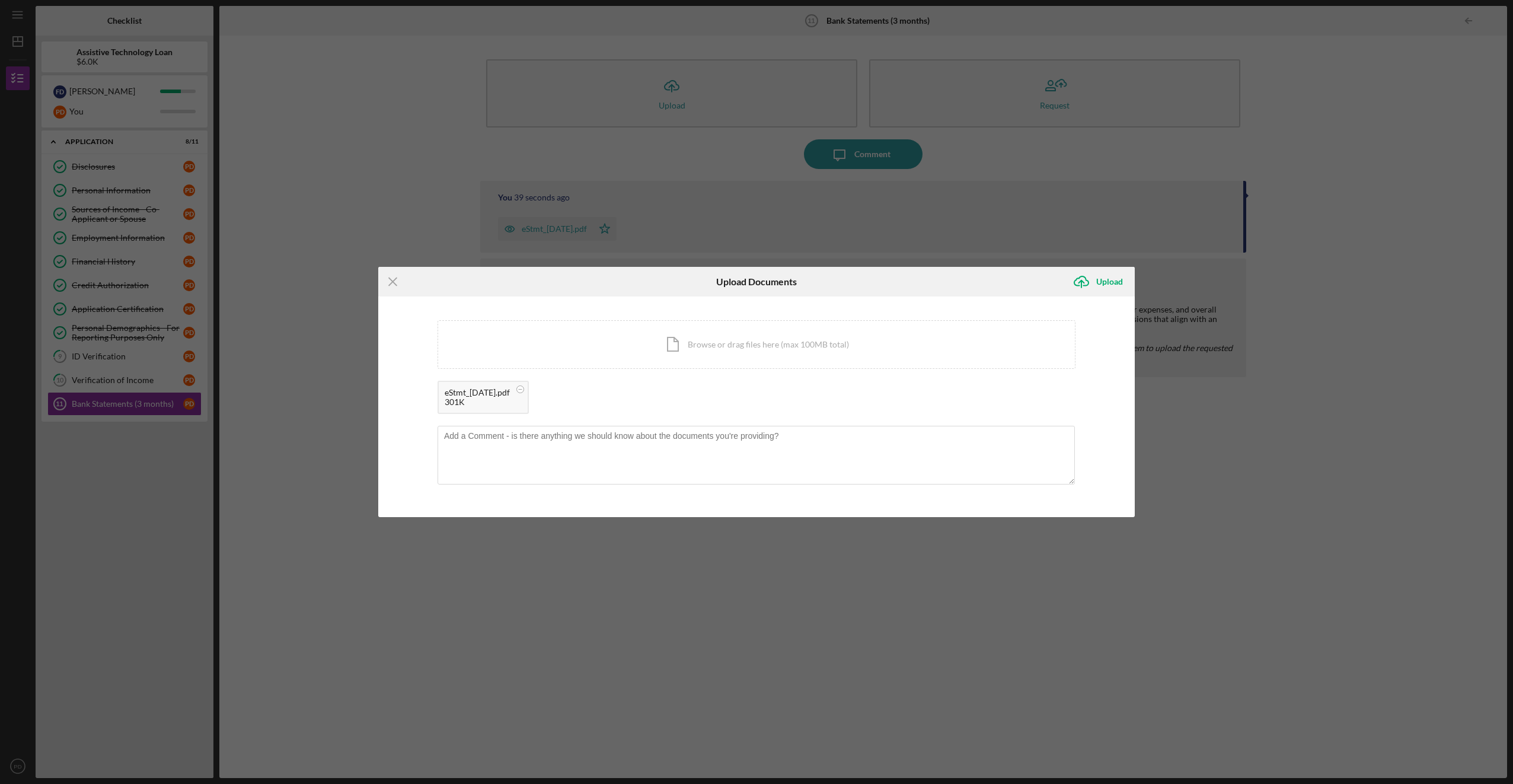
click at [469, 404] on div "301K" at bounding box center [477, 401] width 65 height 9
click at [494, 392] on div "eStmt_2025-08-06.pdf" at bounding box center [477, 392] width 65 height 9
click at [1111, 288] on div "Upload" at bounding box center [1110, 281] width 27 height 23
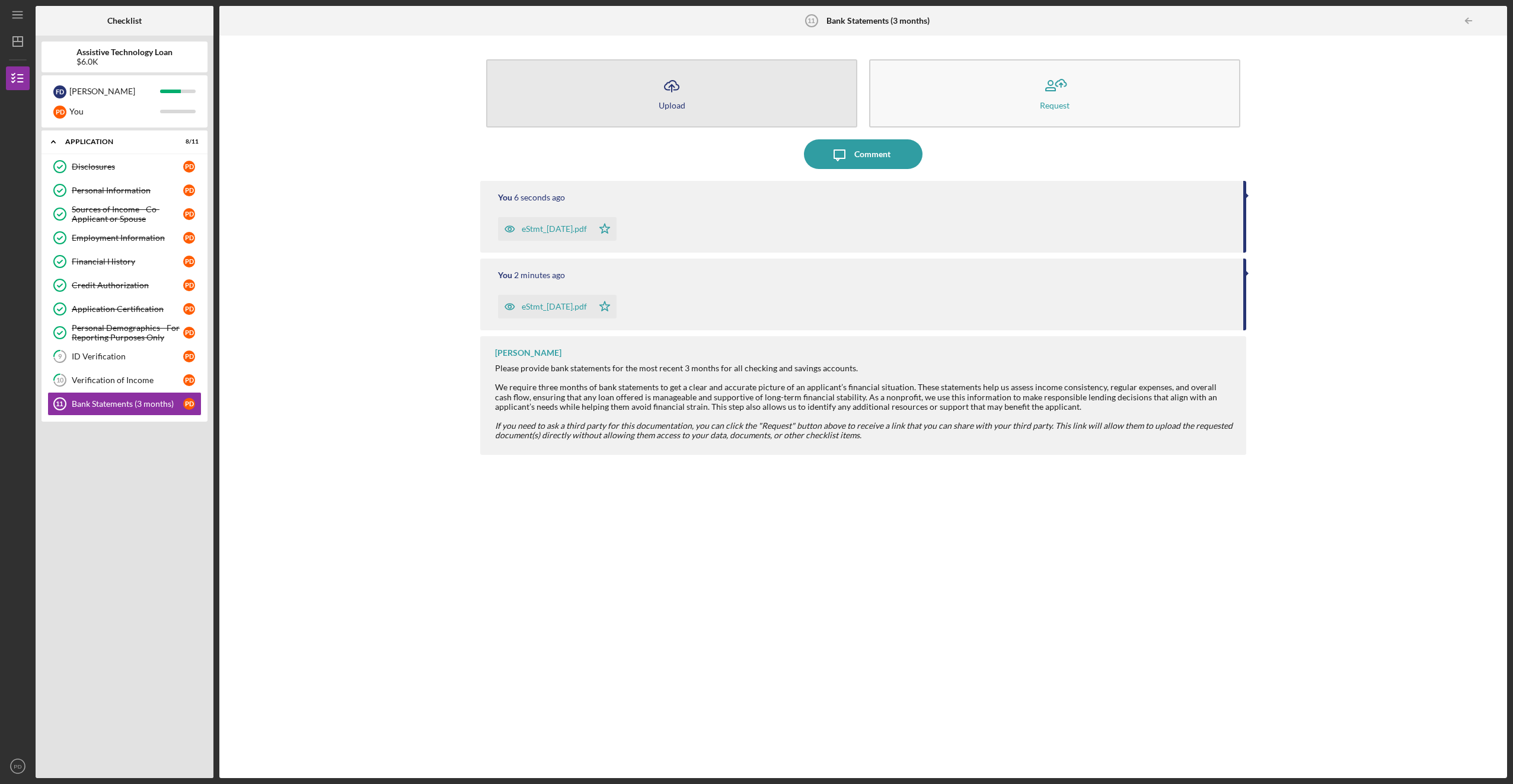
click at [637, 90] on button "Icon/Upload Upload" at bounding box center [672, 94] width 371 height 68
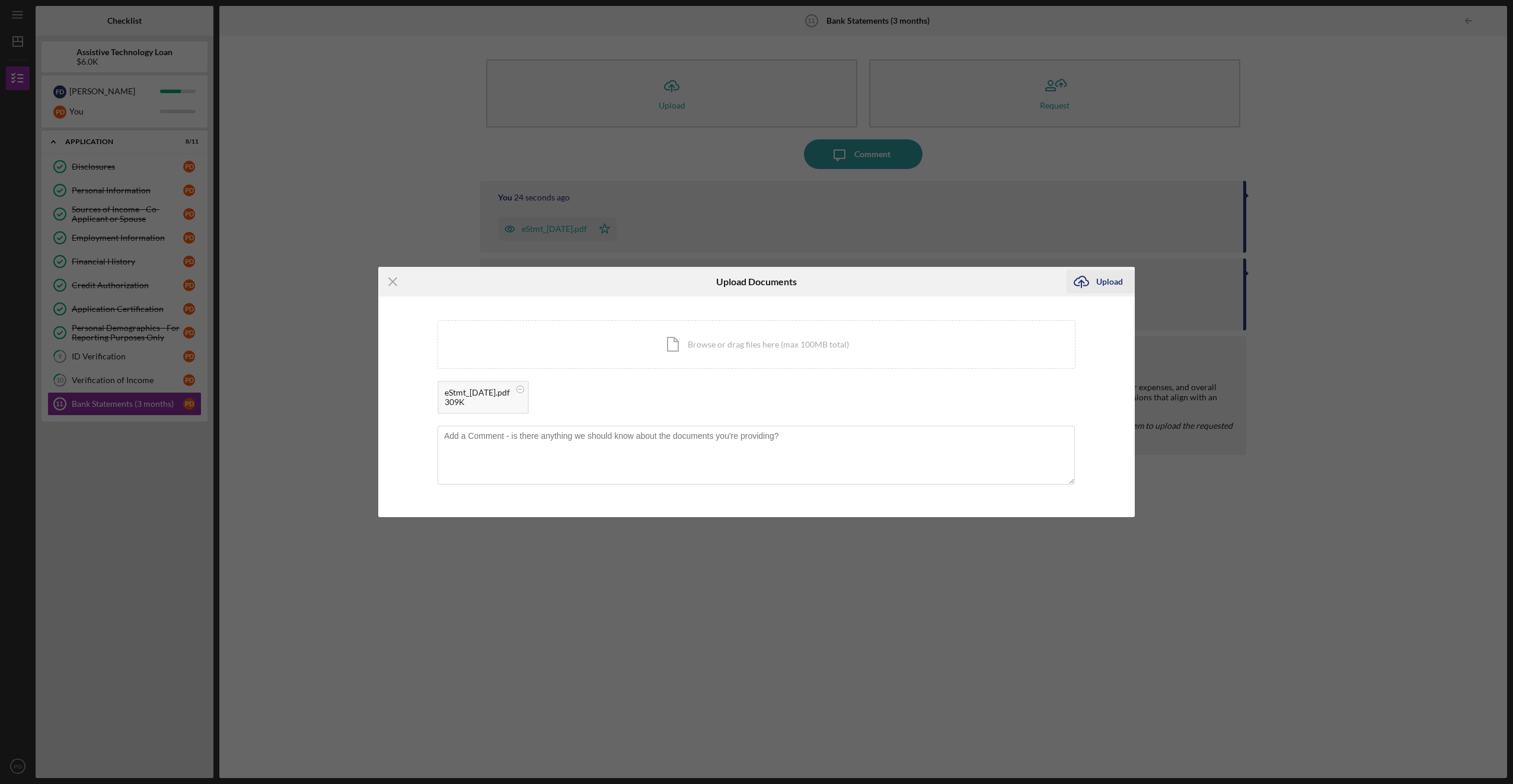
click at [1106, 282] on div "Upload" at bounding box center [1110, 281] width 27 height 23
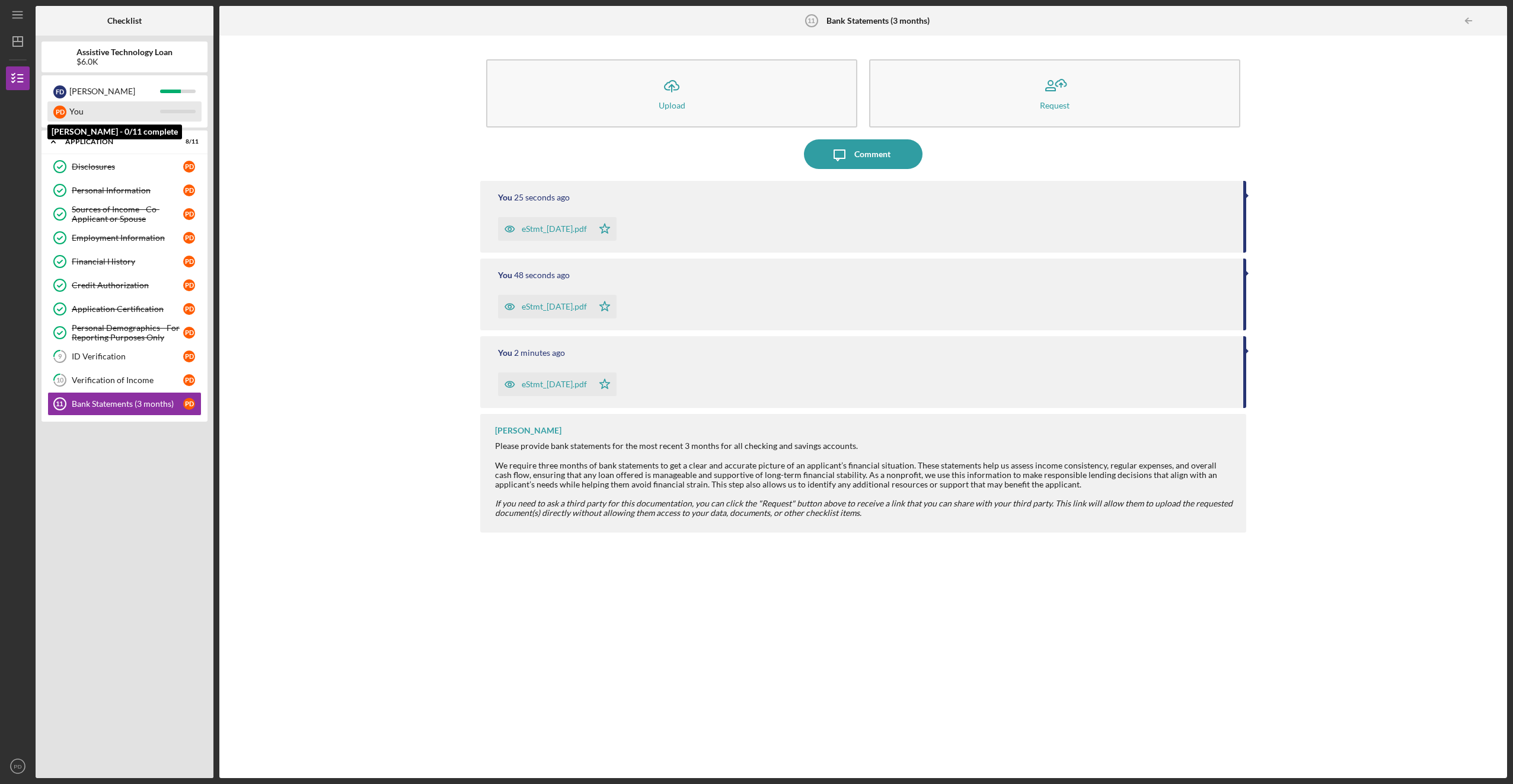
click at [63, 108] on div "P D" at bounding box center [60, 112] width 13 height 13
click at [72, 89] on div "[PERSON_NAME]" at bounding box center [115, 91] width 91 height 20
